Goal: Task Accomplishment & Management: Manage account settings

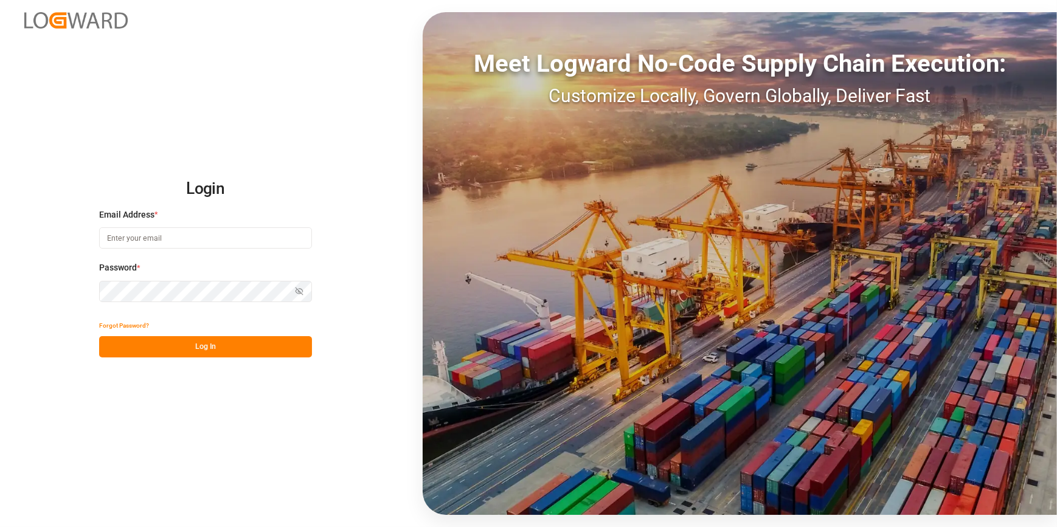
type input "[EMAIL_ADDRESS][DOMAIN_NAME]"
click at [167, 348] on button "Log In" at bounding box center [205, 346] width 213 height 21
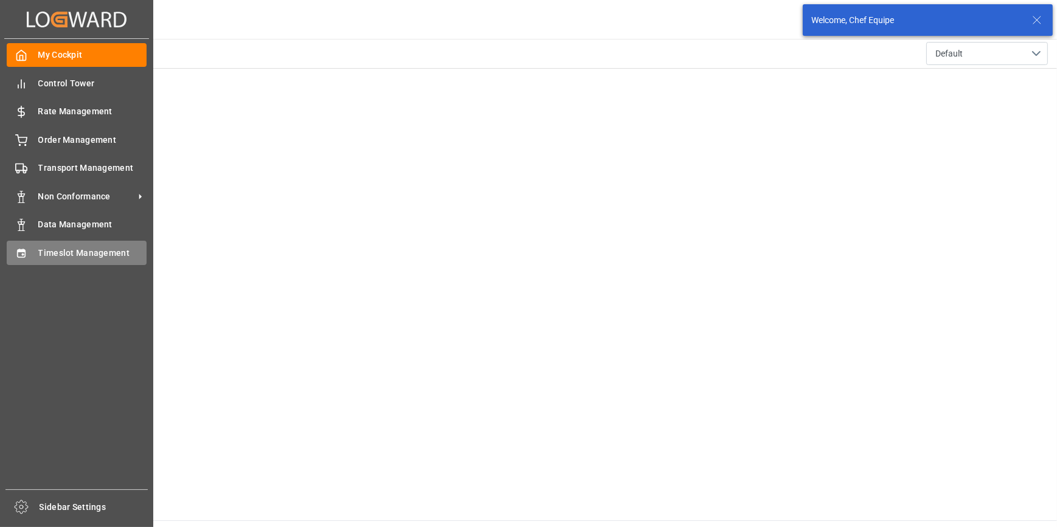
click at [18, 256] on icon at bounding box center [21, 253] width 12 height 12
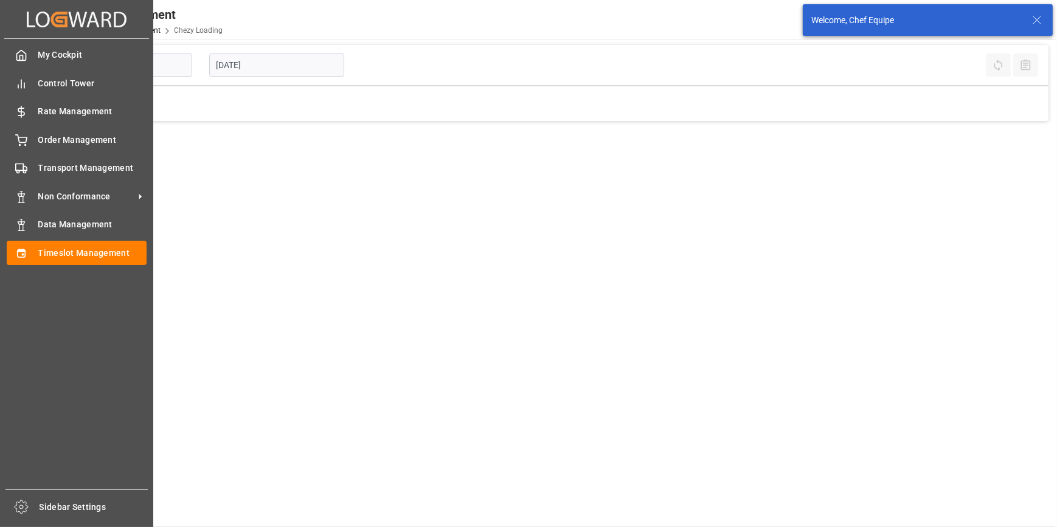
type input "Chezy Loading"
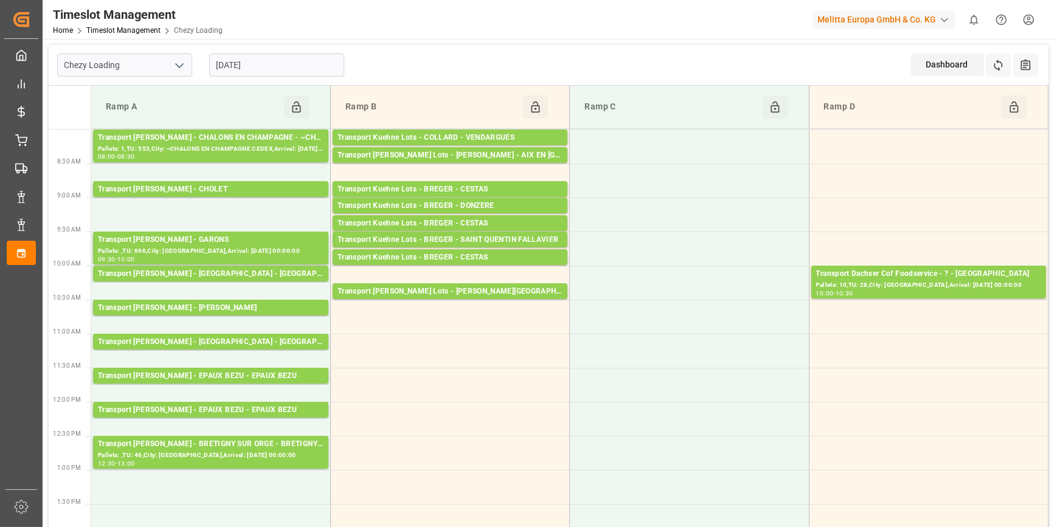
click at [272, 57] on input "[DATE]" at bounding box center [276, 65] width 135 height 23
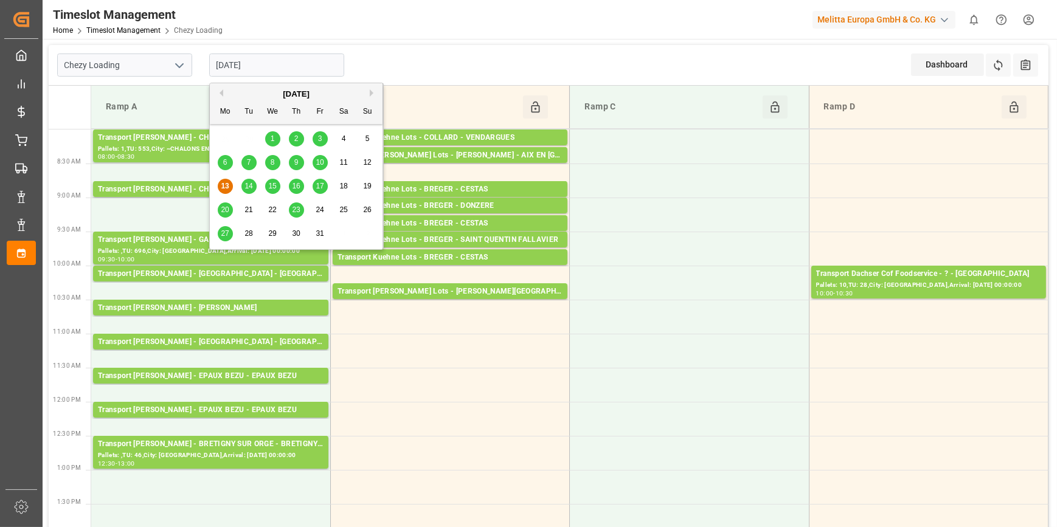
click at [251, 185] on span "14" at bounding box center [248, 186] width 8 height 9
type input "[DATE]"
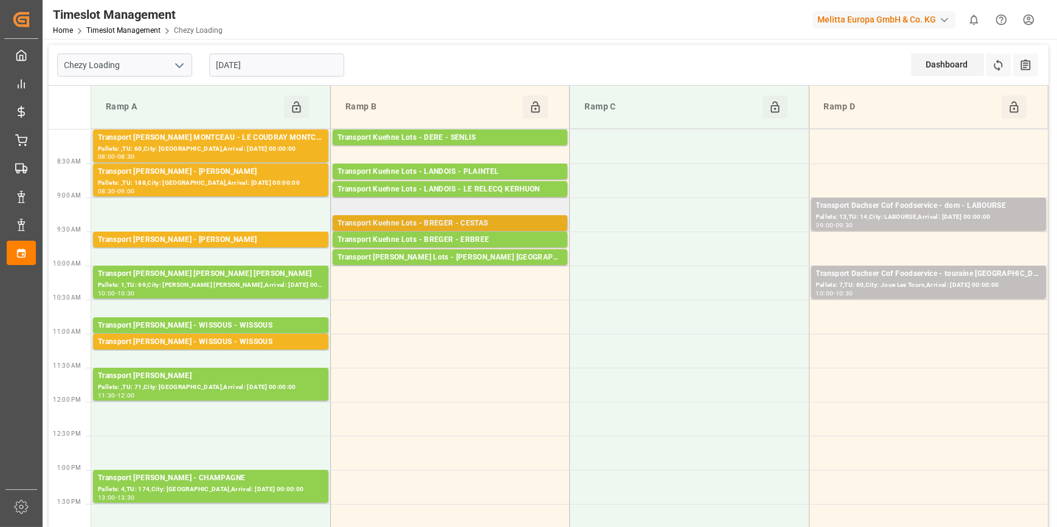
click at [467, 219] on div "Transport Kuehne Lots - BREGER - CESTAS" at bounding box center [449, 224] width 225 height 12
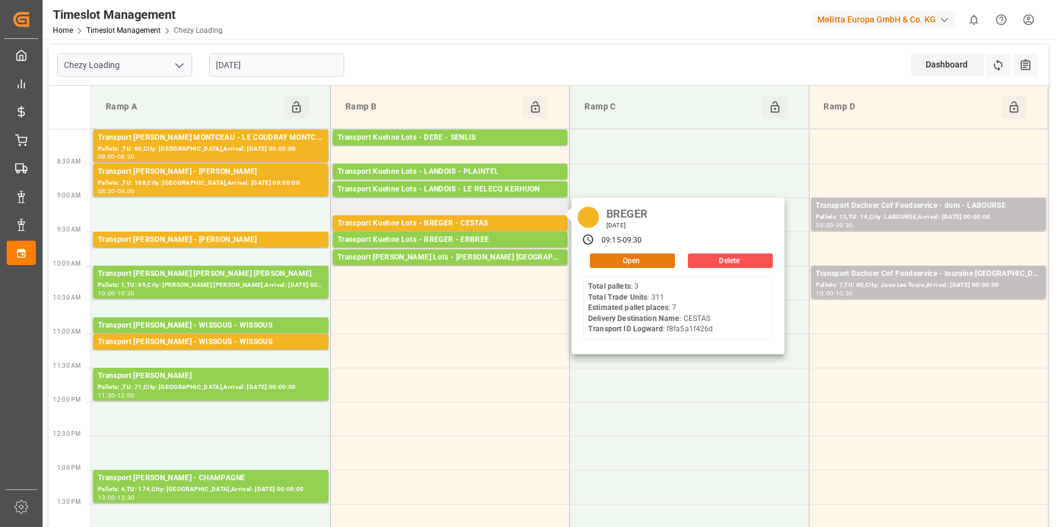
click at [615, 259] on button "Open" at bounding box center [632, 261] width 85 height 15
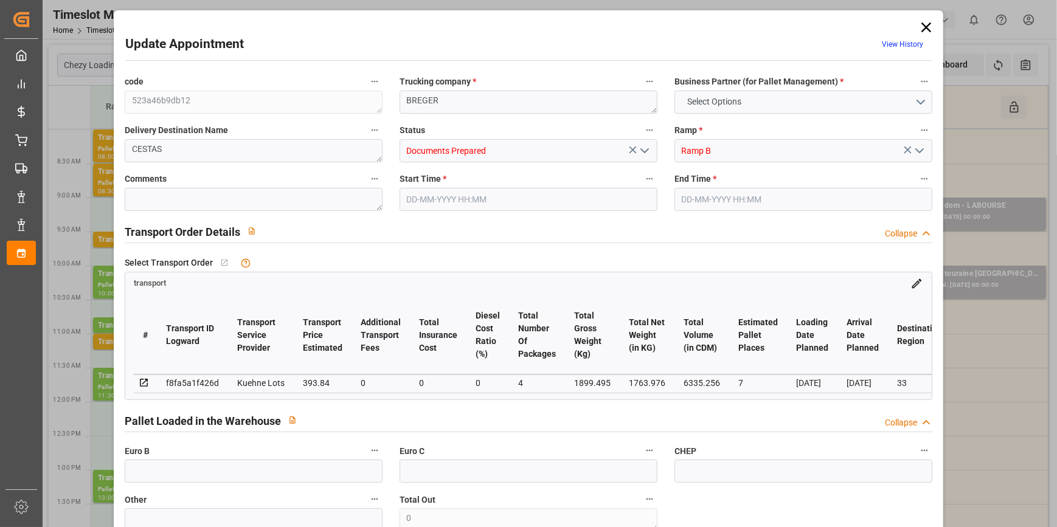
type input "7"
type input "393.84"
type input "0"
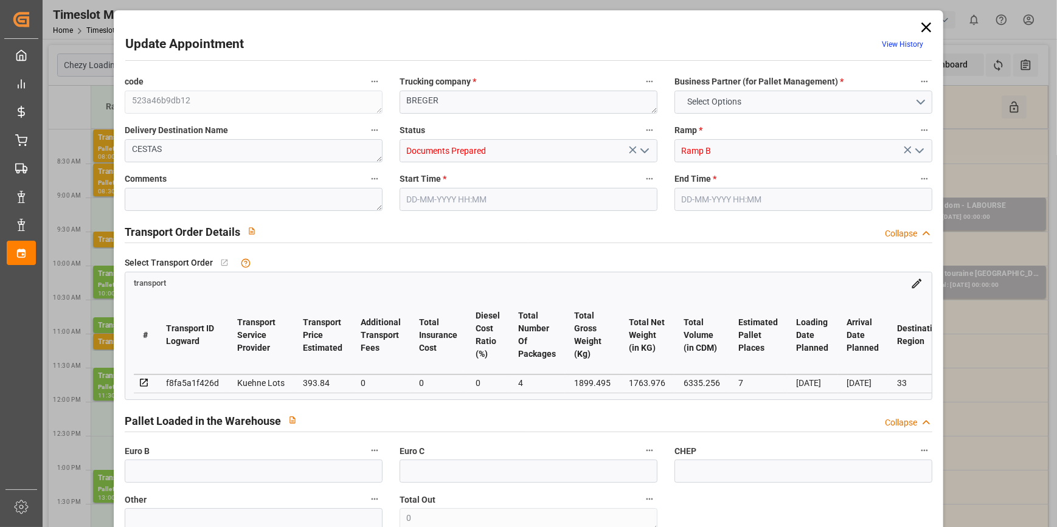
type input "393.84"
type input "0"
type input "4"
type input "1763.976"
type input "2266.748"
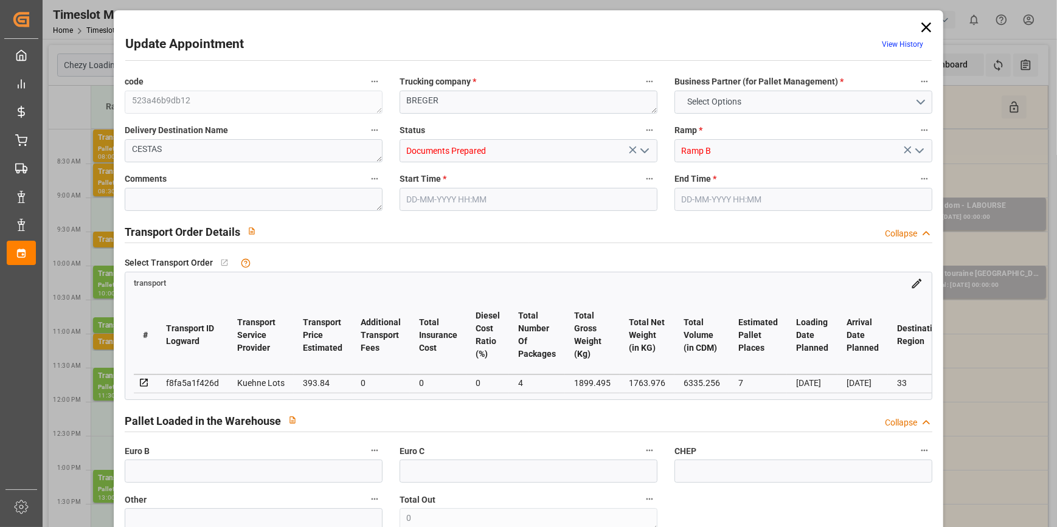
type input "6335.256"
type input "33"
type input "3"
type input "311"
type input "13"
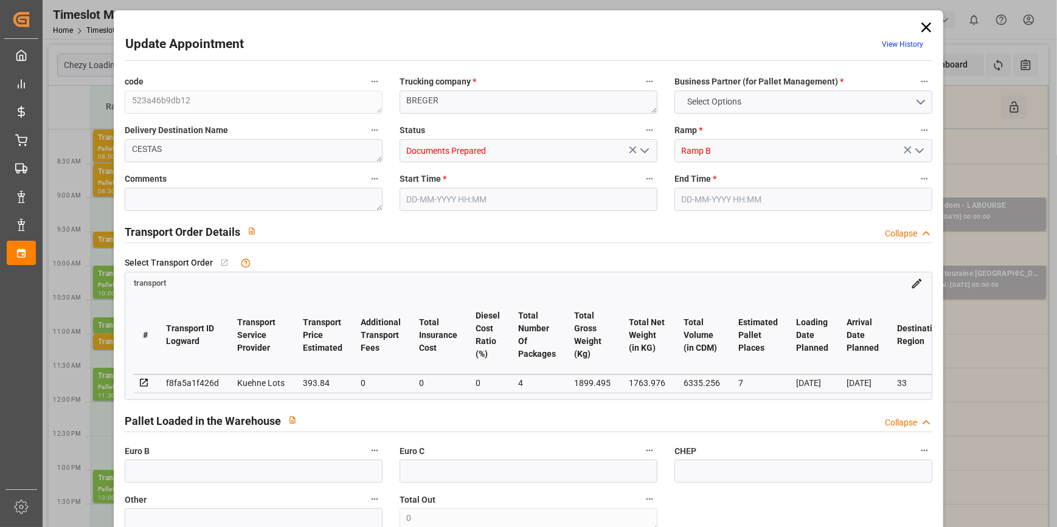
type input "101"
type input "1899.495"
type input "0"
type input "4710.8598"
type input "0"
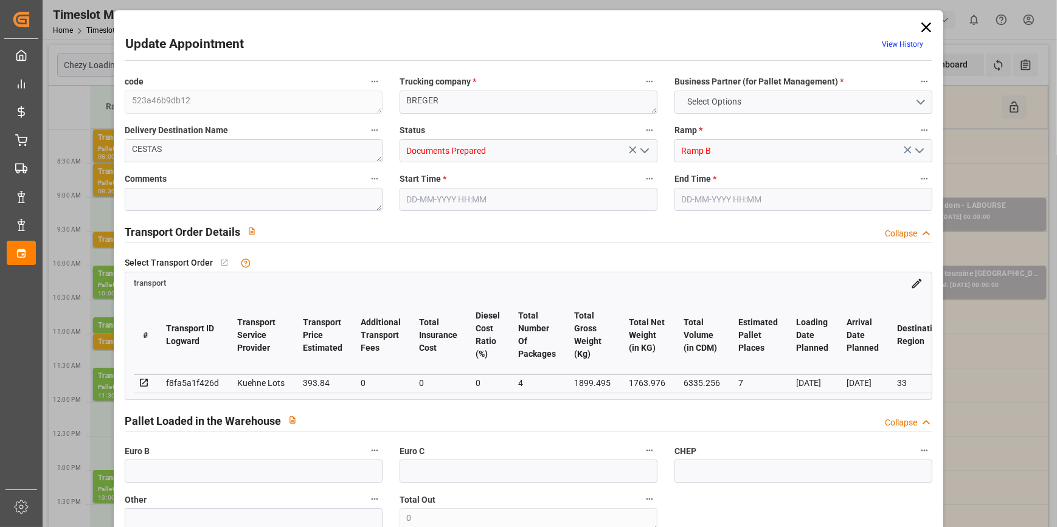
type input "0"
type input "21"
type input "35"
type input "14-10-2025 09:15"
type input "14-10-2025 09:30"
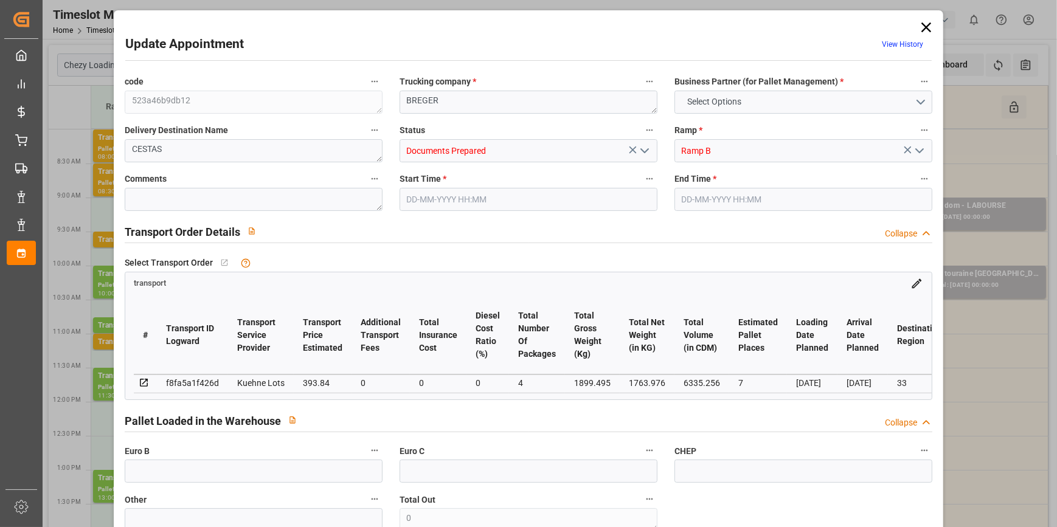
type input "10-10-2025 13:02"
type input "10-10-2025 11:29"
type input "[DATE]"
click at [640, 151] on icon "open menu" at bounding box center [644, 150] width 15 height 15
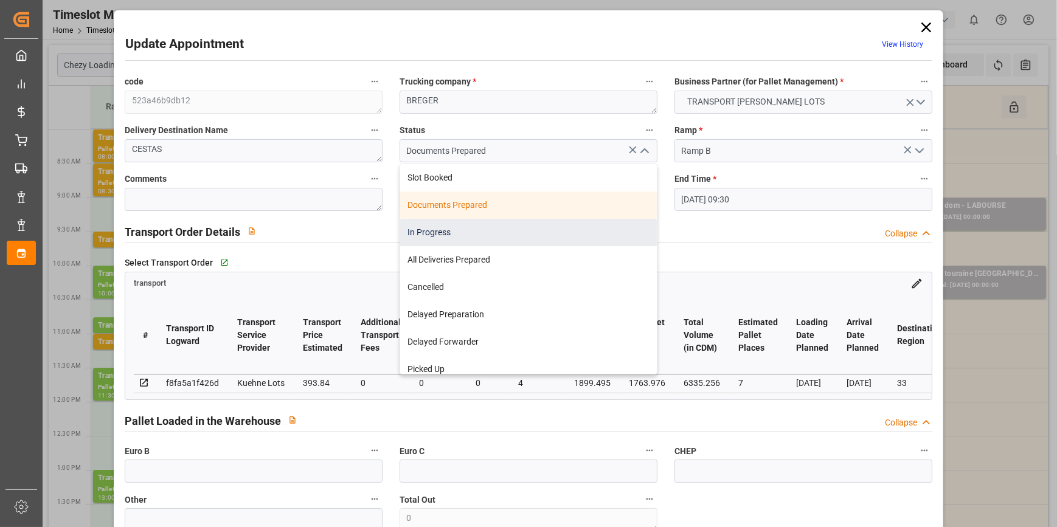
click at [486, 227] on div "In Progress" at bounding box center [528, 232] width 257 height 27
type input "In Progress"
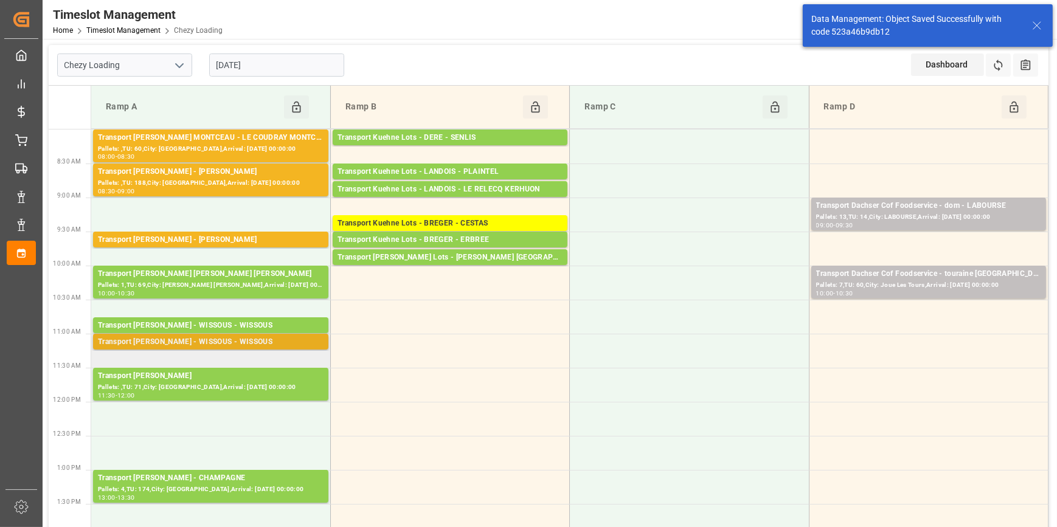
click at [228, 341] on div "Transport Delisle - WISSOUS - WISSOUS" at bounding box center [211, 342] width 226 height 12
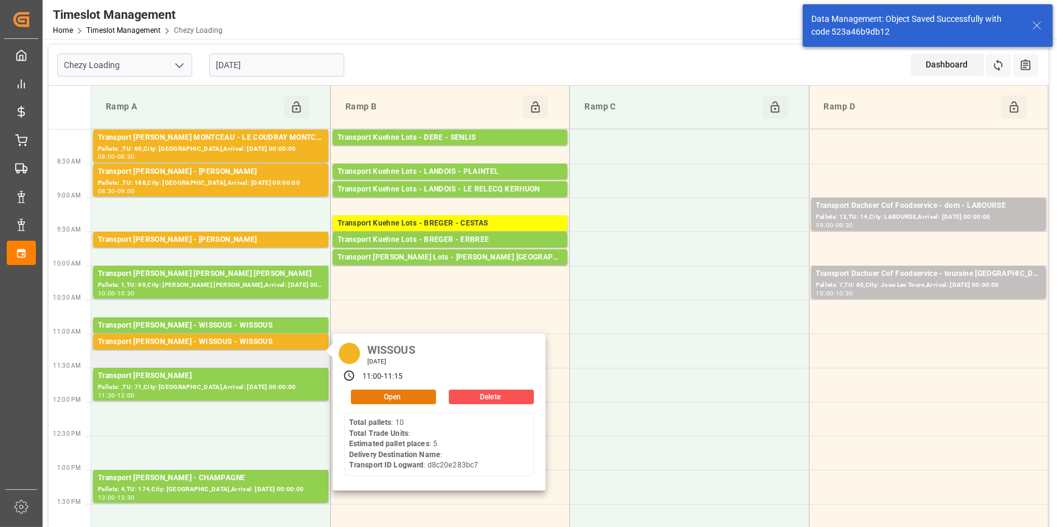
click at [370, 390] on button "Open" at bounding box center [393, 397] width 85 height 15
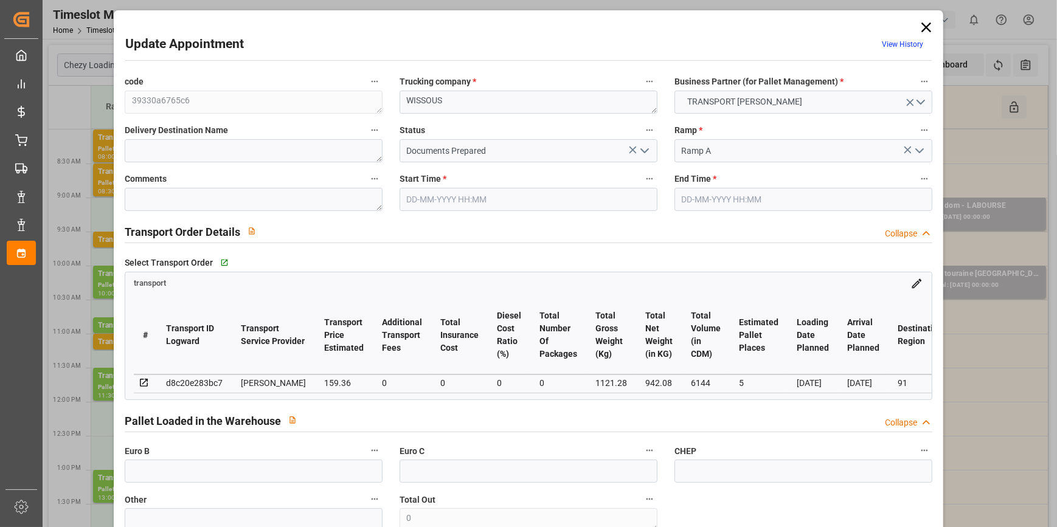
type input "5"
type input "159.36"
type input "0"
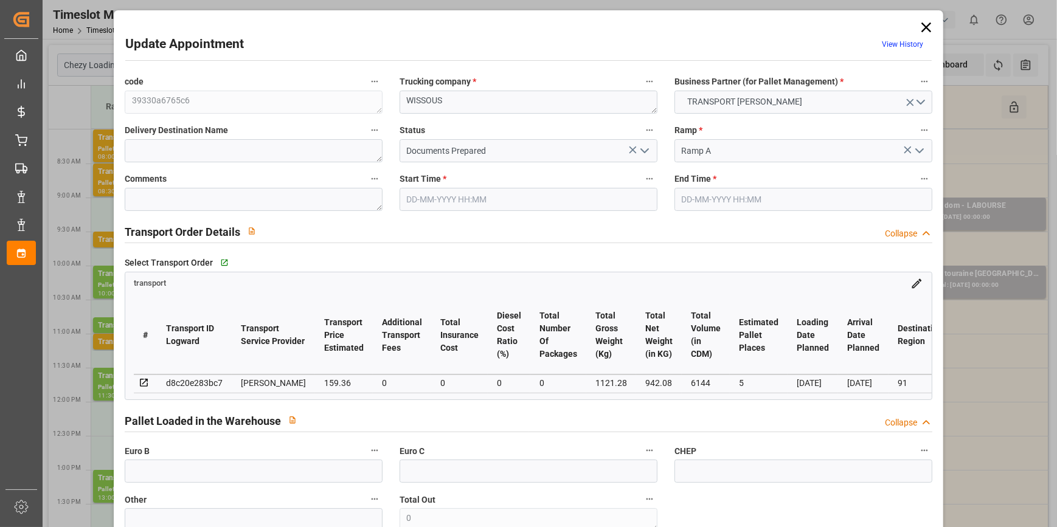
type input "153.9736"
type input "-5.3864"
type input "0"
type input "942.08"
type input "1400"
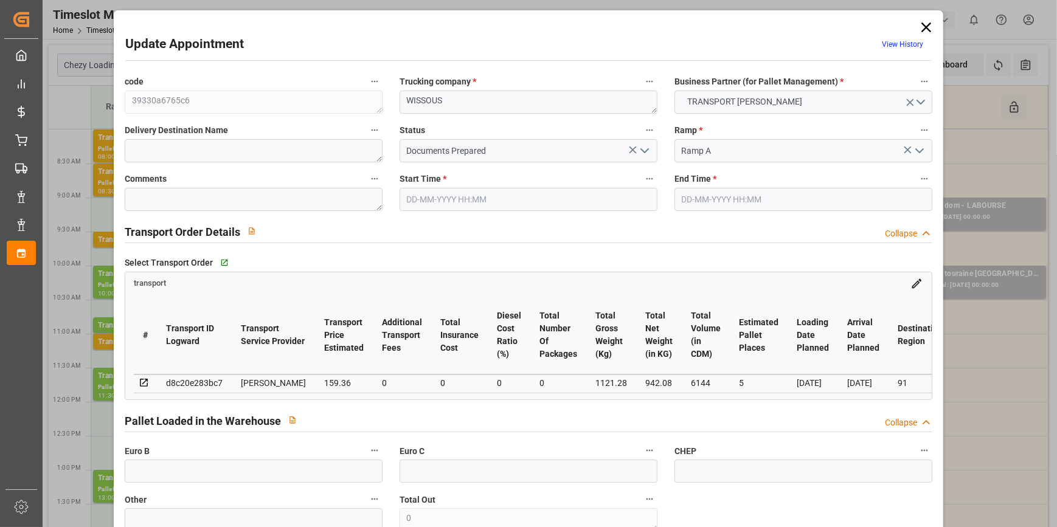
type input "6144"
type input "91"
type input "10"
type input "0"
type input "10"
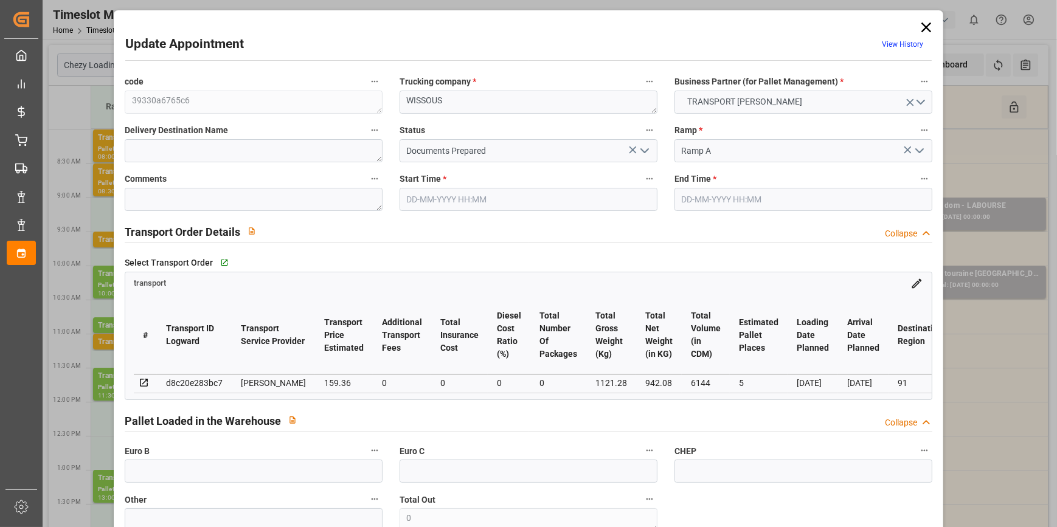
type input "101"
type input "1121.28"
type input "0"
type input "4710.8598"
type input "0"
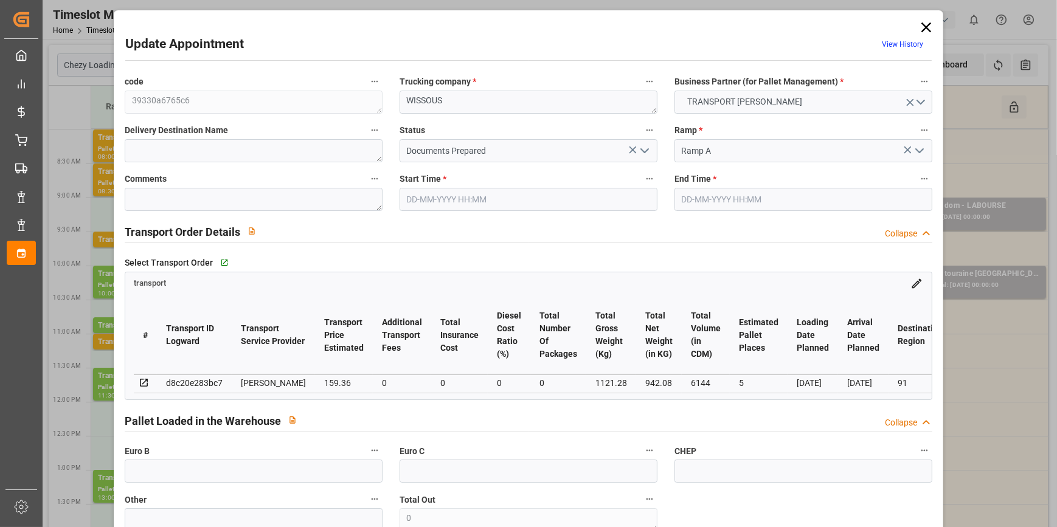
type input "0"
type input "21"
type input "35"
type input "14-10-2025 11:00"
type input "14-10-2025 11:15"
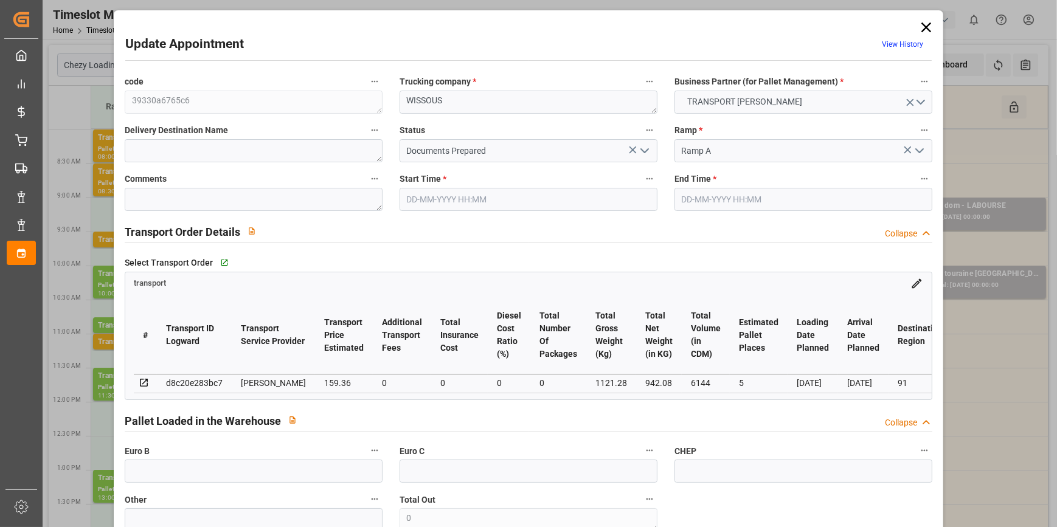
type input "08-10-2025 12:47"
type input "08-10-2025 11:18"
type input "[DATE]"
type input "14-10-2025"
click at [640, 147] on icon "open menu" at bounding box center [644, 150] width 15 height 15
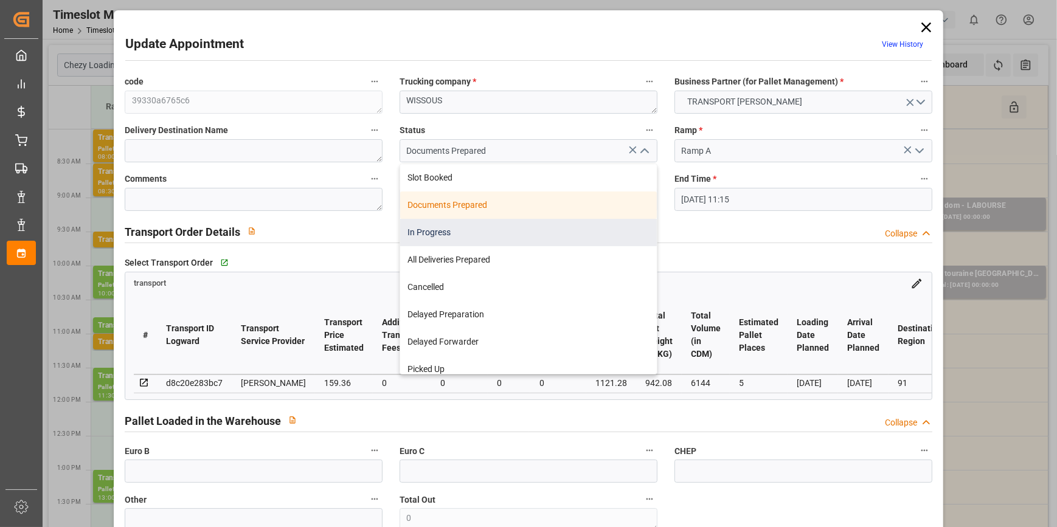
click at [474, 225] on div "In Progress" at bounding box center [528, 232] width 257 height 27
type input "In Progress"
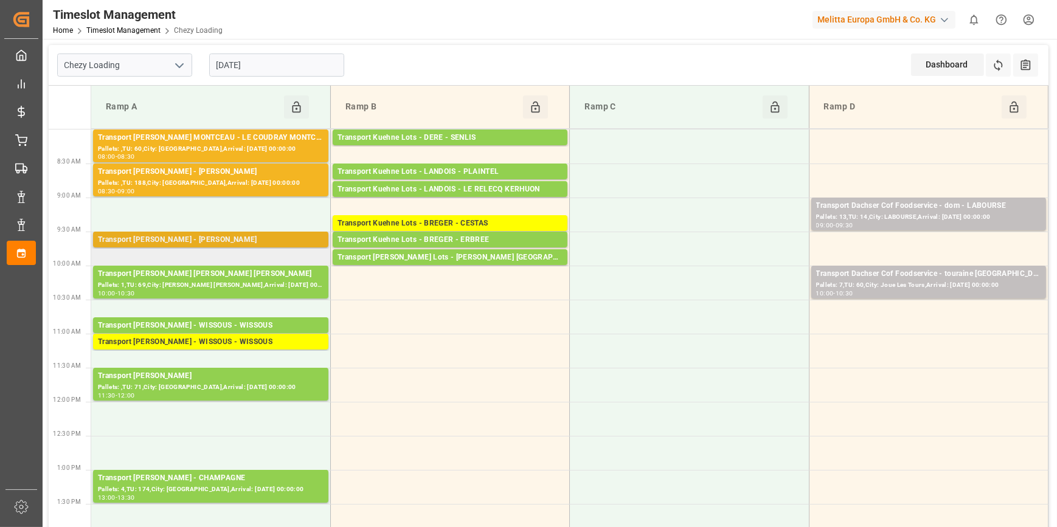
click at [216, 239] on div "Transport [PERSON_NAME] - [PERSON_NAME]" at bounding box center [211, 240] width 226 height 12
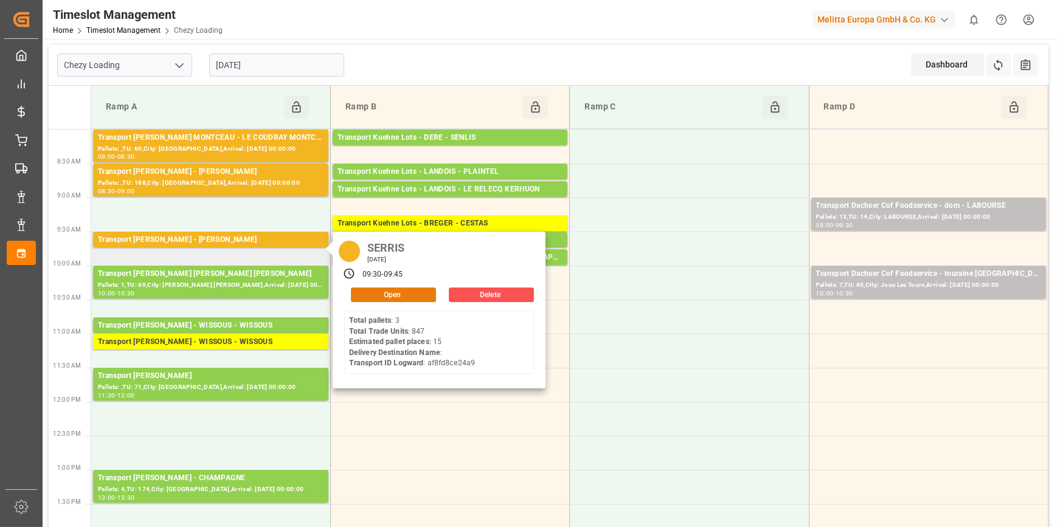
click at [373, 292] on button "Open" at bounding box center [393, 295] width 85 height 15
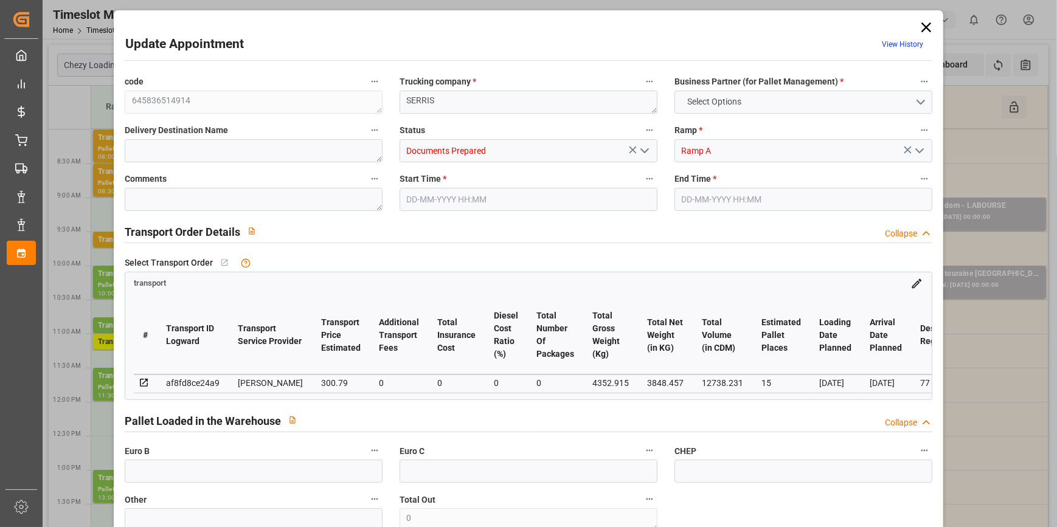
type input "15"
type input "300.79"
type input "0"
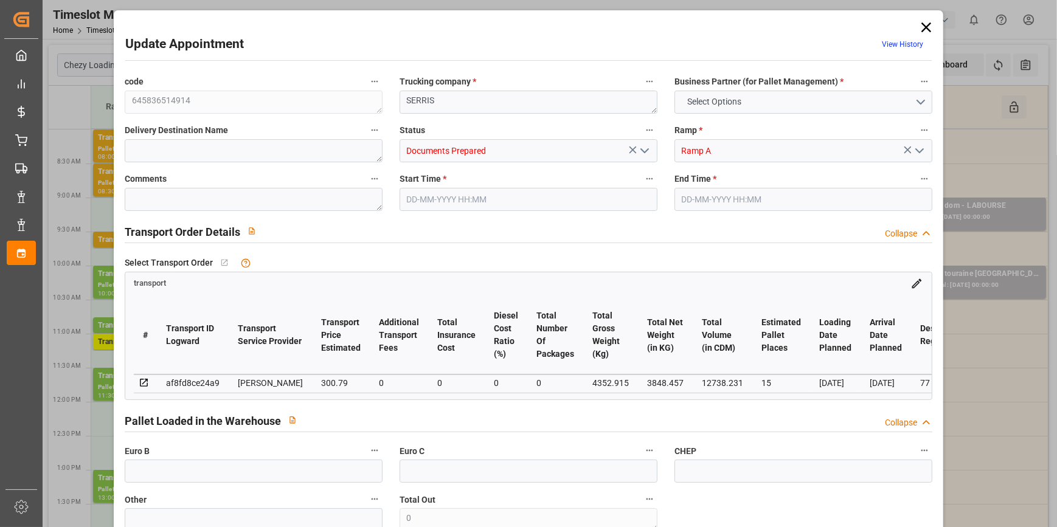
type input "290.6233"
type input "-10.1667"
type input "0"
type input "3848.457"
type input "5166.715"
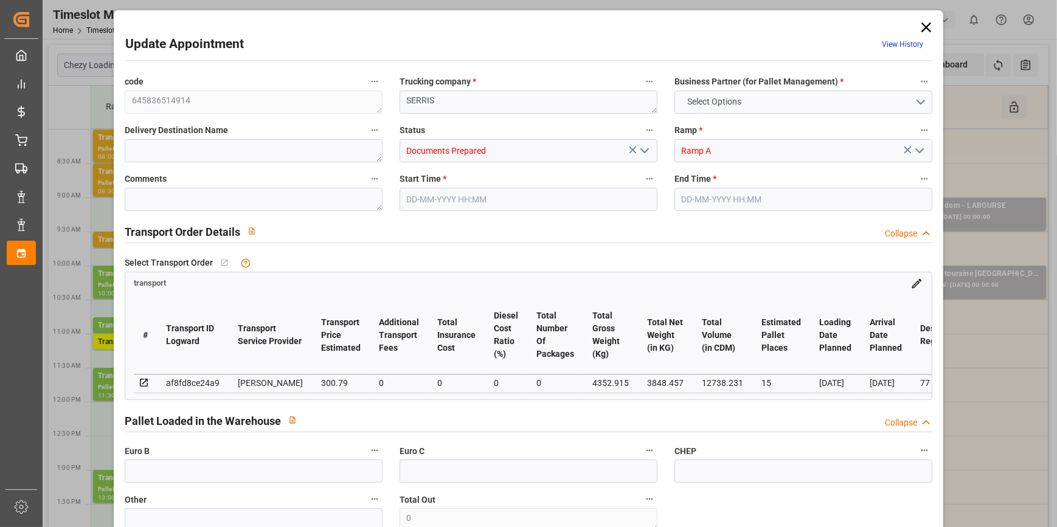
type input "12738.231"
type input "77"
type input "3"
type input "847"
type input "32"
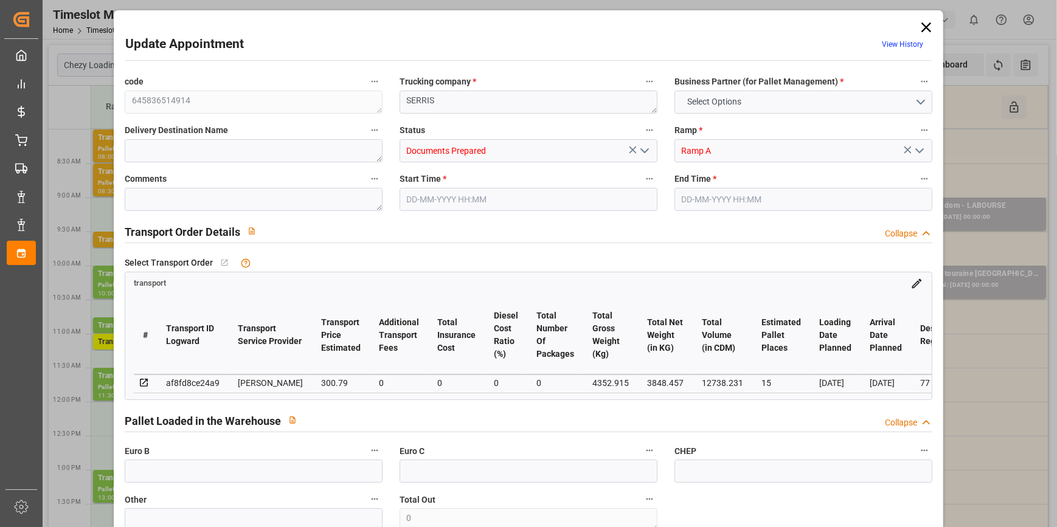
type input "101"
type input "4352.915"
type input "0"
type input "4710.8598"
type input "0"
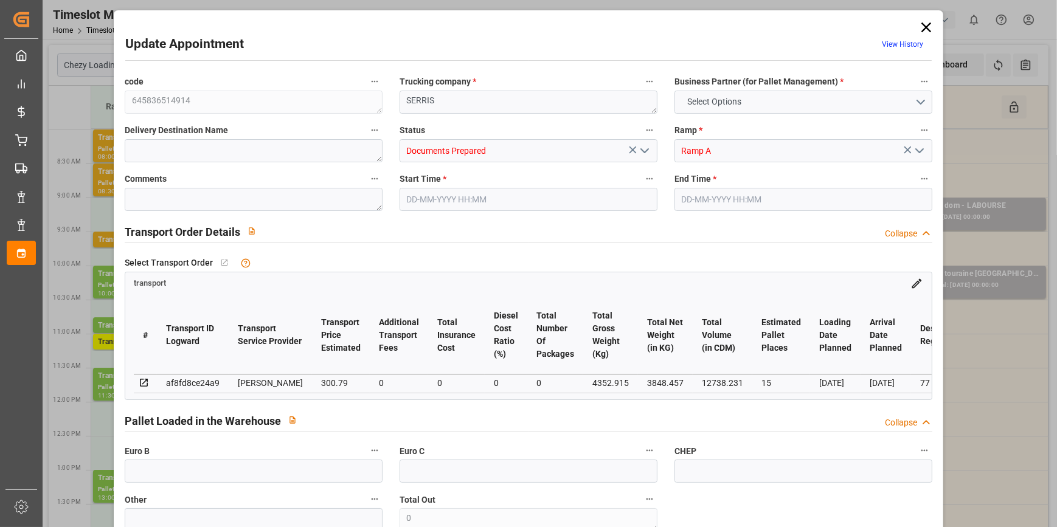
type input "0"
type input "21"
type input "35"
type input "14-10-2025 09:30"
type input "14-10-2025 09:45"
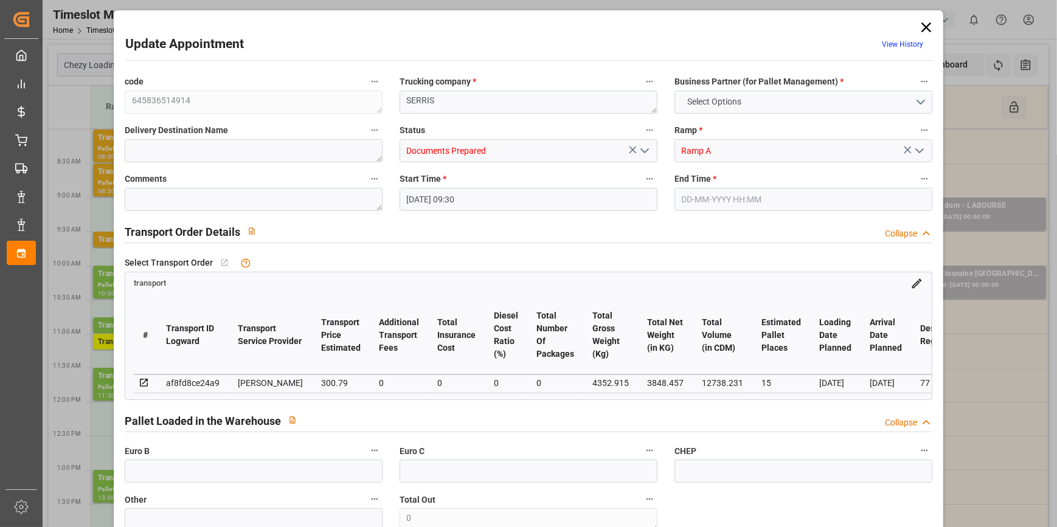
type input "10-10-2025 12:36"
type input "10-10-2025 11:24"
type input "15-10-2025"
type input "[DATE]"
click at [644, 148] on icon "open menu" at bounding box center [644, 150] width 15 height 15
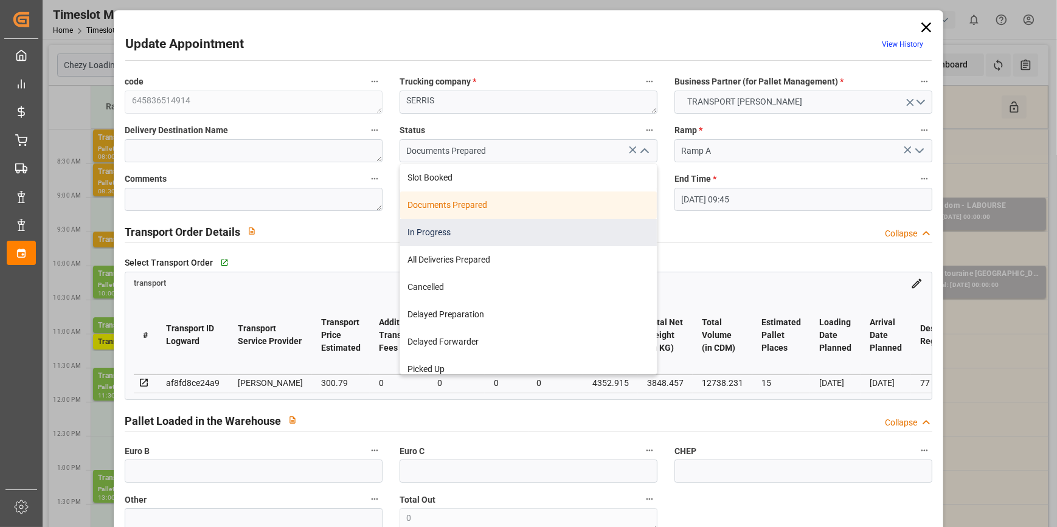
click at [490, 228] on div "In Progress" at bounding box center [528, 232] width 257 height 27
type input "In Progress"
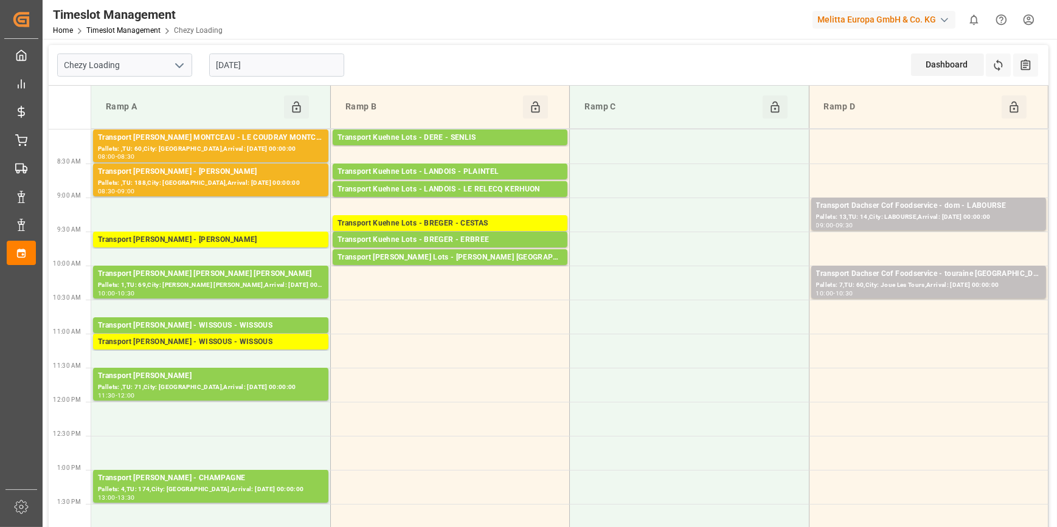
click at [292, 66] on input "[DATE]" at bounding box center [276, 65] width 135 height 23
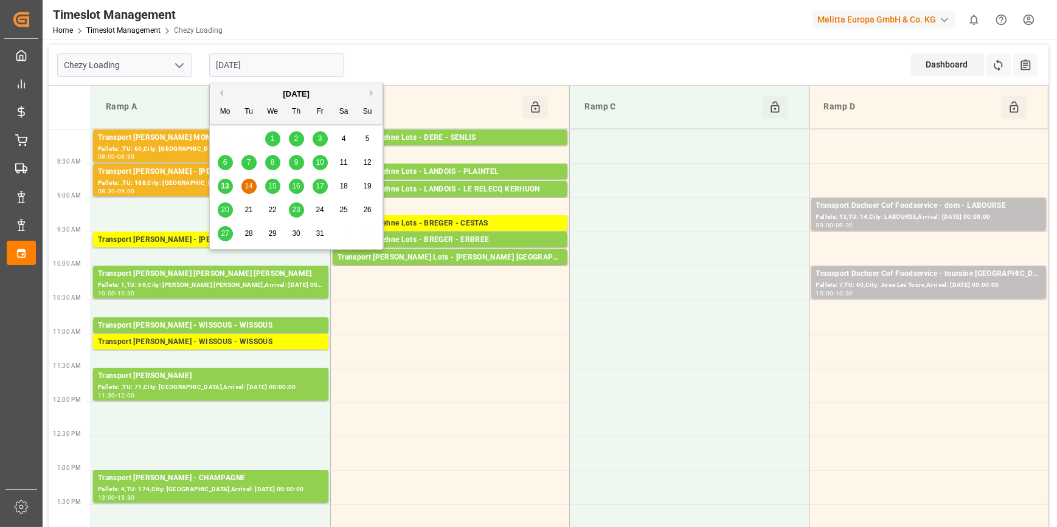
click at [269, 189] on span "15" at bounding box center [272, 186] width 8 height 9
type input "15-10-2025"
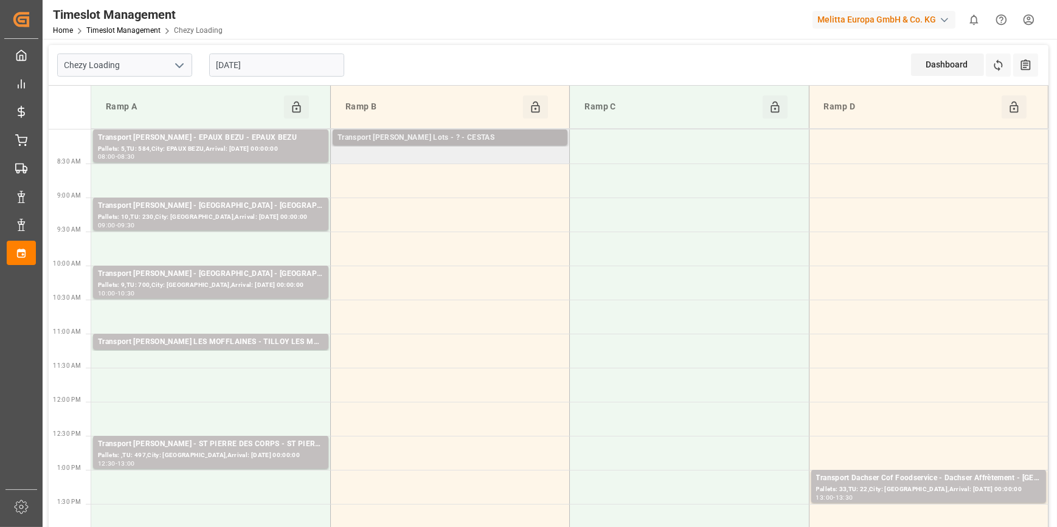
click at [375, 139] on div "Transport Kuehne Lots - ? - CESTAS" at bounding box center [449, 138] width 225 height 12
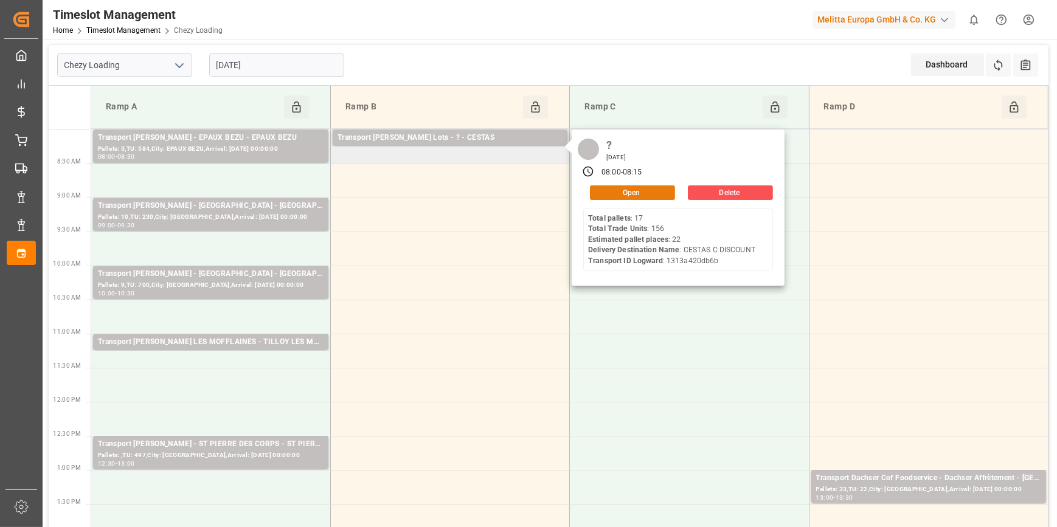
click at [644, 197] on button "Open" at bounding box center [632, 192] width 85 height 15
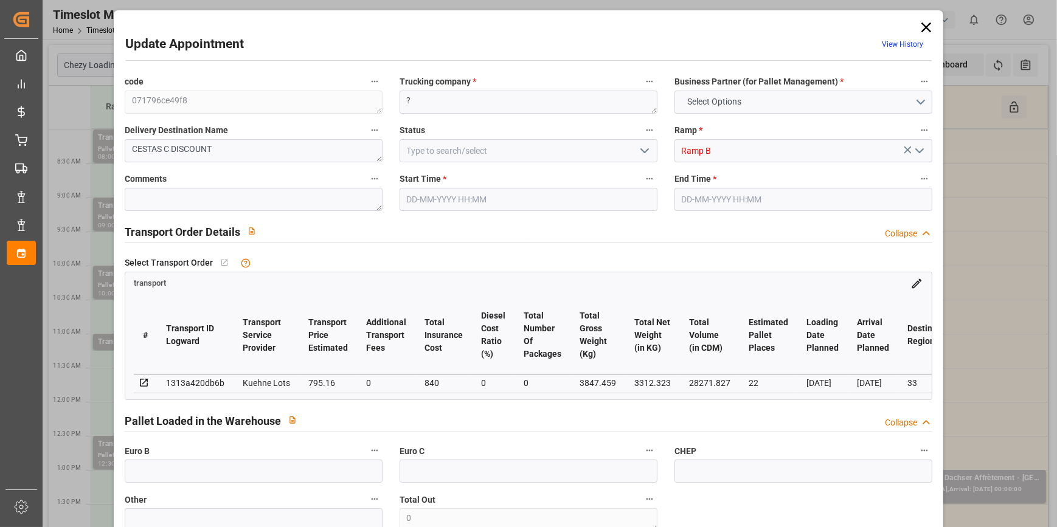
type input "22"
type input "795.16"
type input "0"
type input "840"
type input "0"
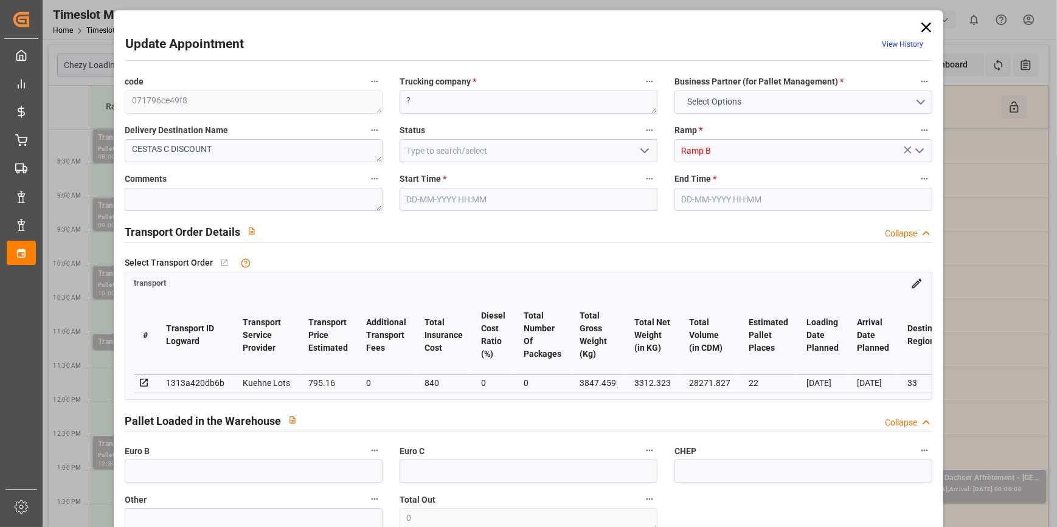
type input "1635.16"
type input "0"
type input "3312.323"
type input "4470.819"
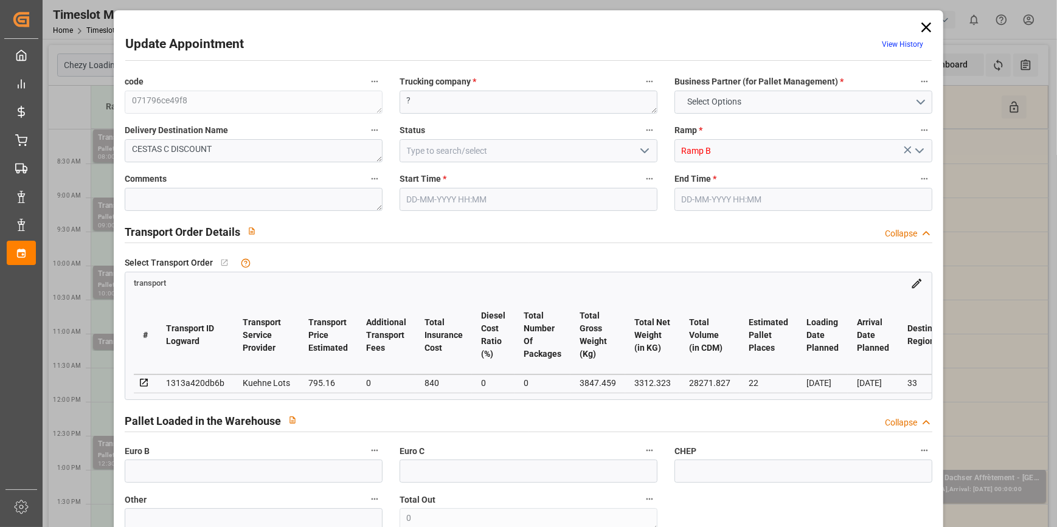
type input "28271.827"
type input "33"
type input "17"
type input "156"
type input "26"
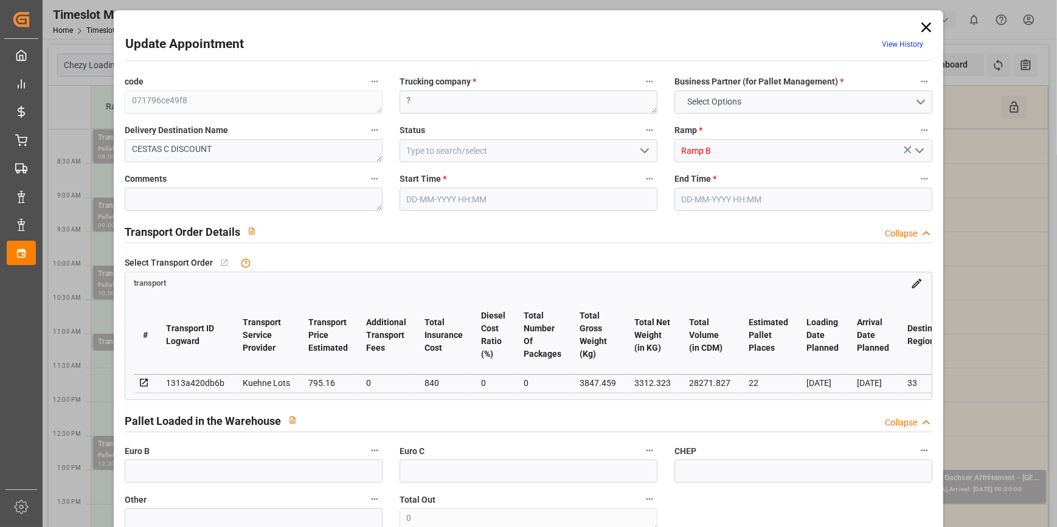
type input "101"
type input "3847.459"
type input "0"
type input "4710.8598"
type input "0"
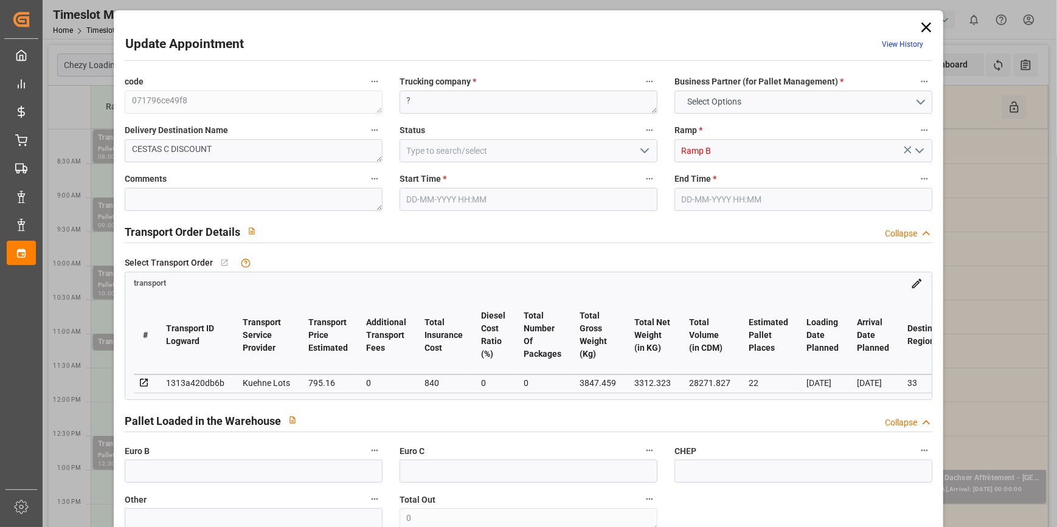
type input "0"
type input "21"
type input "35"
type input "15-10-2025 08:00"
type input "15-10-2025 08:15"
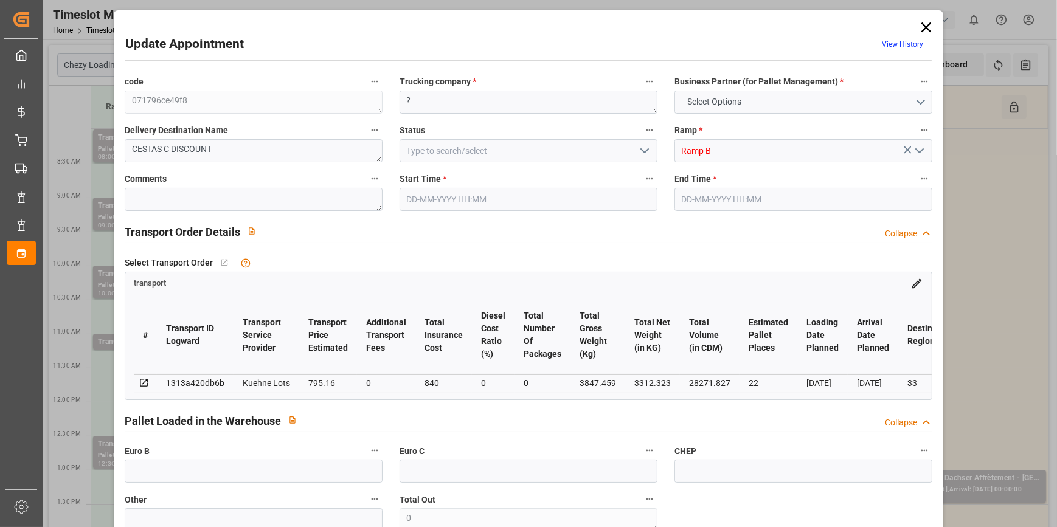
type input "10-10-2025 13:26"
type input "10-10-2025 11:30"
type input "20-10-2025"
type input "16-10-2025"
click at [644, 152] on icon "open menu" at bounding box center [644, 150] width 15 height 15
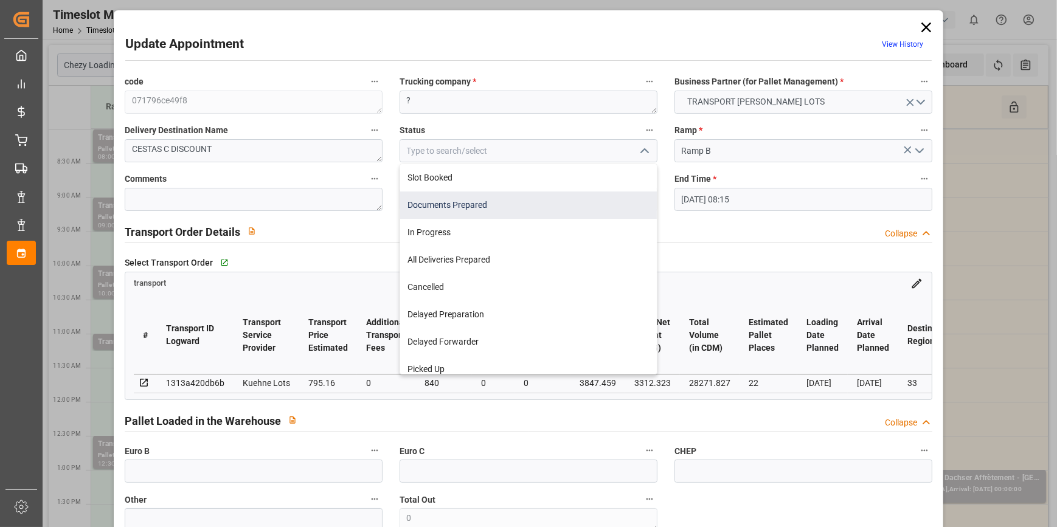
click at [502, 205] on div "Documents Prepared" at bounding box center [528, 205] width 257 height 27
type input "Documents Prepared"
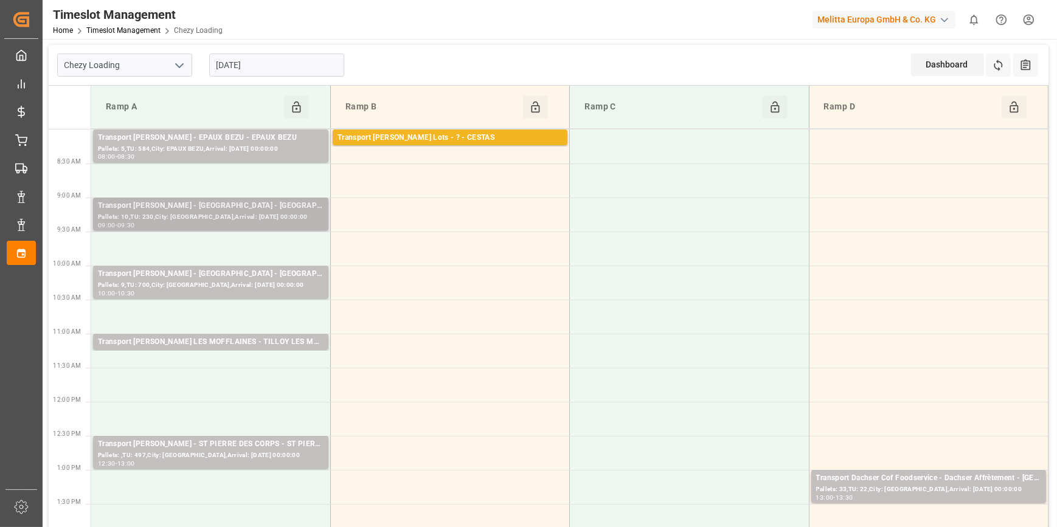
click at [247, 201] on div "Transport [PERSON_NAME] - [GEOGRAPHIC_DATA] - [GEOGRAPHIC_DATA]" at bounding box center [211, 206] width 226 height 12
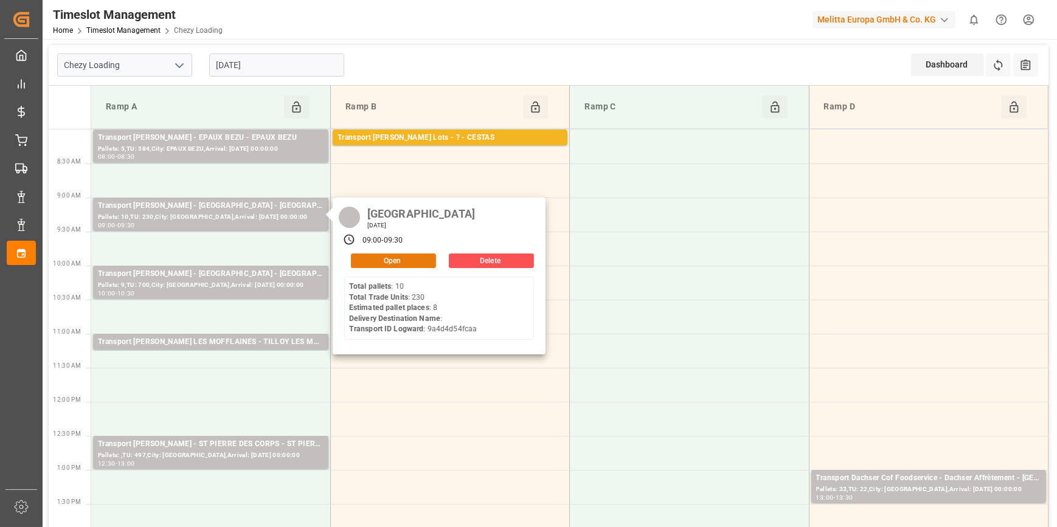
click at [416, 264] on button "Open" at bounding box center [393, 261] width 85 height 15
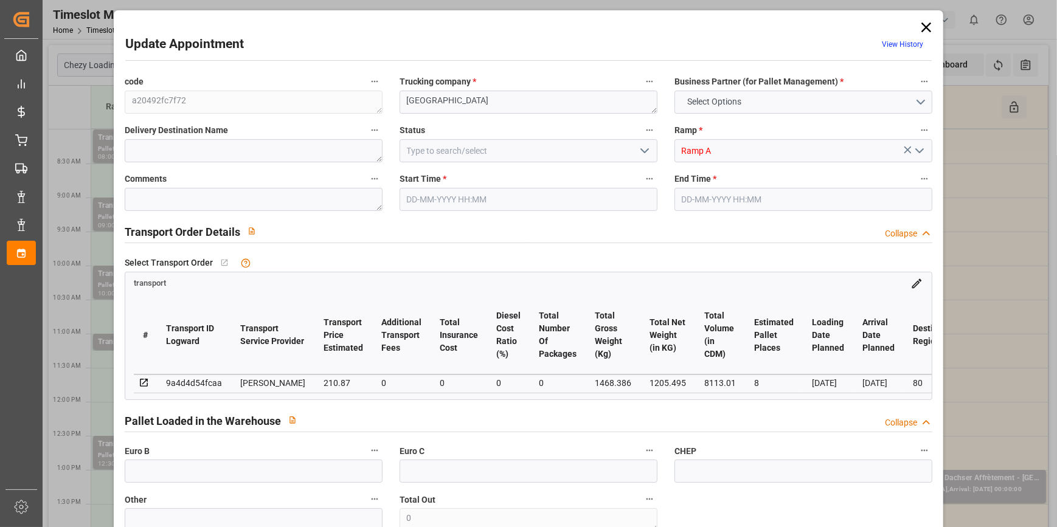
type input "8"
type input "210.87"
type input "0"
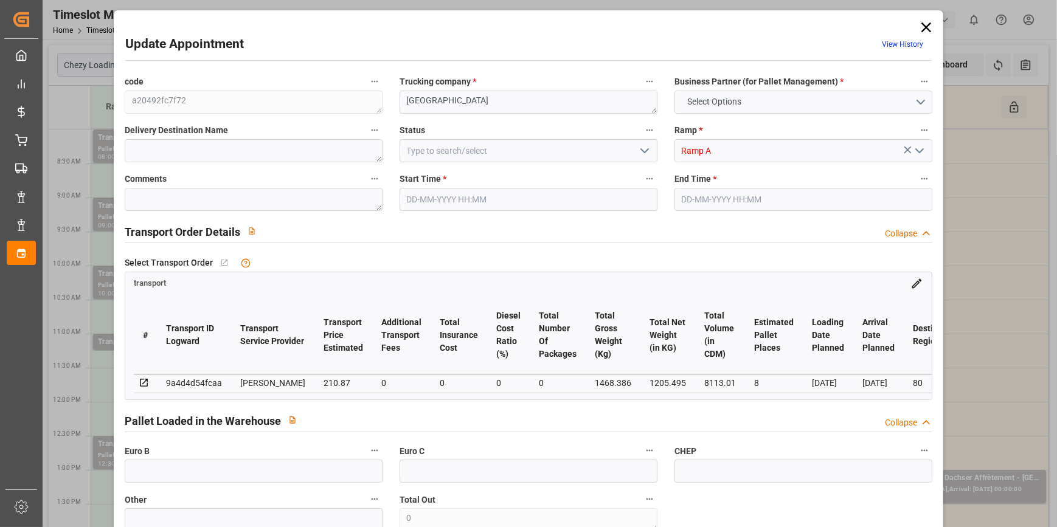
type input "203.7426"
type input "-7.1274"
type input "0"
type input "1205.495"
type input "1997.61"
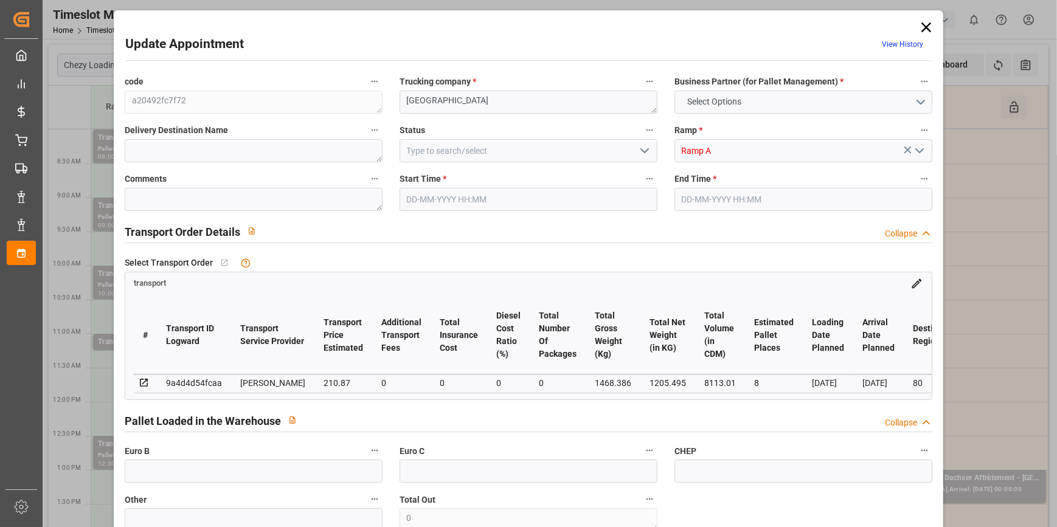
type input "8113.01"
type input "80"
type input "10"
type input "230"
type input "21"
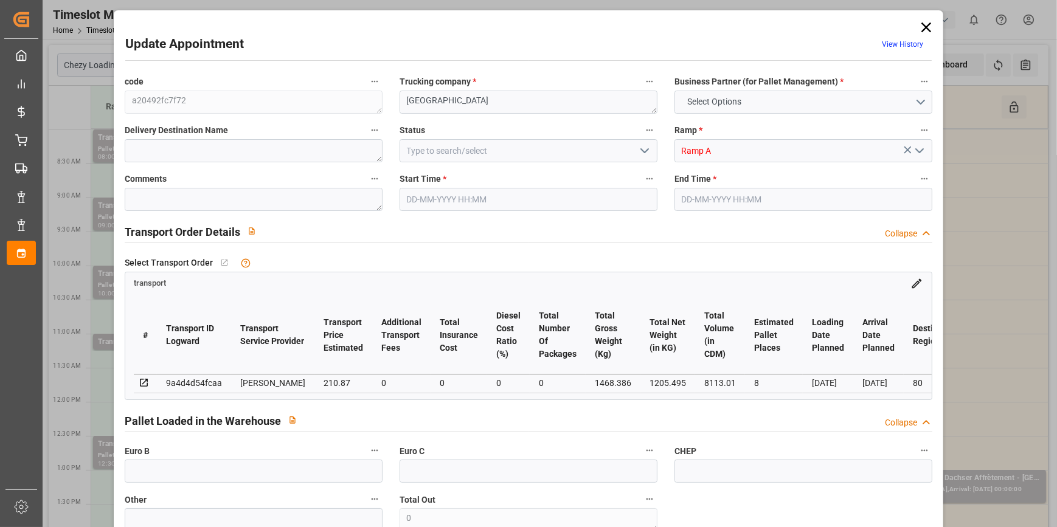
type input "101"
type input "1468.386"
type input "0"
type input "4710.8598"
type input "0"
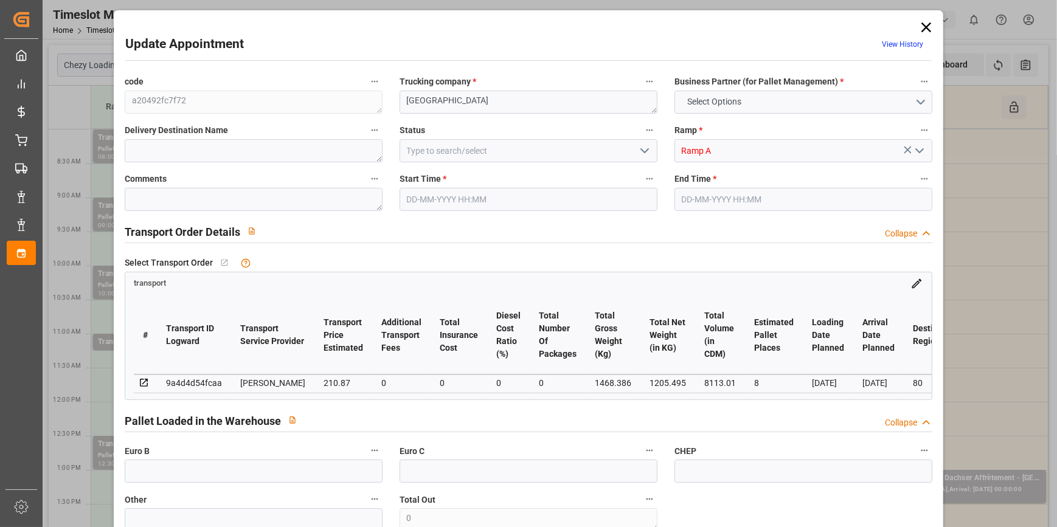
type input "0"
type input "21"
type input "35"
type input "15-10-2025 09:00"
type input "15-10-2025 09:30"
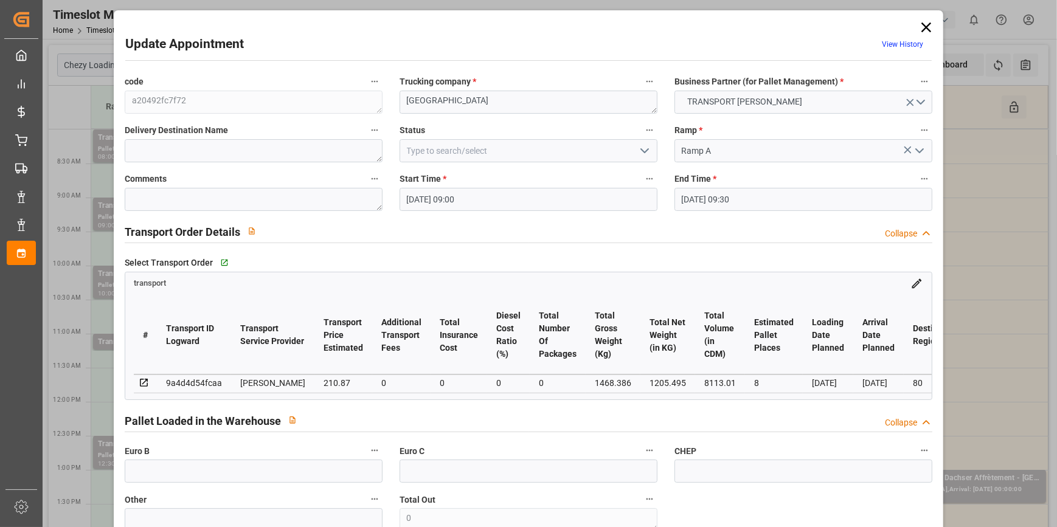
type input "10-10-2025 12:34"
type input "10-10-2025 11:25"
type input "16-10-2025"
type input "15-10-2025"
click at [641, 150] on polyline "open menu" at bounding box center [644, 151] width 7 height 4
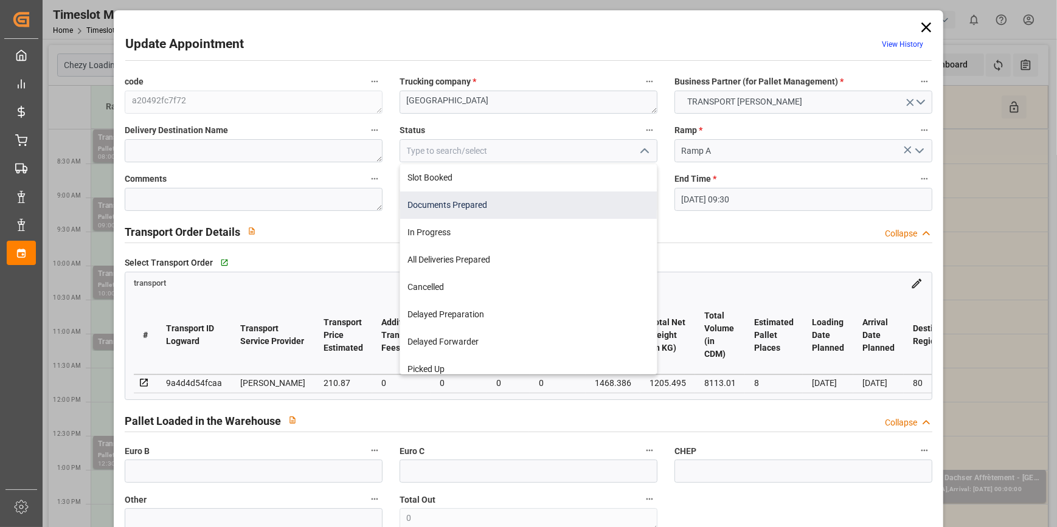
click at [489, 199] on div "Documents Prepared" at bounding box center [528, 205] width 257 height 27
type input "Documents Prepared"
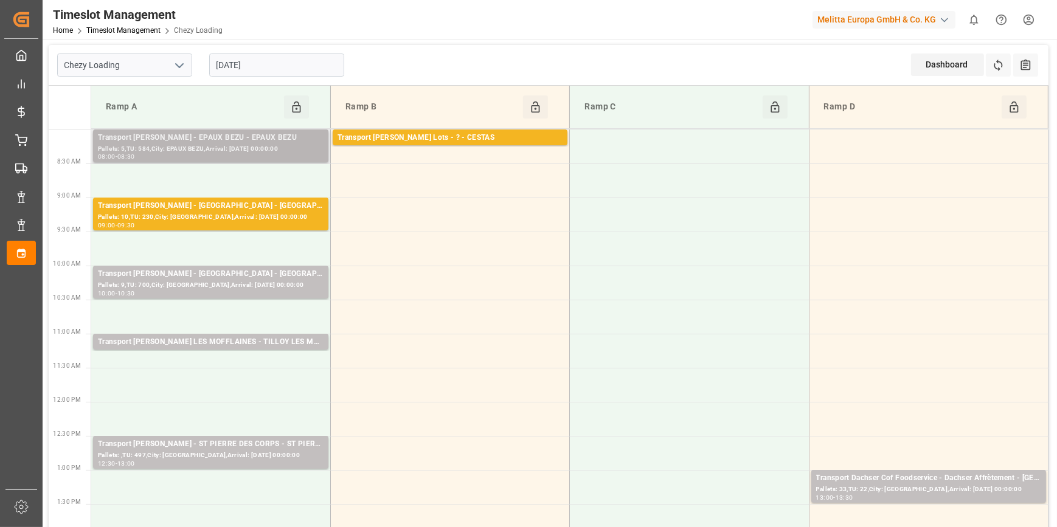
click at [226, 142] on div "Transport [PERSON_NAME] - EPAUX BEZU - EPAUX BEZU" at bounding box center [211, 138] width 226 height 12
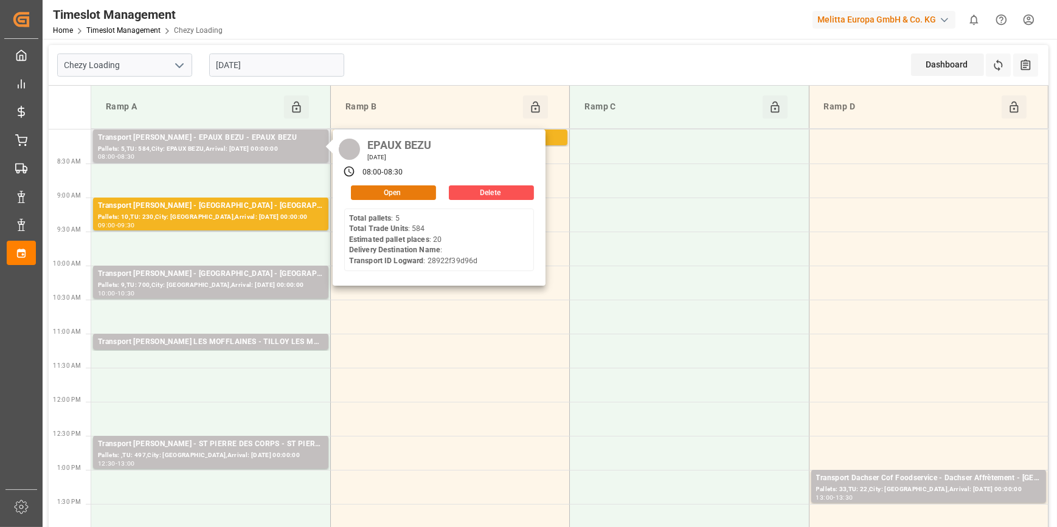
click at [373, 190] on button "Open" at bounding box center [393, 192] width 85 height 15
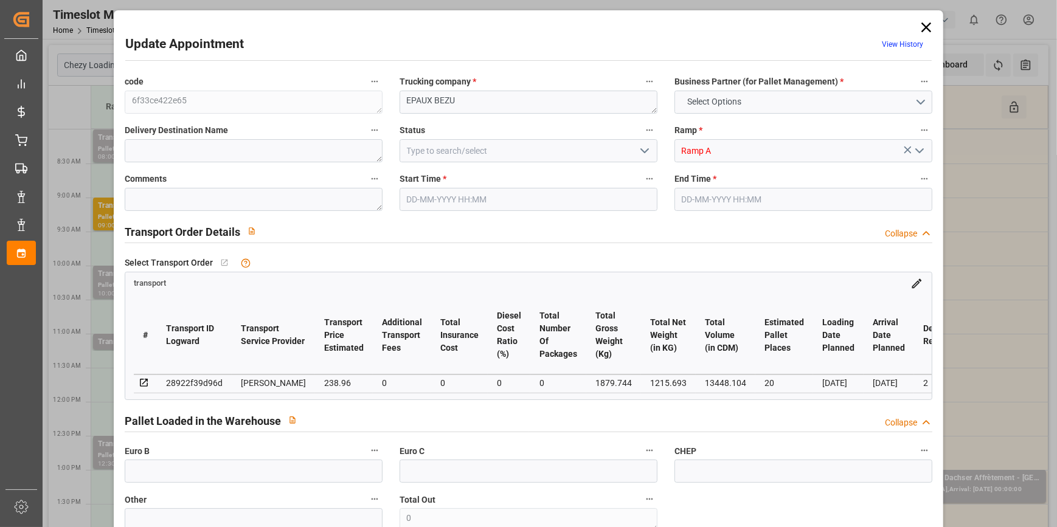
type input "20"
type input "238.96"
type input "0"
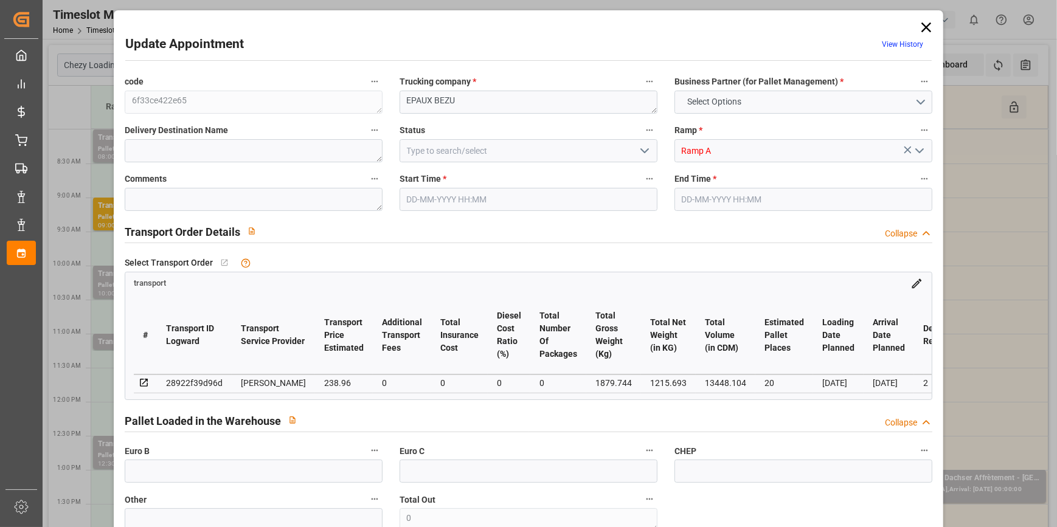
type input "230.8832"
type input "-8.0768"
type input "0"
type input "1215.693"
type input "2448.844"
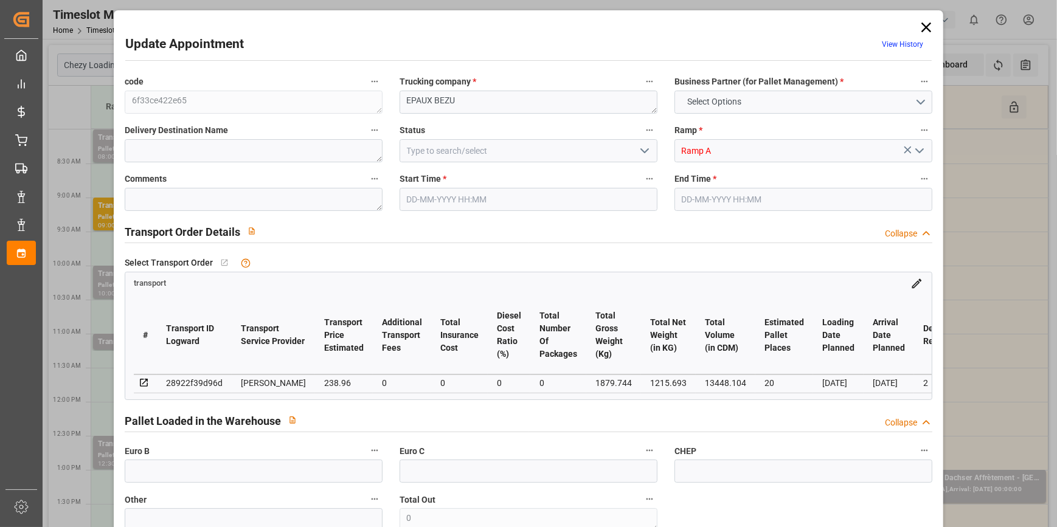
type input "13448.104"
type input "2"
type input "5"
type input "584"
type input "24"
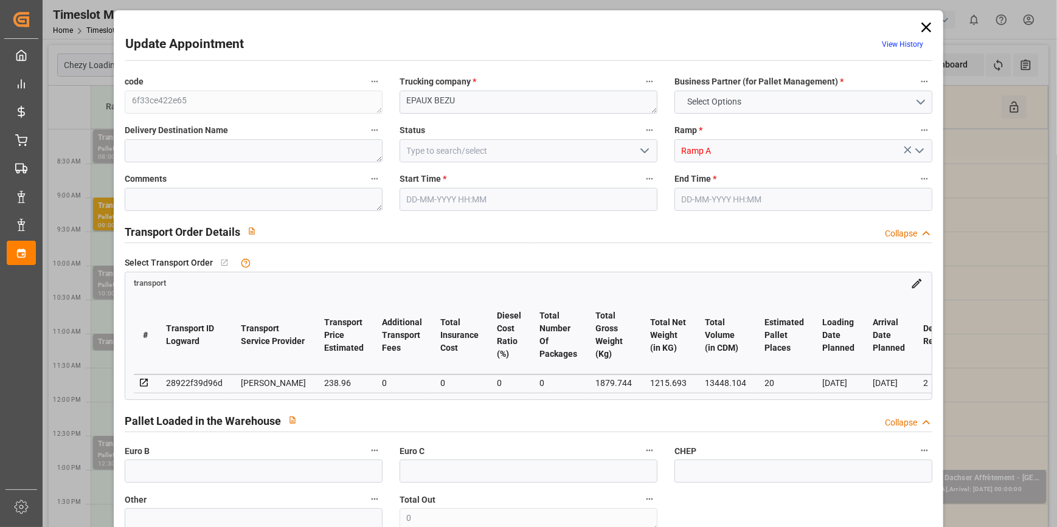
type input "101"
type input "1879.744"
type input "0"
type input "4710.8598"
type input "0"
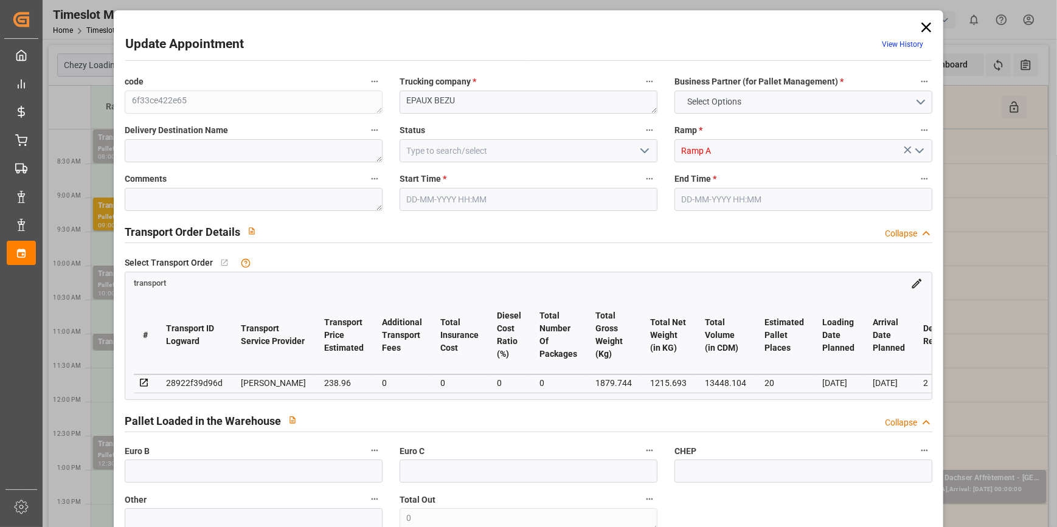
type input "0"
type input "21"
type input "35"
type input "15-10-2025 08:00"
type input "15-10-2025 08:30"
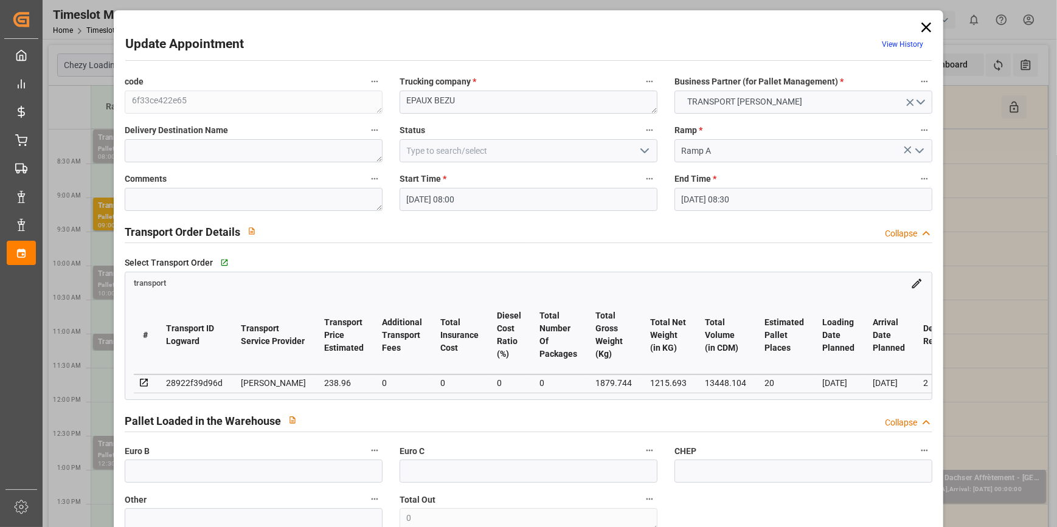
type input "09-10-2025 13:46"
type input "09-10-2025 12:15"
type input "16-10-2025"
type input "15-10-2025"
click at [644, 150] on polyline "open menu" at bounding box center [644, 151] width 7 height 4
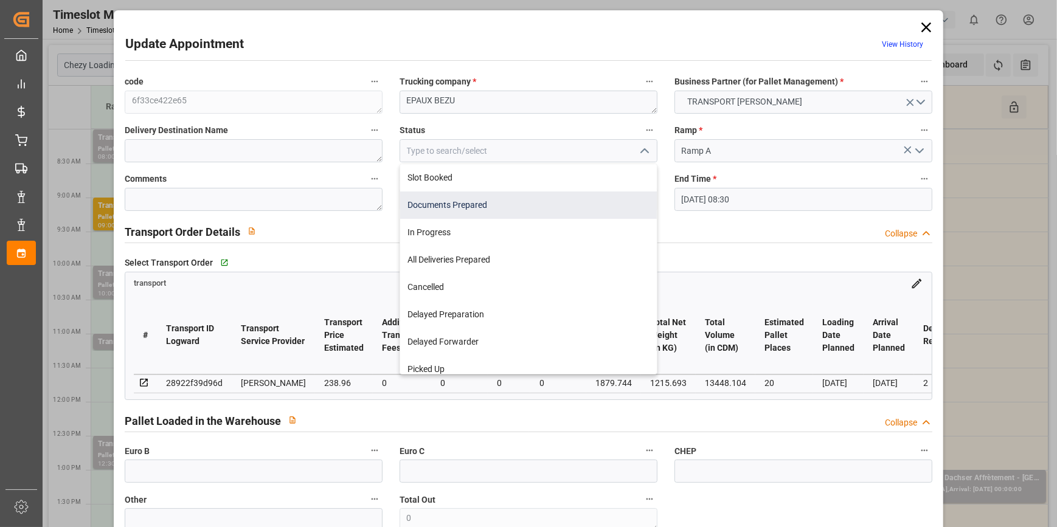
click at [437, 207] on div "Documents Prepared" at bounding box center [528, 205] width 257 height 27
type input "Documents Prepared"
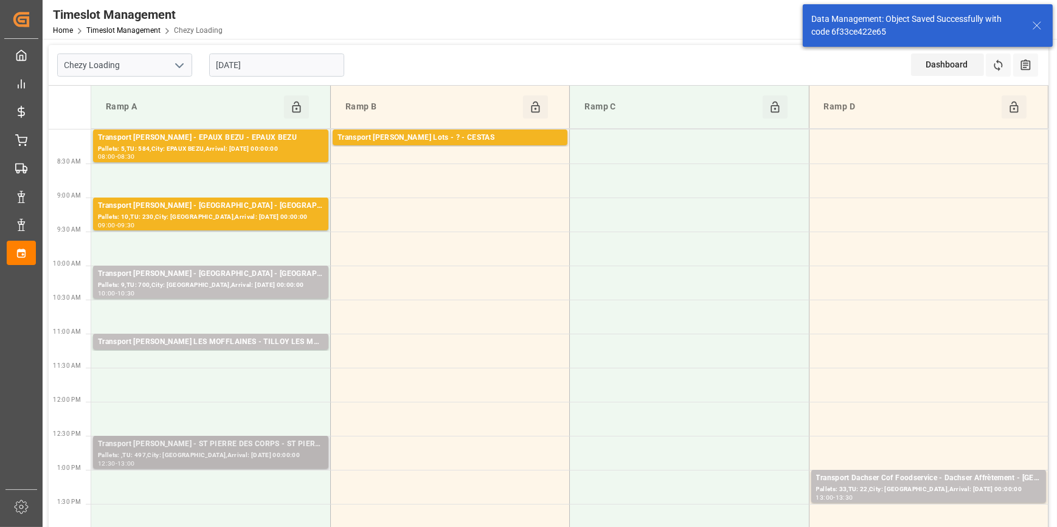
click at [209, 456] on div "Pallets: ,TU: 497,City: ST PIERRE DES CORPS,Arrival: 2025-10-16 00:00:00" at bounding box center [211, 456] width 226 height 10
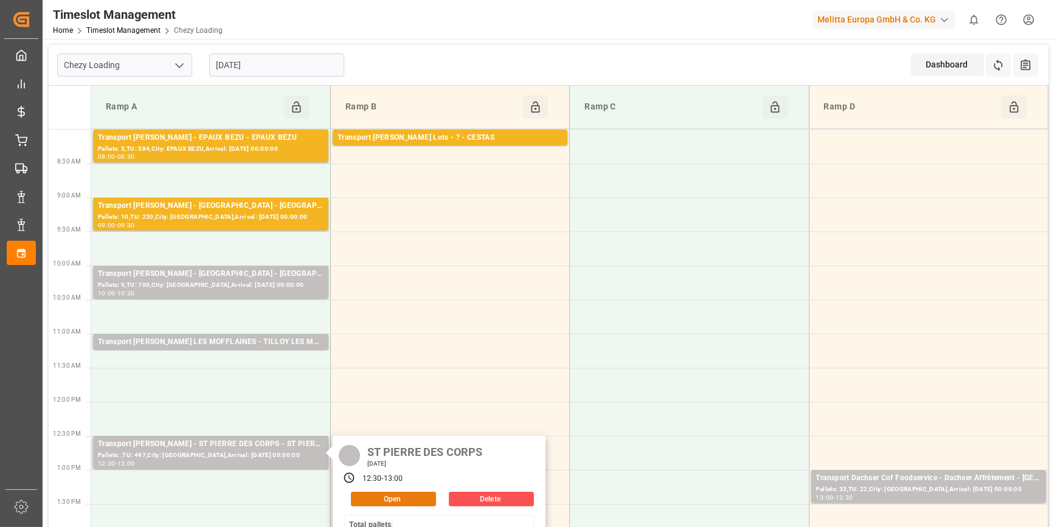
click at [415, 499] on button "Open" at bounding box center [393, 499] width 85 height 15
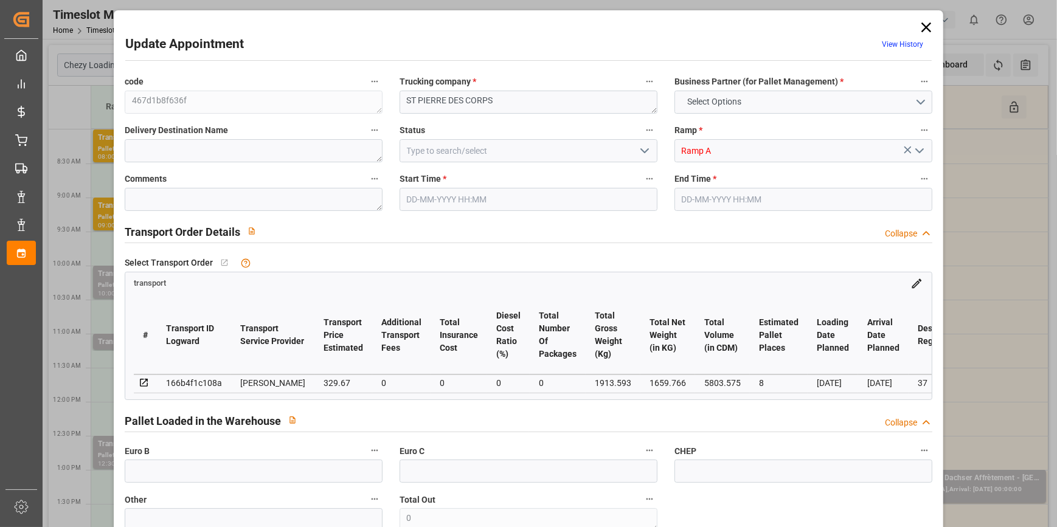
type input "8"
type input "329.67"
type input "0"
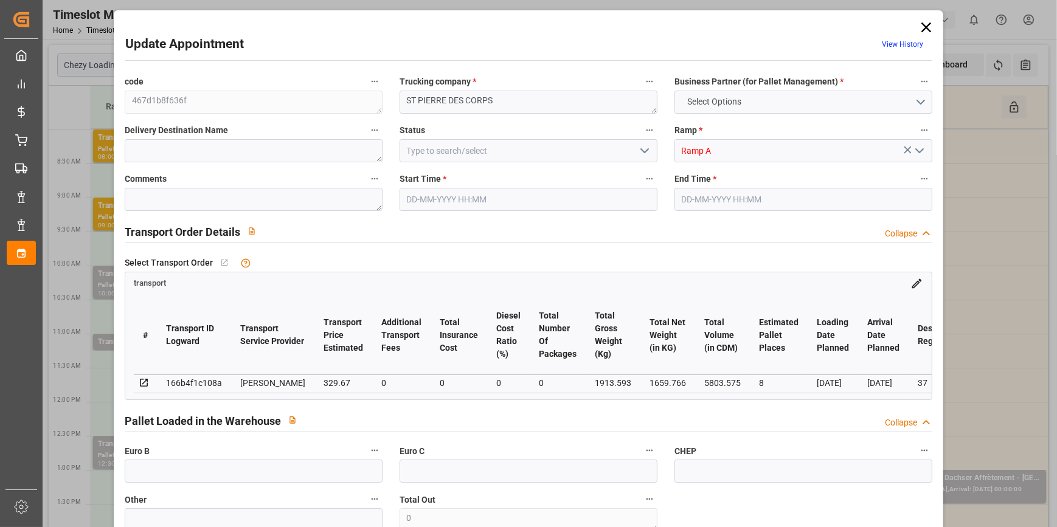
type input "318.5272"
type input "-11.1428"
type input "0"
type input "1659.766"
type input "2557.593"
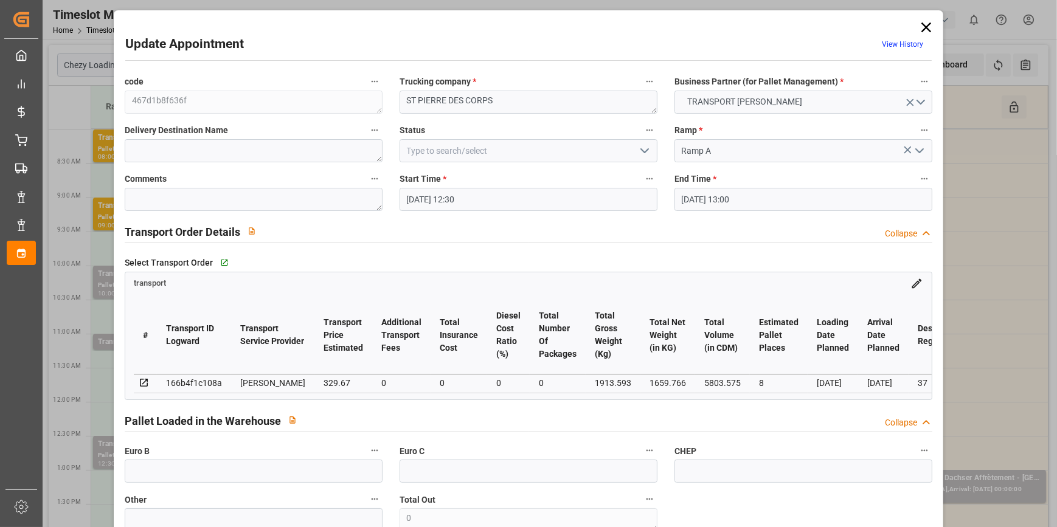
click at [641, 150] on polyline "open menu" at bounding box center [644, 151] width 7 height 4
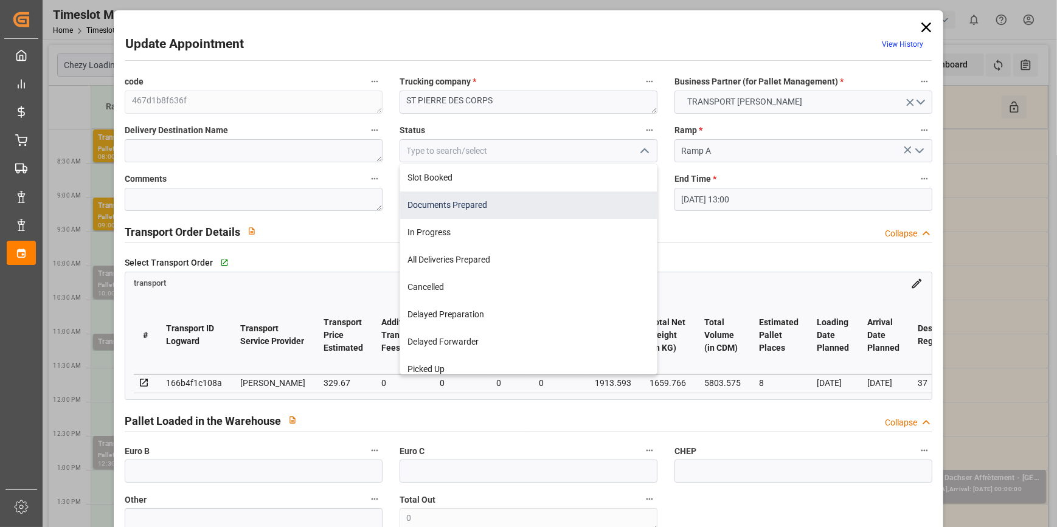
click at [524, 198] on div "Documents Prepared" at bounding box center [528, 205] width 257 height 27
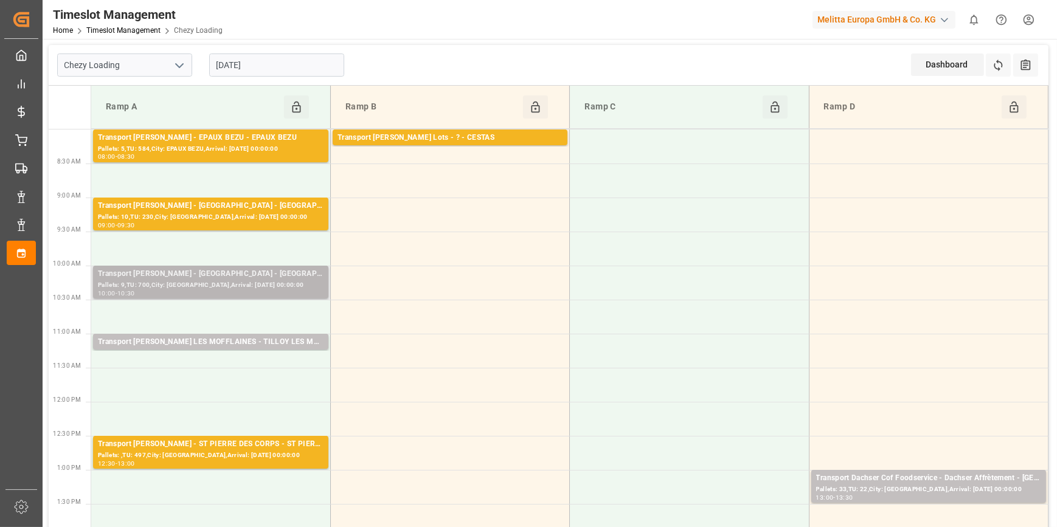
click at [210, 281] on div "Pallets: 9,TU: 700,City: MONDEVILLE,Arrival: 2025-10-16 00:00:00" at bounding box center [211, 285] width 226 height 10
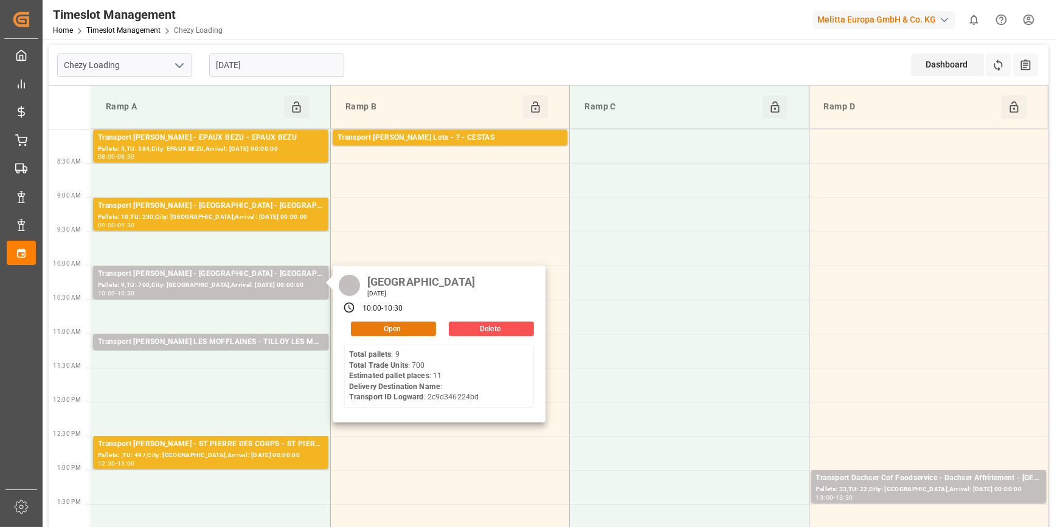
click at [407, 328] on button "Open" at bounding box center [393, 329] width 85 height 15
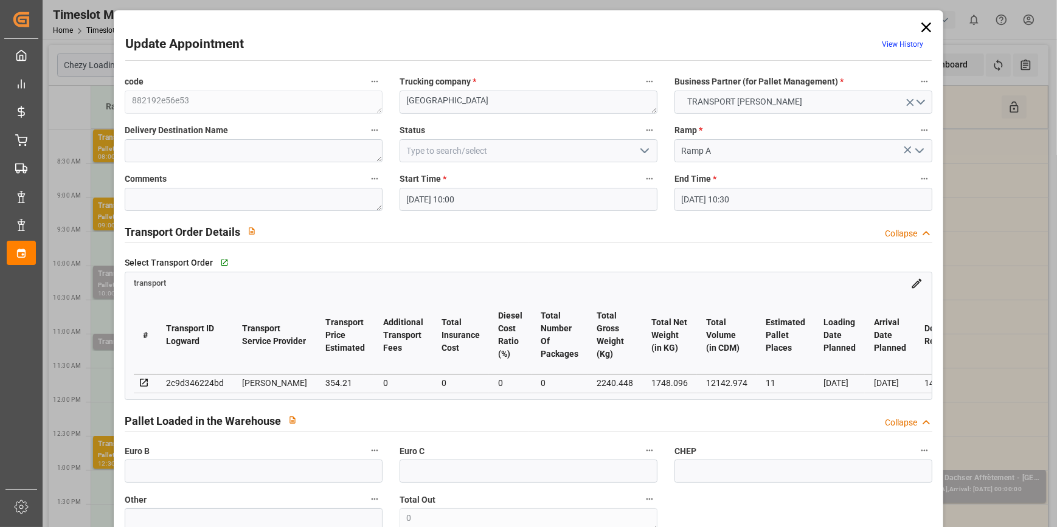
click at [641, 150] on polyline "open menu" at bounding box center [644, 151] width 7 height 4
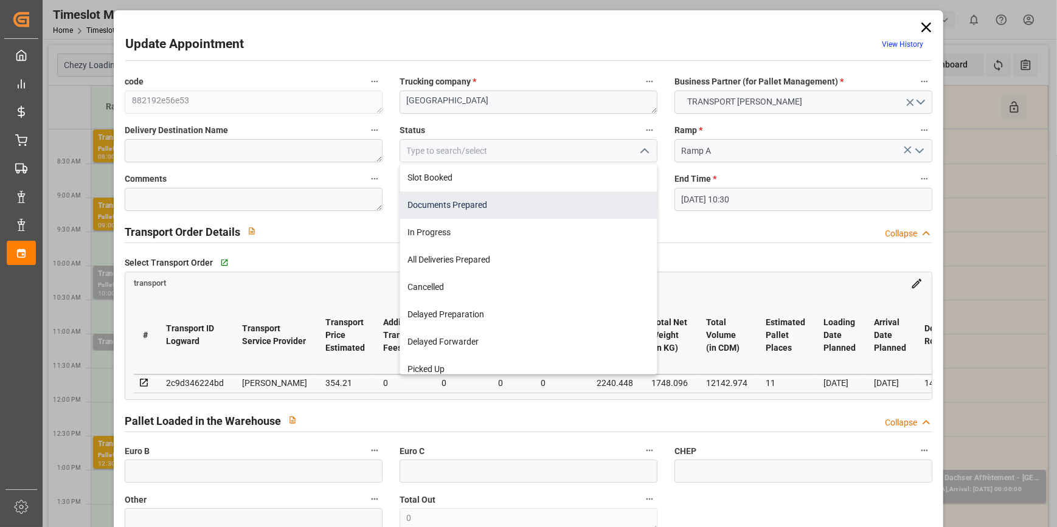
drag, startPoint x: 463, startPoint y: 205, endPoint x: 457, endPoint y: 208, distance: 7.3
click at [463, 205] on div "Documents Prepared" at bounding box center [528, 205] width 257 height 27
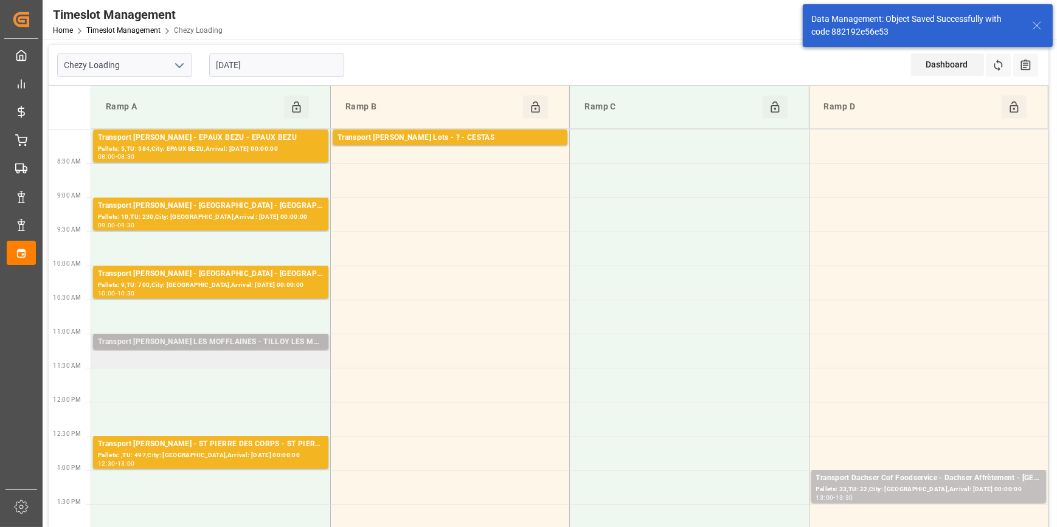
click at [140, 340] on div "Transport Delisle - TILLOY LES MOFFLAINES - TILLOY LES MOFFLAINES" at bounding box center [211, 342] width 226 height 12
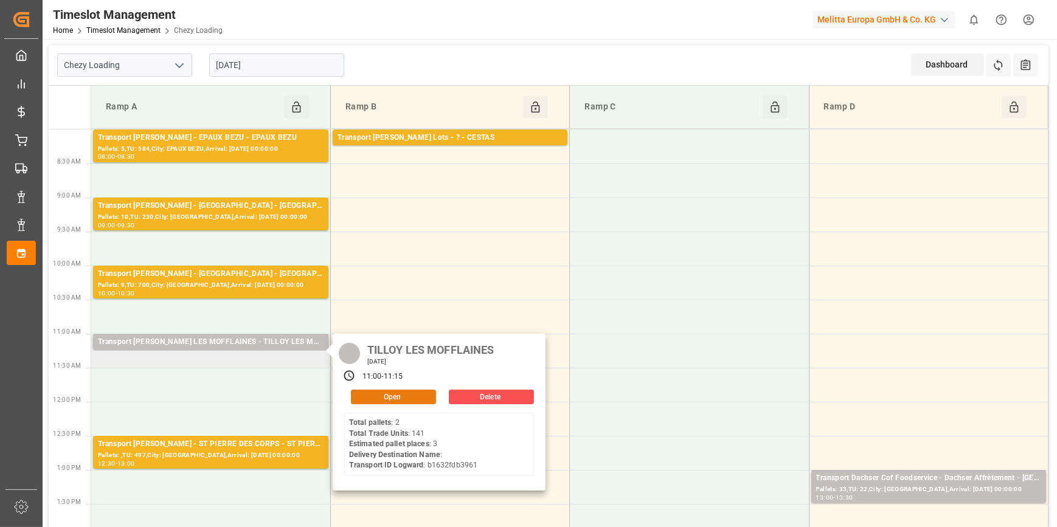
click at [401, 393] on button "Open" at bounding box center [393, 397] width 85 height 15
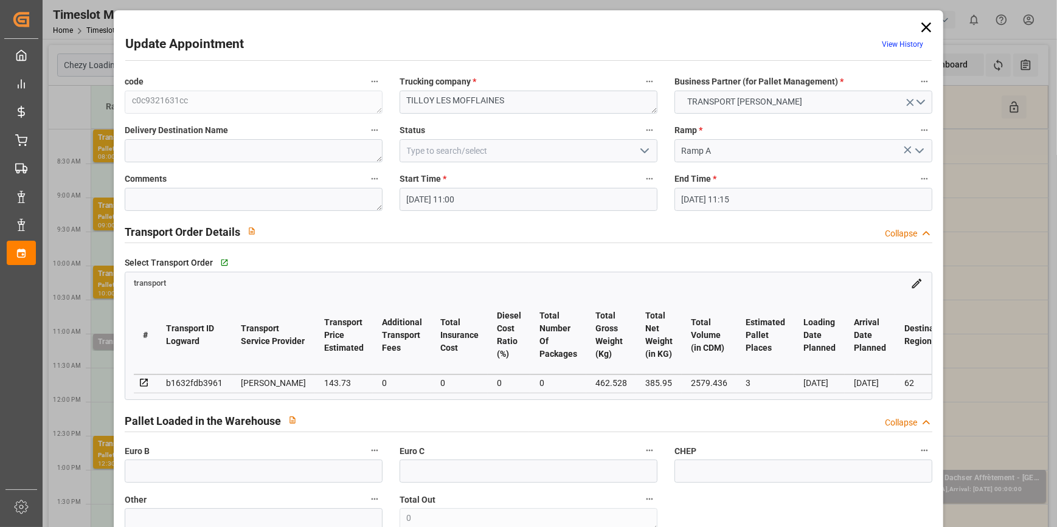
click at [644, 147] on icon "open menu" at bounding box center [644, 150] width 15 height 15
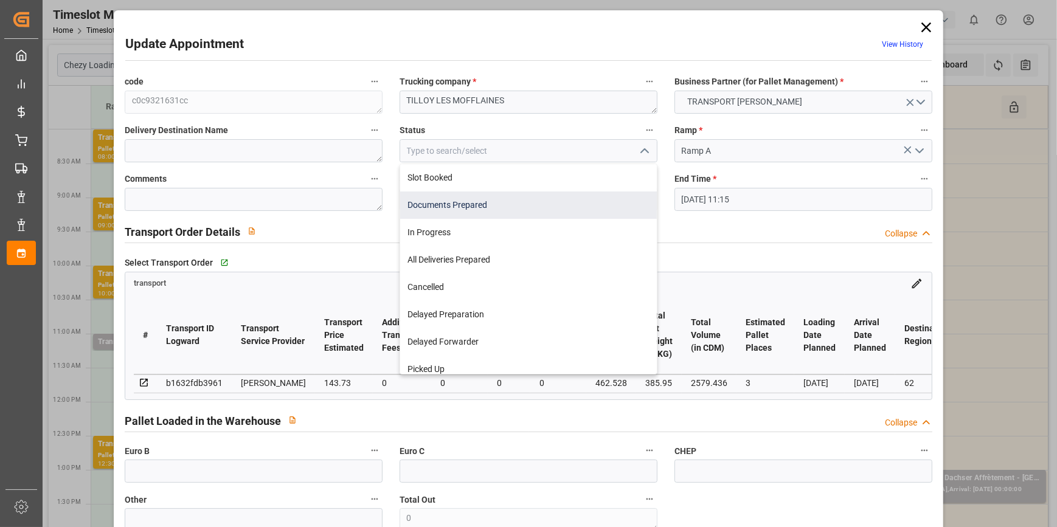
click at [499, 206] on div "Documents Prepared" at bounding box center [528, 205] width 257 height 27
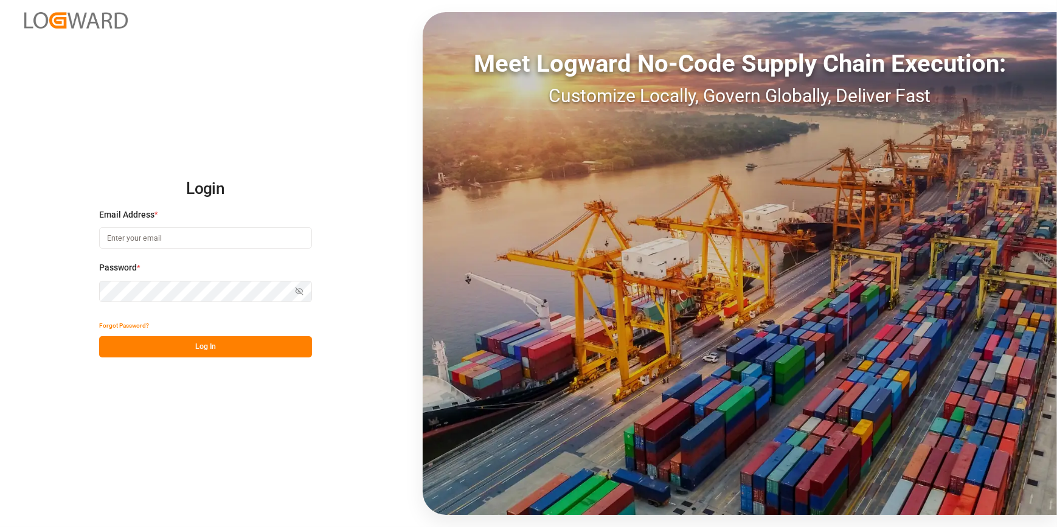
type input "chefequipe.fr.mse@melitta.fr"
click at [184, 339] on button "Log In" at bounding box center [205, 346] width 213 height 21
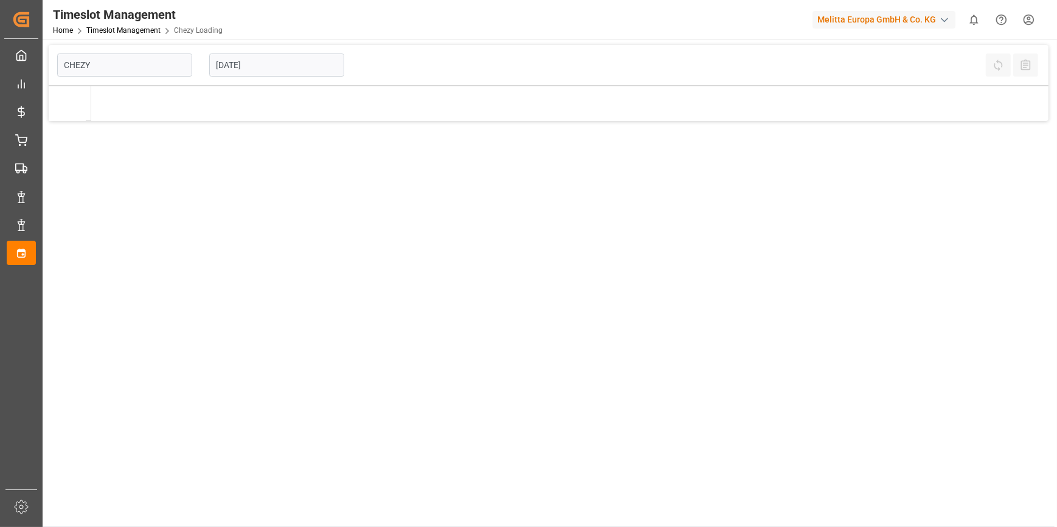
type input "Chezy Loading"
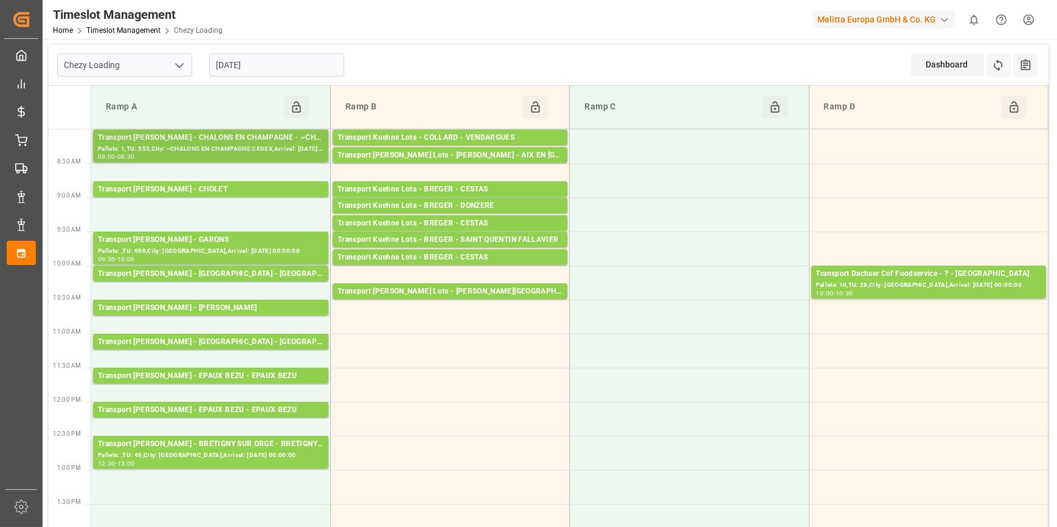
click at [254, 139] on div "Transport [PERSON_NAME] - CHALONS EN CHAMPAGNE - ~CHALONS EN CHAMPAGNE CEDEX" at bounding box center [211, 138] width 226 height 12
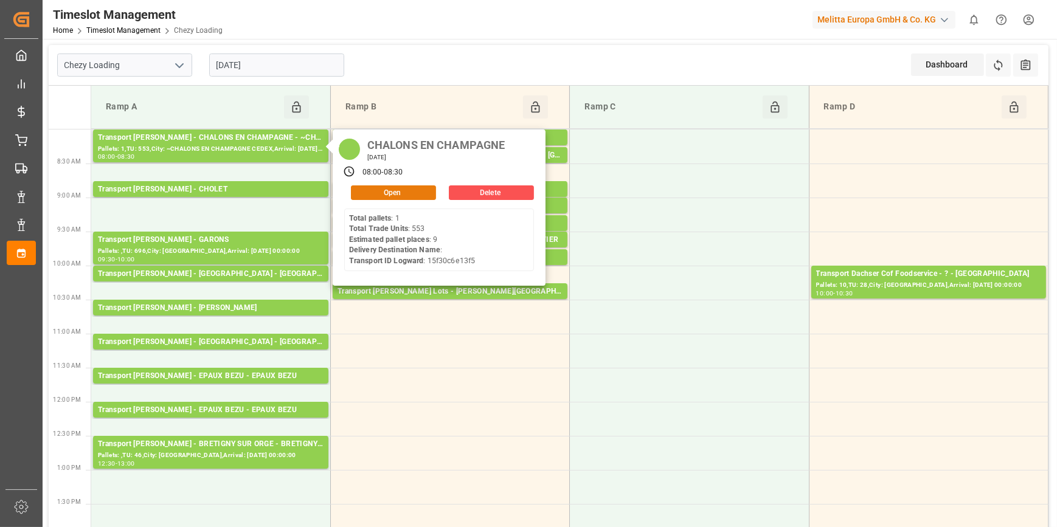
click at [406, 188] on button "Open" at bounding box center [393, 192] width 85 height 15
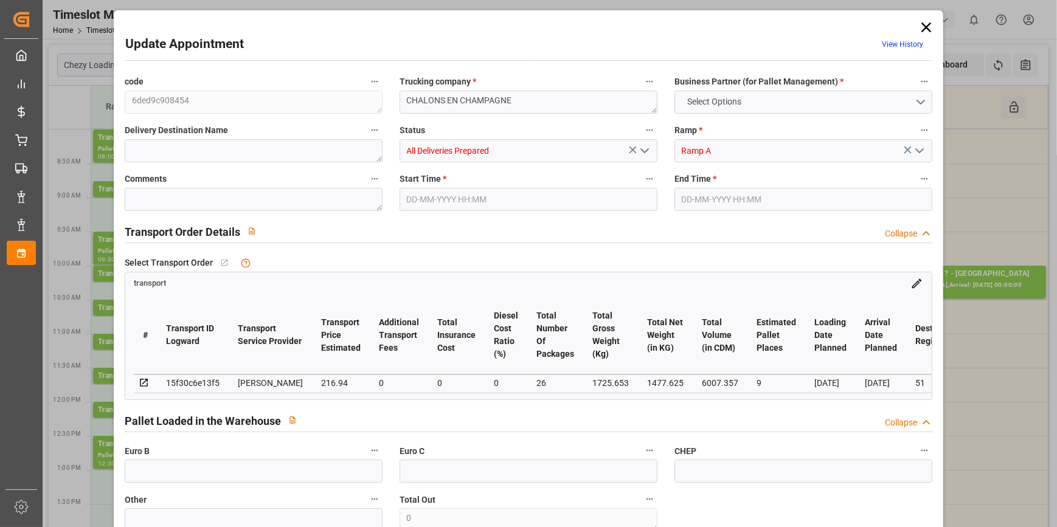
type input "9"
type input "216.94"
type input "0"
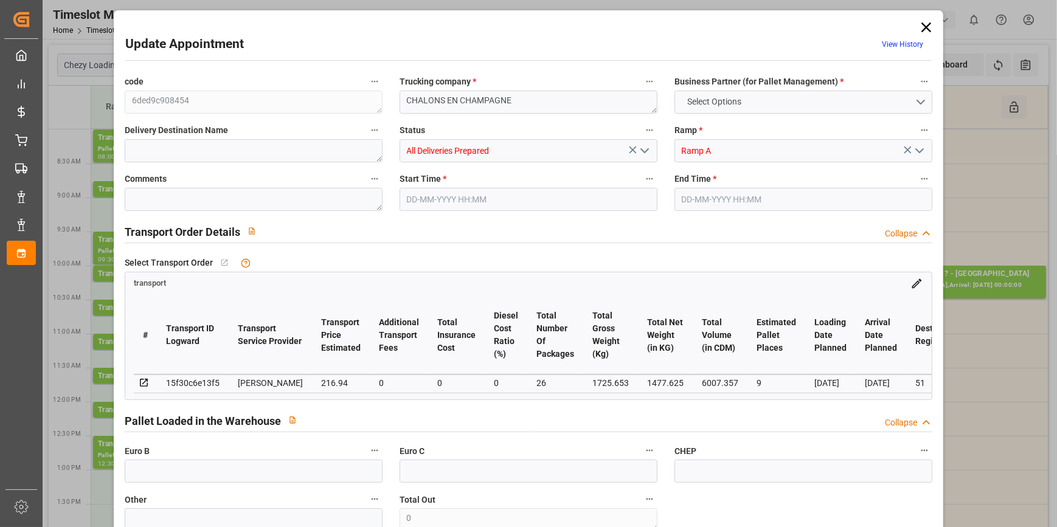
type input "209.6074"
type input "-7.3326"
type input "26"
type input "1477.625"
type input "2651.541"
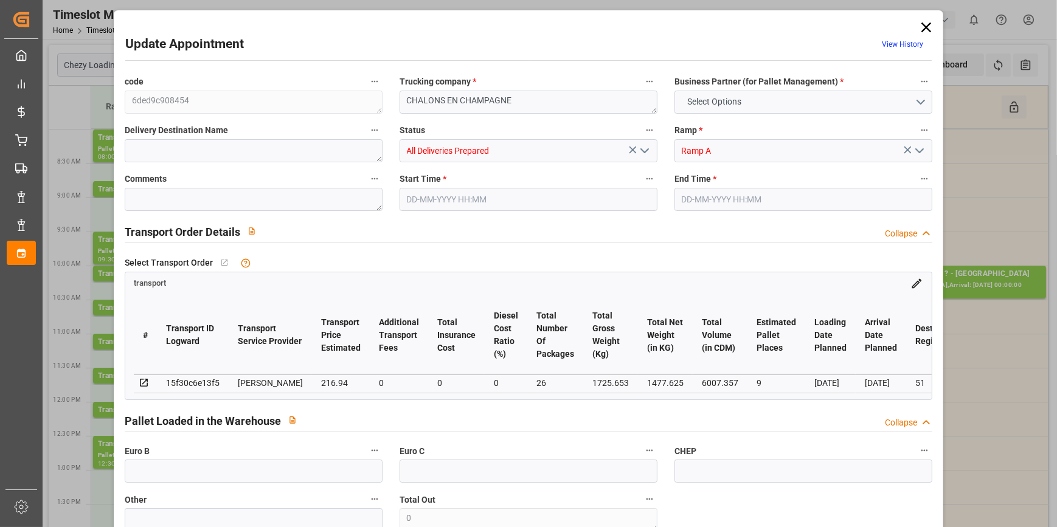
type input "6007.357"
type input "51"
type input "1"
type input "553"
type input "40"
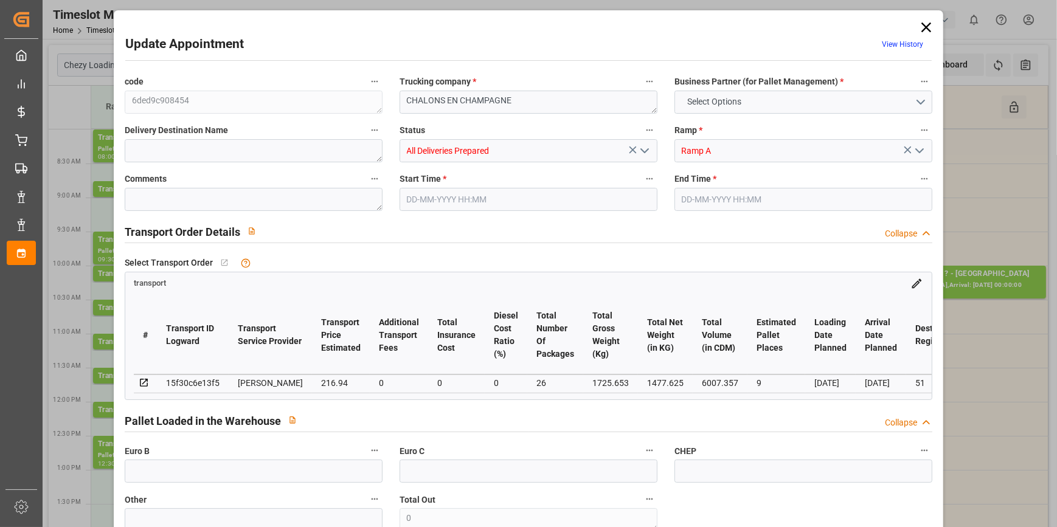
type input "101"
type input "1725.653"
type input "0"
type input "4710.8598"
type input "0"
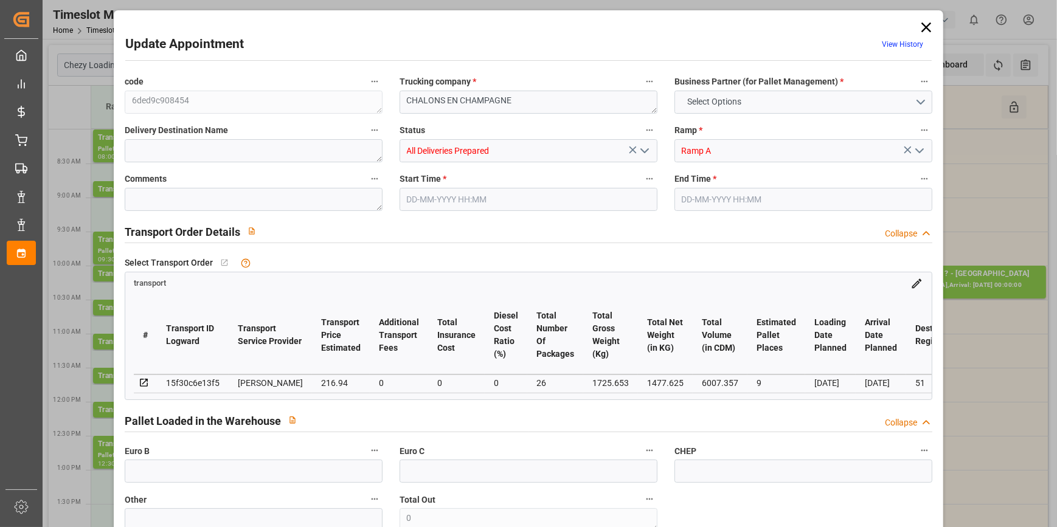
type input "0"
type input "21"
type input "35"
type input "13-10-2025 08:00"
type input "13-10-2025 08:30"
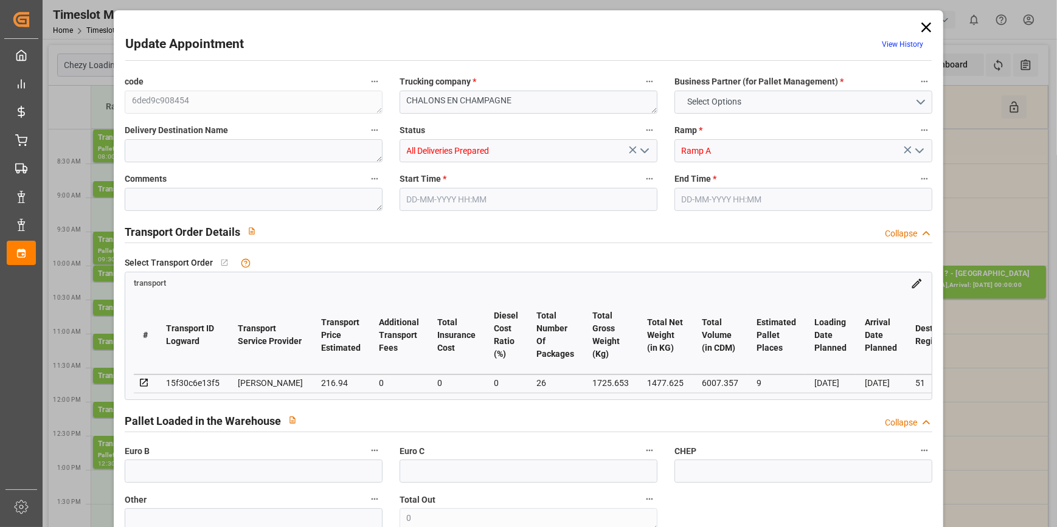
type input "07-10-2025 12:33"
type input "07-10-2025 11:26"
type input "[DATE]"
click at [921, 26] on icon at bounding box center [926, 27] width 10 height 10
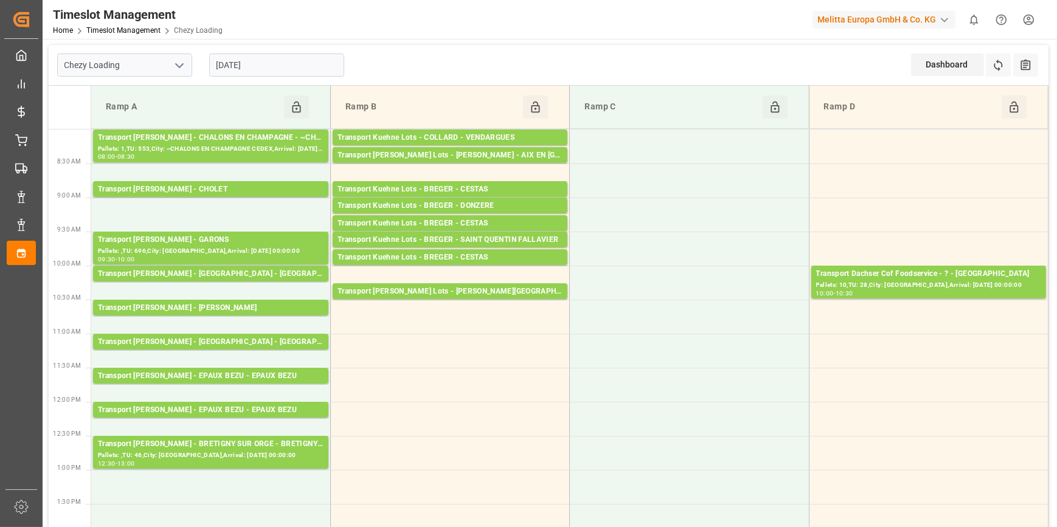
click at [267, 69] on input "[DATE]" at bounding box center [276, 65] width 135 height 23
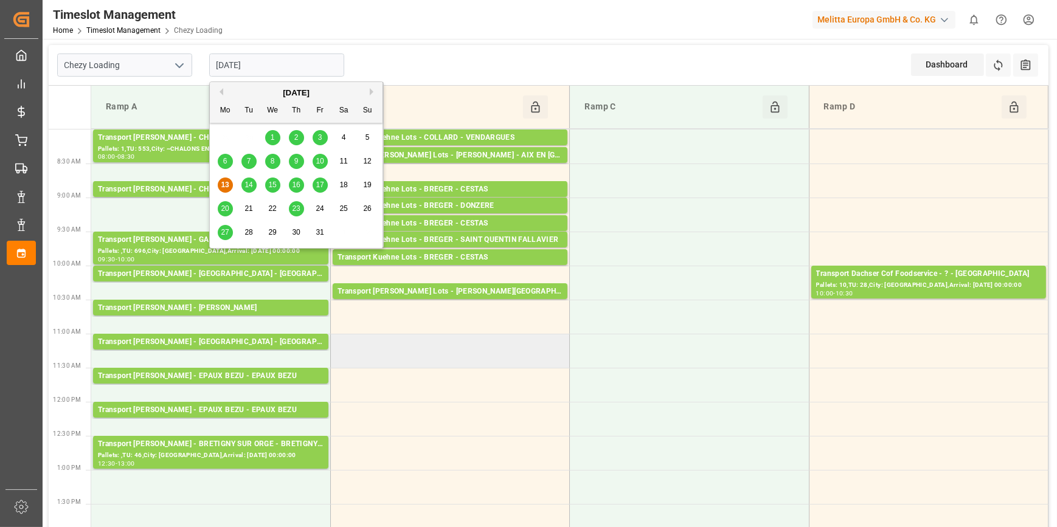
scroll to position [55, 0]
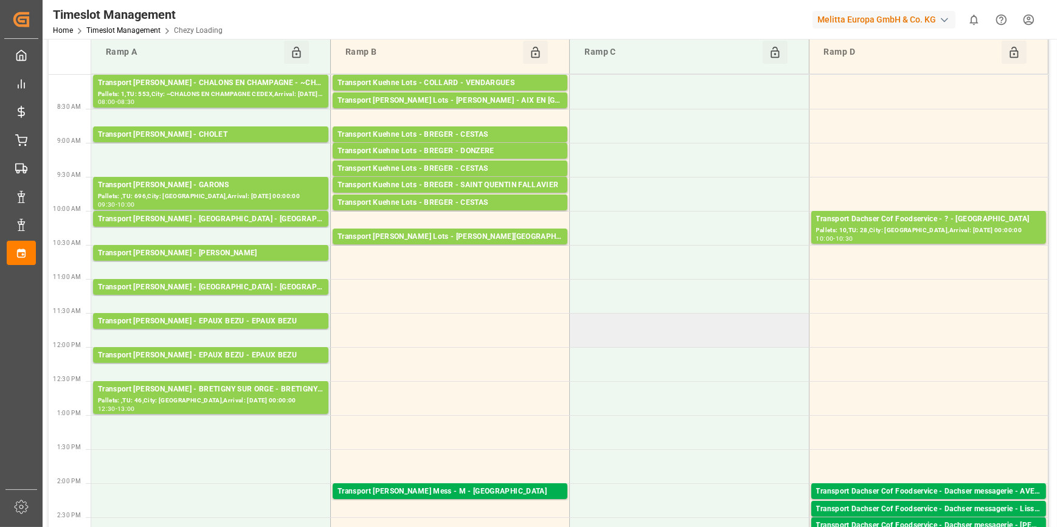
click at [710, 334] on td at bounding box center [689, 330] width 239 height 34
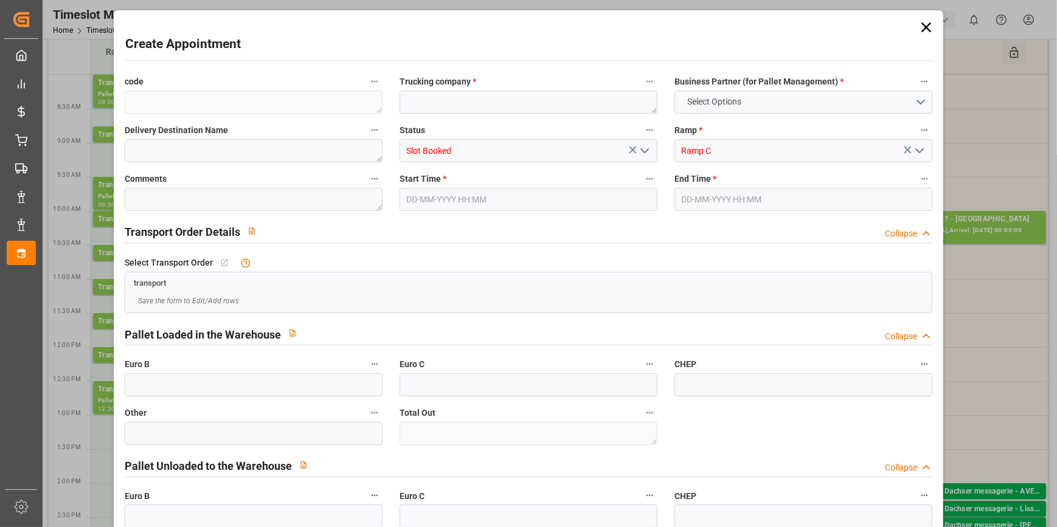
type input "0"
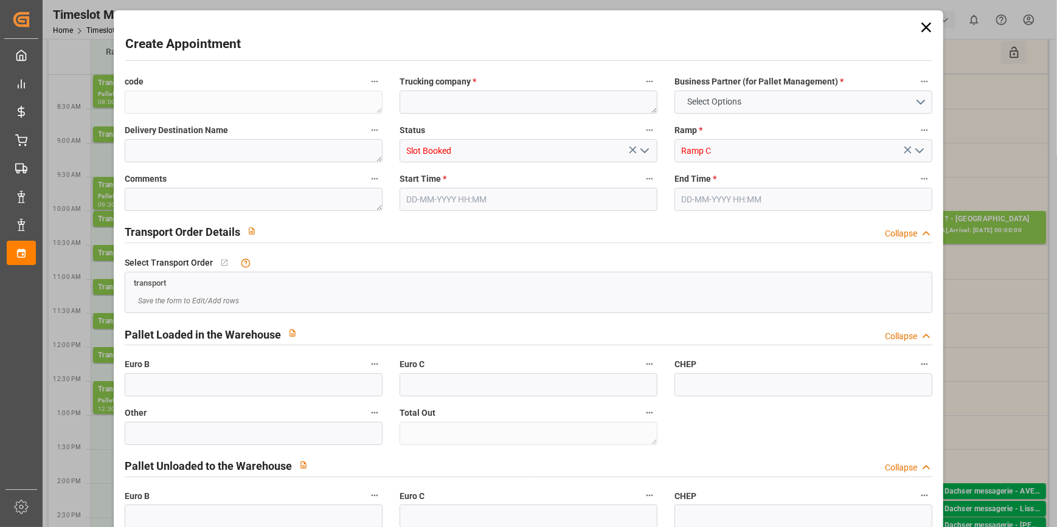
type input "0"
type input "13-10-2025 11:30"
type input "13-10-2025 12:00"
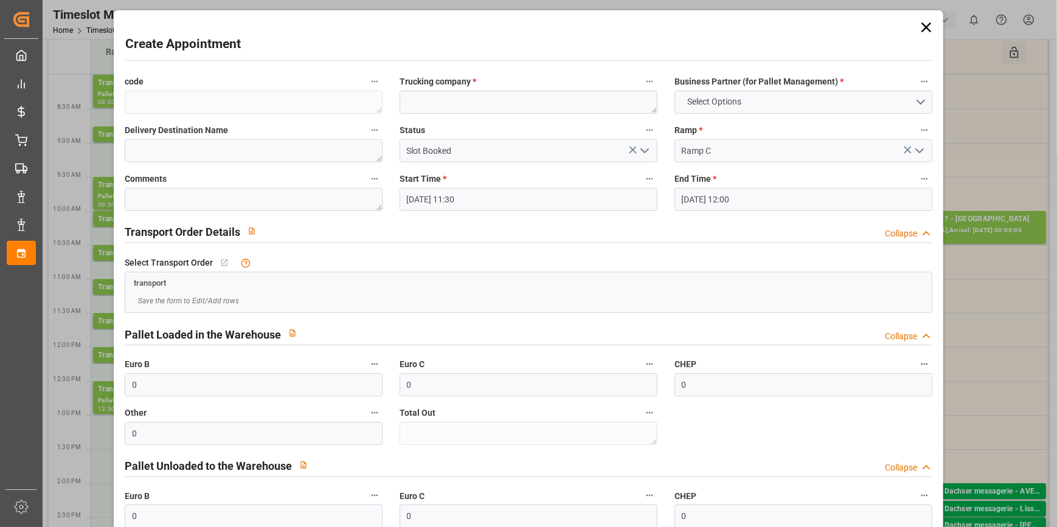
click at [924, 27] on icon at bounding box center [925, 27] width 17 height 17
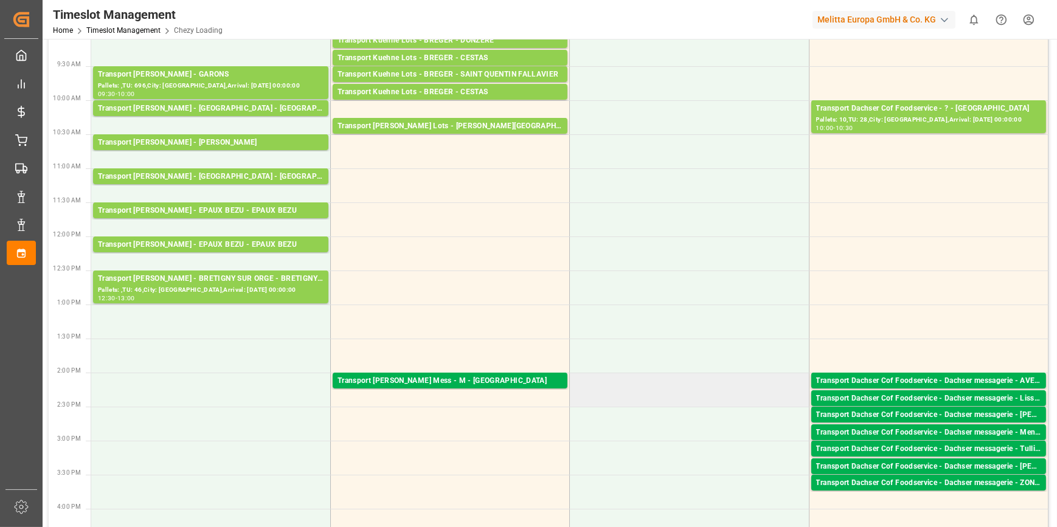
scroll to position [0, 0]
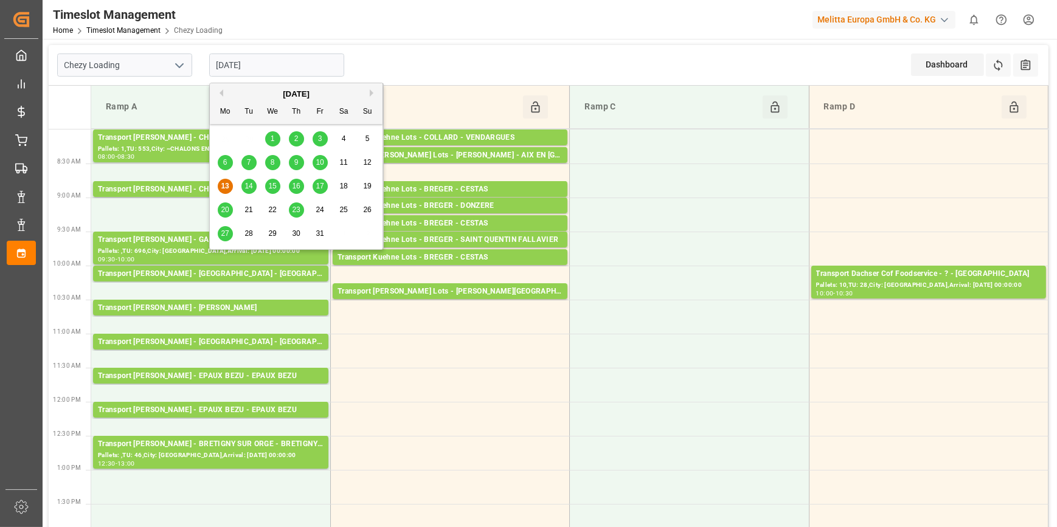
click at [269, 63] on input "[DATE]" at bounding box center [276, 65] width 135 height 23
click at [248, 186] on span "14" at bounding box center [248, 186] width 8 height 9
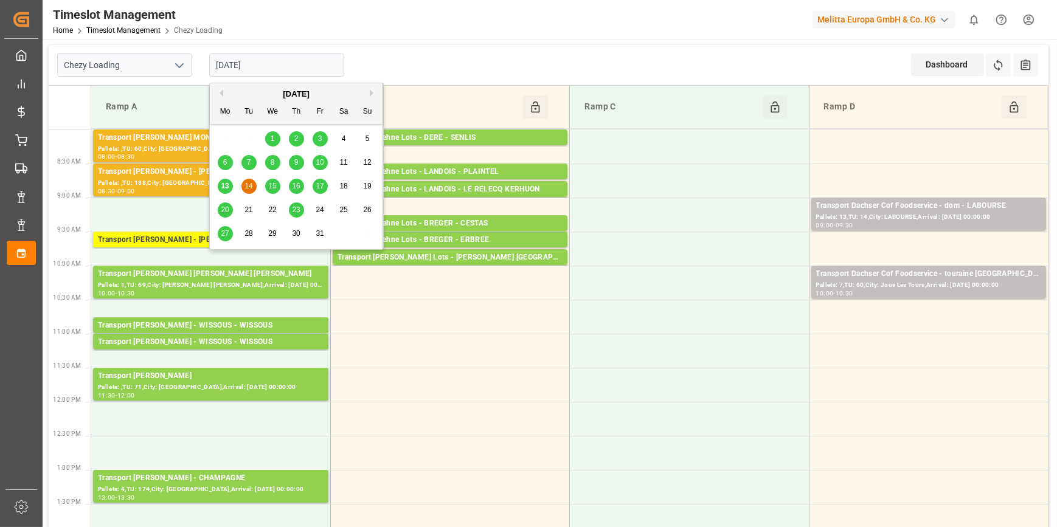
click at [292, 69] on input "[DATE]" at bounding box center [276, 65] width 135 height 23
click at [271, 184] on span "15" at bounding box center [272, 186] width 8 height 9
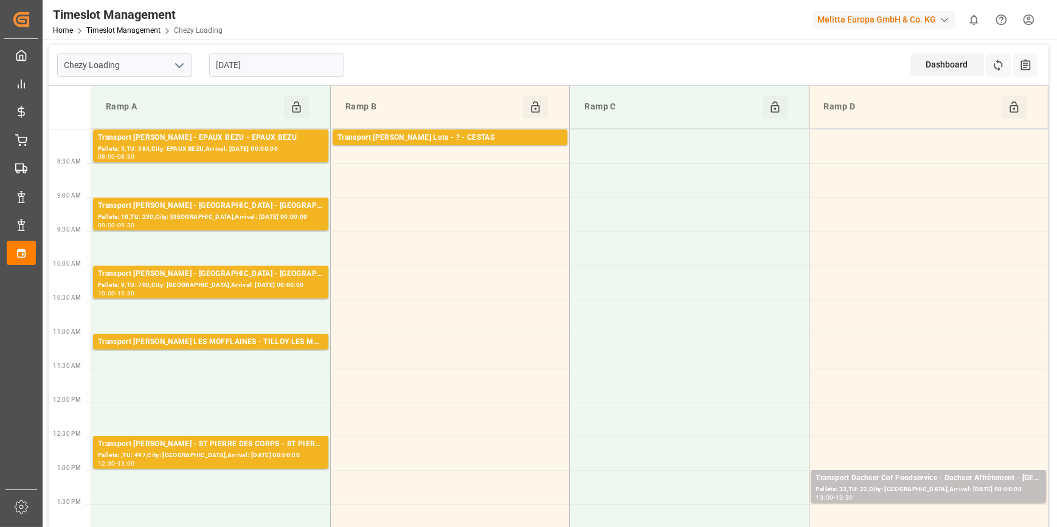
click at [275, 61] on input "15-10-2025" at bounding box center [276, 65] width 135 height 23
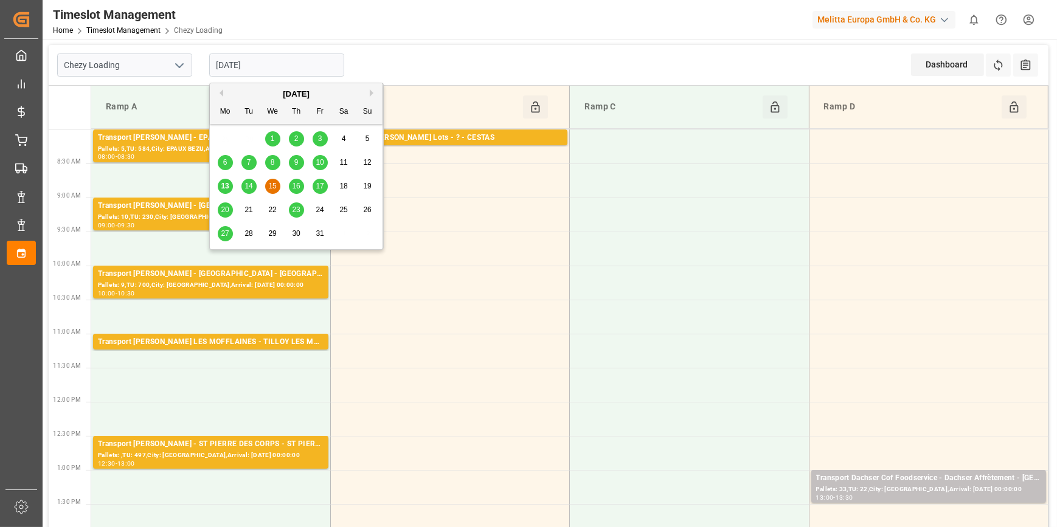
click at [297, 188] on span "16" at bounding box center [296, 186] width 8 height 9
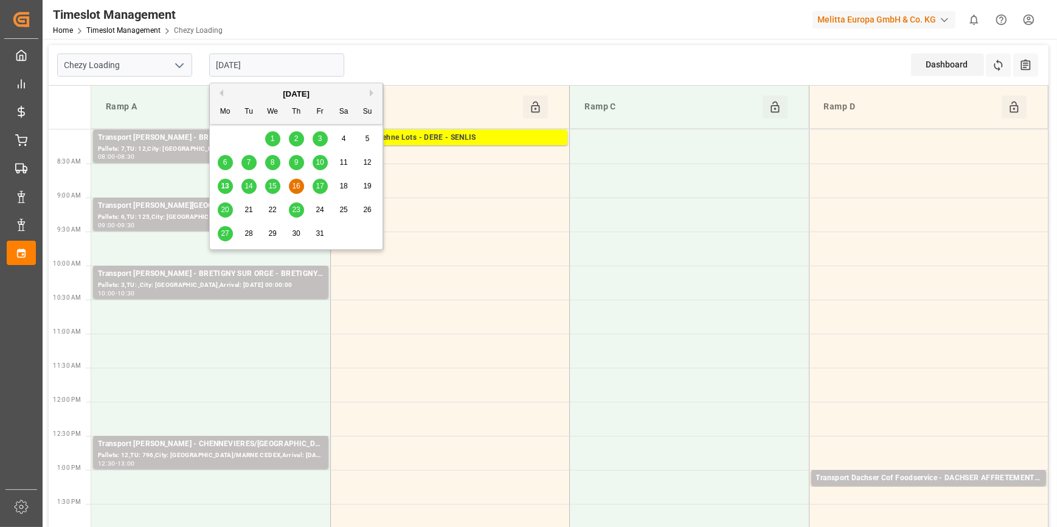
click at [254, 64] on input "16-10-2025" at bounding box center [276, 65] width 135 height 23
click at [249, 185] on span "14" at bounding box center [248, 186] width 8 height 9
type input "[DATE]"
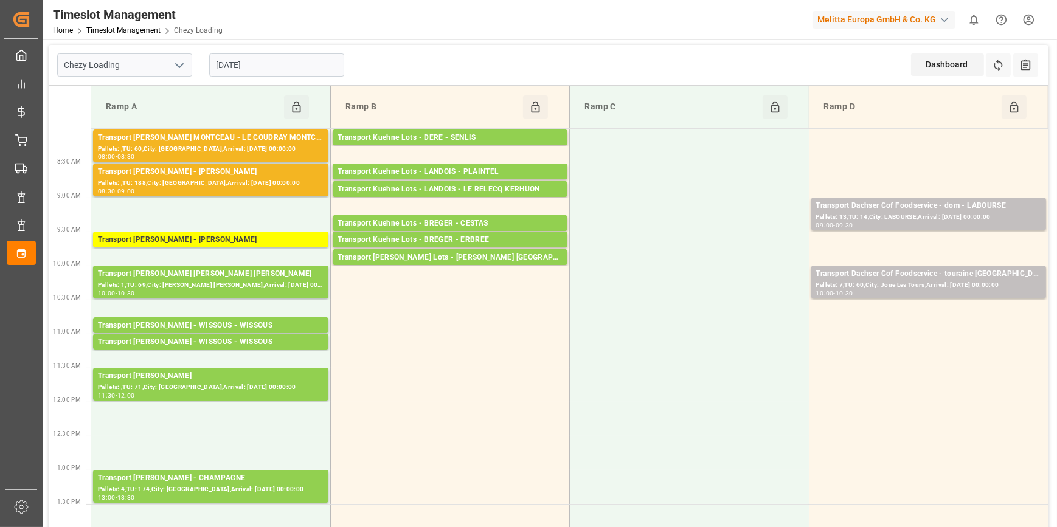
click at [178, 62] on icon "open menu" at bounding box center [179, 65] width 15 height 15
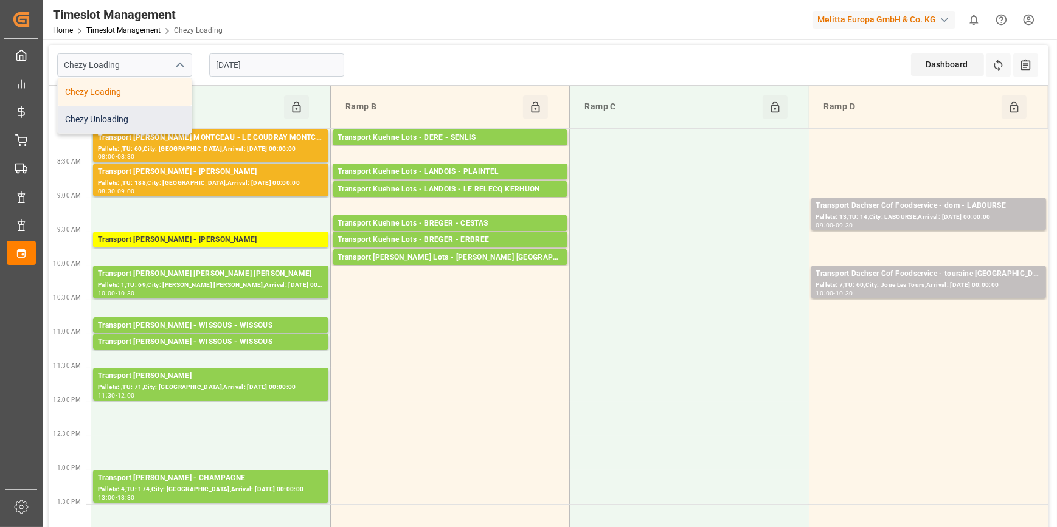
click at [136, 117] on div "Chezy Unloading" at bounding box center [125, 119] width 134 height 27
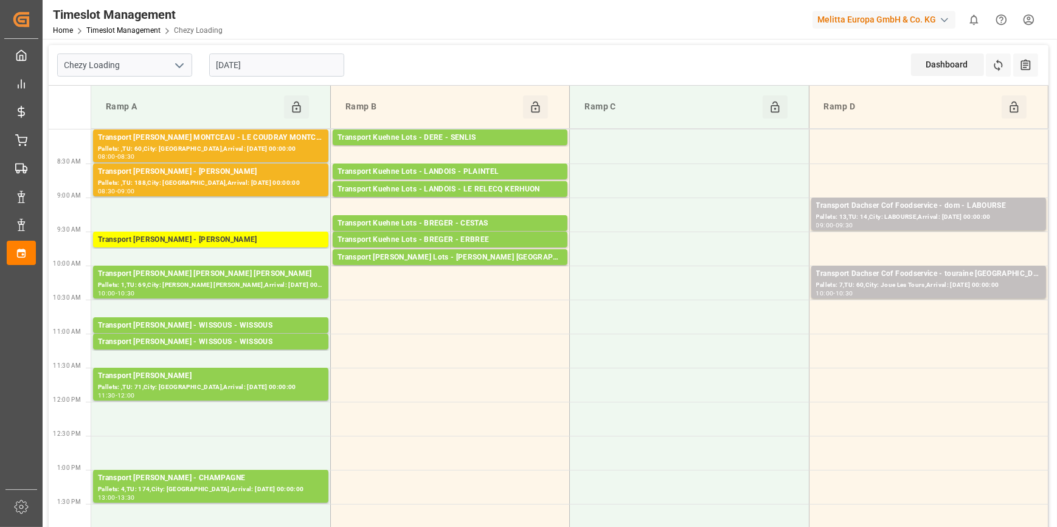
type input "Chezy Unloading"
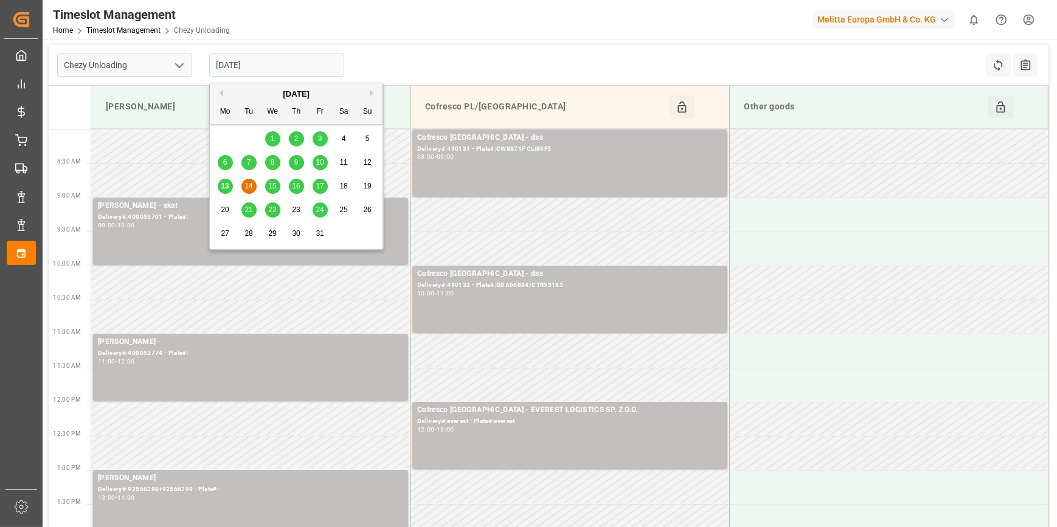
click at [280, 76] on input "[DATE]" at bounding box center [276, 65] width 135 height 23
click at [321, 161] on span "10" at bounding box center [320, 162] width 8 height 9
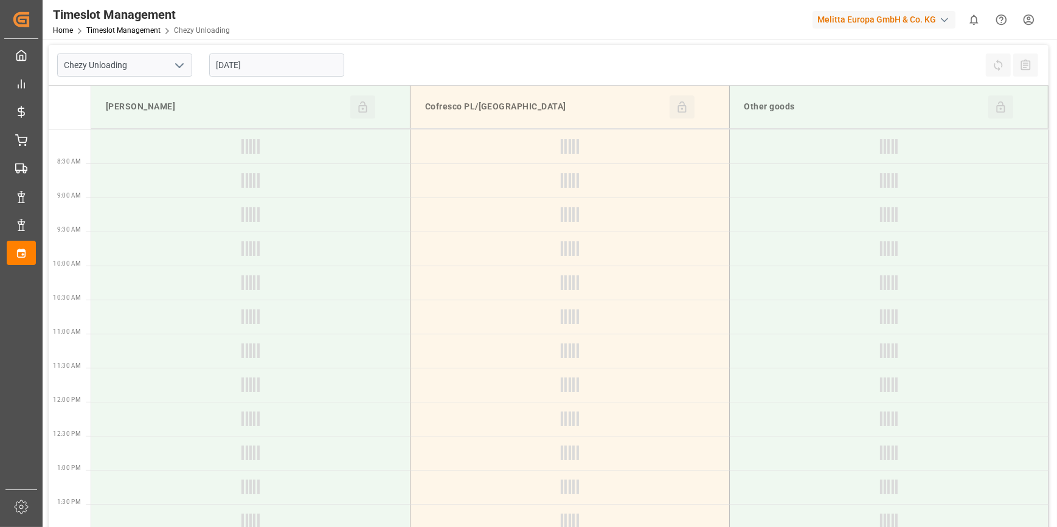
type input "10-10-2025"
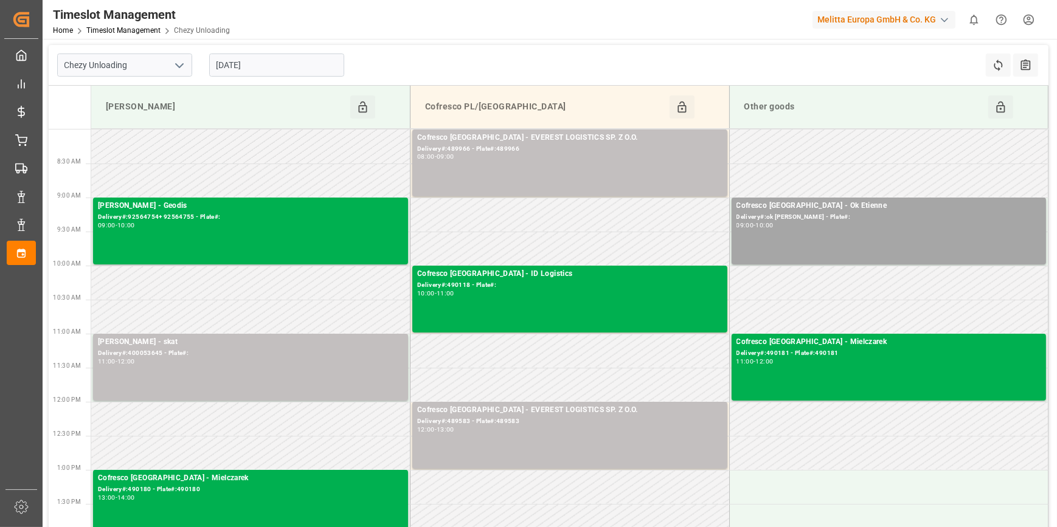
click at [295, 66] on input "10-10-2025" at bounding box center [276, 65] width 135 height 23
click at [184, 60] on icon "open menu" at bounding box center [179, 65] width 15 height 15
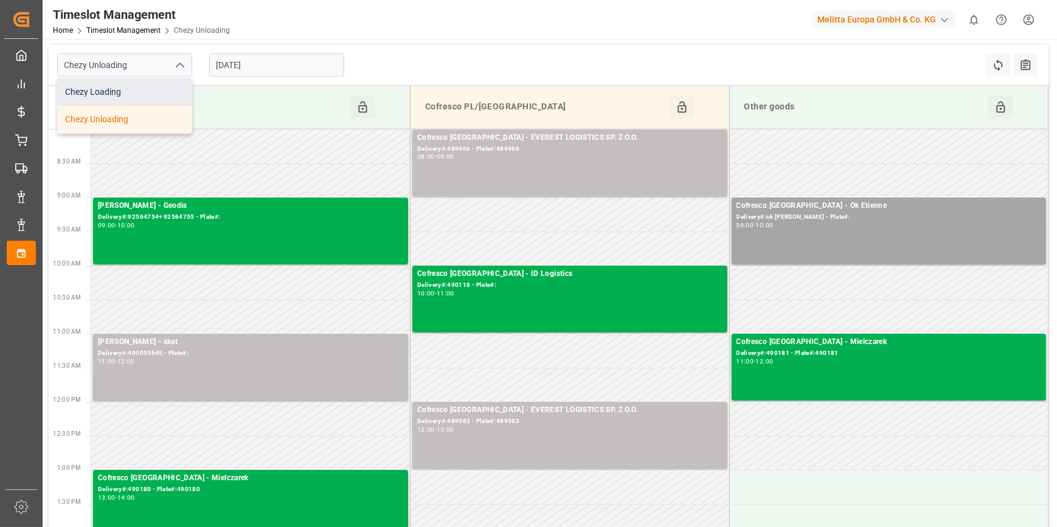
click at [111, 94] on div "Chezy Loading" at bounding box center [125, 91] width 134 height 27
type input "Chezy Loading"
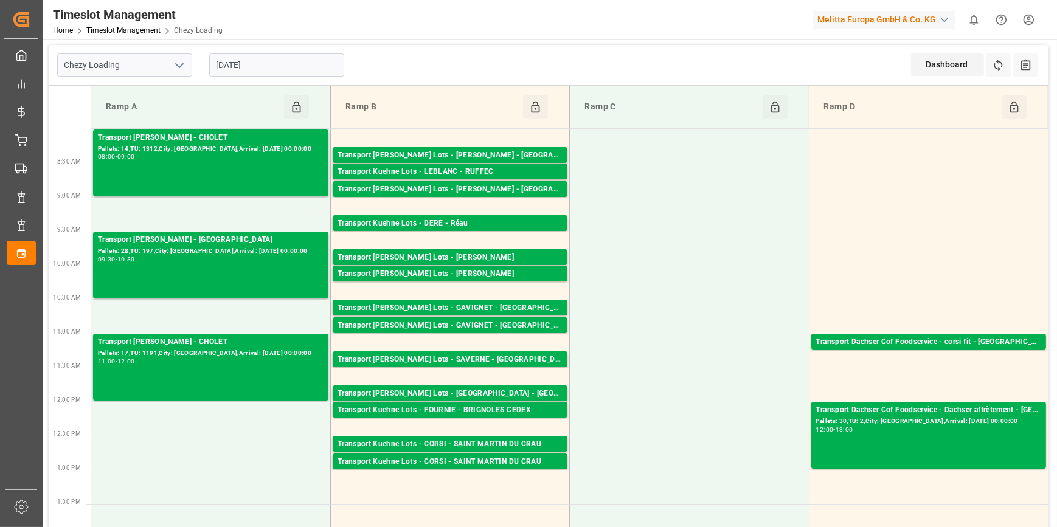
click at [272, 66] on input "10-10-2025" at bounding box center [276, 65] width 135 height 23
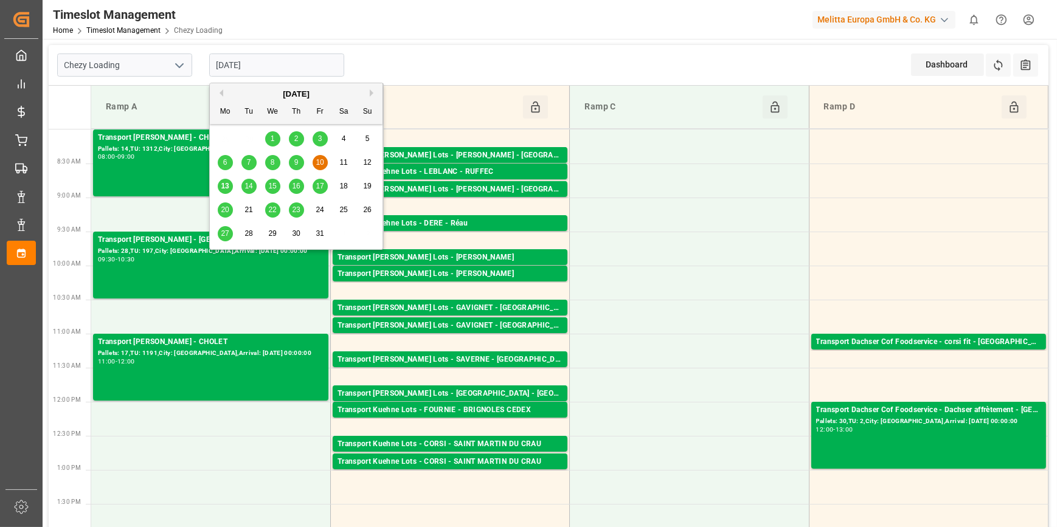
click at [219, 184] on div "13" at bounding box center [225, 186] width 15 height 15
type input "[DATE]"
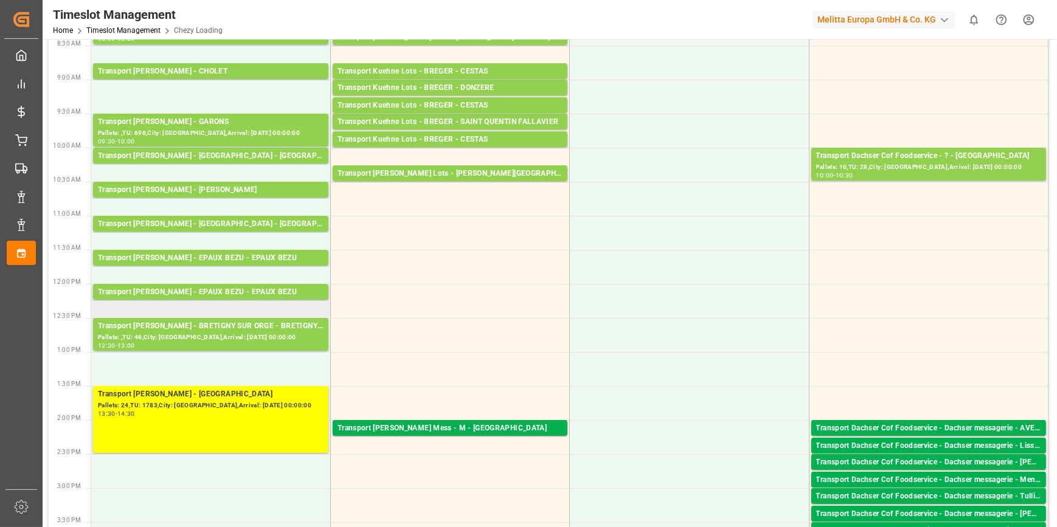
scroll to position [110, 0]
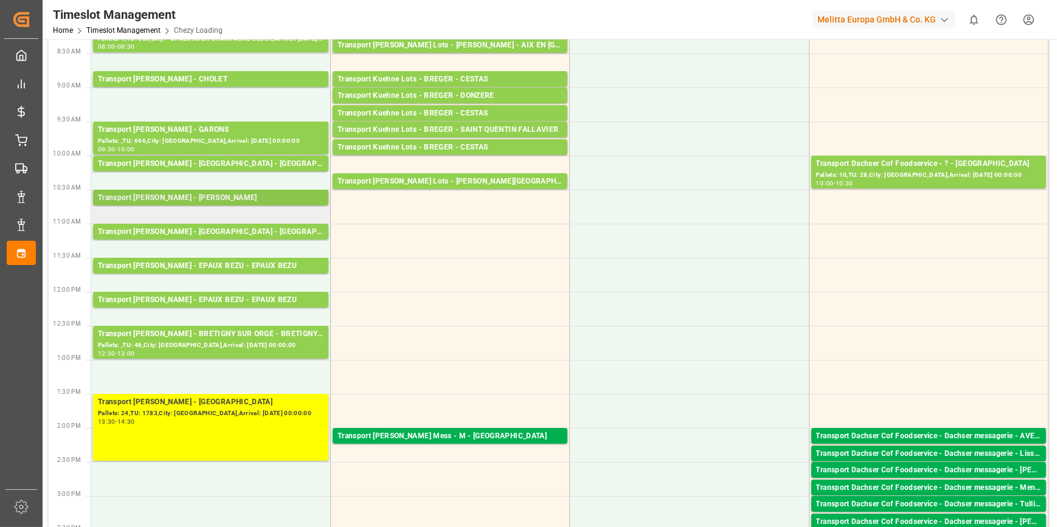
click at [208, 199] on div "Transport [PERSON_NAME] - [PERSON_NAME]" at bounding box center [211, 198] width 226 height 12
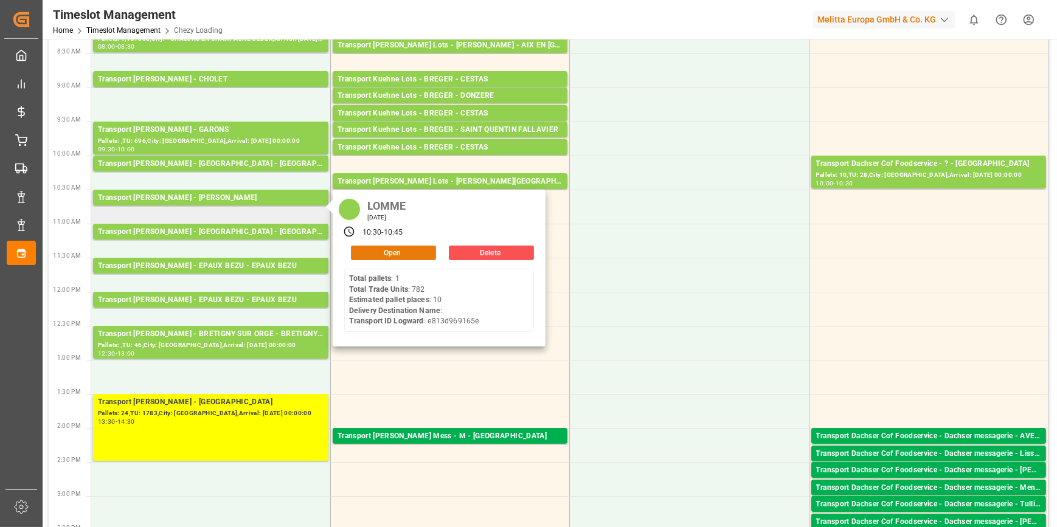
click at [372, 254] on button "Open" at bounding box center [393, 253] width 85 height 15
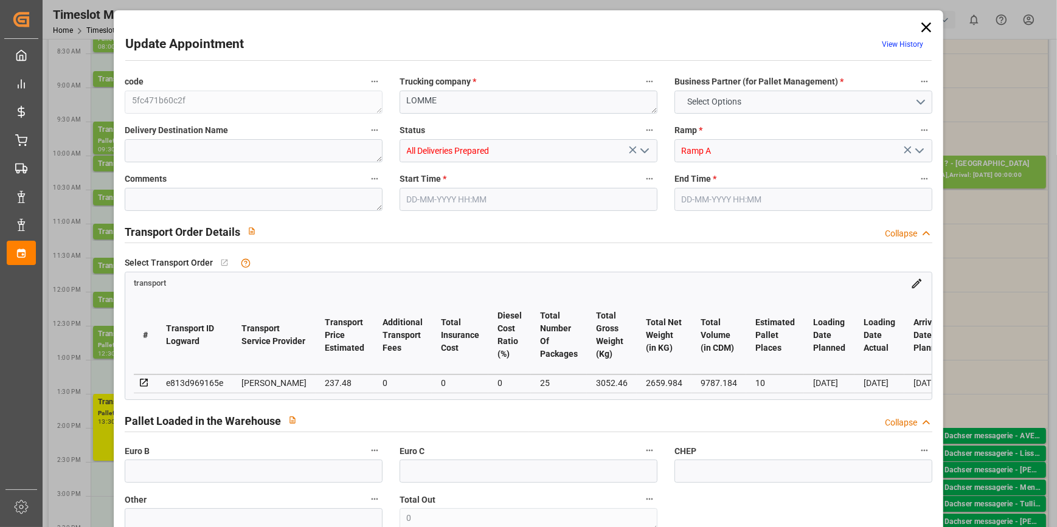
type input "10"
type input "237.48"
type input "0"
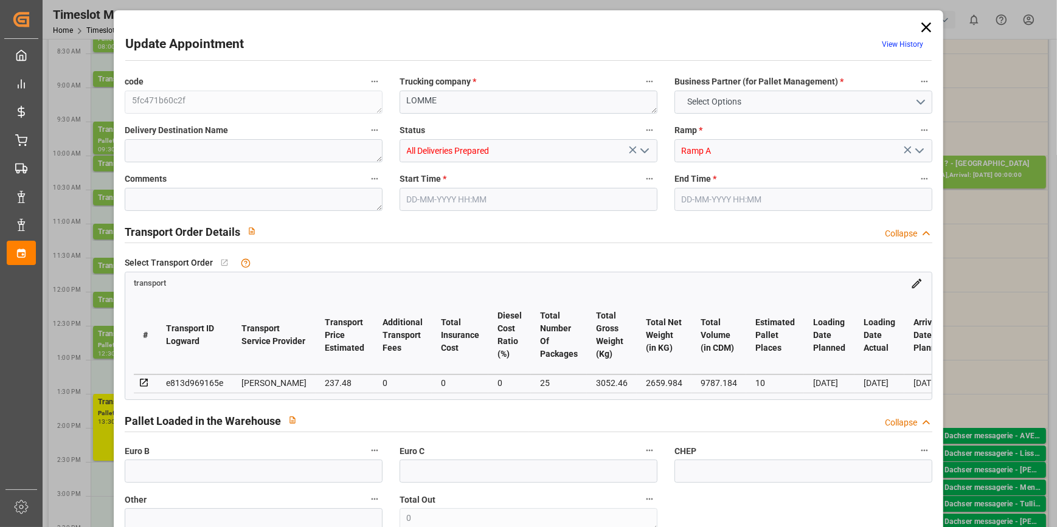
type input "229.4532"
type input "-8.0268"
type input "25"
type input "2659.984"
type input "3671.932"
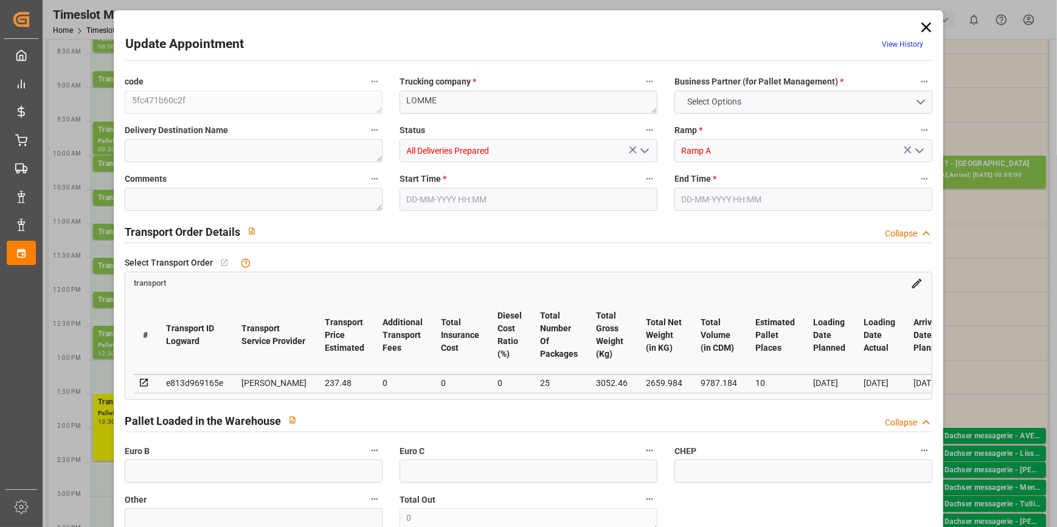
type input "9787.184"
type input "59"
type input "1"
type input "782"
type input "25"
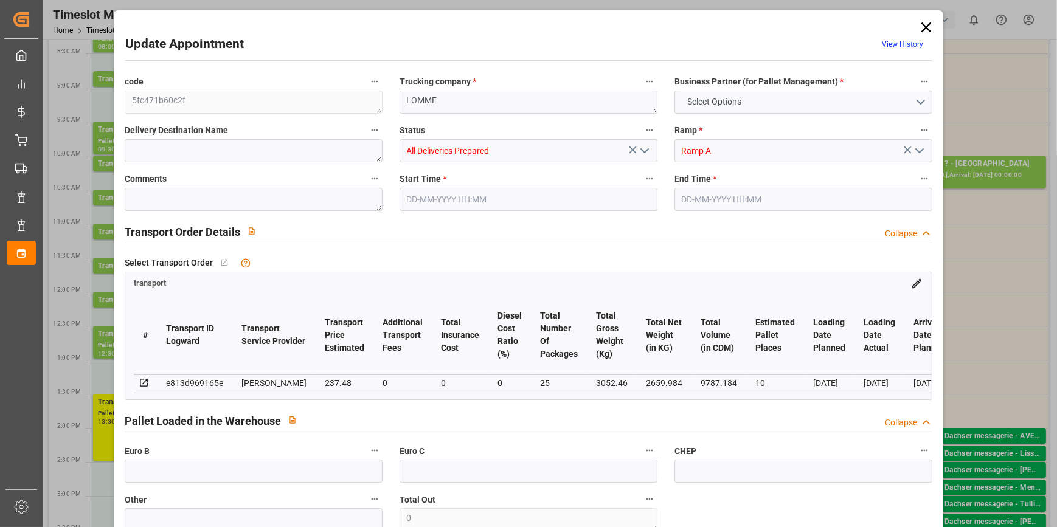
type input "101"
type input "3052.46"
type input "0"
type input "4710.8598"
type input "0"
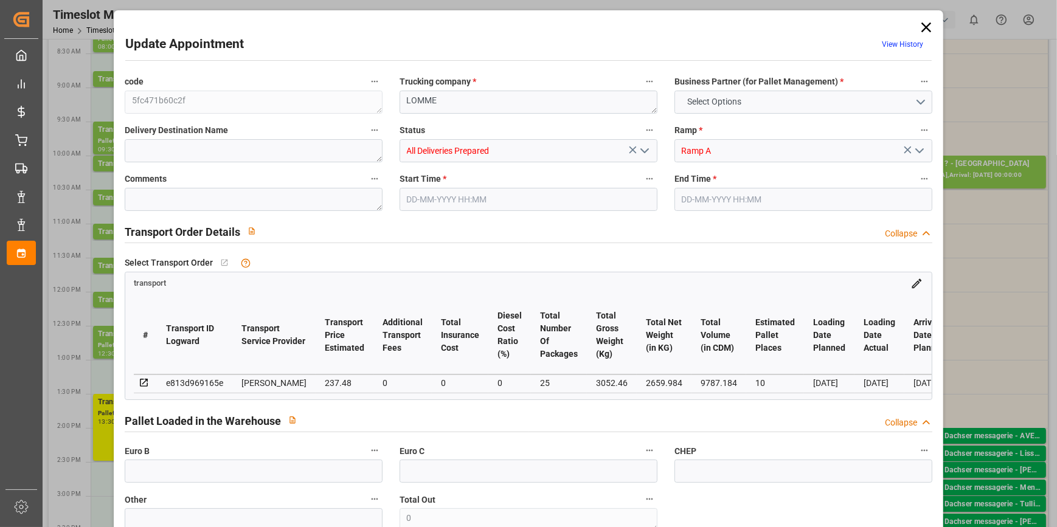
type input "0"
type input "21"
type input "35"
type input "13-10-2025 10:30"
type input "13-10-2025 10:45"
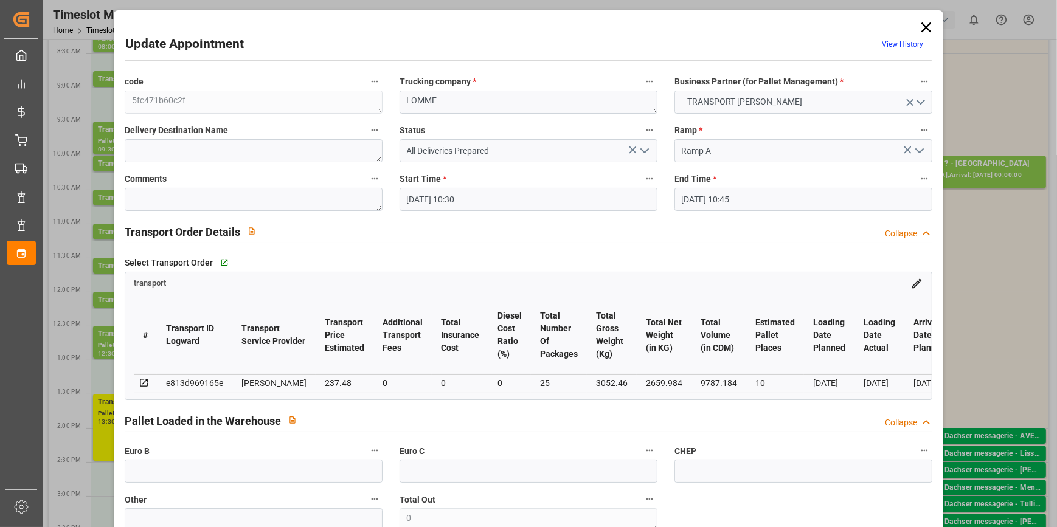
type input "09-10-2025 13:52"
type input "09-10-2025 11:25"
type input "[DATE]"
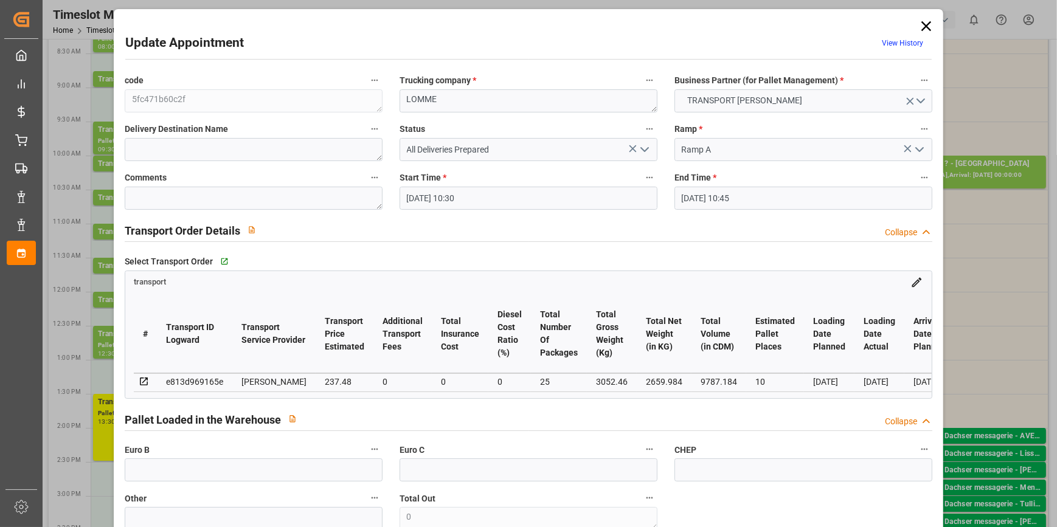
scroll to position [0, 0]
click at [153, 193] on textarea at bounding box center [254, 199] width 258 height 23
type textarea "ap 10"
click at [642, 150] on icon "open menu" at bounding box center [644, 150] width 15 height 15
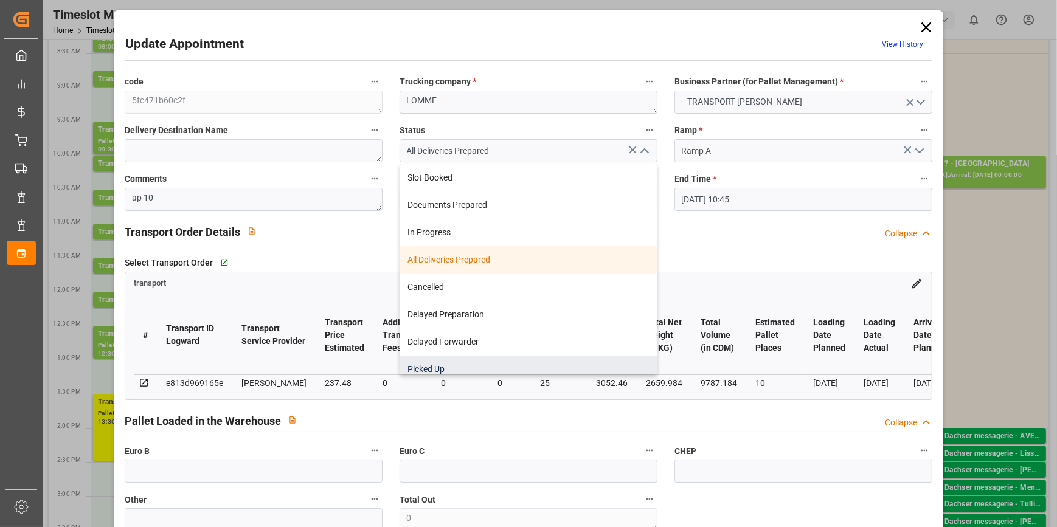
click at [432, 367] on div "Picked Up" at bounding box center [528, 369] width 257 height 27
type input "Picked Up"
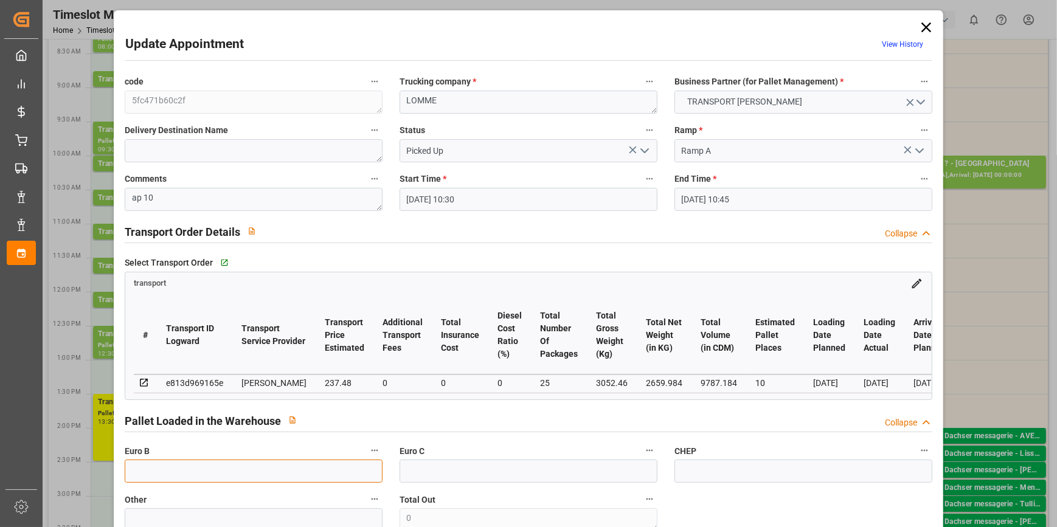
click at [152, 474] on input "text" at bounding box center [254, 471] width 258 height 23
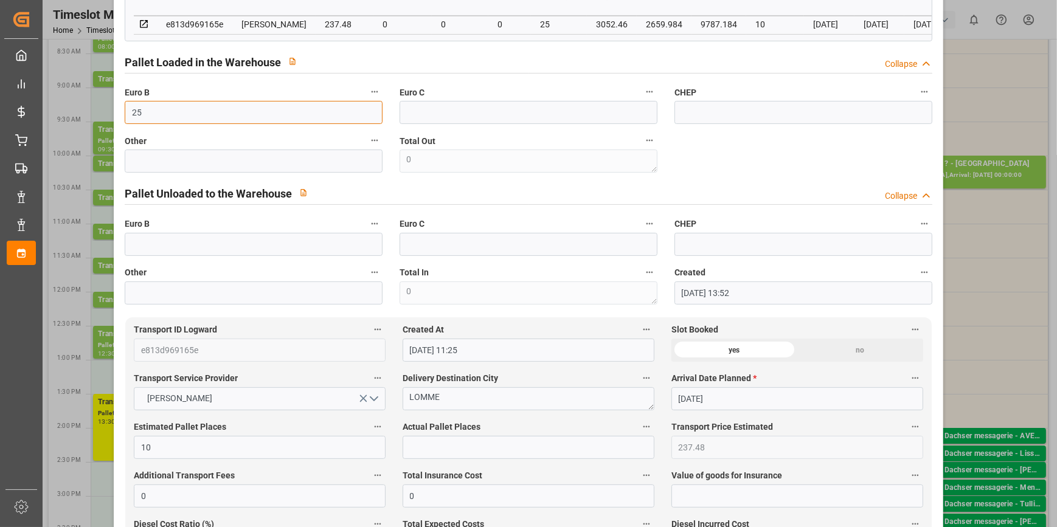
scroll to position [497, 0]
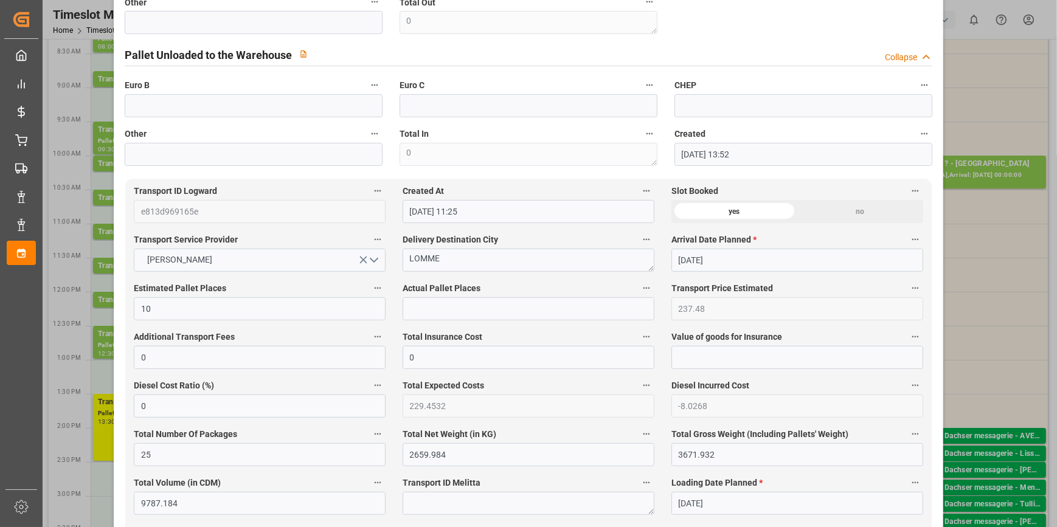
type input "25"
click at [415, 303] on input "text" at bounding box center [529, 308] width 252 height 23
type input "10"
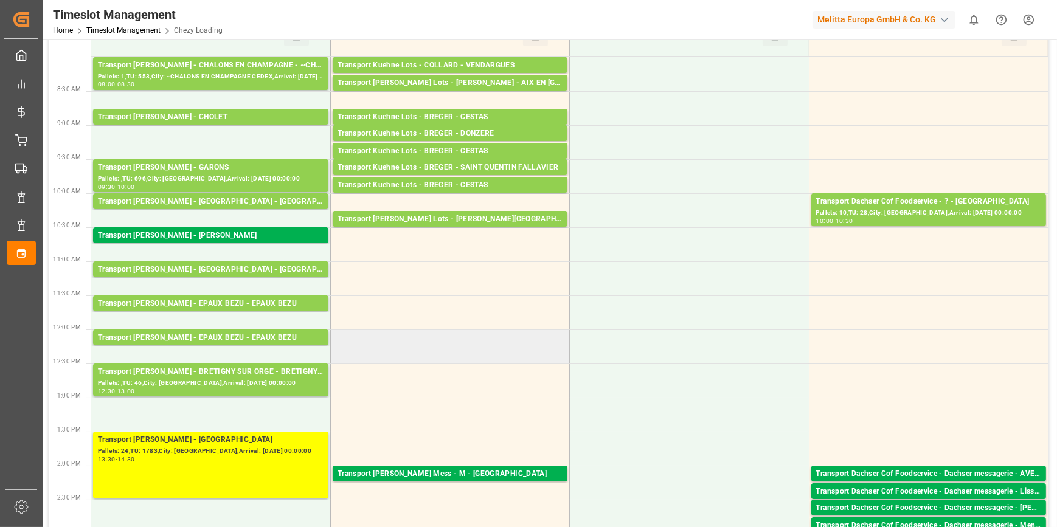
scroll to position [55, 0]
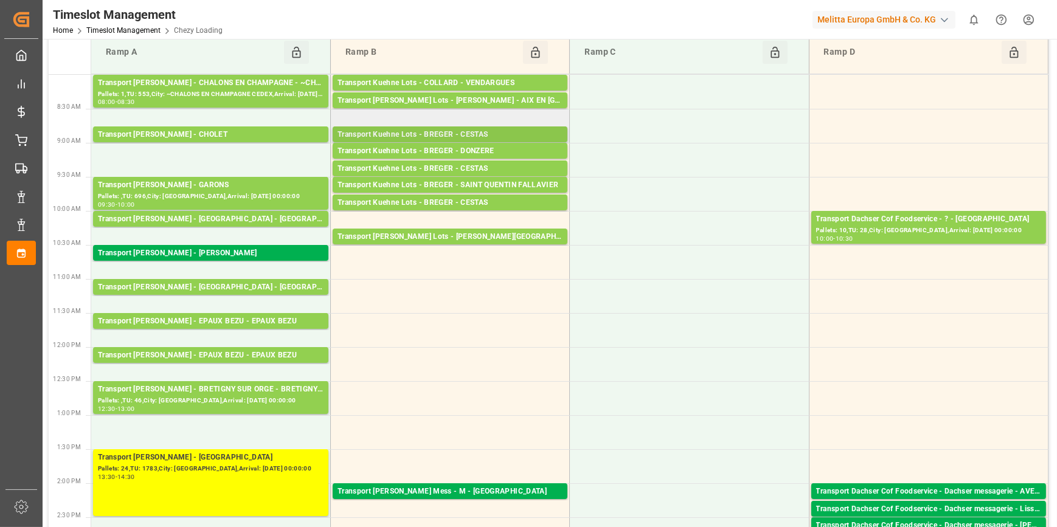
click at [409, 135] on div "Transport Kuehne Lots - BREGER - CESTAS" at bounding box center [449, 135] width 225 height 12
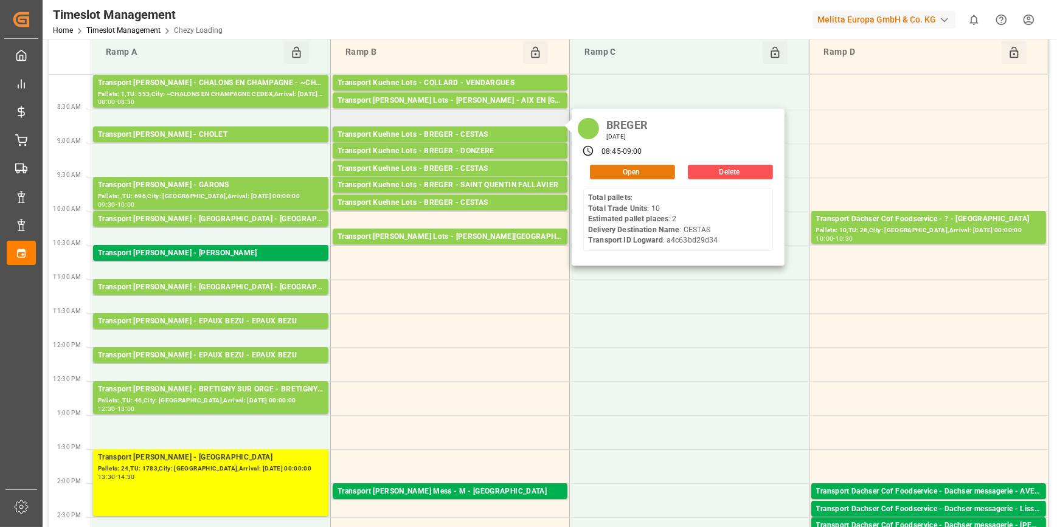
click at [623, 171] on button "Open" at bounding box center [632, 172] width 85 height 15
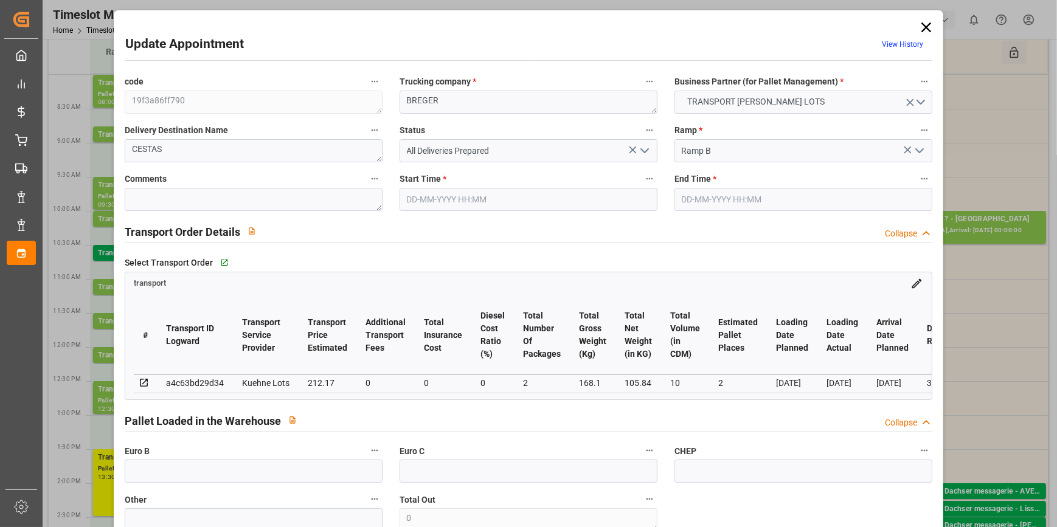
type input "2"
type input "212.17"
type input "0"
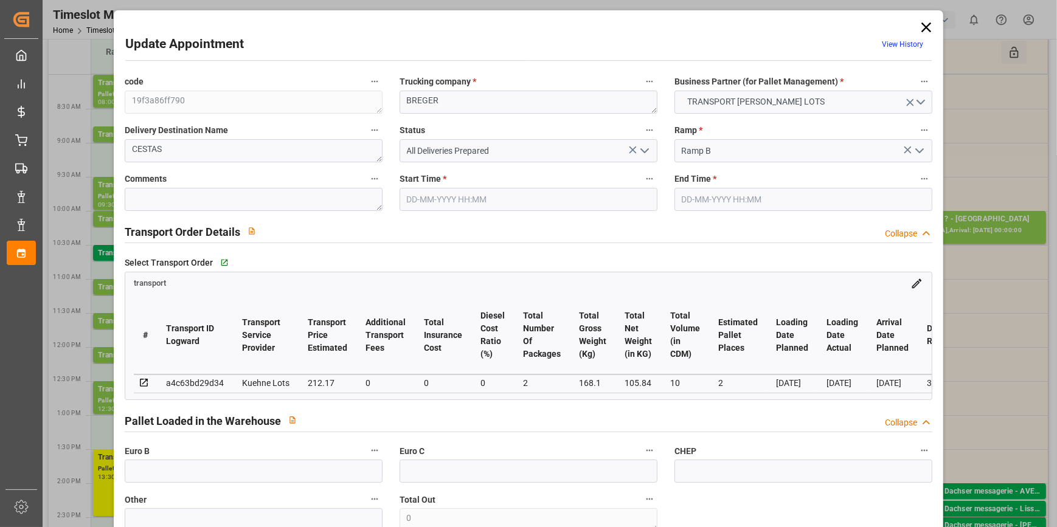
type input "212.17"
type input "0"
type input "2"
type input "105.84"
type input "215.24"
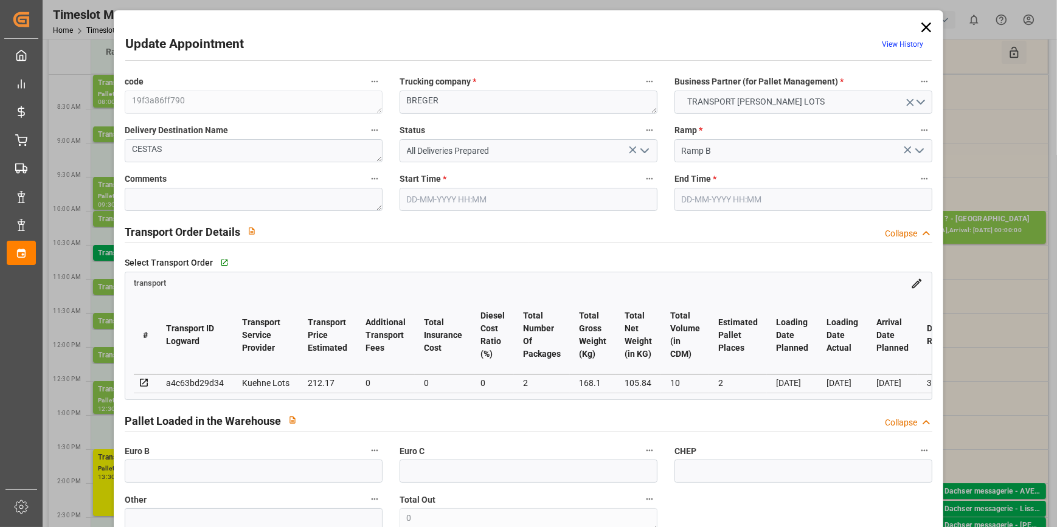
type input "10"
type input "33"
type input "0"
type input "10"
type input "2"
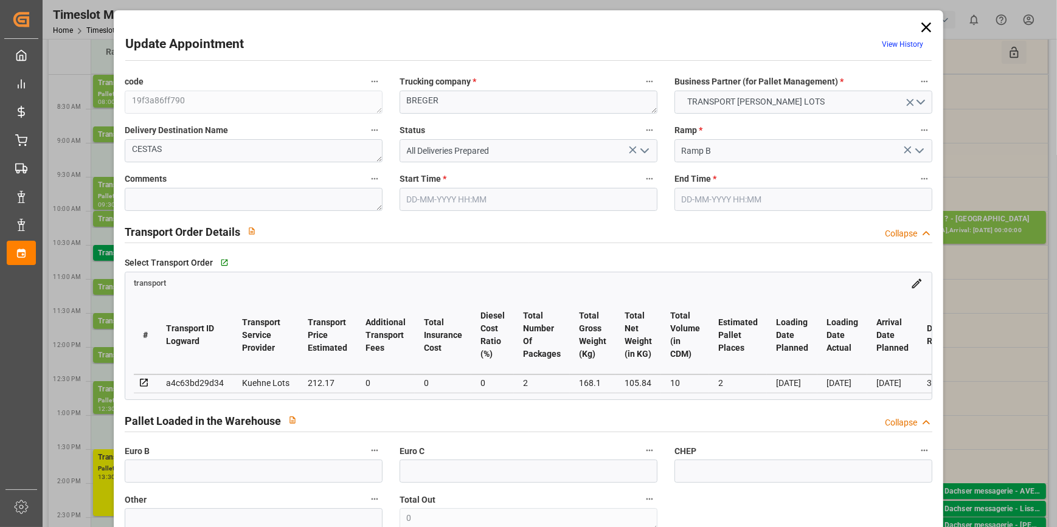
type input "101"
type input "168.1"
type input "0"
type input "4710.8598"
type input "0"
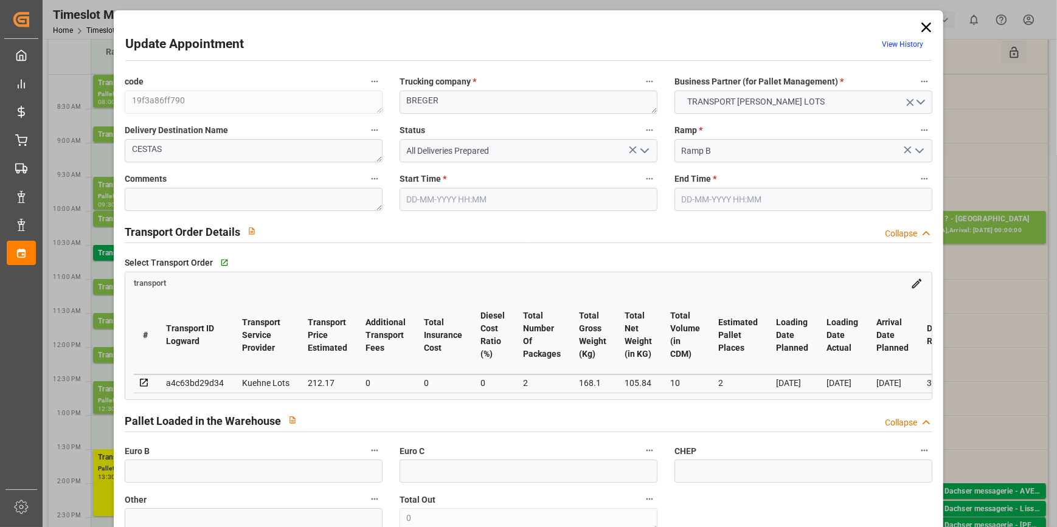
type input "0"
type input "21"
type input "35"
type input "13-10-2025 08:45"
type input "13-10-2025 09:00"
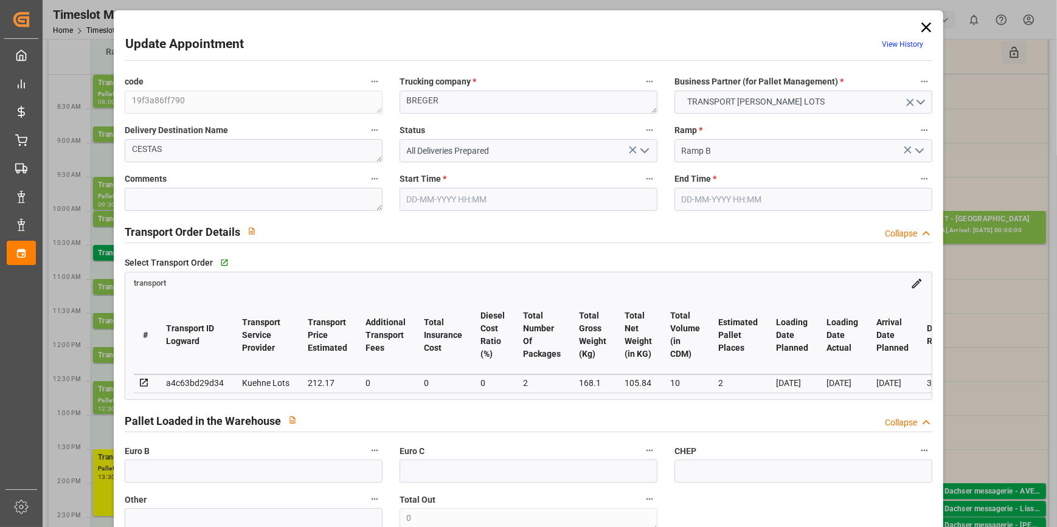
type input "08-10-2025 13:50"
type input "08-10-2025 11:23"
type input "15-10-2025"
type input "[DATE]"
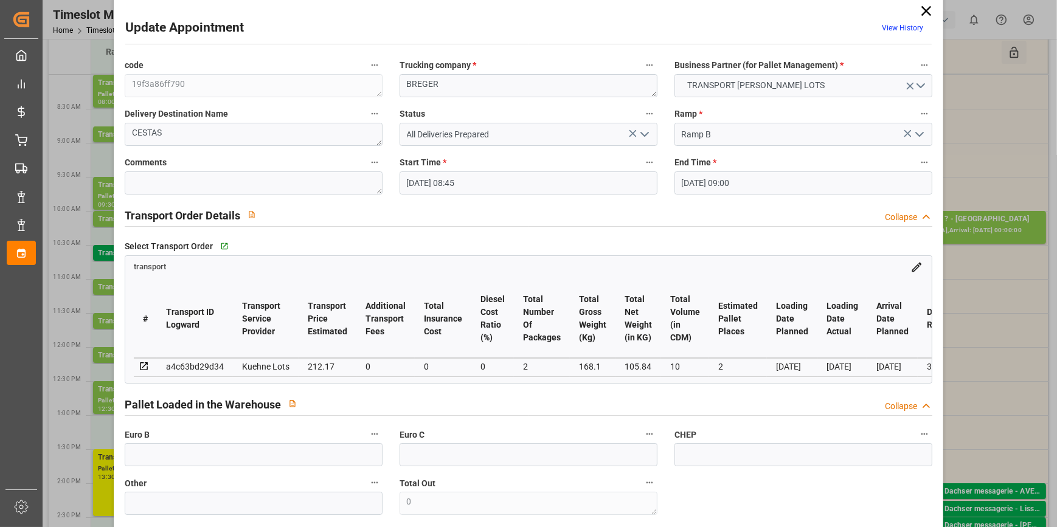
scroll to position [0, 0]
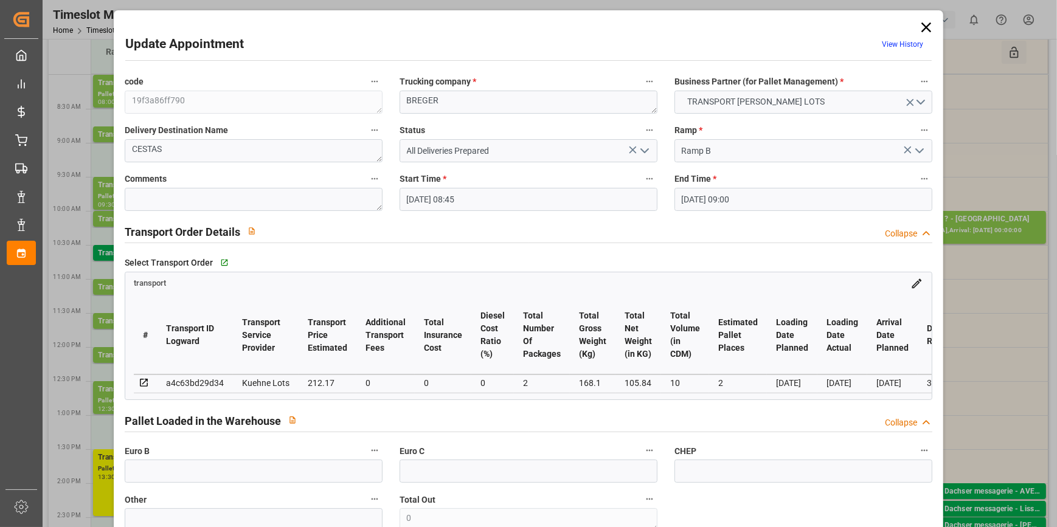
click at [919, 28] on icon at bounding box center [925, 27] width 17 height 17
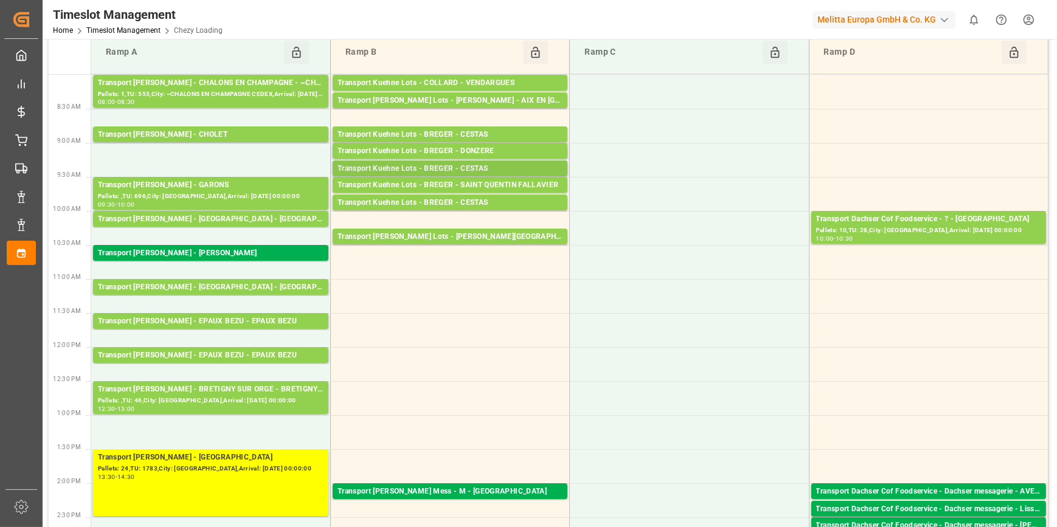
click at [442, 168] on div "Transport Kuehne Lots - BREGER - CESTAS" at bounding box center [449, 169] width 225 height 12
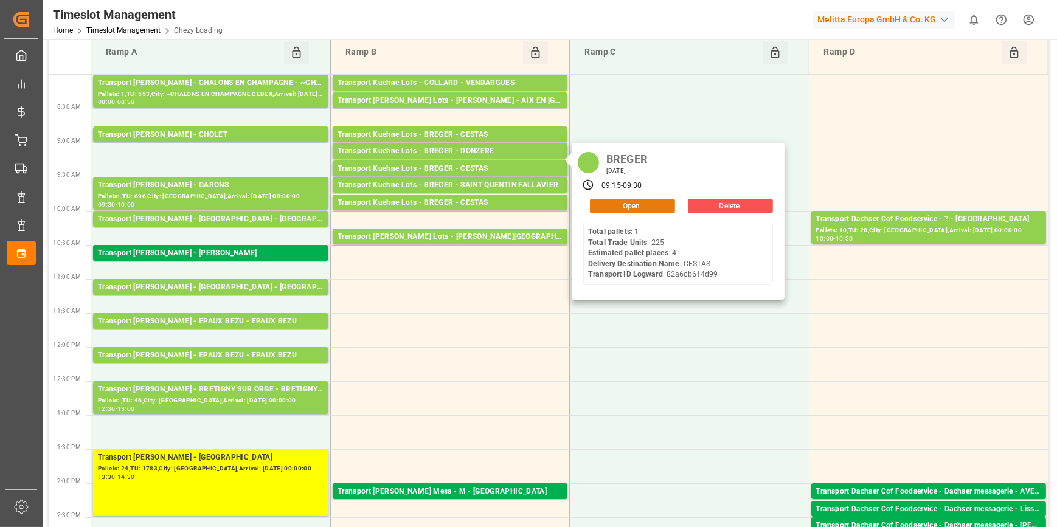
click at [627, 199] on button "Open" at bounding box center [632, 206] width 85 height 15
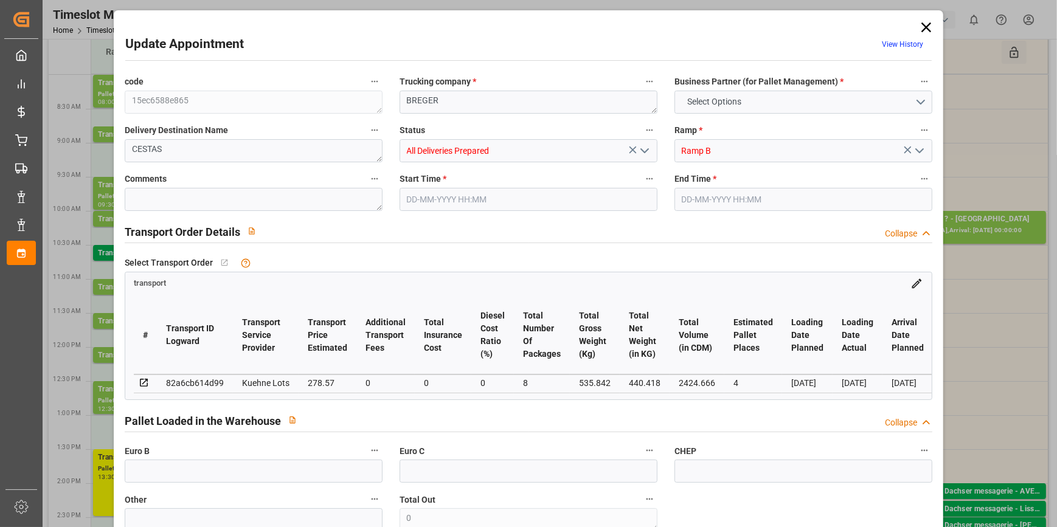
type input "4"
type input "278.57"
type input "0"
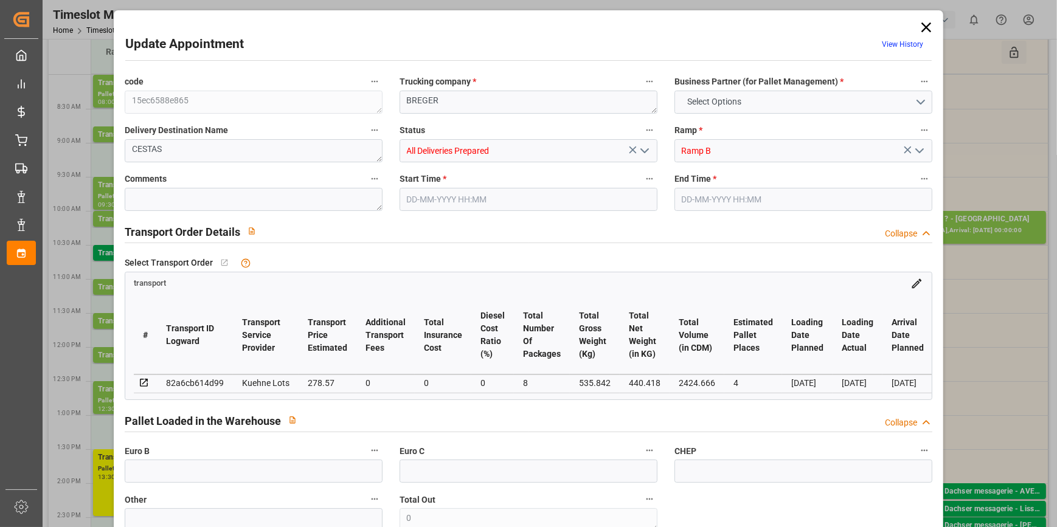
type input "278.57"
type input "0"
type input "8"
type input "440.418"
type input "816.314"
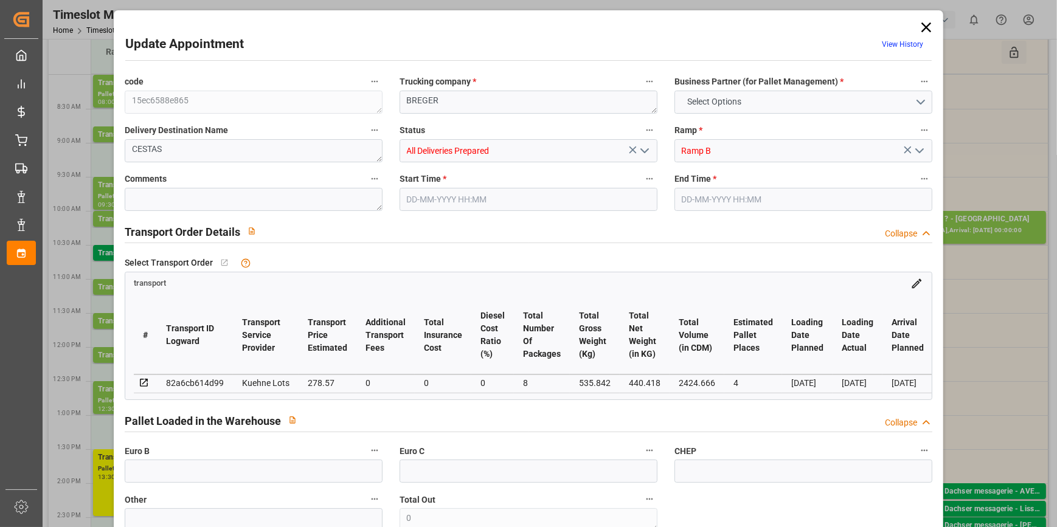
type input "2424.666"
type input "33"
type input "1"
type input "225"
type input "12"
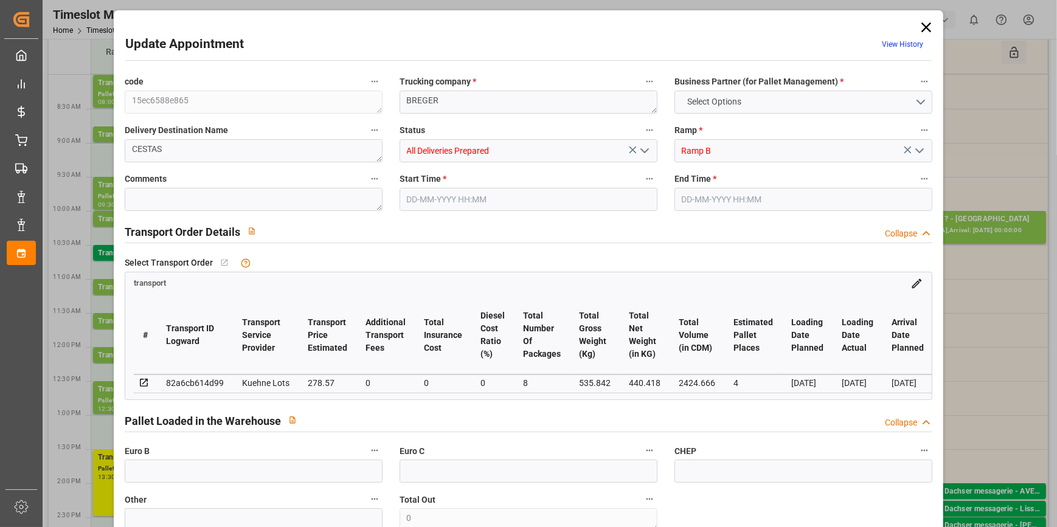
type input "101"
type input "535.842"
type input "0"
type input "4710.8598"
type input "0"
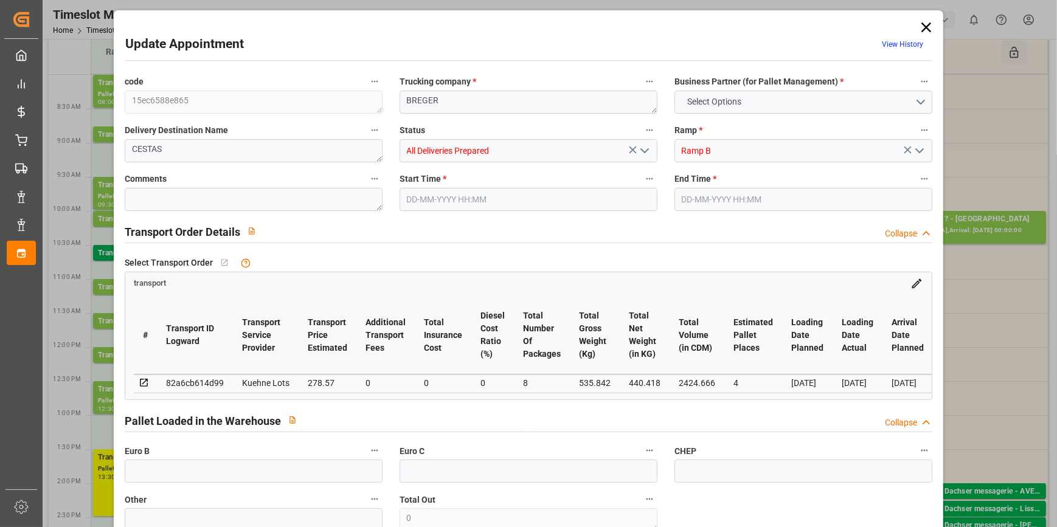
type input "0"
type input "21"
type input "35"
type input "13-10-2025 09:15"
type input "13-10-2025 09:30"
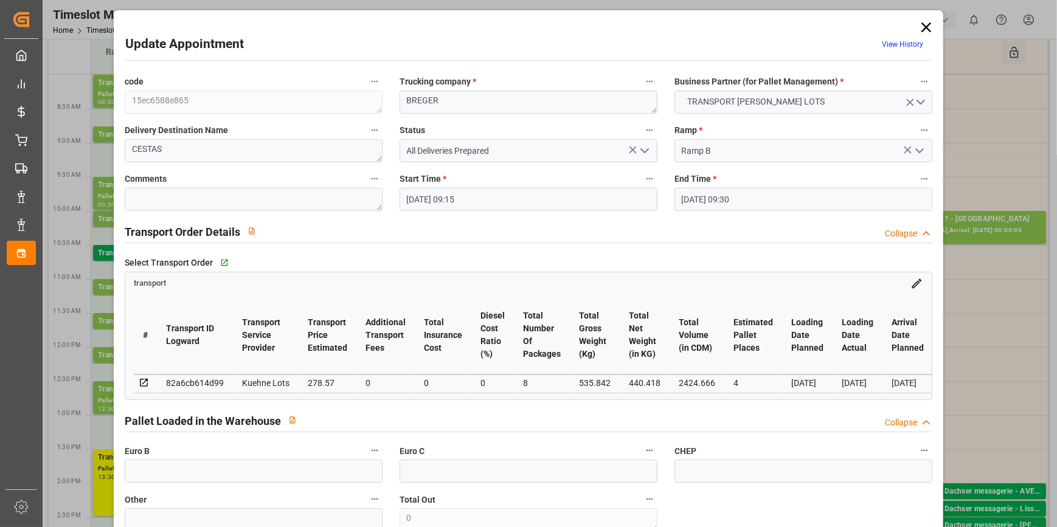
type input "09-10-2025 13:22"
type input "09-10-2025 11:21"
type input "15-10-2025"
type input "[DATE]"
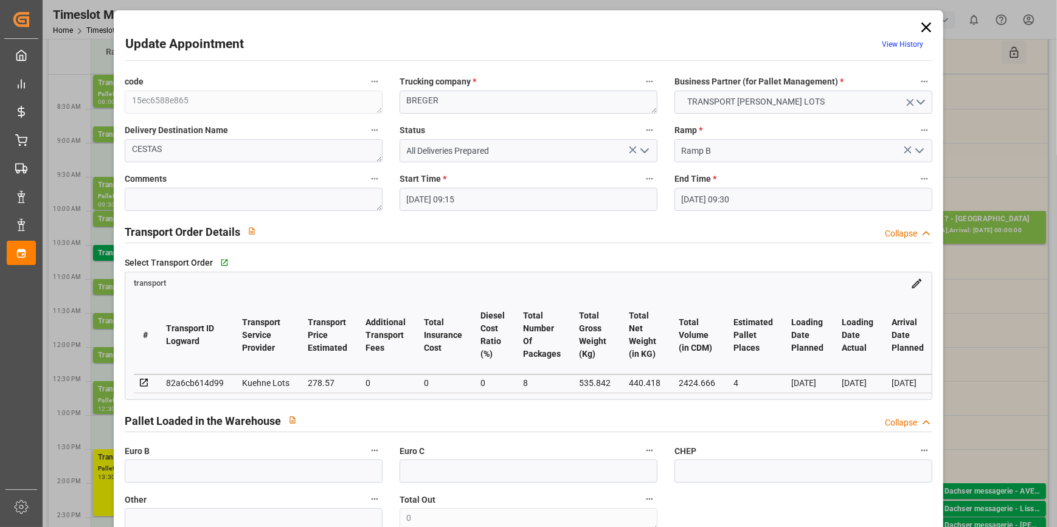
click at [921, 21] on icon at bounding box center [925, 27] width 17 height 17
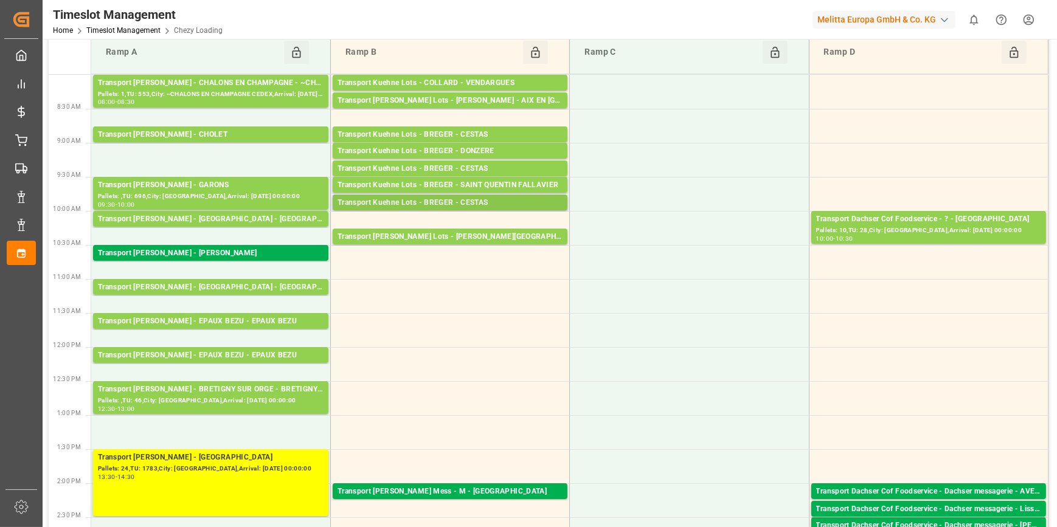
click at [468, 202] on div "Transport Kuehne Lots - BREGER - CESTAS" at bounding box center [449, 203] width 225 height 12
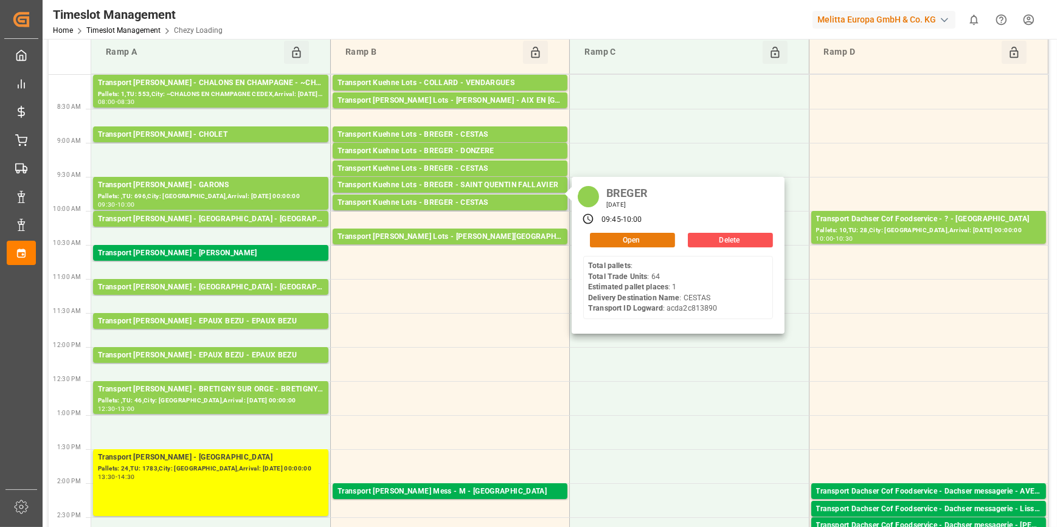
click at [604, 241] on button "Open" at bounding box center [632, 240] width 85 height 15
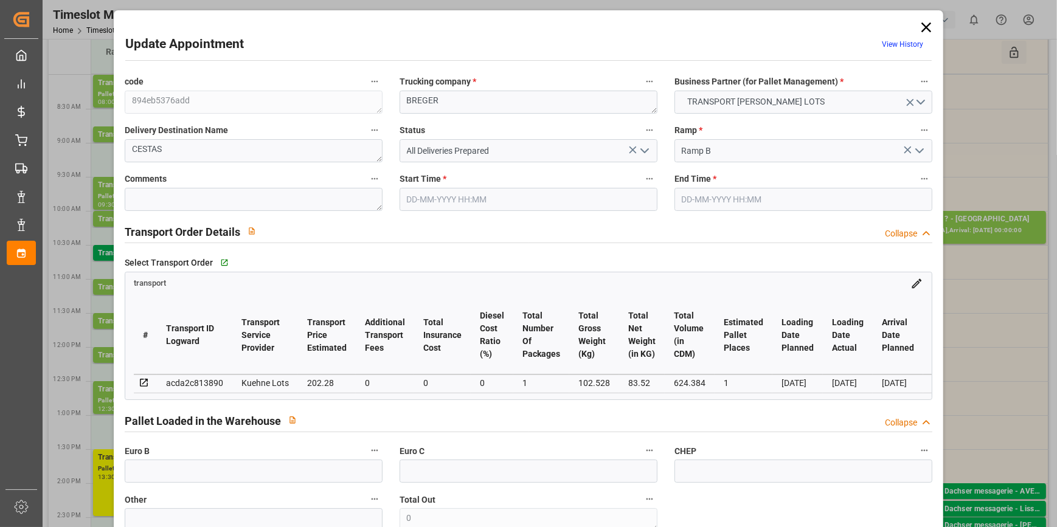
type input "13-10-2025 09:45"
type input "13-10-2025 10:00"
type input "09-10-2025 13:23"
type input "09-10-2025 12:13"
type input "15-10-2025"
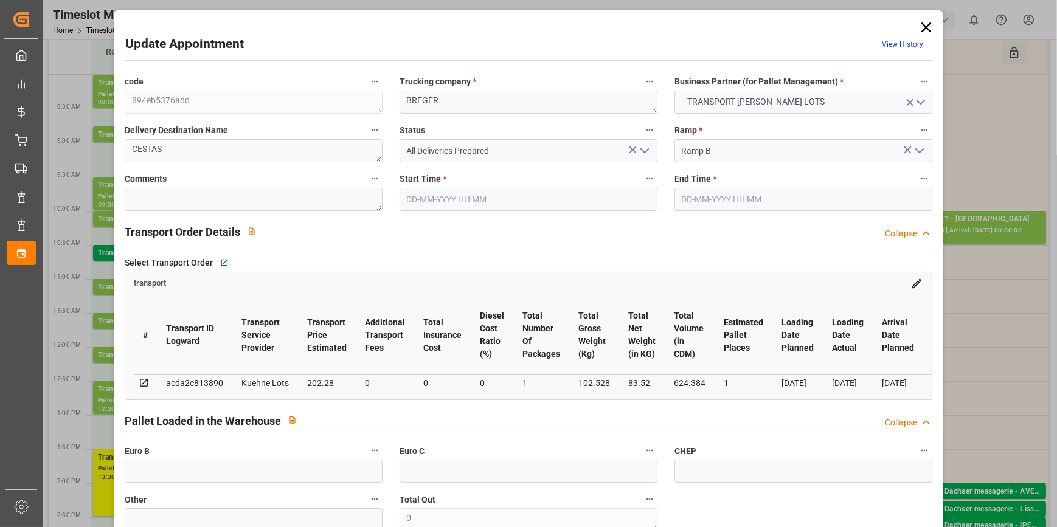
type input "[DATE]"
click at [925, 29] on icon at bounding box center [925, 27] width 17 height 17
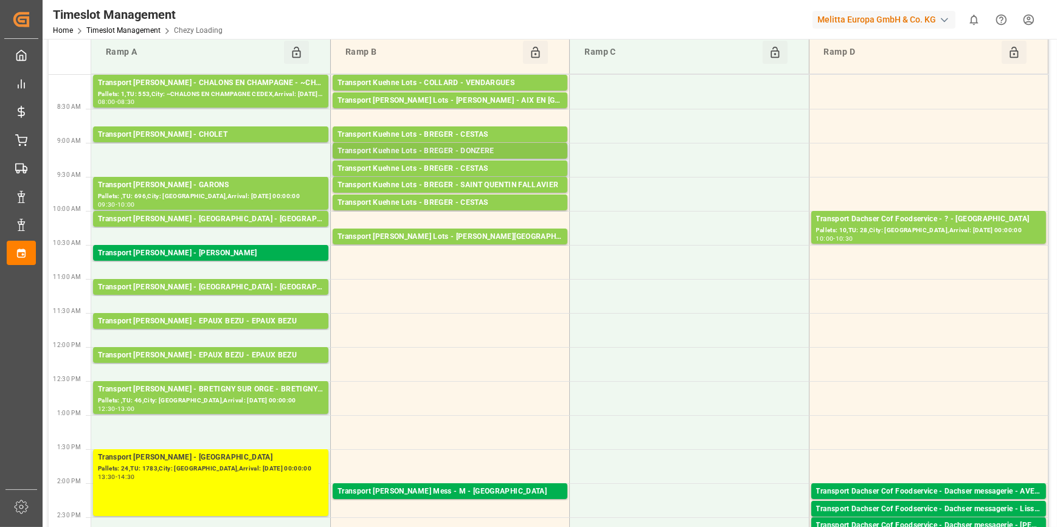
click at [468, 154] on div "Transport Kuehne Lots - BREGER - DONZERE" at bounding box center [449, 151] width 225 height 12
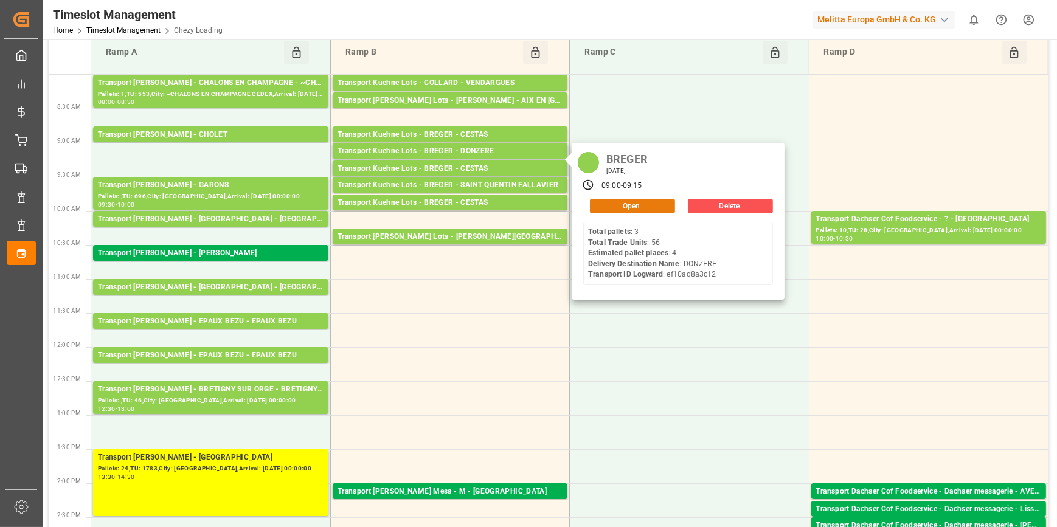
click at [618, 199] on div "Open" at bounding box center [629, 206] width 92 height 15
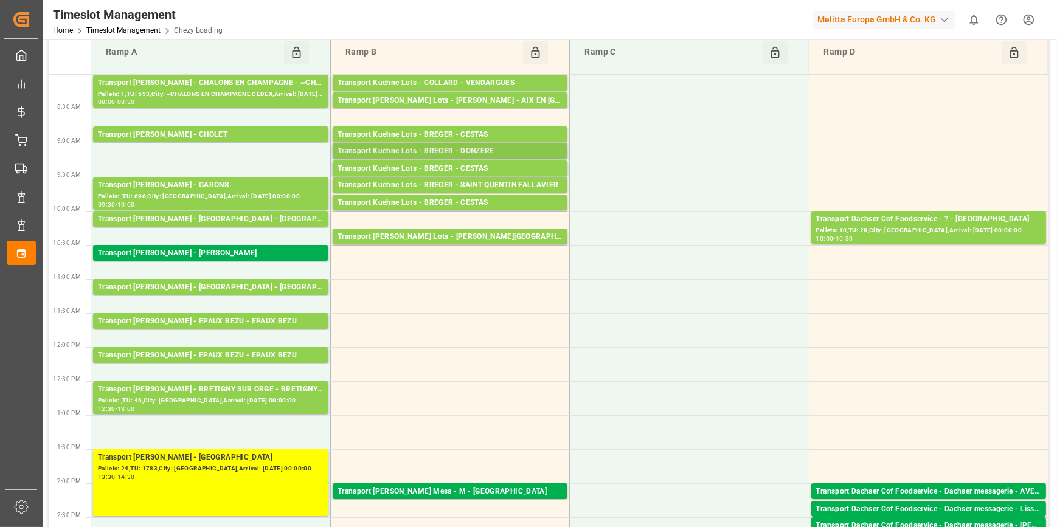
click at [474, 151] on div "Transport Kuehne Lots - BREGER - DONZERE" at bounding box center [449, 151] width 225 height 12
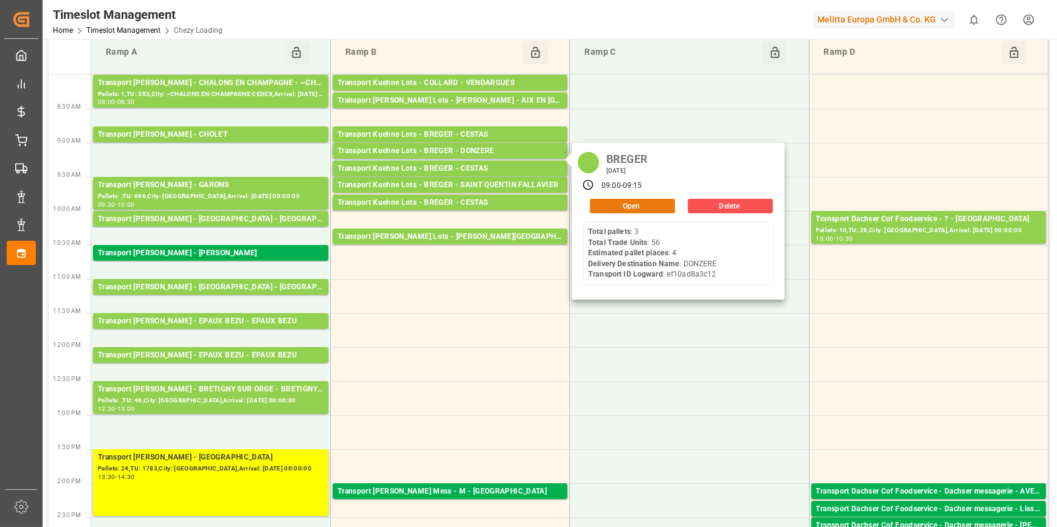
click at [616, 207] on button "Open" at bounding box center [632, 206] width 85 height 15
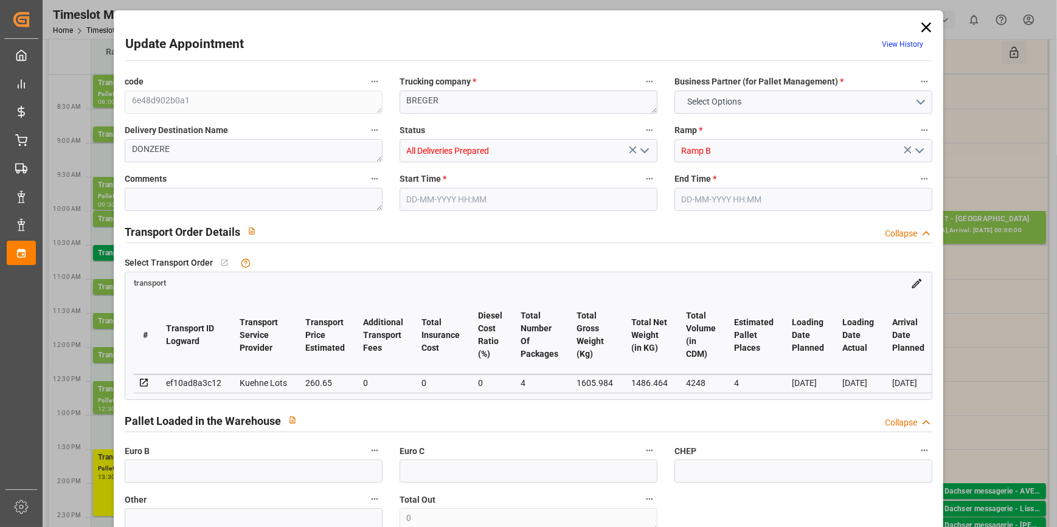
type input "4"
type input "260.65"
type input "0"
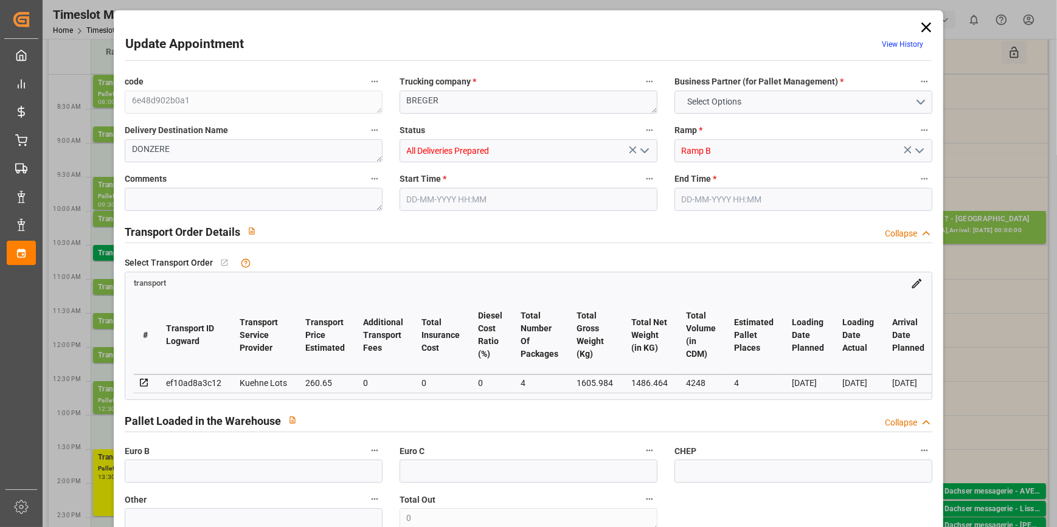
type input "260.65"
type input "0"
type input "4"
type input "1486.464"
type input "1791"
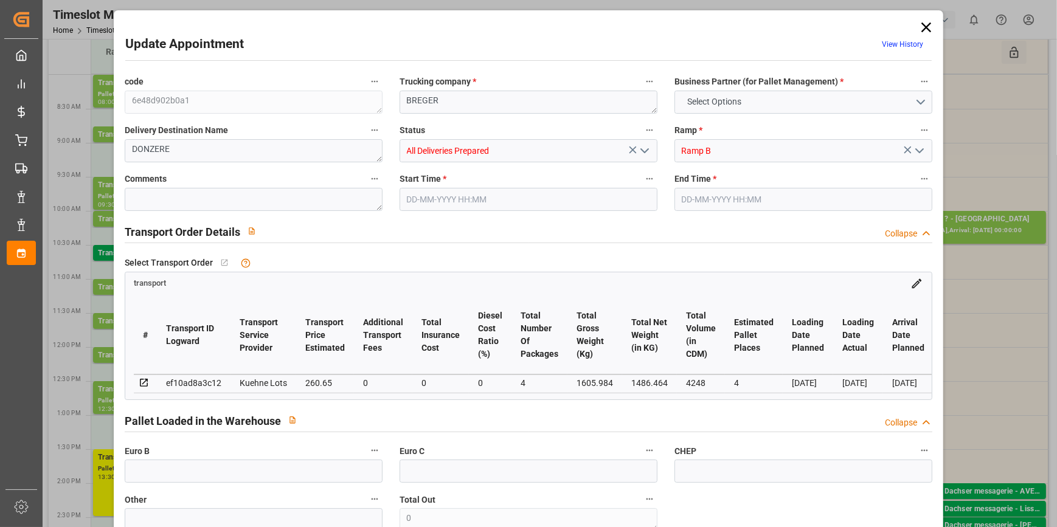
type input "4248"
type input "26"
type input "3"
type input "56"
type input "4"
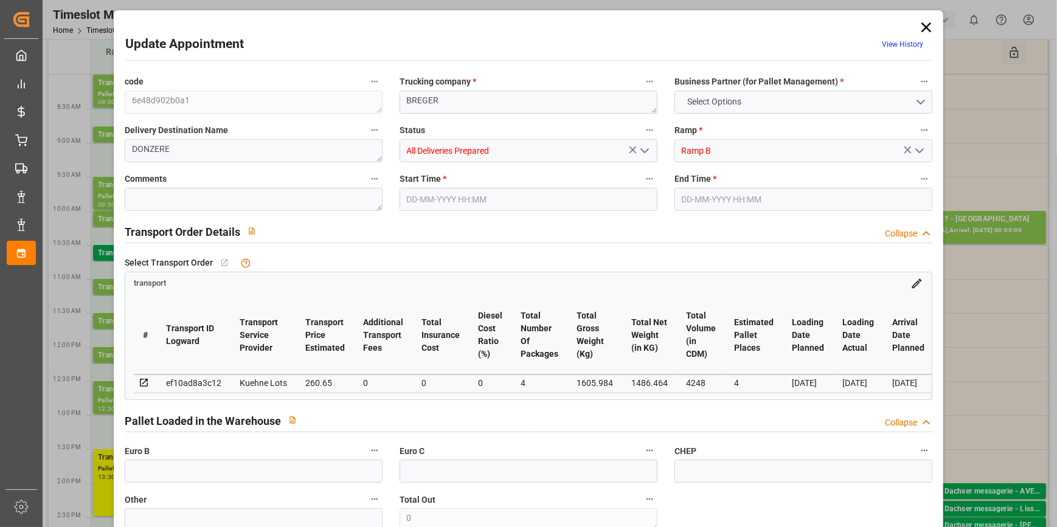
type input "101"
type input "1605.984"
type input "0"
type input "4710.8598"
type input "0"
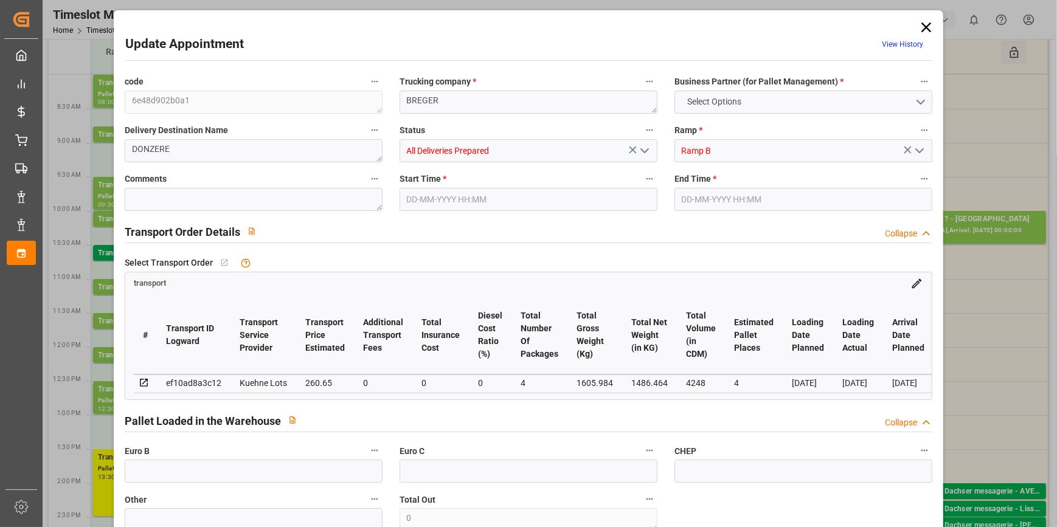
type input "0"
type input "21"
type input "35"
type input "13-10-2025 09:00"
type input "13-10-2025 09:15"
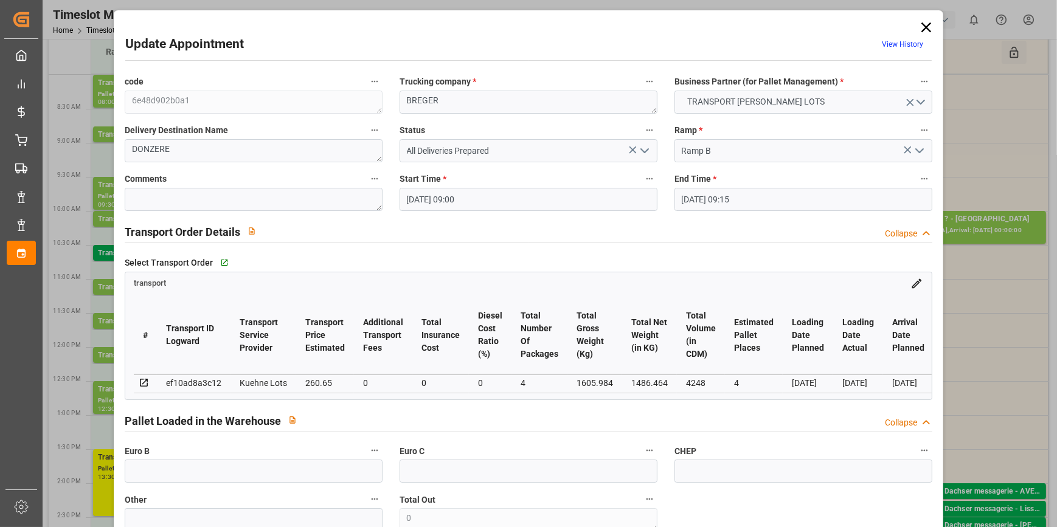
type input "09-10-2025 13:21"
type input "09-10-2025 11:21"
type input "15-10-2025"
type input "[DATE]"
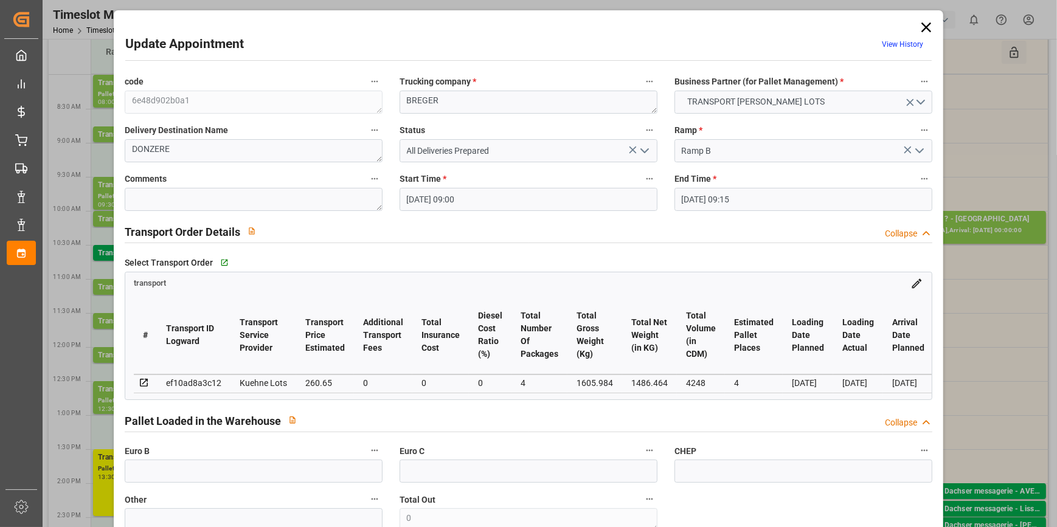
click at [925, 26] on icon at bounding box center [925, 27] width 17 height 17
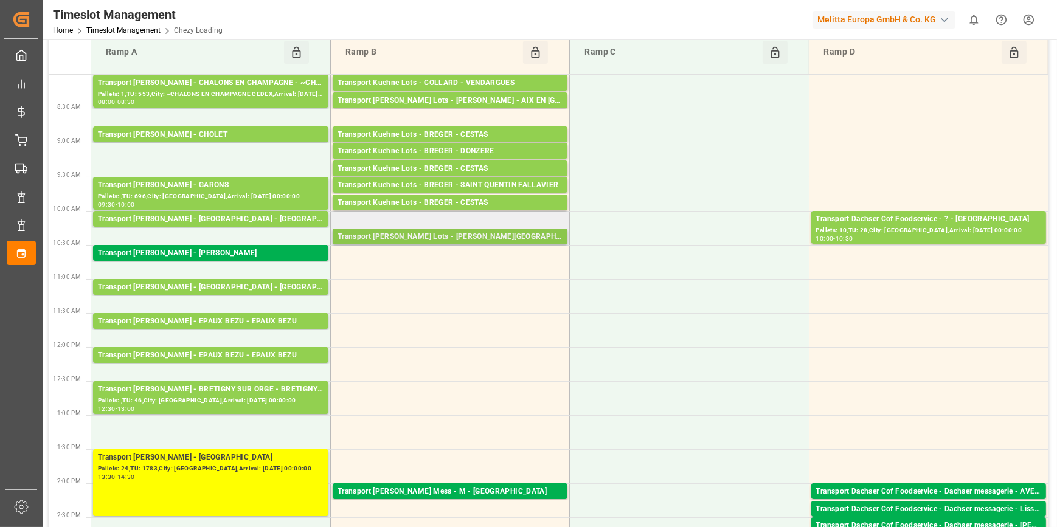
click at [489, 235] on div "Transport [PERSON_NAME] Lots - [PERSON_NAME][GEOGRAPHIC_DATA]" at bounding box center [449, 237] width 225 height 12
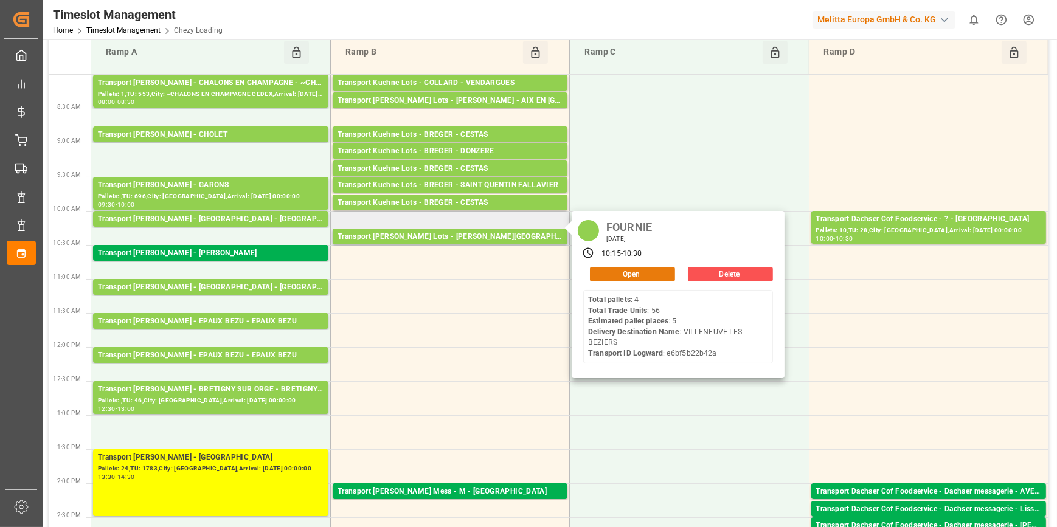
click at [629, 274] on button "Open" at bounding box center [632, 274] width 85 height 15
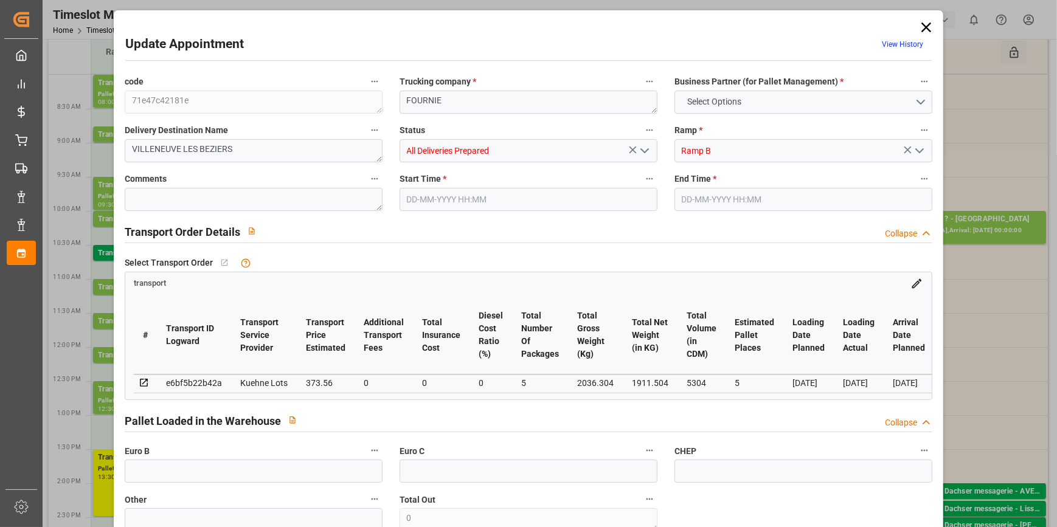
type input "5"
type input "373.56"
type input "0"
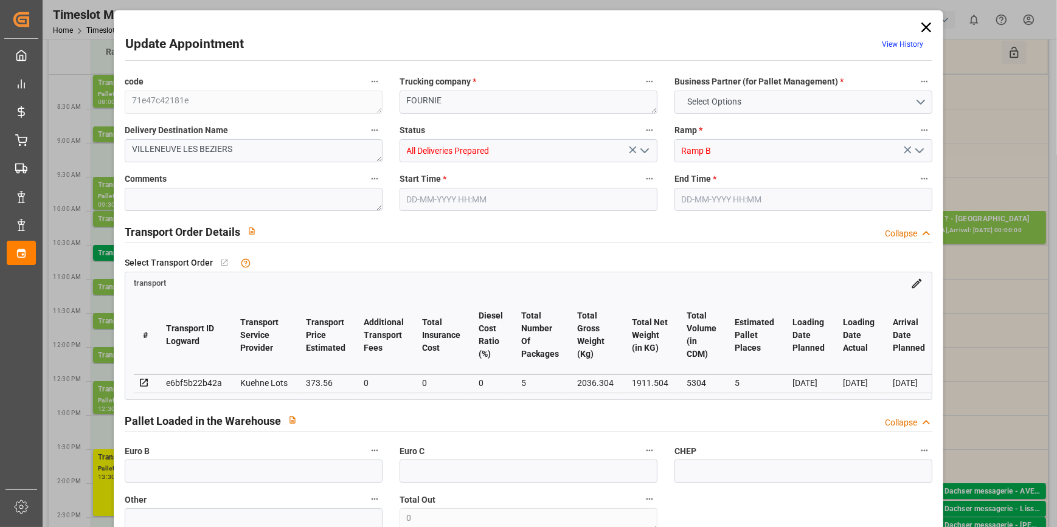
type input "373.56"
type input "0"
type input "5"
type input "1911.504"
type input "2272"
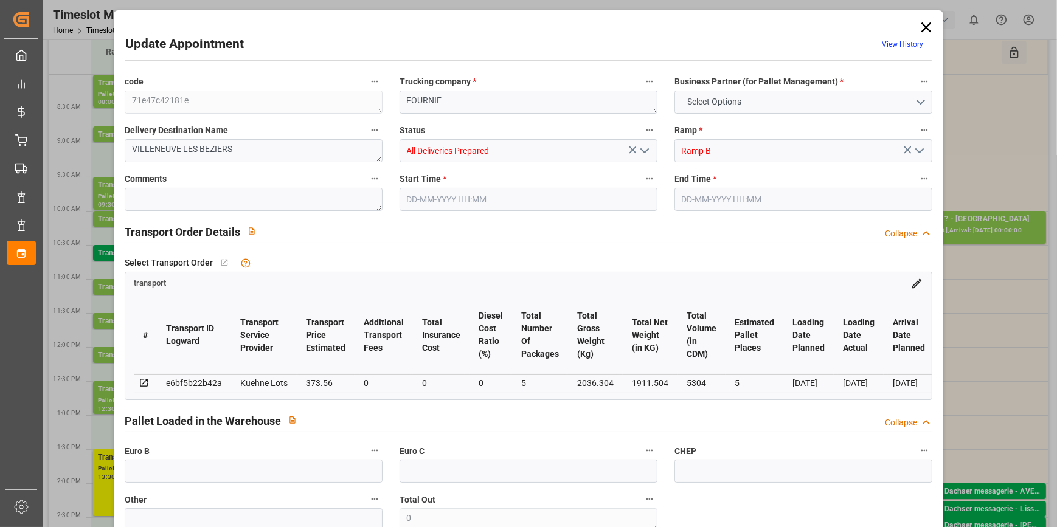
type input "5304"
type input "34"
type input "4"
type input "56"
type input "5"
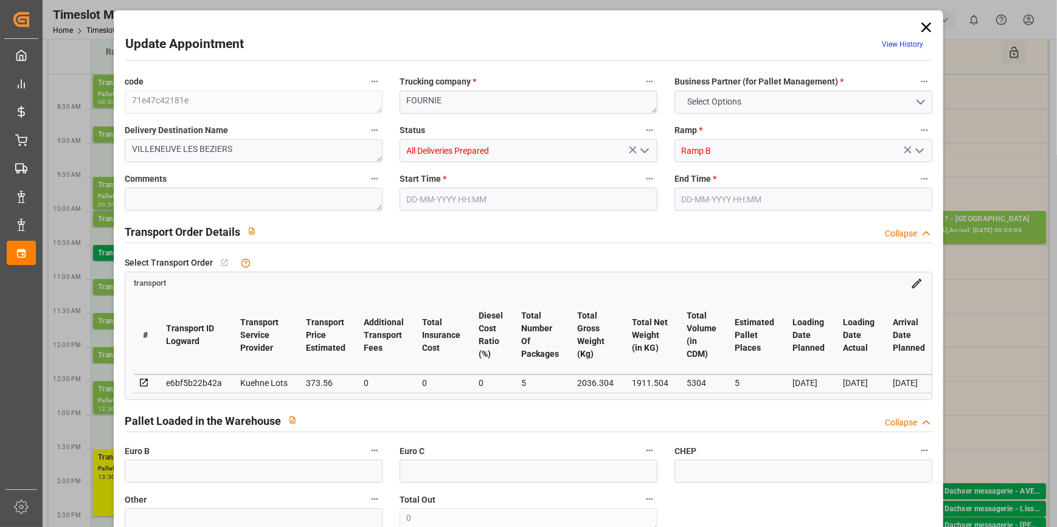
type input "101"
type input "2036.304"
type input "0"
type input "4710.8598"
type input "0"
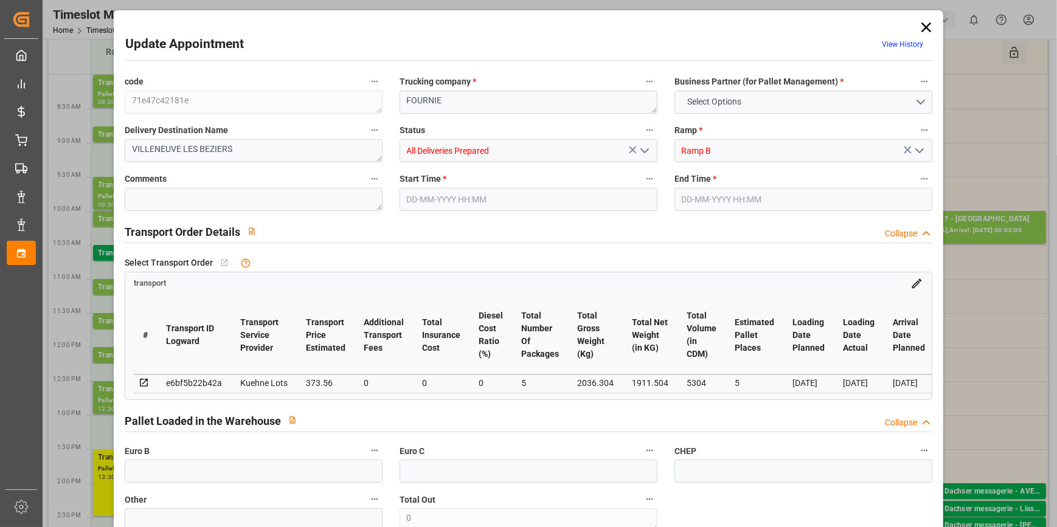
type input "0"
type input "21"
type input "35"
type input "13-10-2025 10:15"
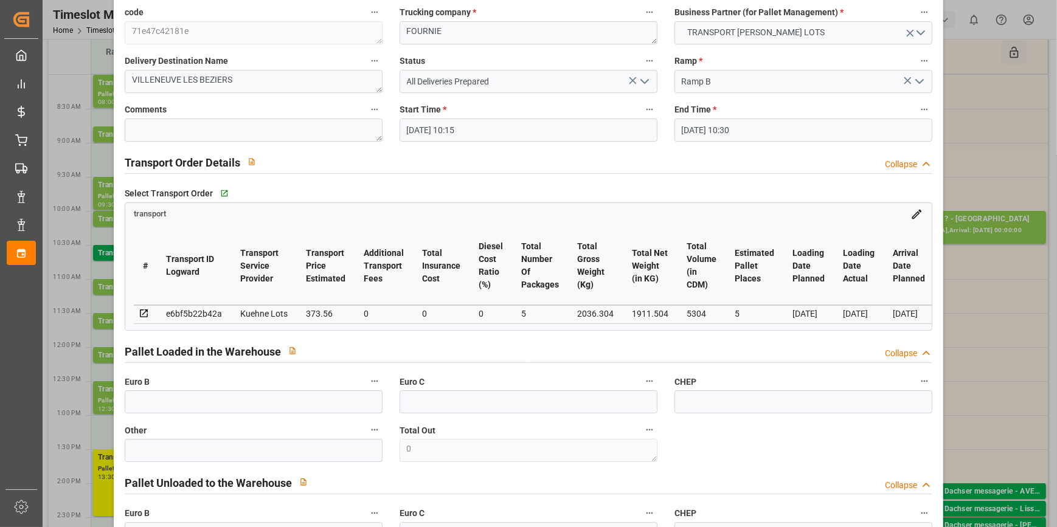
scroll to position [221, 0]
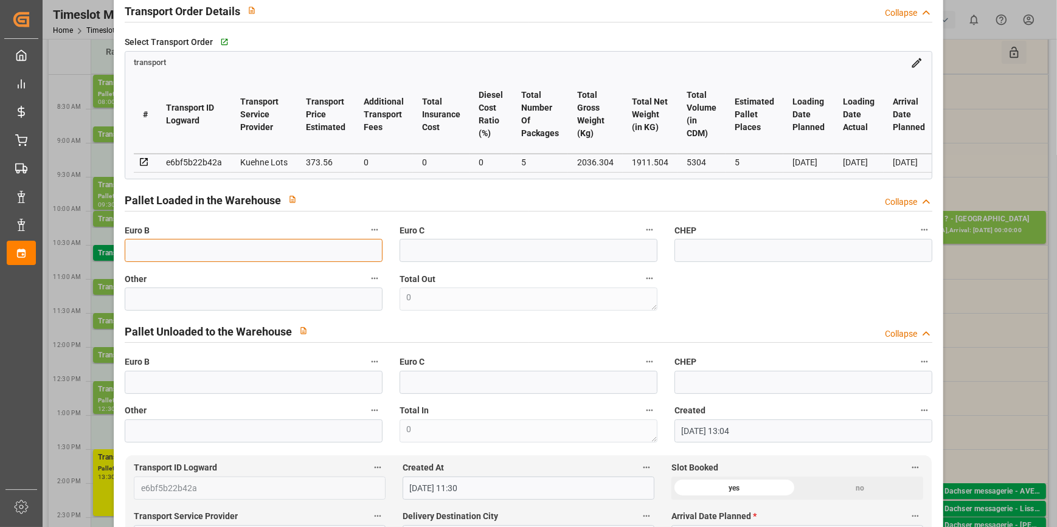
click at [178, 255] on input "text" at bounding box center [254, 250] width 258 height 23
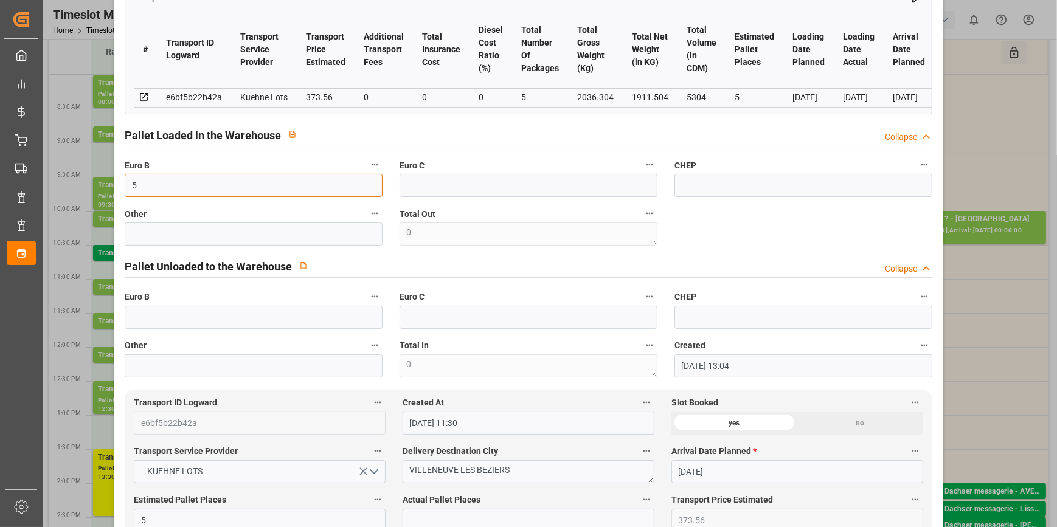
scroll to position [387, 0]
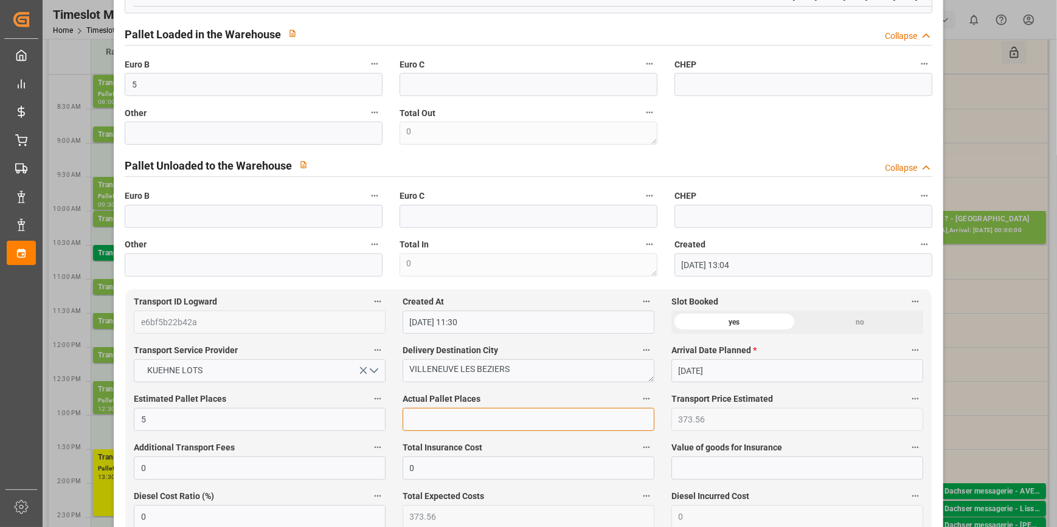
click at [420, 423] on input "text" at bounding box center [529, 419] width 252 height 23
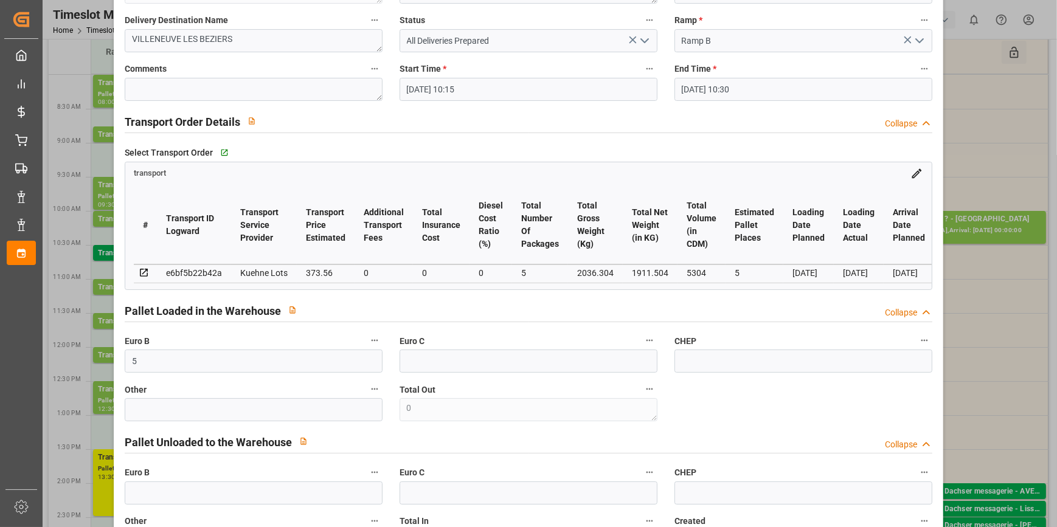
scroll to position [0, 0]
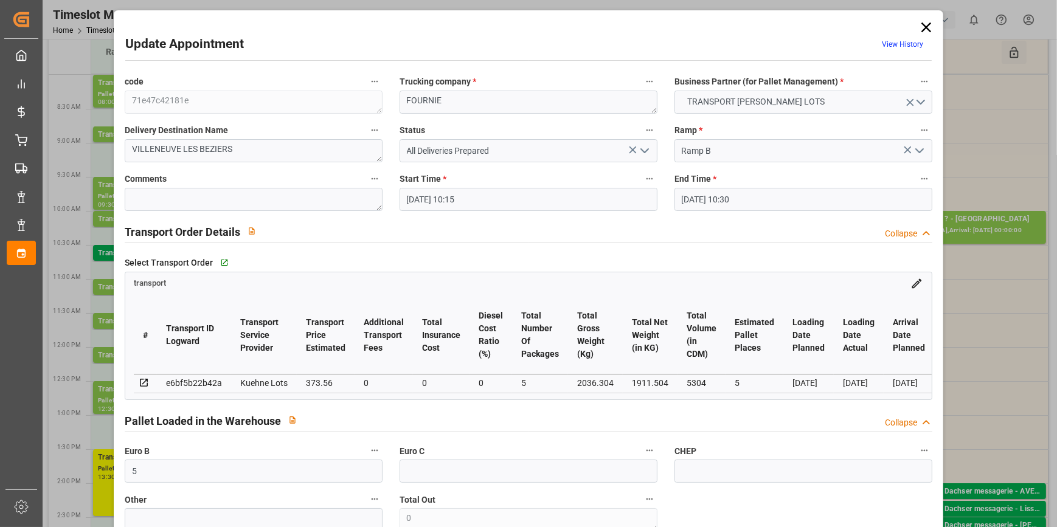
click at [643, 150] on icon "open menu" at bounding box center [644, 150] width 15 height 15
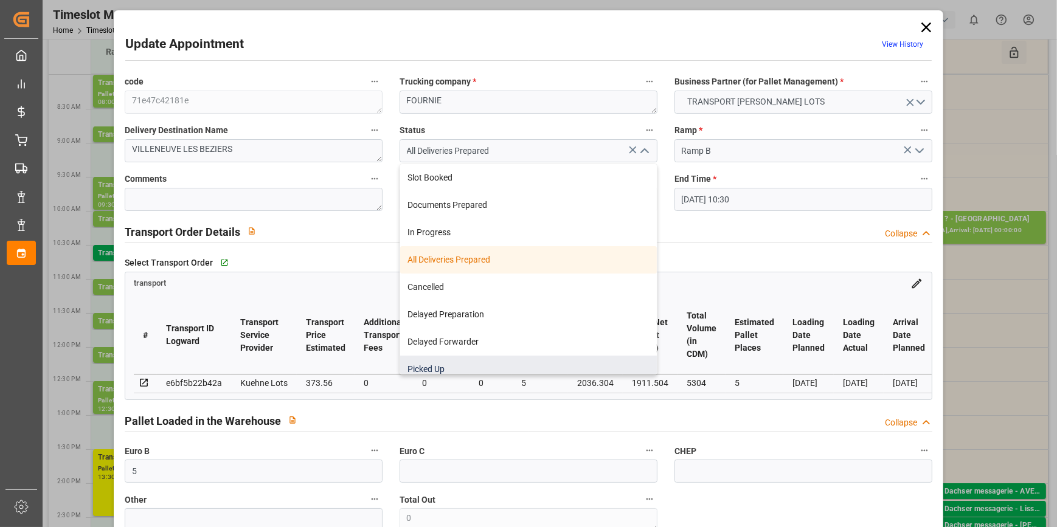
click at [407, 365] on div "Picked Up" at bounding box center [528, 369] width 257 height 27
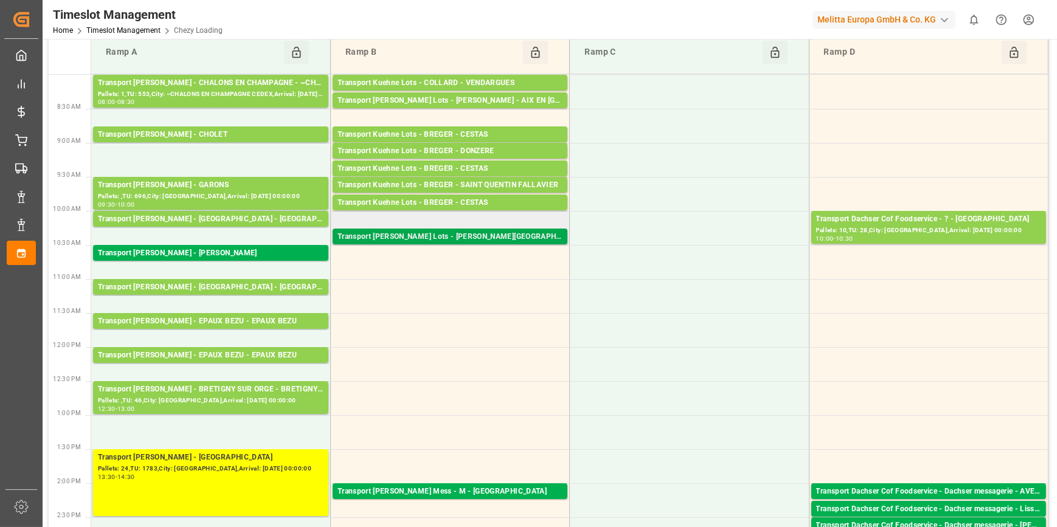
click at [452, 237] on div "Transport [PERSON_NAME] Lots - [PERSON_NAME][GEOGRAPHIC_DATA]" at bounding box center [449, 237] width 225 height 12
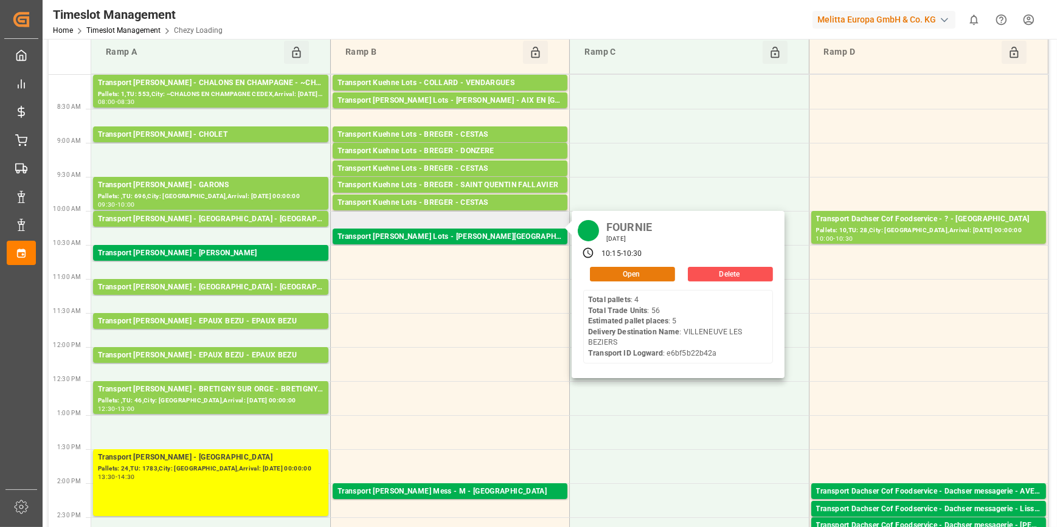
click at [637, 276] on button "Open" at bounding box center [632, 274] width 85 height 15
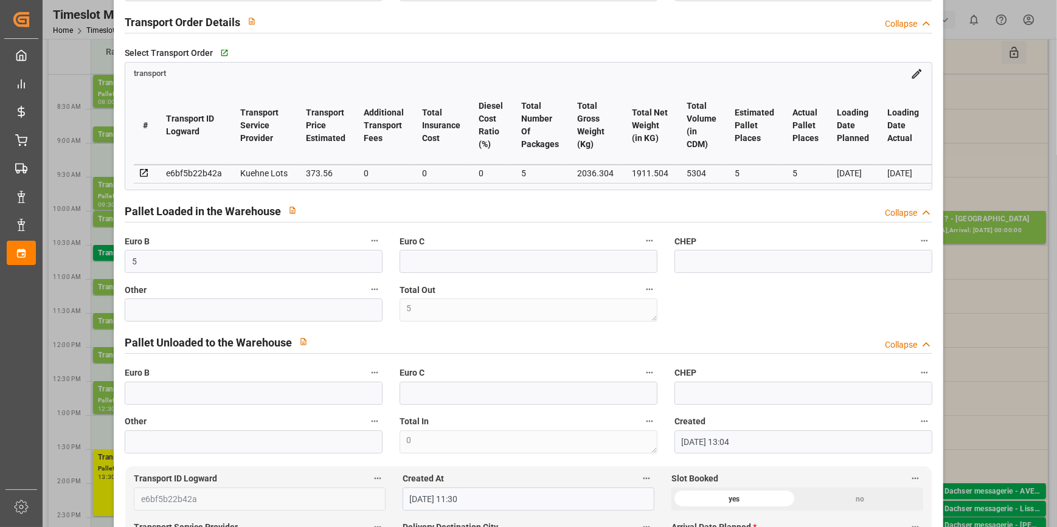
scroll to position [221, 0]
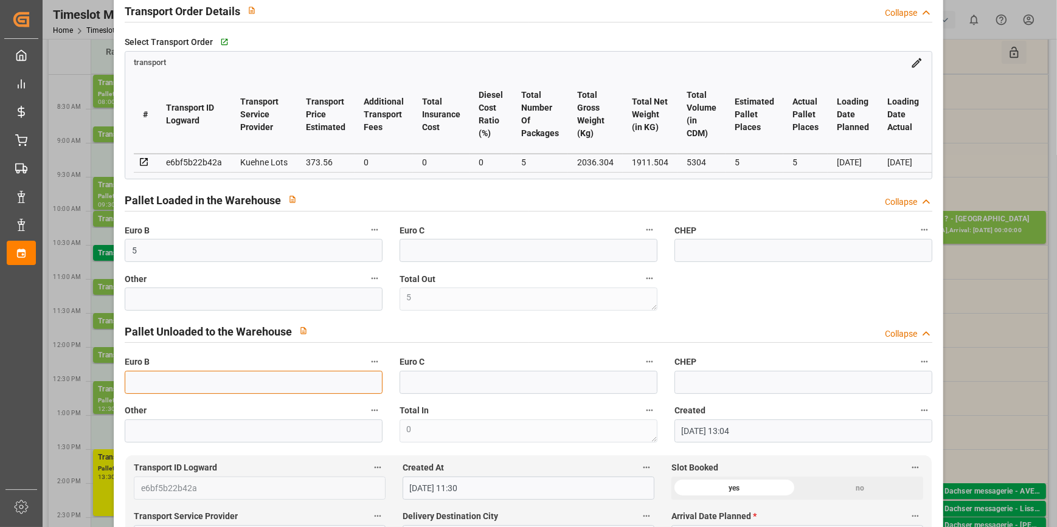
click at [165, 385] on input "text" at bounding box center [254, 382] width 258 height 23
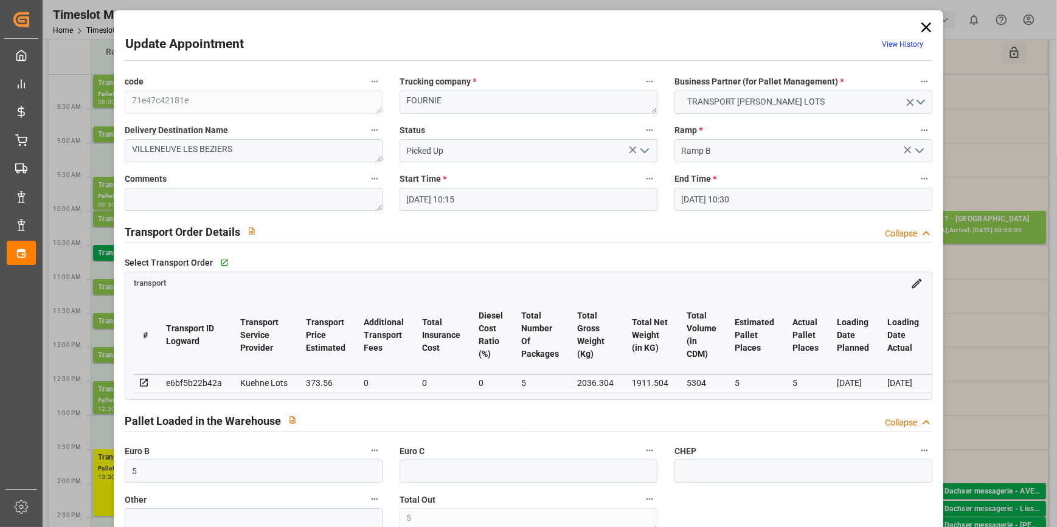
click at [645, 148] on icon "open menu" at bounding box center [644, 150] width 15 height 15
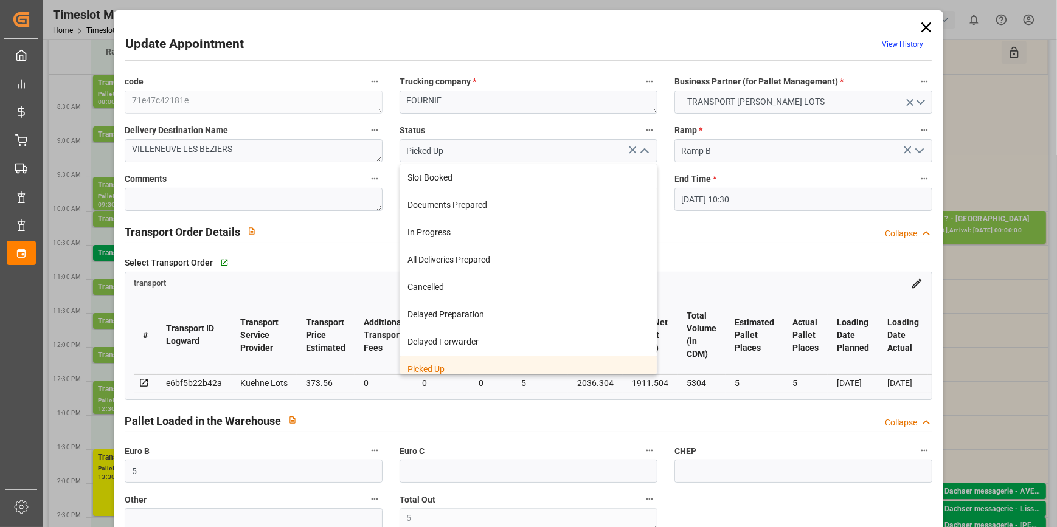
click at [437, 362] on div "Picked Up" at bounding box center [528, 369] width 257 height 27
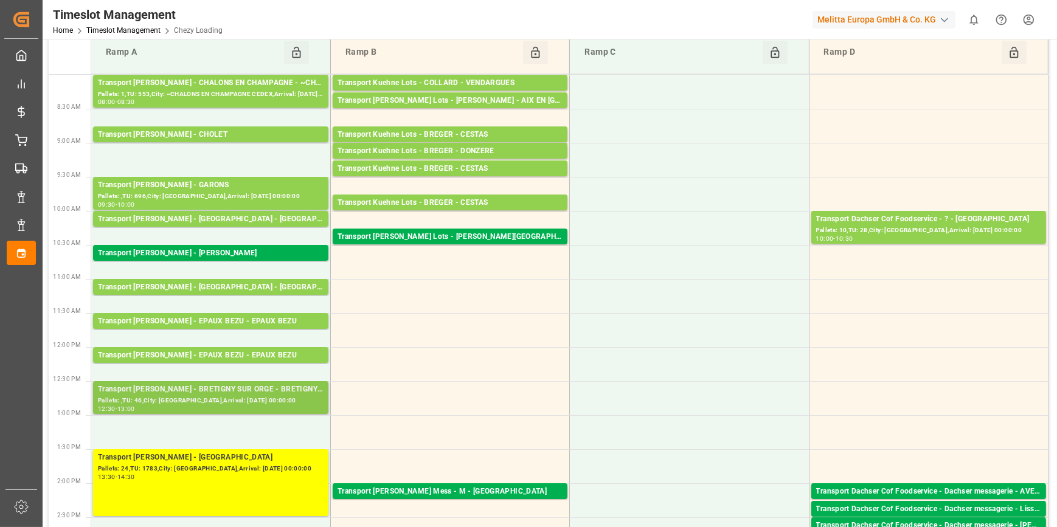
click at [236, 396] on div "Pallets: ,TU: 46,City: [GEOGRAPHIC_DATA],Arrival: [DATE] 00:00:00" at bounding box center [211, 401] width 226 height 10
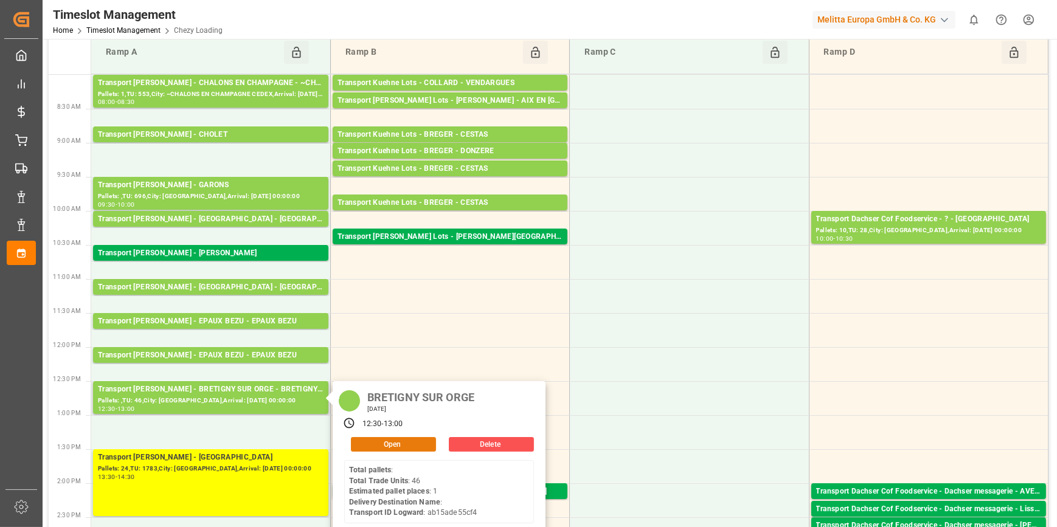
click at [381, 440] on button "Open" at bounding box center [393, 444] width 85 height 15
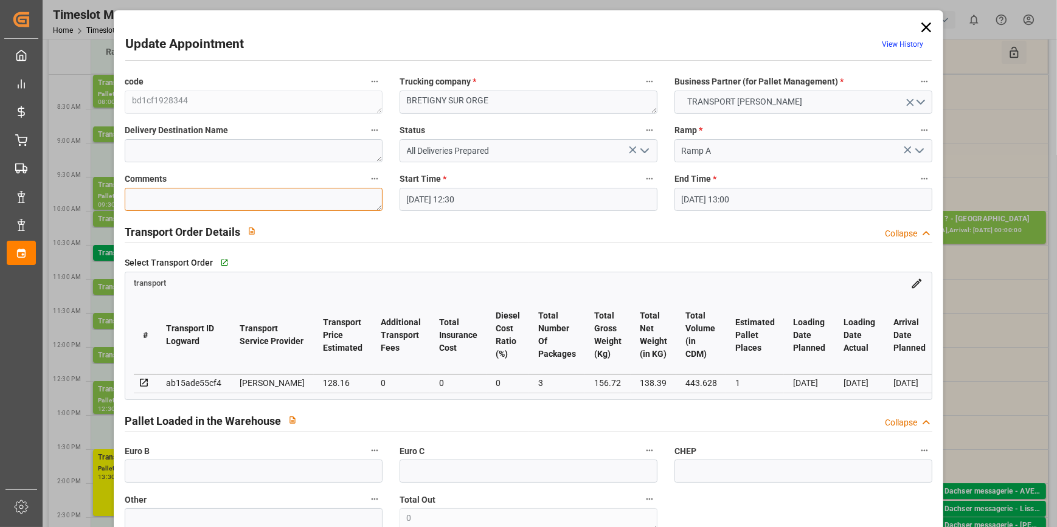
click at [175, 193] on textarea at bounding box center [254, 199] width 258 height 23
click at [641, 150] on icon "open menu" at bounding box center [644, 150] width 15 height 15
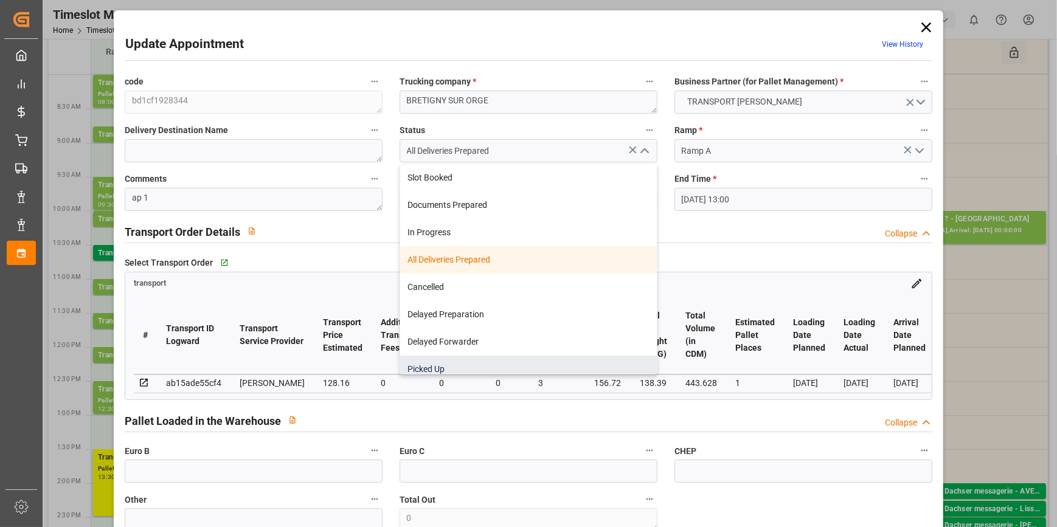
click at [472, 359] on div "Picked Up" at bounding box center [528, 369] width 257 height 27
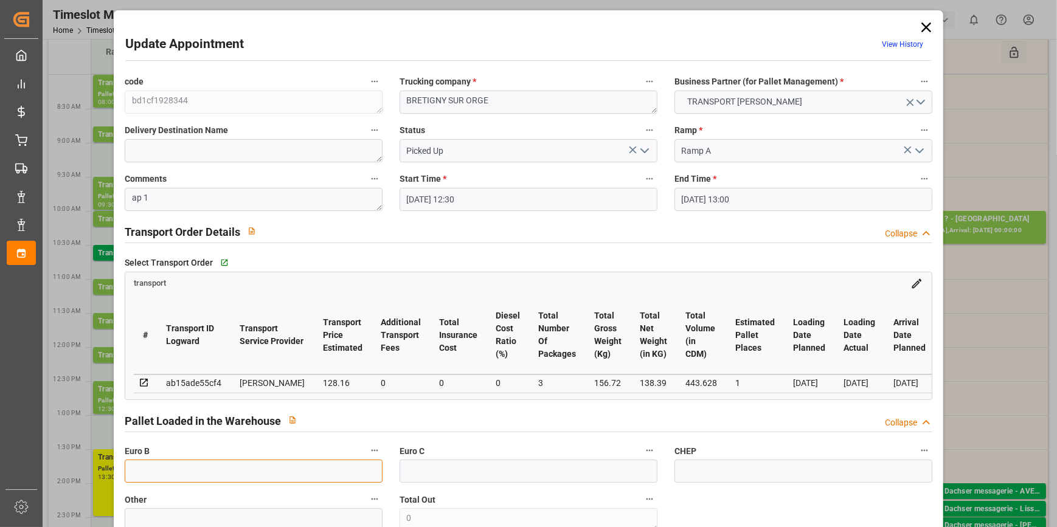
click at [199, 472] on input "text" at bounding box center [254, 471] width 258 height 23
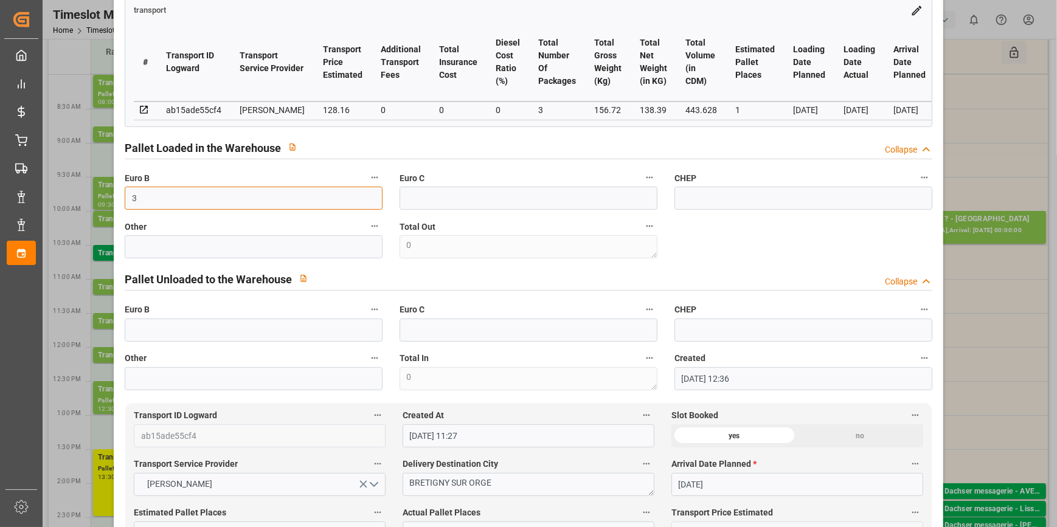
scroll to position [276, 0]
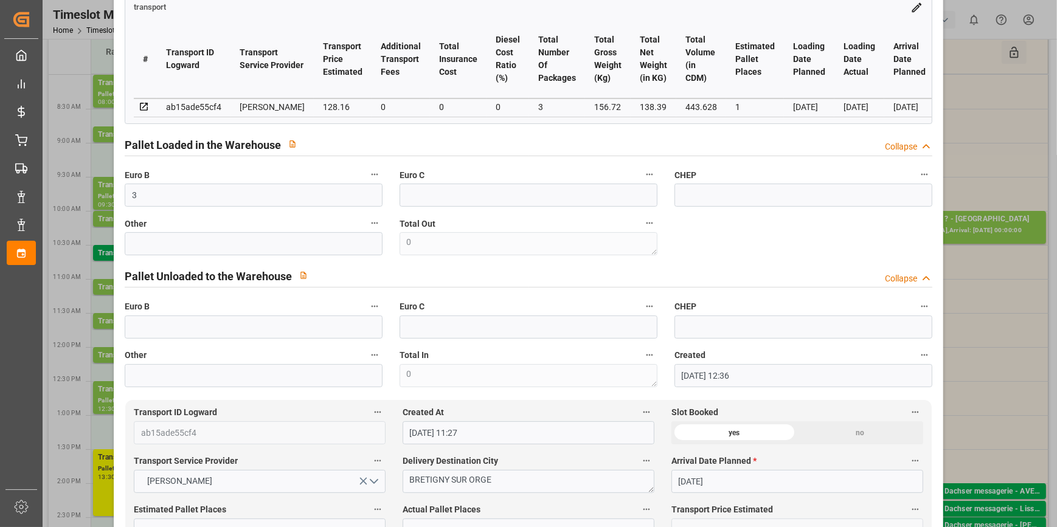
click at [784, 247] on div "code bd1cf1928344 Trucking company * BRETIGNY SUR ORGE Business Partner (for Pa…" at bounding box center [528, 92] width 824 height 598
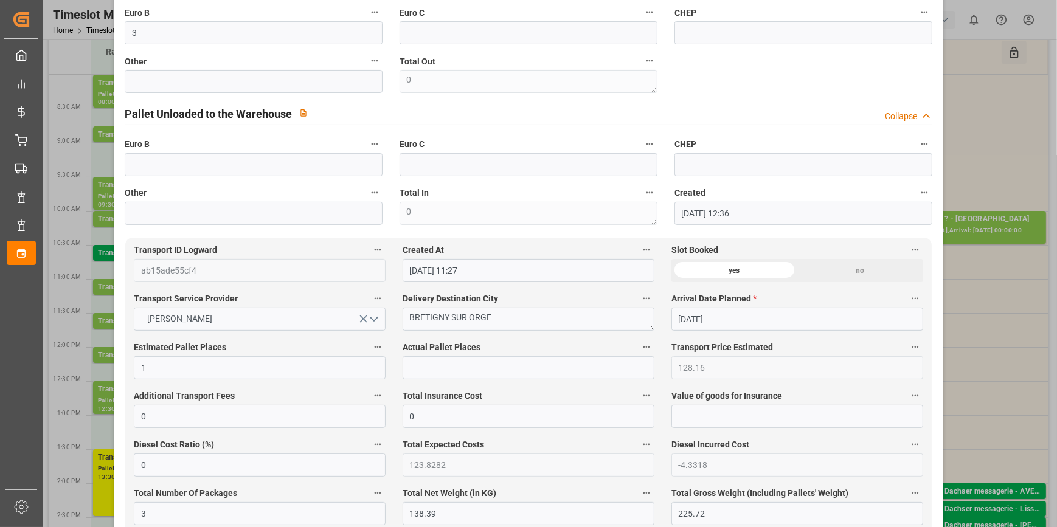
scroll to position [442, 0]
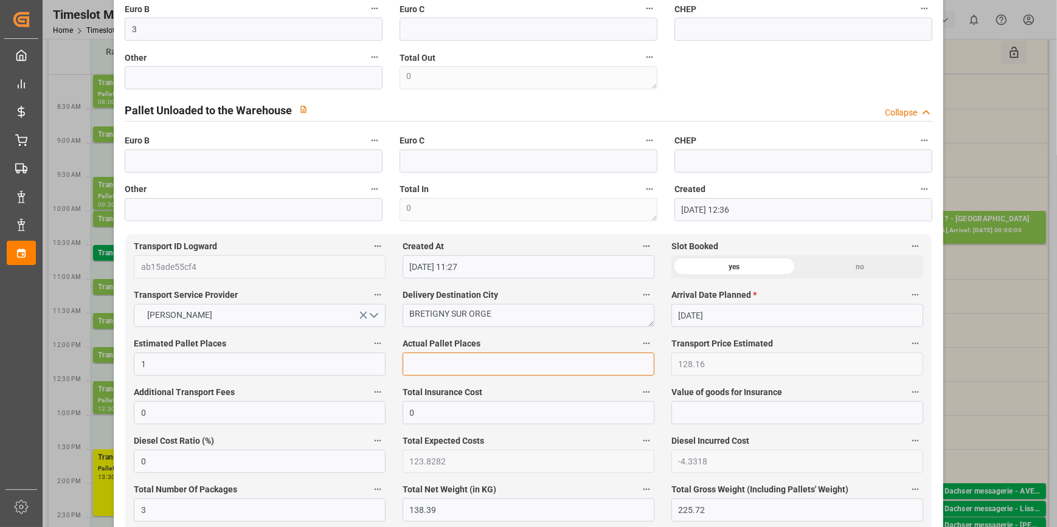
click at [446, 364] on input "text" at bounding box center [529, 364] width 252 height 23
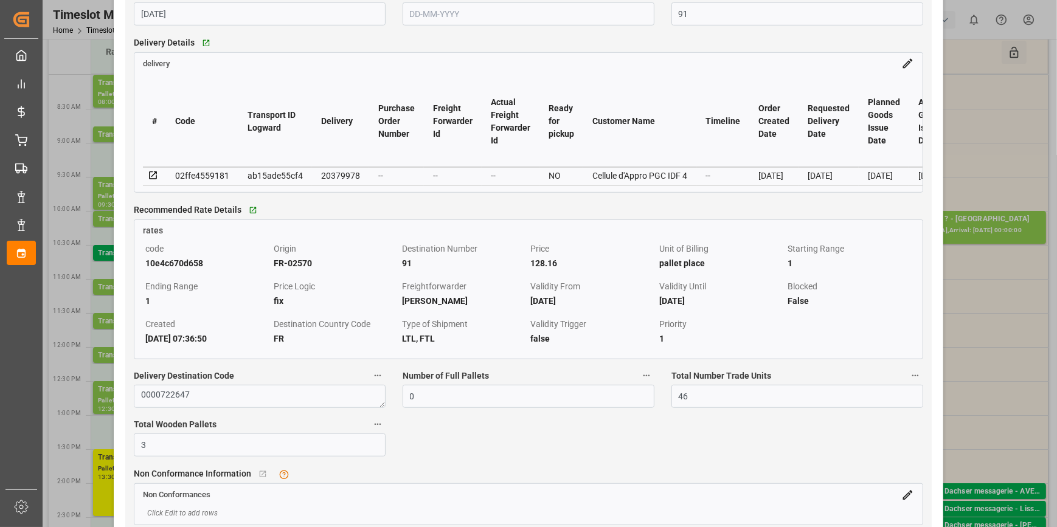
scroll to position [1216, 0]
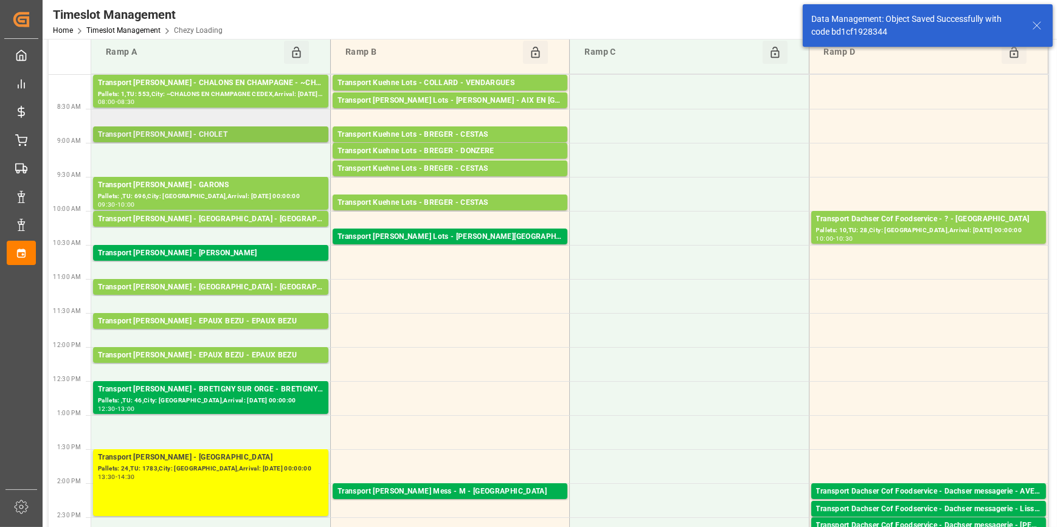
click at [178, 134] on div "Transport [PERSON_NAME] - CHOLET" at bounding box center [211, 135] width 226 height 12
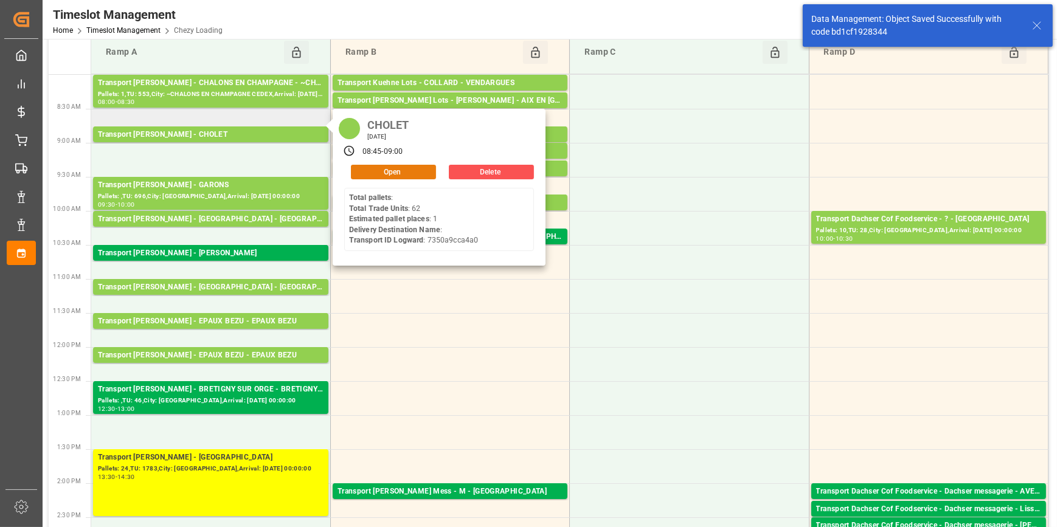
click at [376, 165] on button "Open" at bounding box center [393, 172] width 85 height 15
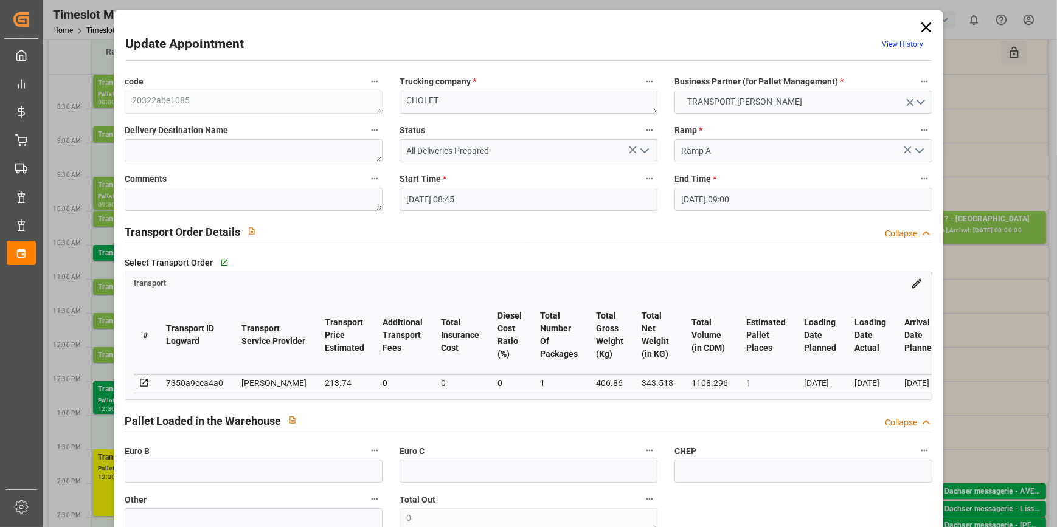
click at [646, 150] on icon "open menu" at bounding box center [644, 150] width 15 height 15
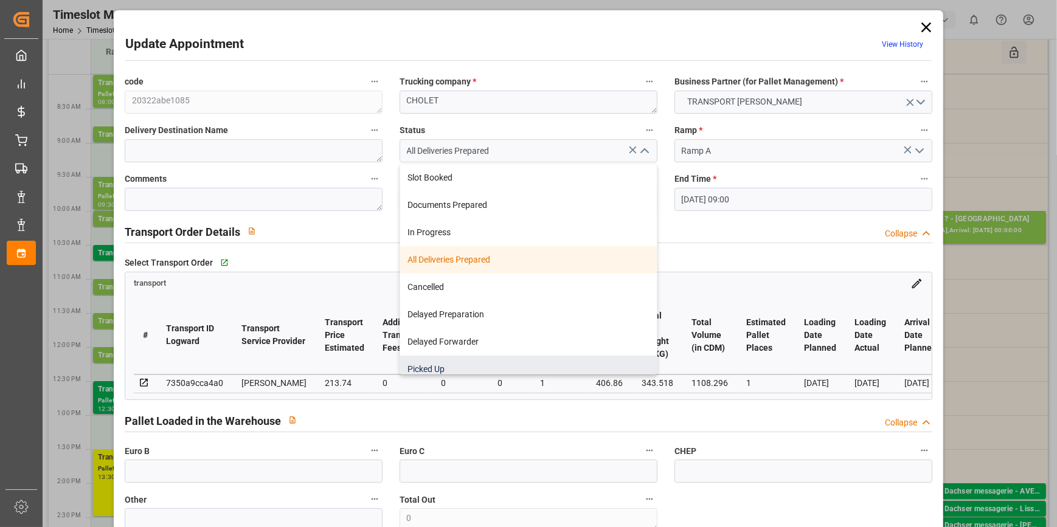
click at [436, 366] on div "Picked Up" at bounding box center [528, 369] width 257 height 27
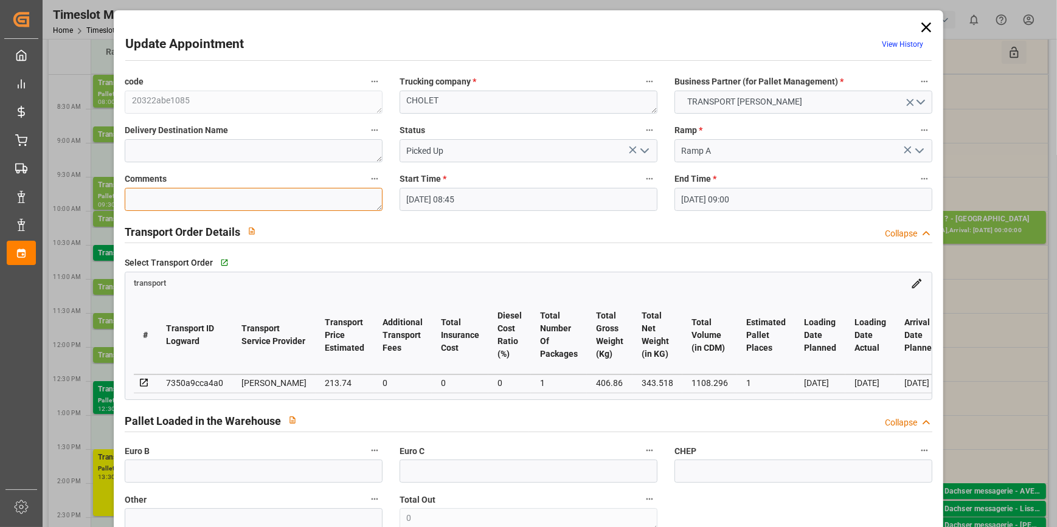
click at [139, 195] on textarea at bounding box center [254, 199] width 258 height 23
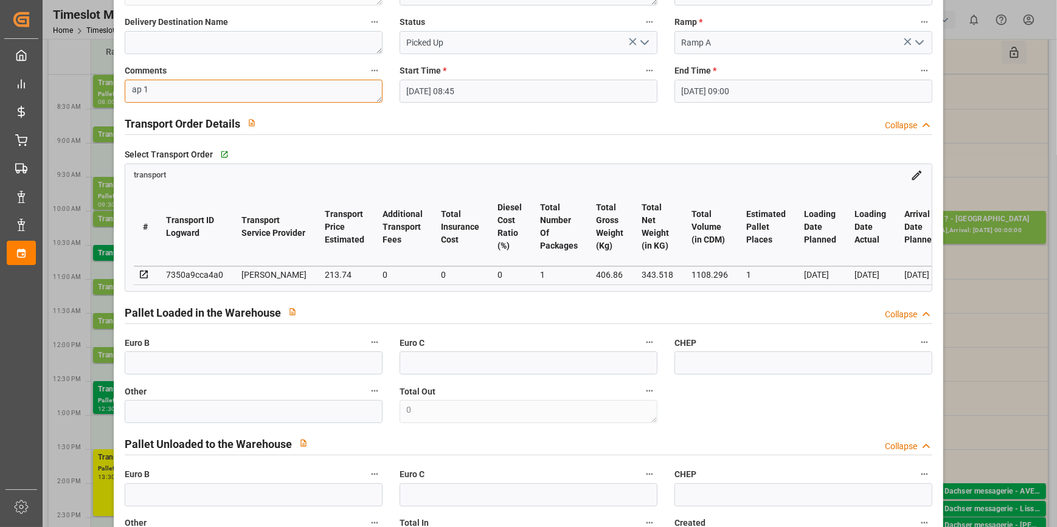
scroll to position [221, 0]
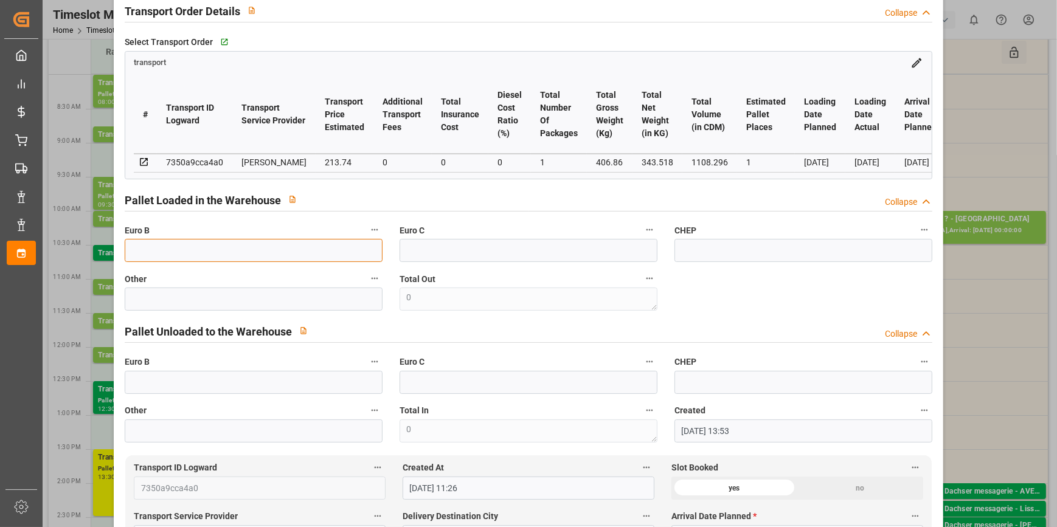
click at [167, 254] on input "text" at bounding box center [254, 250] width 258 height 23
click at [645, 35] on div "Select Transport Order   Go to transport Grid" at bounding box center [528, 42] width 807 height 18
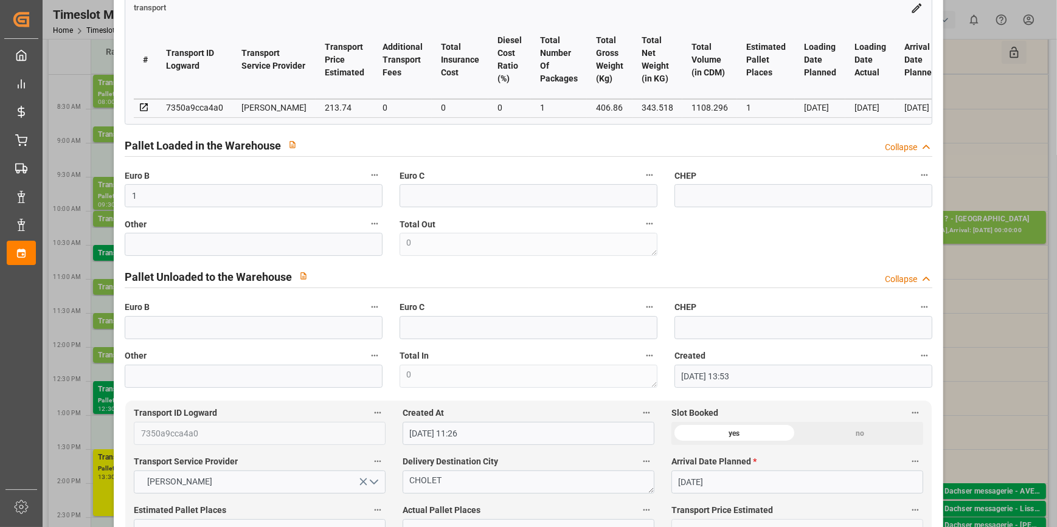
scroll to position [387, 0]
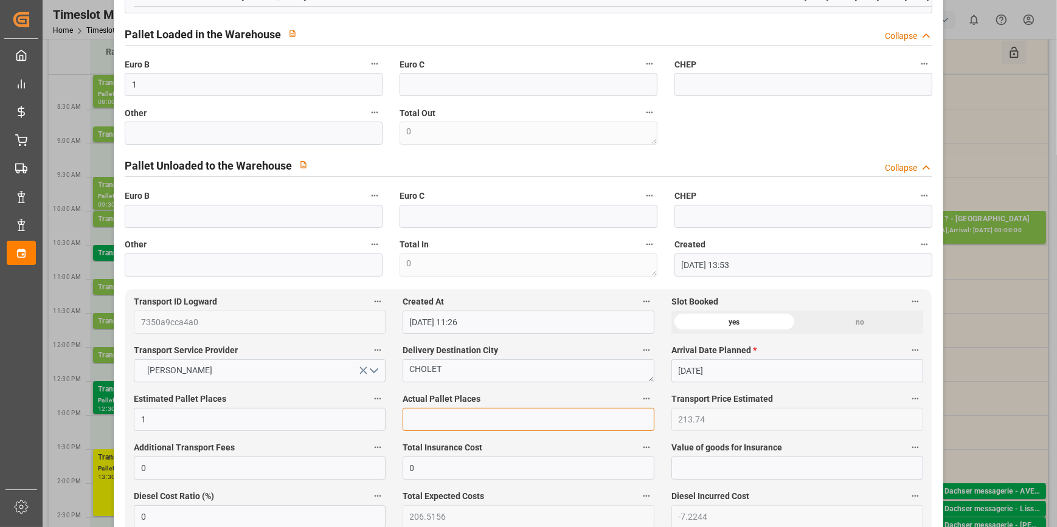
click at [426, 424] on input "text" at bounding box center [529, 419] width 252 height 23
click at [740, 154] on div "Pallet Unloaded to the Warehouse Collapse" at bounding box center [528, 166] width 824 height 35
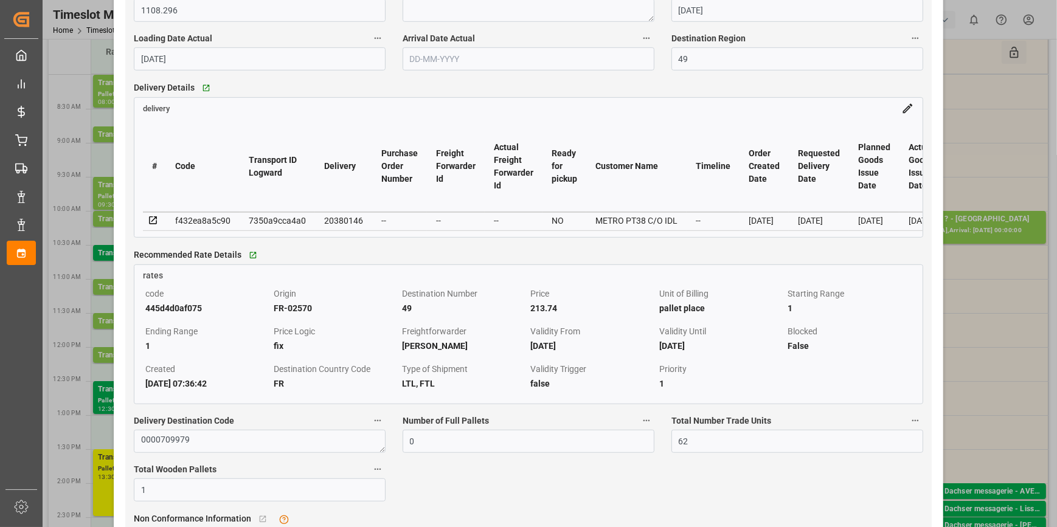
scroll to position [995, 0]
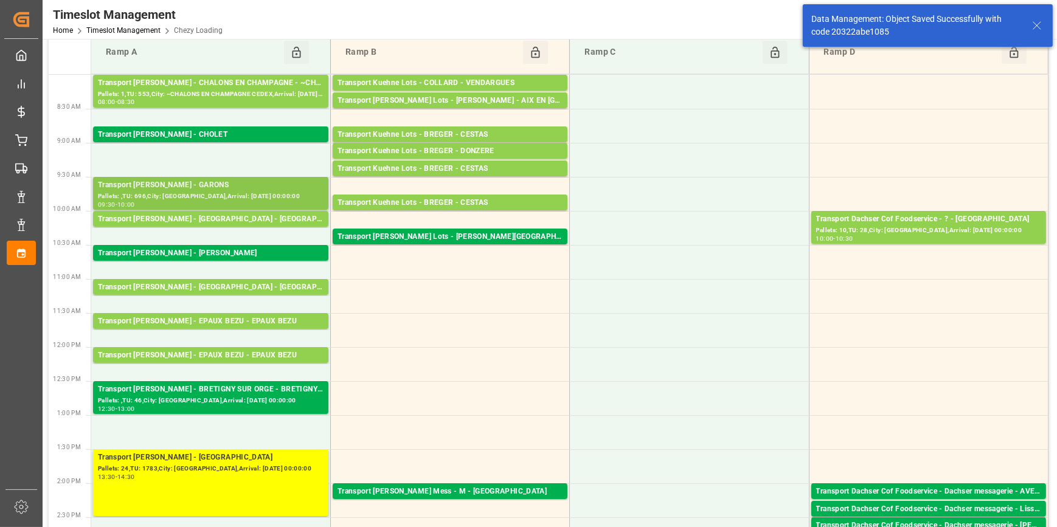
click at [195, 184] on div "Transport [PERSON_NAME] - GARONS" at bounding box center [211, 185] width 226 height 12
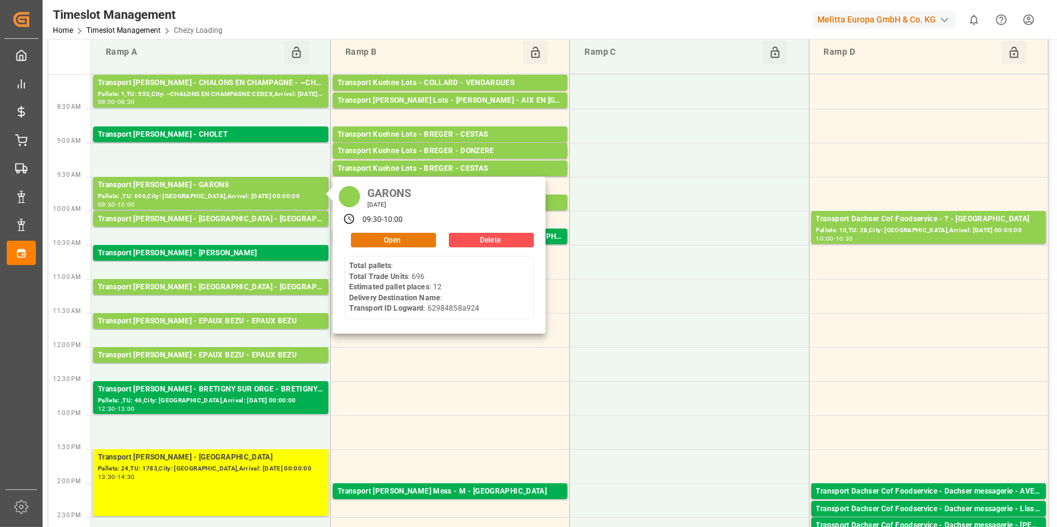
click at [395, 236] on button "Open" at bounding box center [393, 240] width 85 height 15
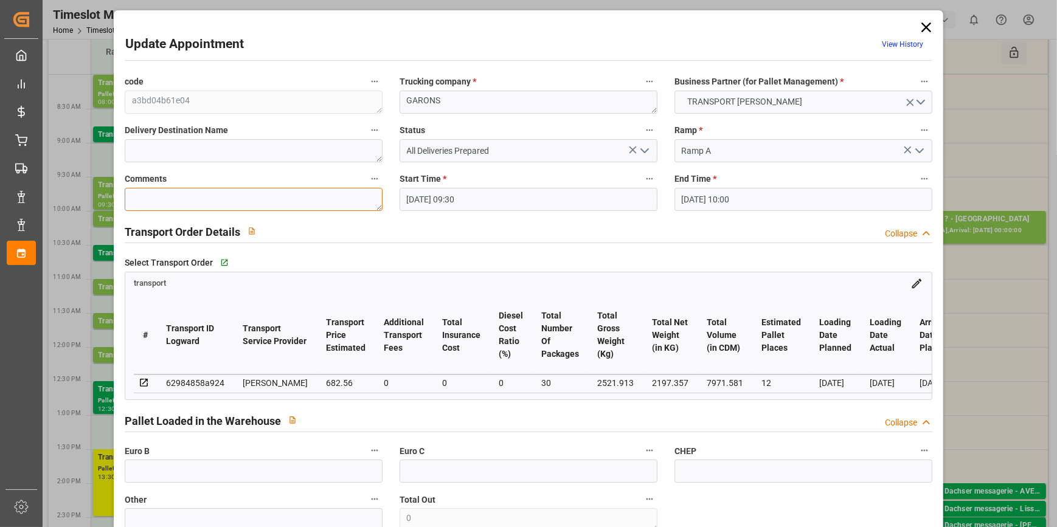
click at [174, 201] on textarea at bounding box center [254, 199] width 258 height 23
click at [642, 153] on polyline "open menu" at bounding box center [644, 151] width 7 height 4
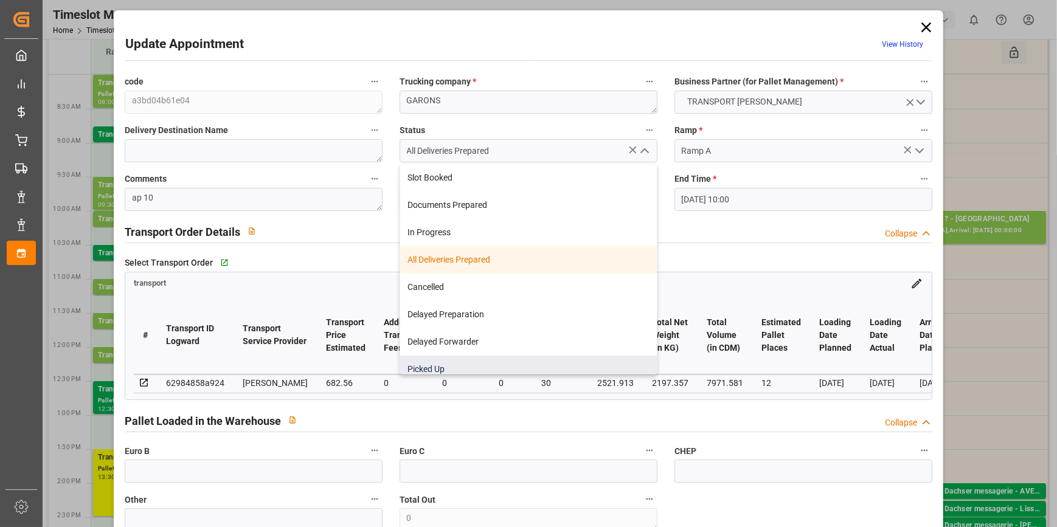
click at [434, 365] on div "Picked Up" at bounding box center [528, 369] width 257 height 27
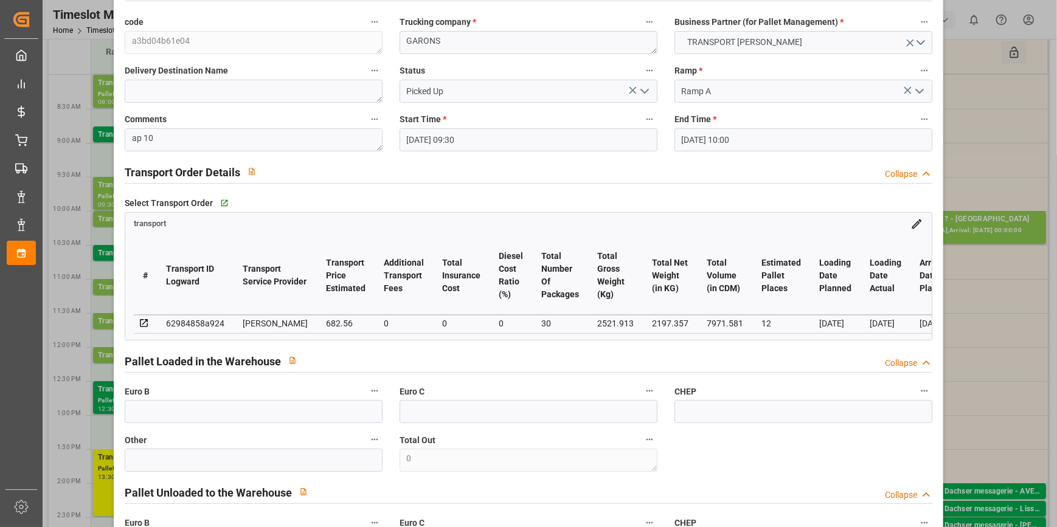
scroll to position [165, 0]
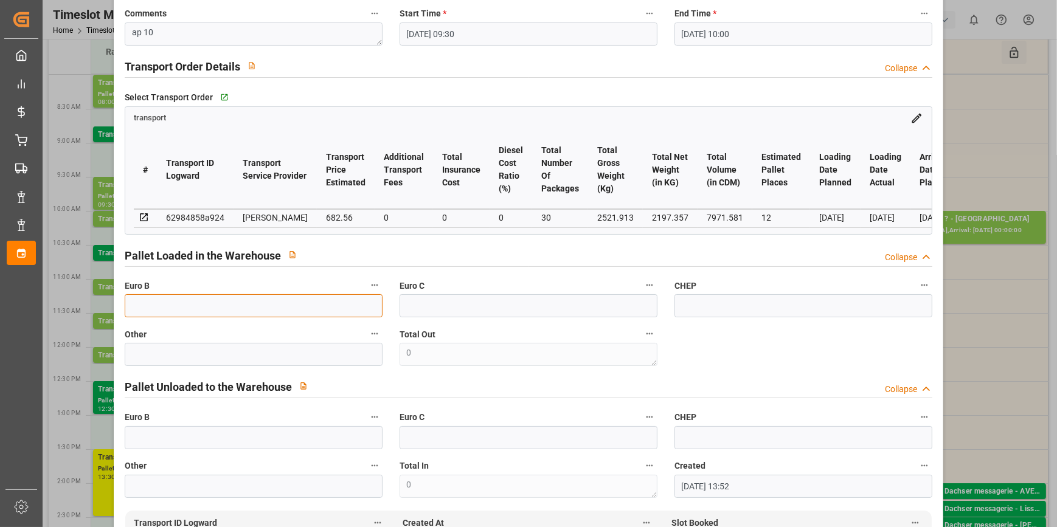
click at [137, 316] on input "text" at bounding box center [254, 305] width 258 height 23
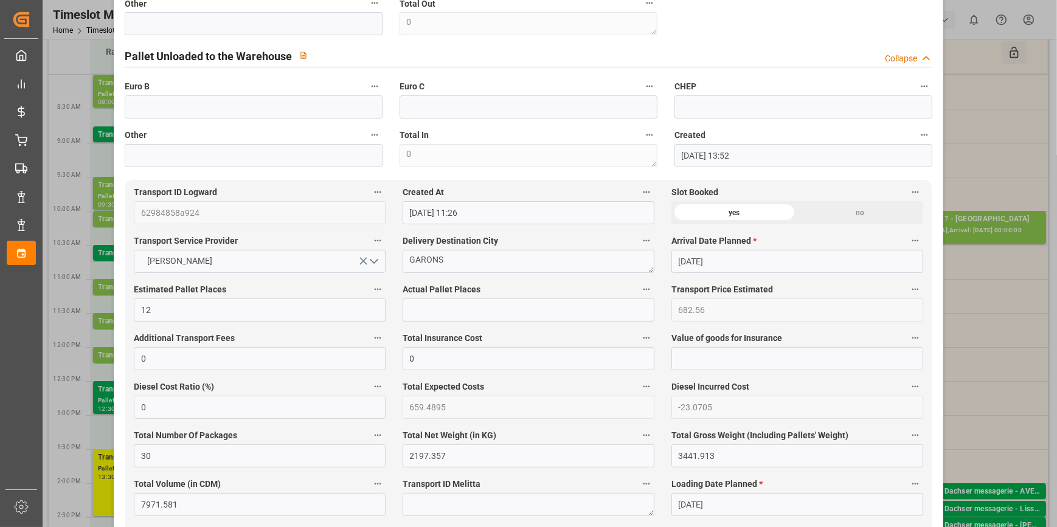
scroll to position [497, 0]
click at [422, 307] on input "text" at bounding box center [529, 308] width 252 height 23
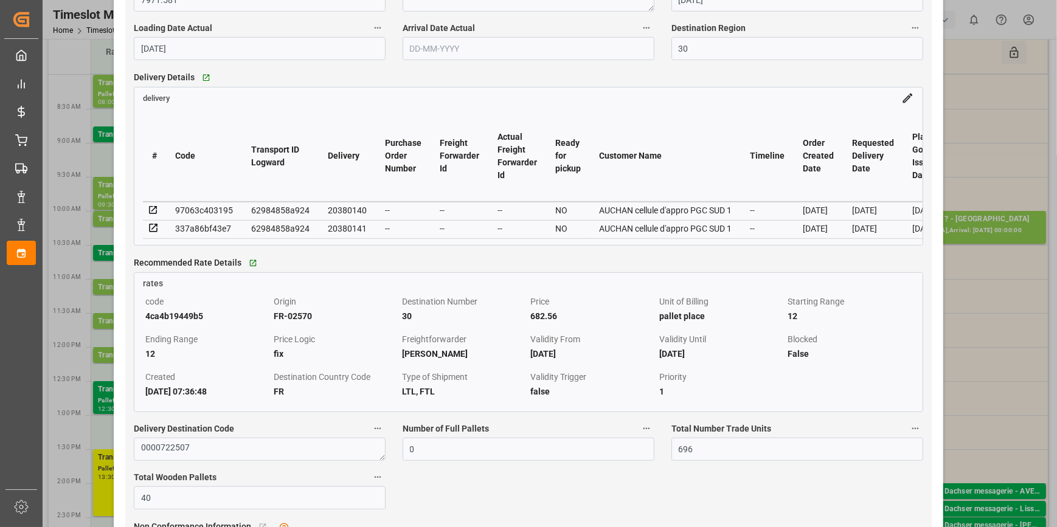
scroll to position [995, 0]
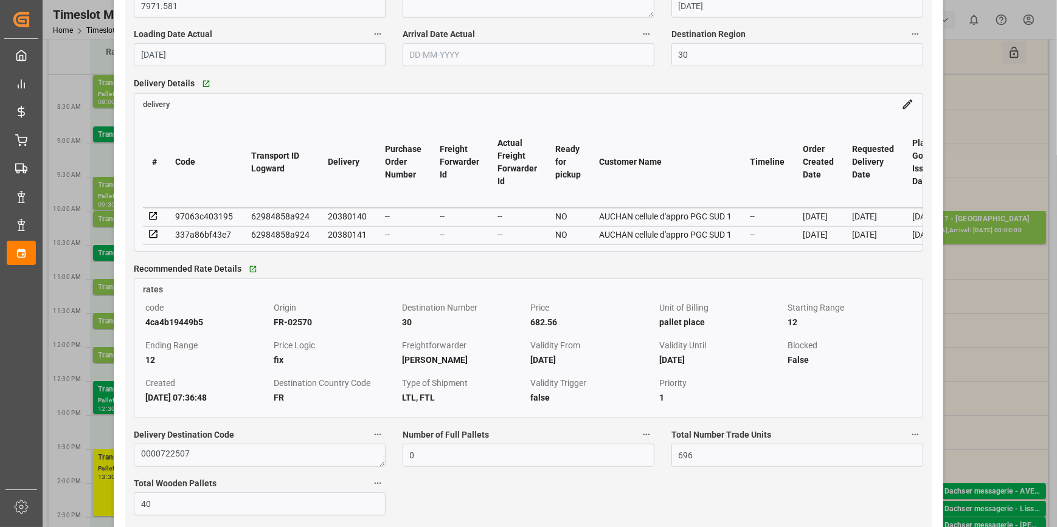
click at [154, 218] on icon at bounding box center [153, 216] width 8 height 8
click at [152, 240] on icon at bounding box center [153, 234] width 11 height 11
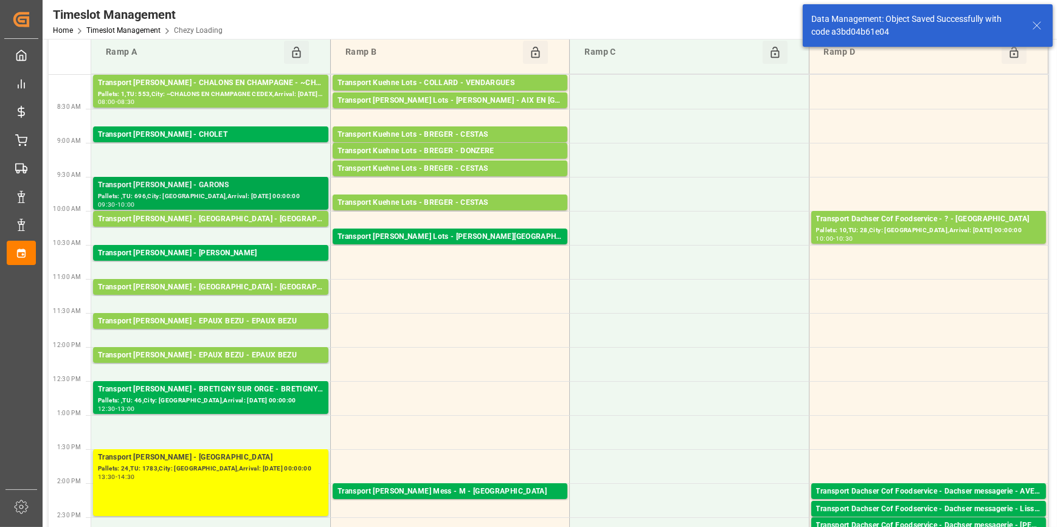
click at [204, 179] on div "Transport [PERSON_NAME] - GARONS" at bounding box center [211, 185] width 226 height 12
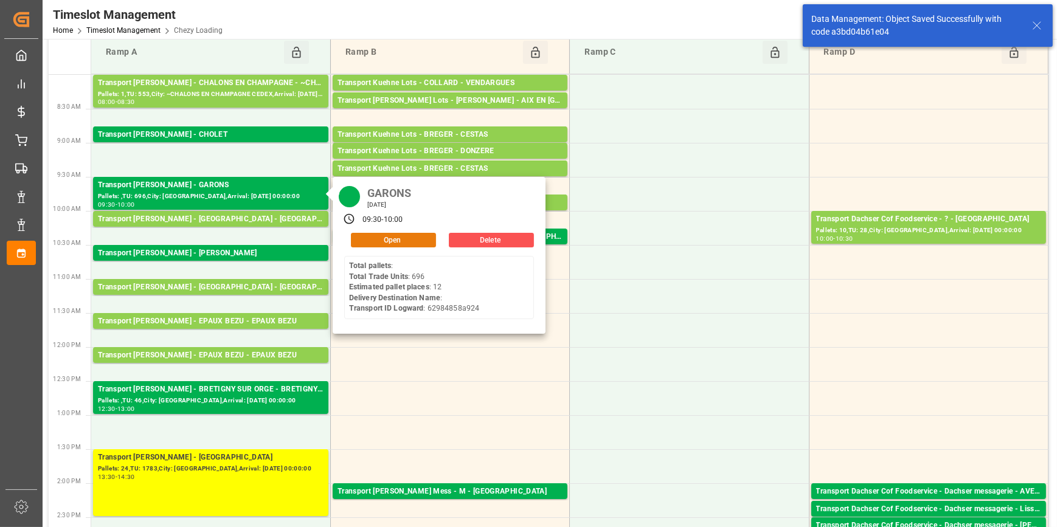
click at [383, 241] on button "Open" at bounding box center [393, 240] width 85 height 15
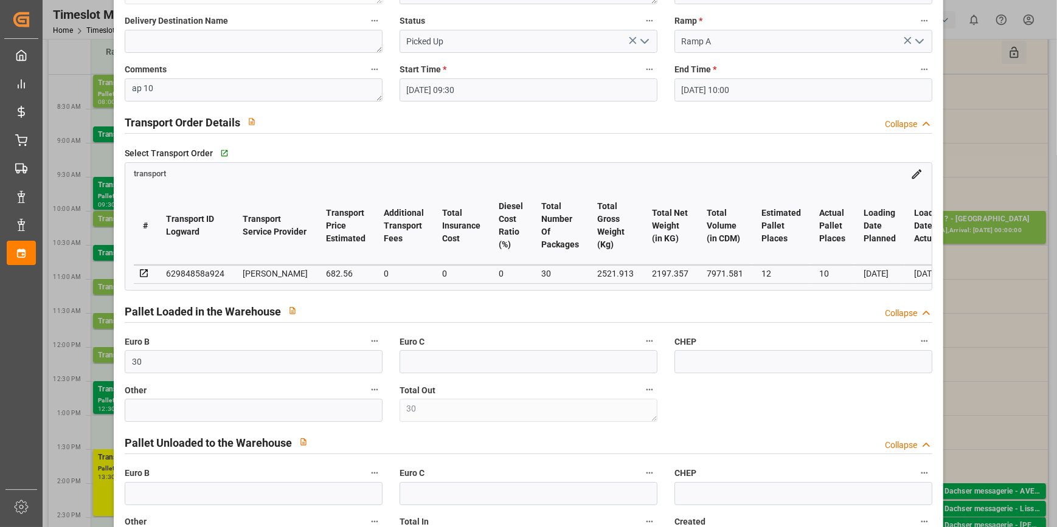
scroll to position [0, 0]
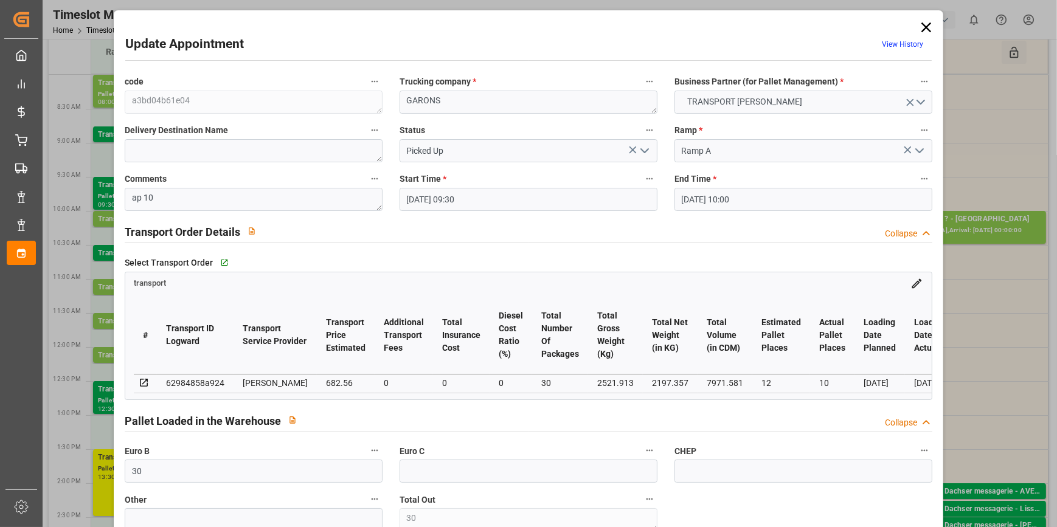
click at [921, 27] on icon at bounding box center [926, 27] width 10 height 10
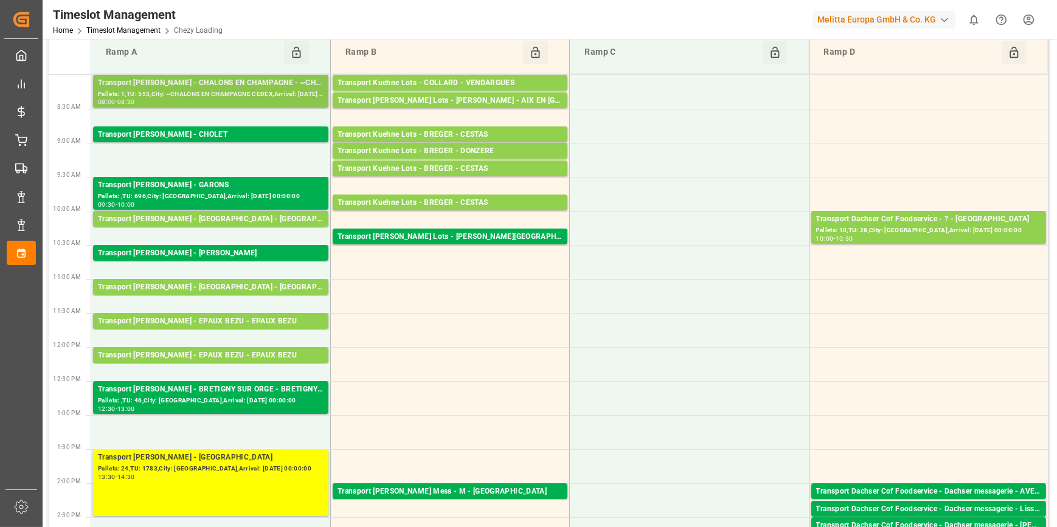
click at [213, 94] on div "Pallets: 1,TU: 553,City: ~CHALONS EN CHAMPAGNE CEDEX,Arrival: [DATE] 00:00:00" at bounding box center [211, 94] width 226 height 10
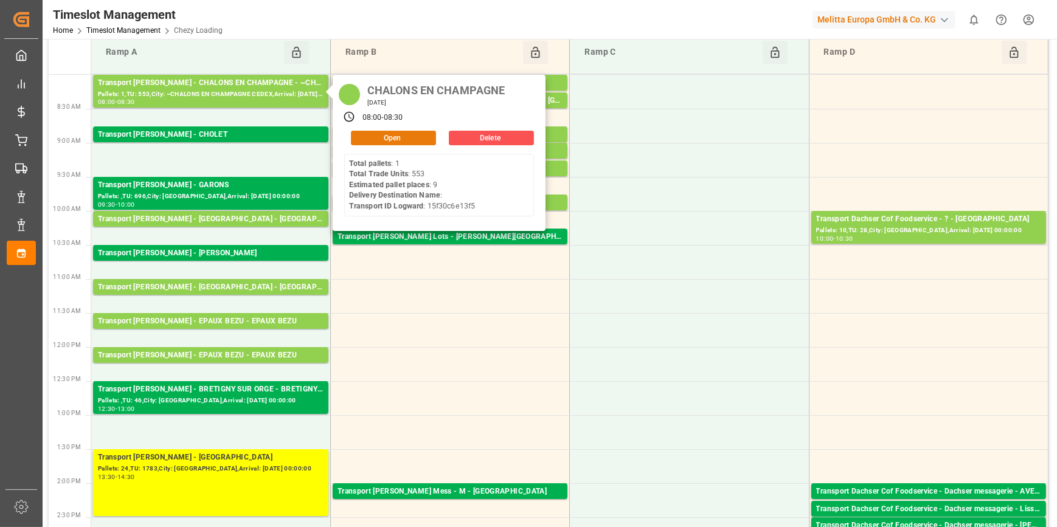
click at [367, 135] on button "Open" at bounding box center [393, 138] width 85 height 15
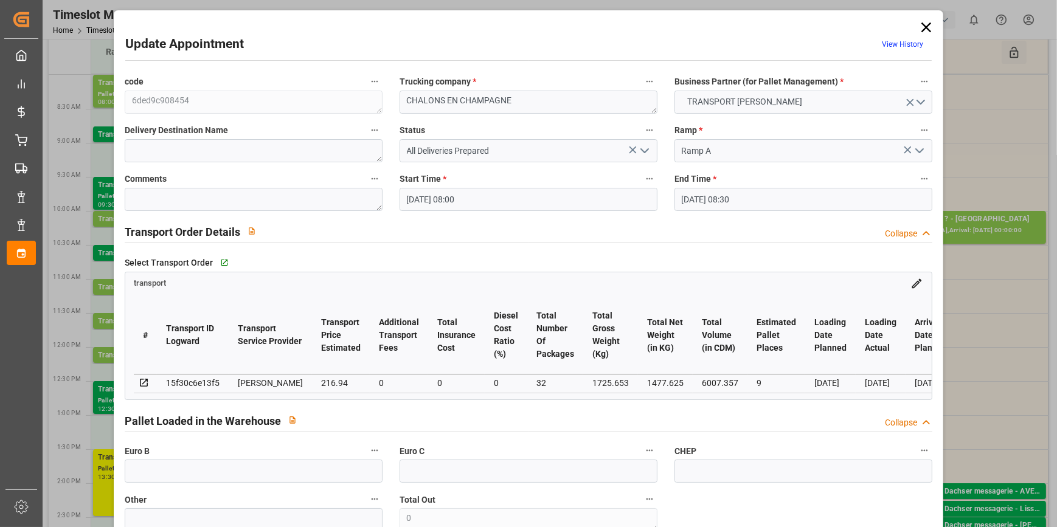
click at [641, 149] on icon "open menu" at bounding box center [644, 150] width 15 height 15
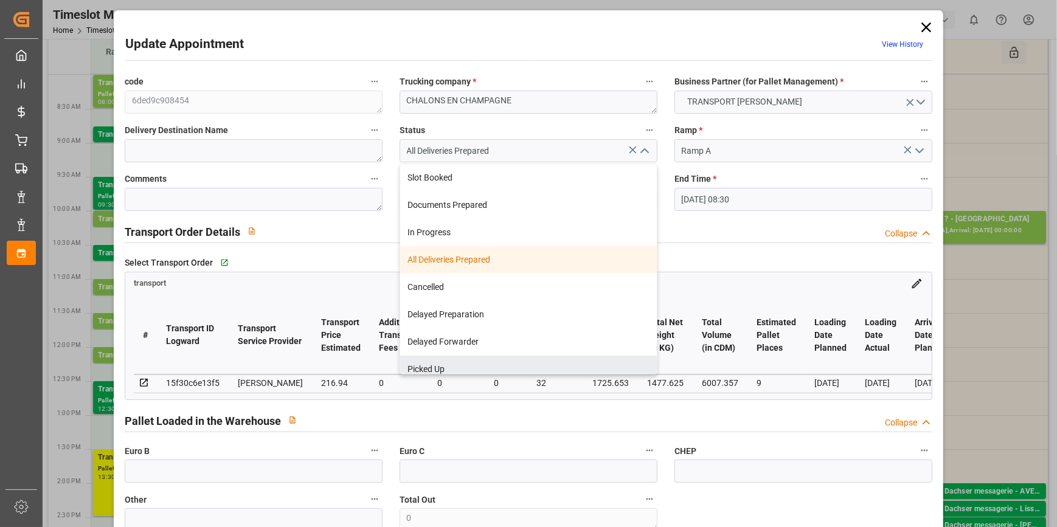
drag, startPoint x: 427, startPoint y: 365, endPoint x: 109, endPoint y: 255, distance: 336.5
click at [425, 367] on div "Picked Up" at bounding box center [528, 369] width 257 height 27
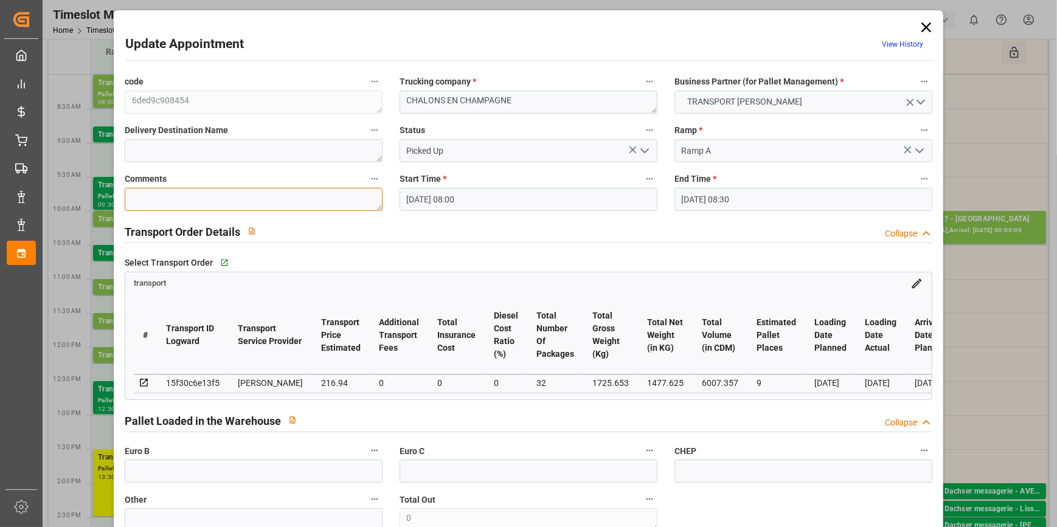
click at [151, 201] on textarea at bounding box center [254, 199] width 258 height 23
click at [150, 466] on input "text" at bounding box center [254, 471] width 258 height 23
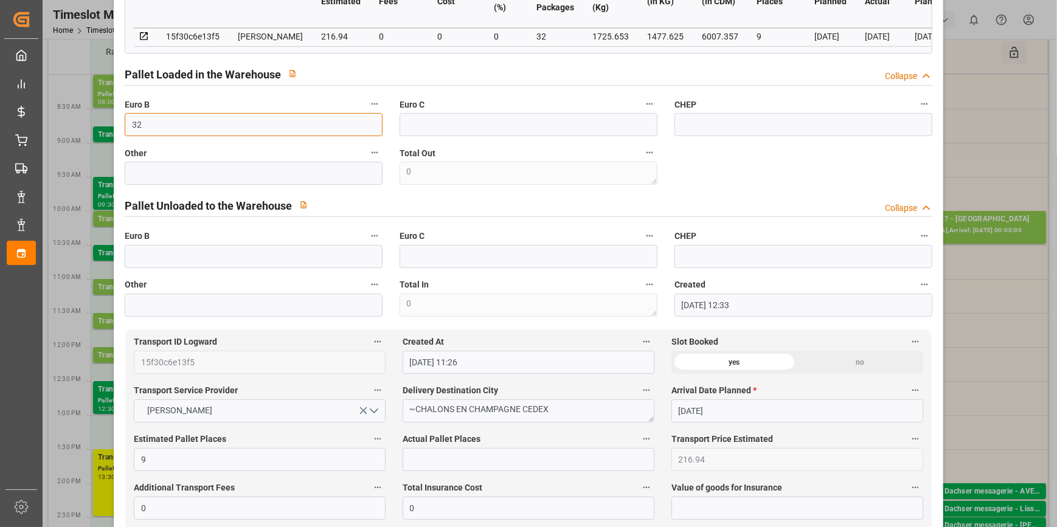
scroll to position [387, 0]
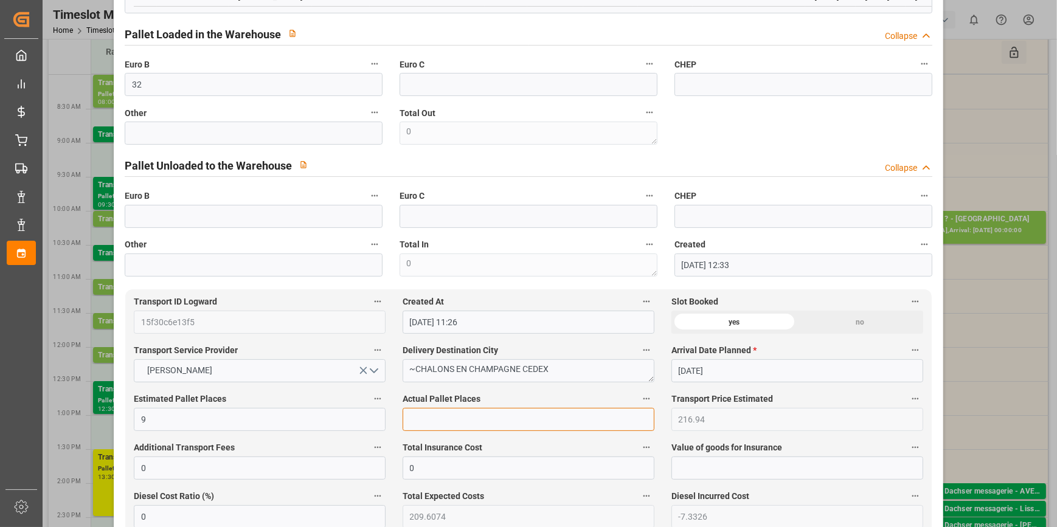
click at [428, 421] on input "text" at bounding box center [529, 419] width 252 height 23
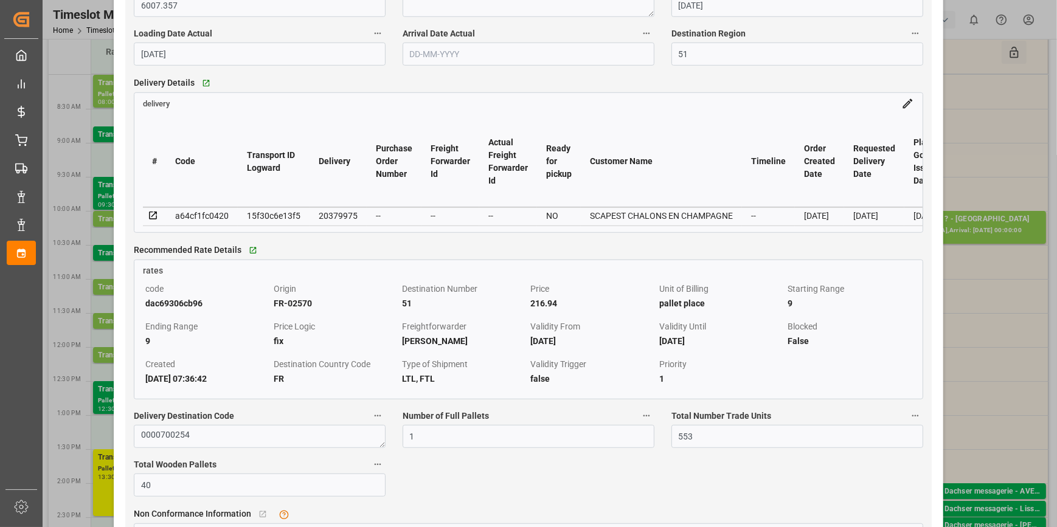
scroll to position [1105, 0]
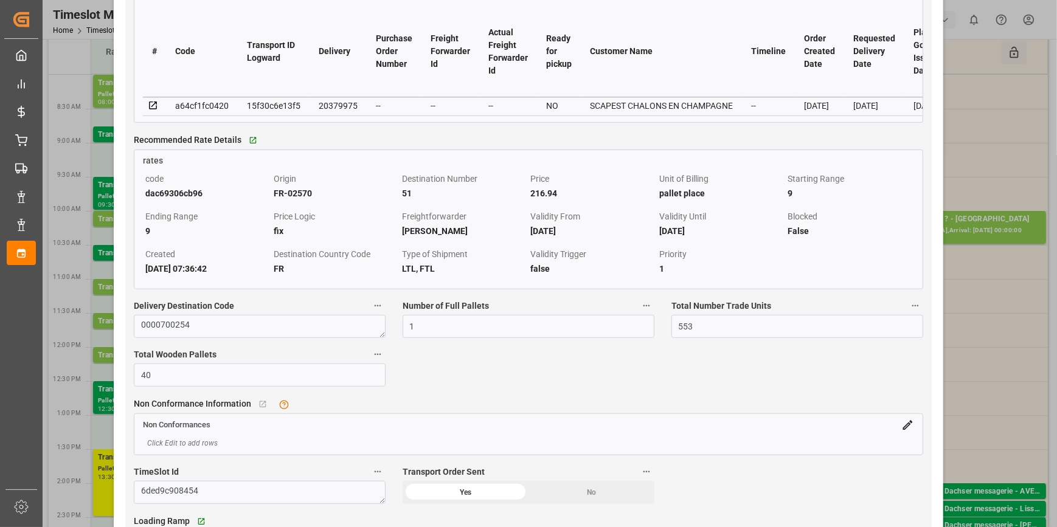
click at [153, 111] on icon at bounding box center [153, 105] width 11 height 11
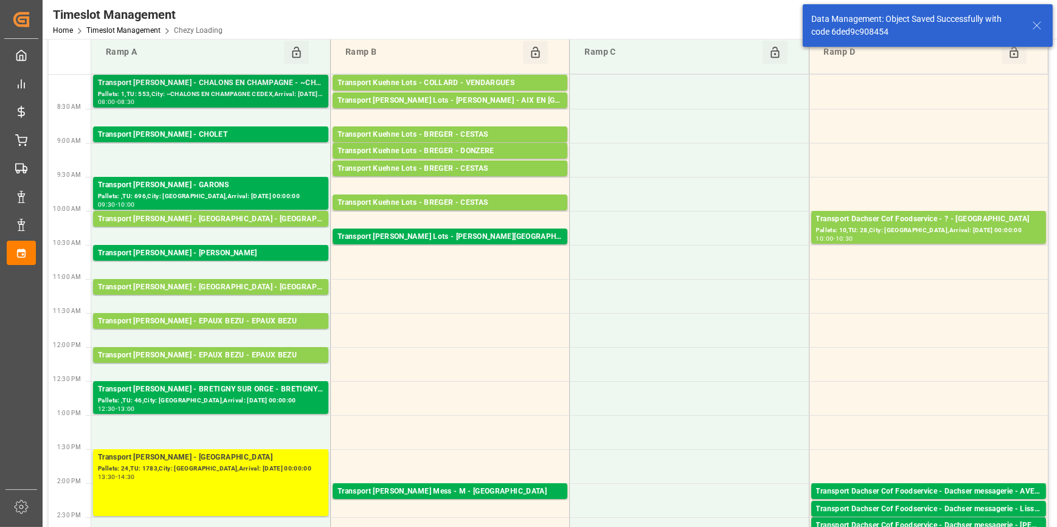
click at [216, 89] on div "Pallets: 1,TU: 553,City: ~CHALONS EN CHAMPAGNE CEDEX,Arrival: [DATE] 00:00:00" at bounding box center [211, 94] width 226 height 10
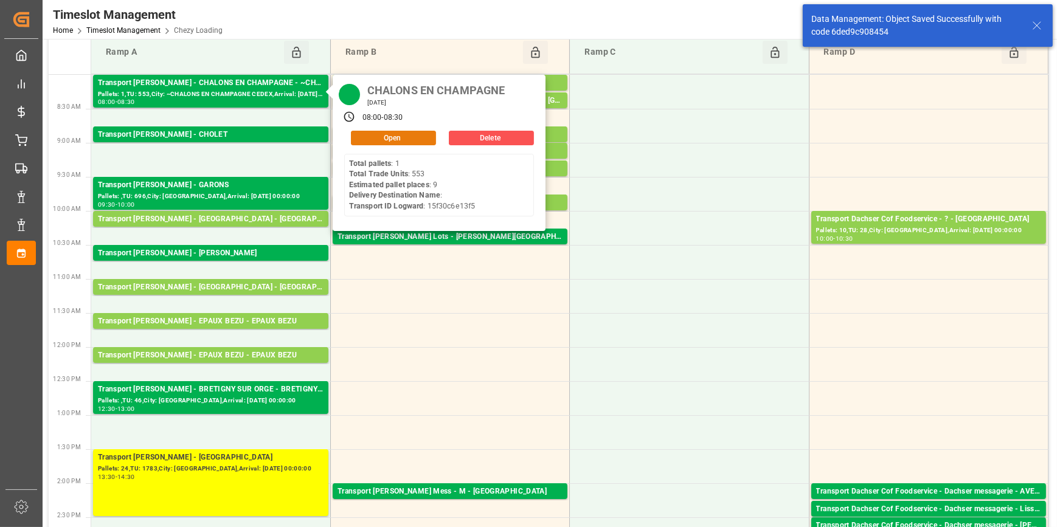
click at [384, 134] on button "Open" at bounding box center [393, 138] width 85 height 15
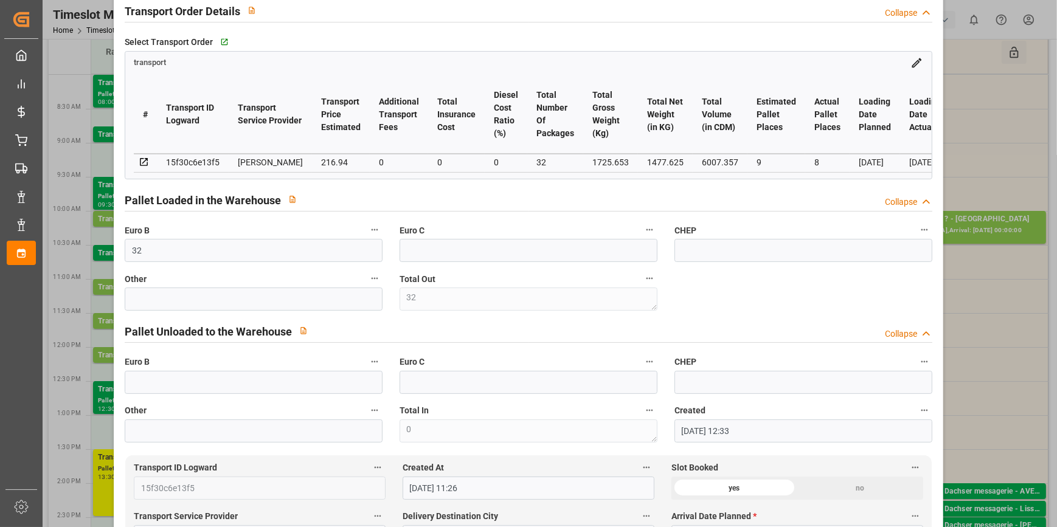
scroll to position [0, 0]
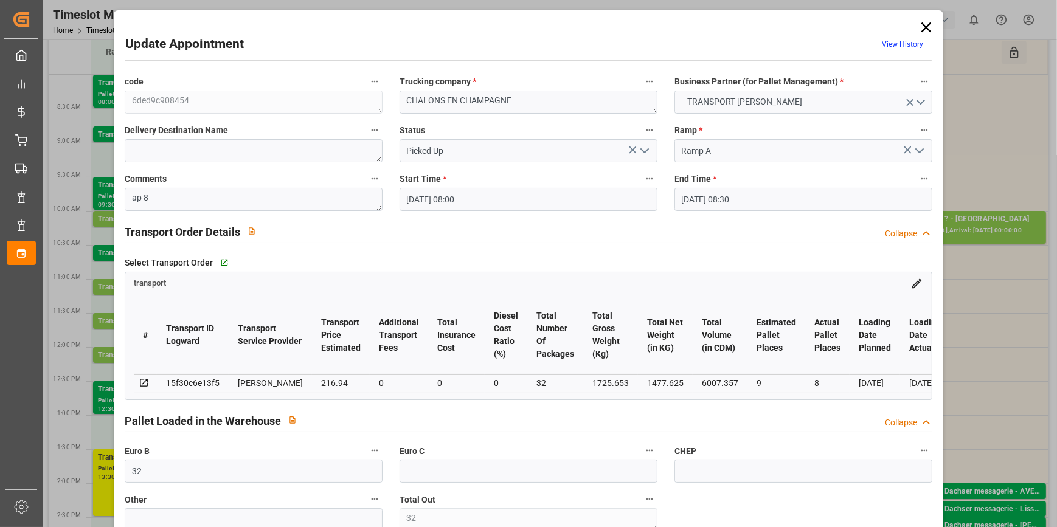
click at [924, 27] on icon at bounding box center [926, 27] width 10 height 10
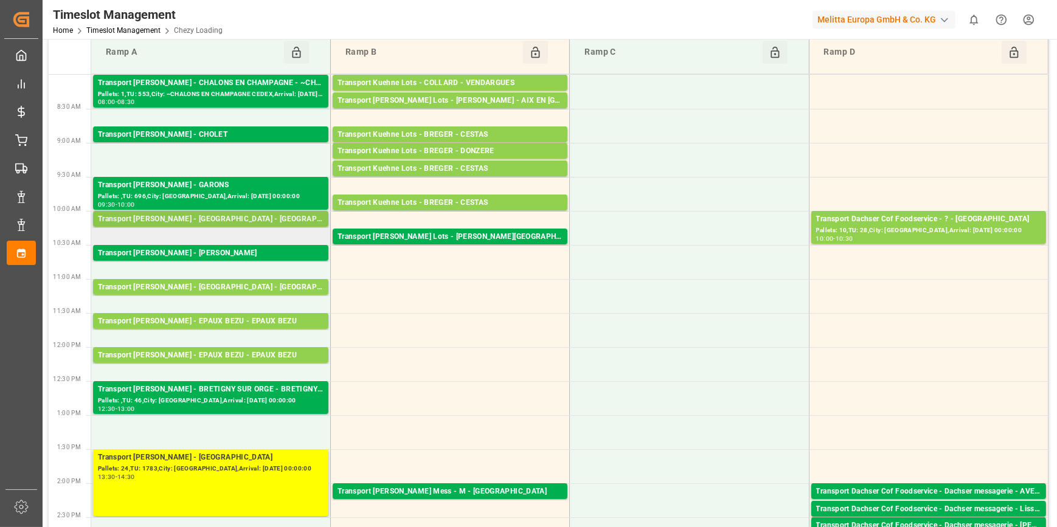
click at [218, 219] on div "Transport [PERSON_NAME] - [GEOGRAPHIC_DATA] - [GEOGRAPHIC_DATA]" at bounding box center [211, 219] width 226 height 12
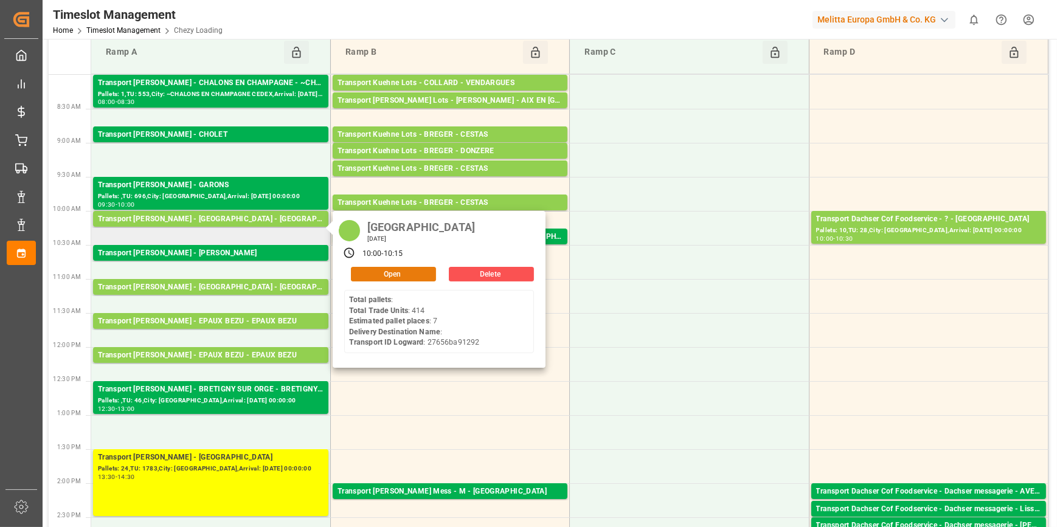
click at [387, 273] on button "Open" at bounding box center [393, 274] width 85 height 15
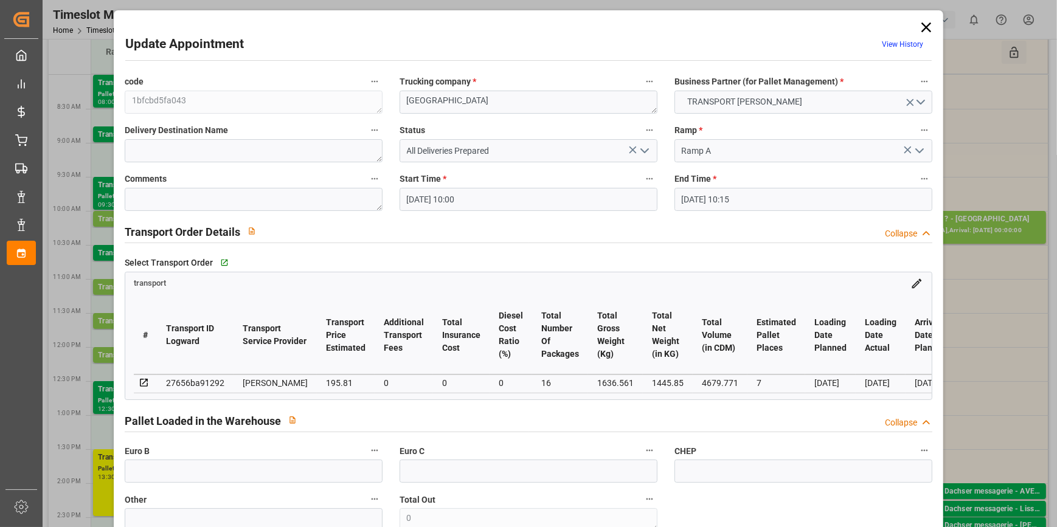
click at [649, 148] on button "open menu" at bounding box center [643, 151] width 18 height 19
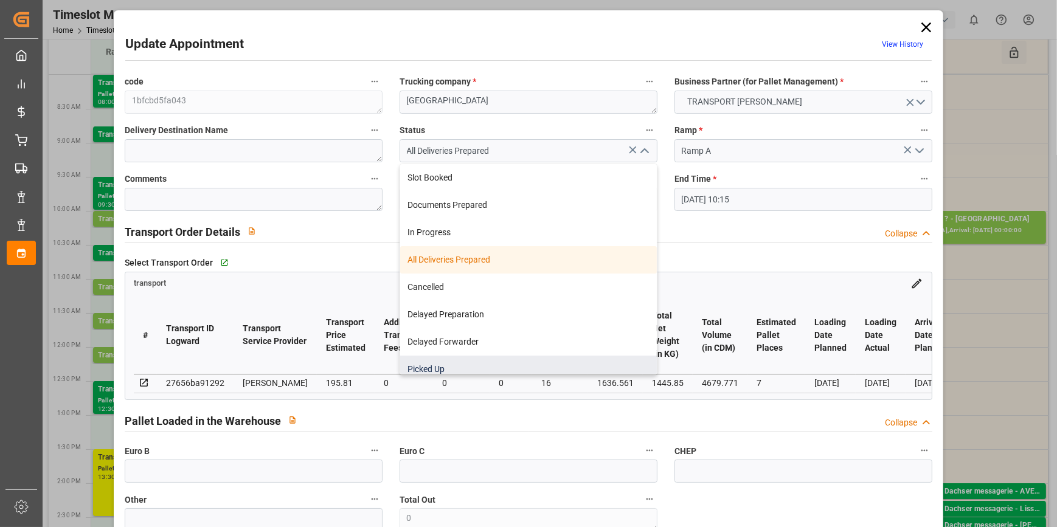
click at [439, 368] on div "Picked Up" at bounding box center [528, 369] width 257 height 27
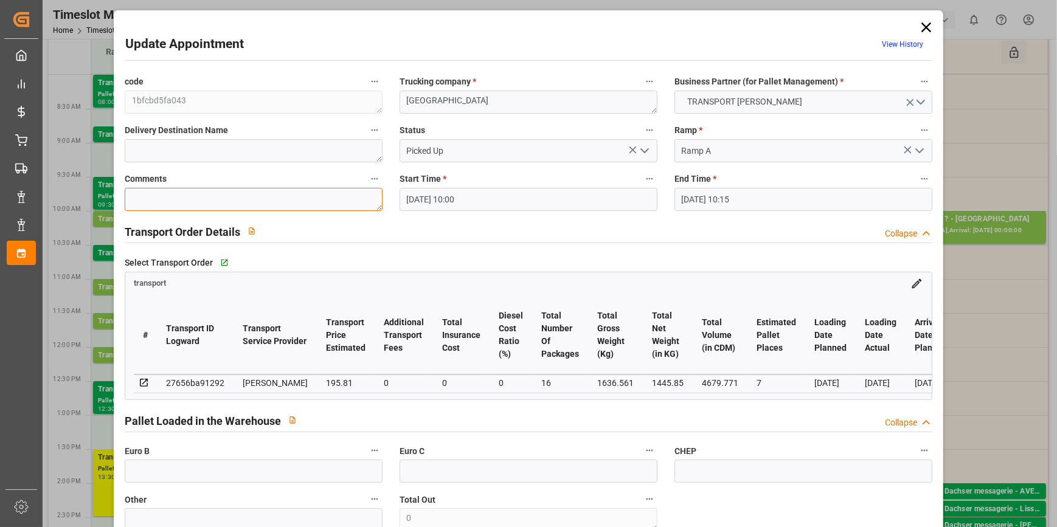
click at [145, 198] on textarea at bounding box center [254, 199] width 258 height 23
click at [154, 472] on input "text" at bounding box center [254, 471] width 258 height 23
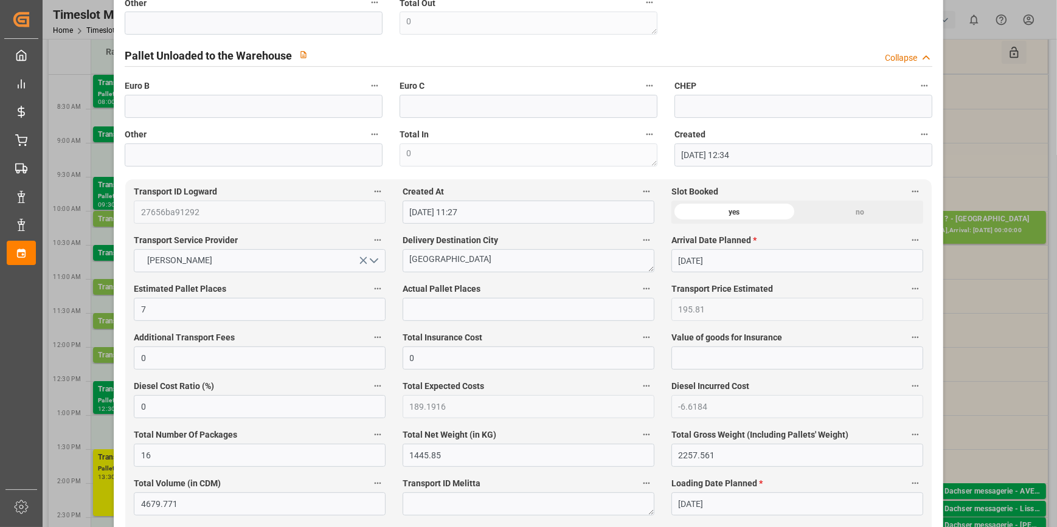
scroll to position [497, 0]
click at [420, 313] on input "text" at bounding box center [529, 308] width 252 height 23
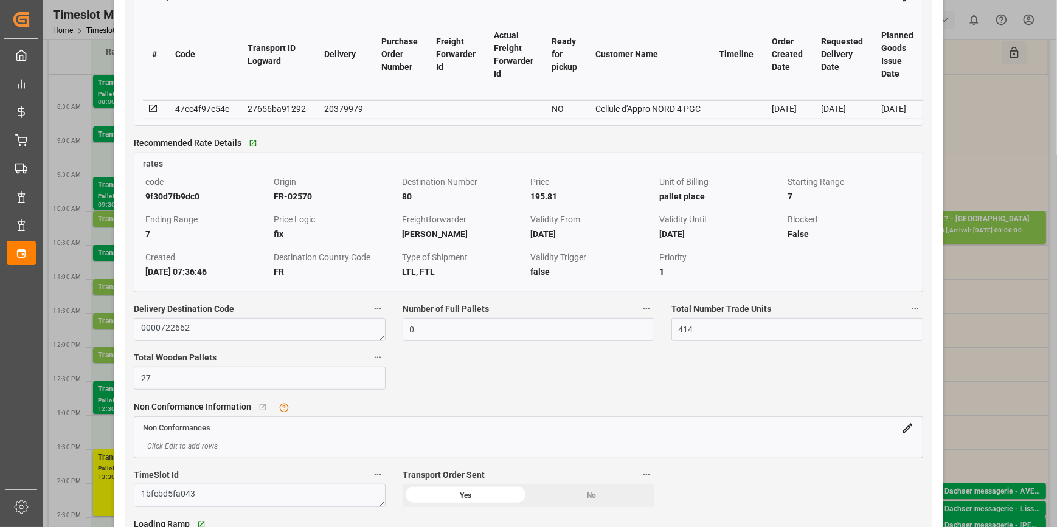
scroll to position [1105, 0]
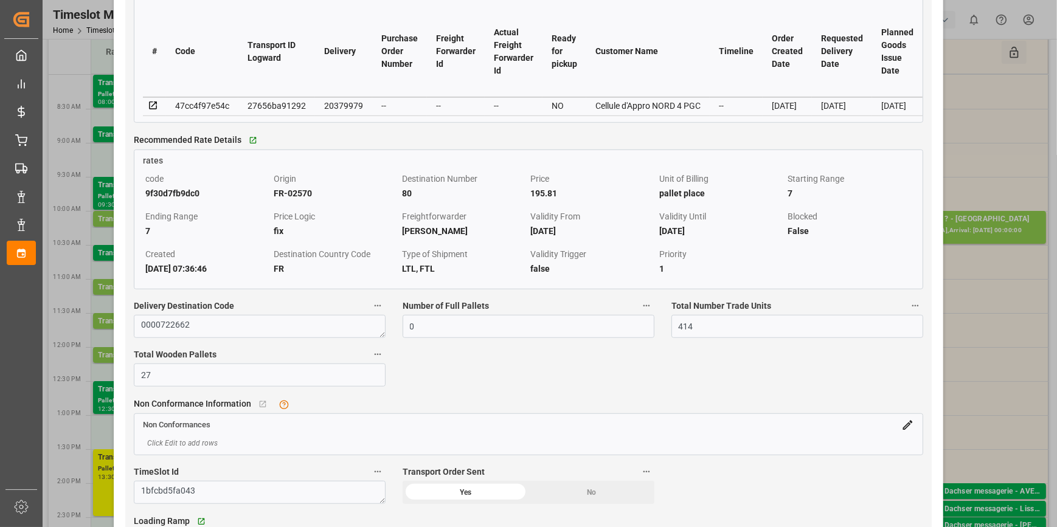
click at [156, 109] on icon at bounding box center [153, 106] width 8 height 8
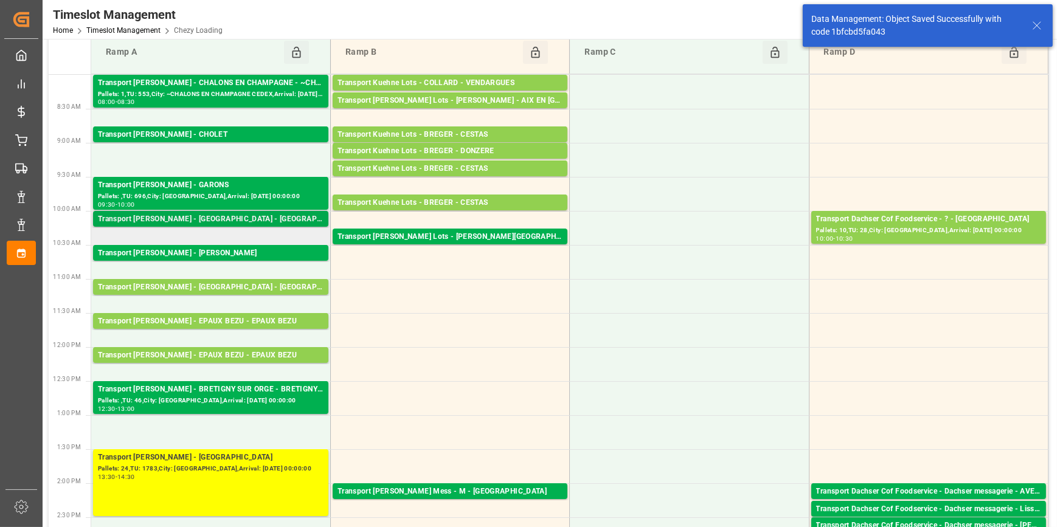
click at [251, 214] on div "Transport [PERSON_NAME] - [GEOGRAPHIC_DATA] - [GEOGRAPHIC_DATA]" at bounding box center [211, 219] width 226 height 12
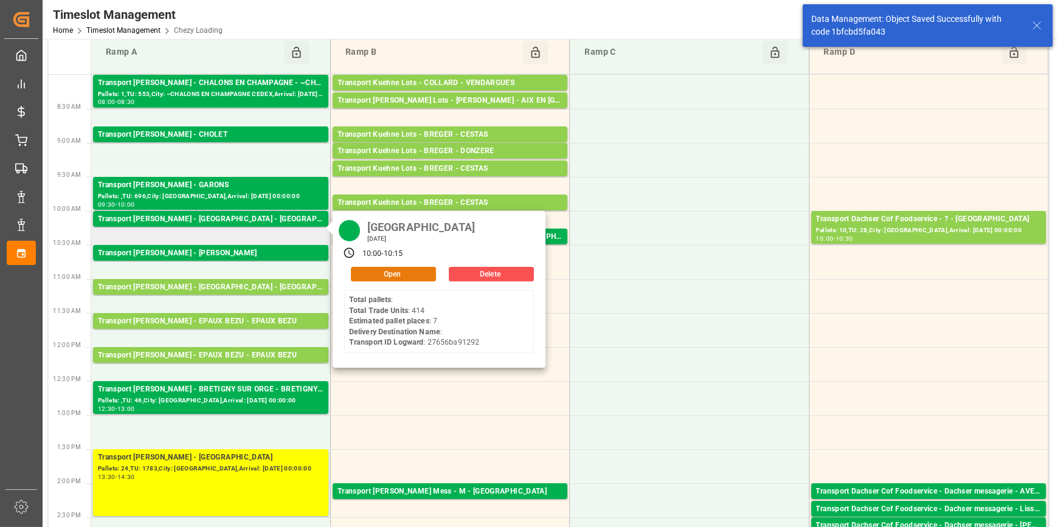
click at [399, 271] on button "Open" at bounding box center [393, 274] width 85 height 15
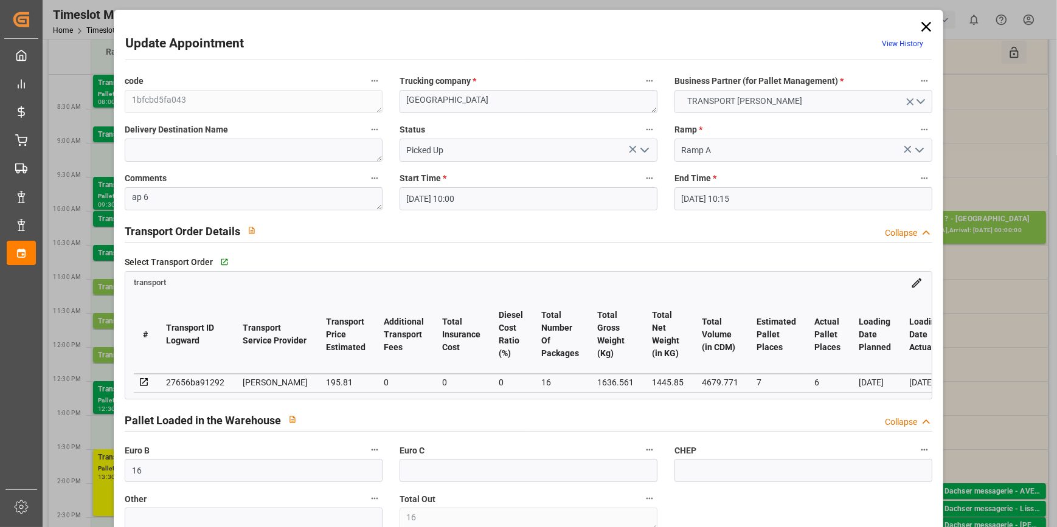
scroll to position [0, 0]
click at [922, 26] on icon at bounding box center [926, 27] width 10 height 10
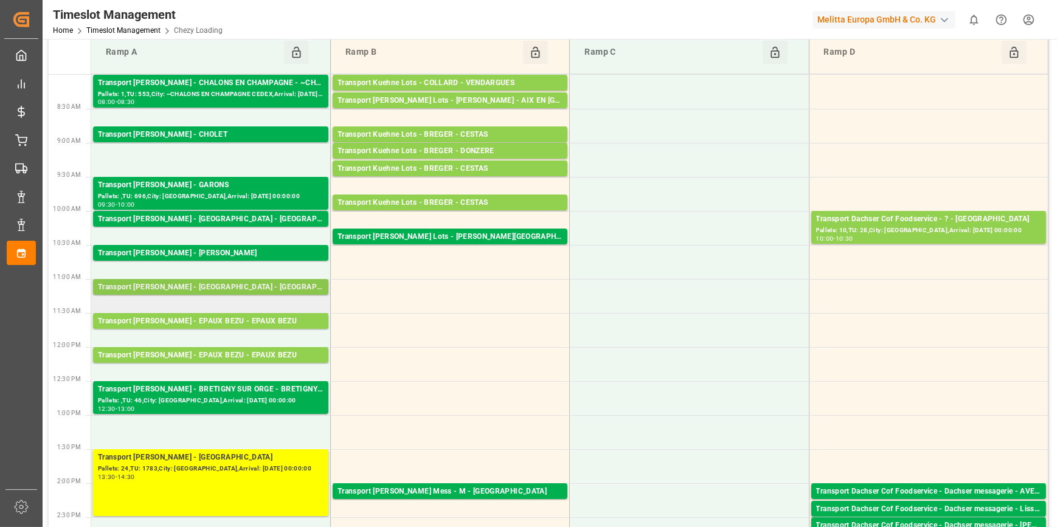
click at [227, 290] on div "Transport [PERSON_NAME] - [GEOGRAPHIC_DATA] - [GEOGRAPHIC_DATA]" at bounding box center [211, 288] width 226 height 12
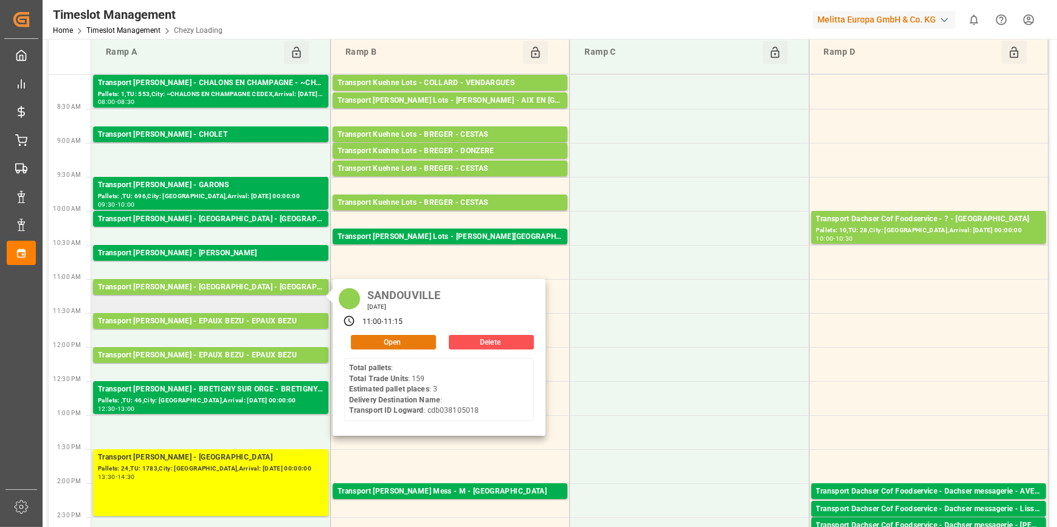
click at [378, 341] on button "Open" at bounding box center [393, 342] width 85 height 15
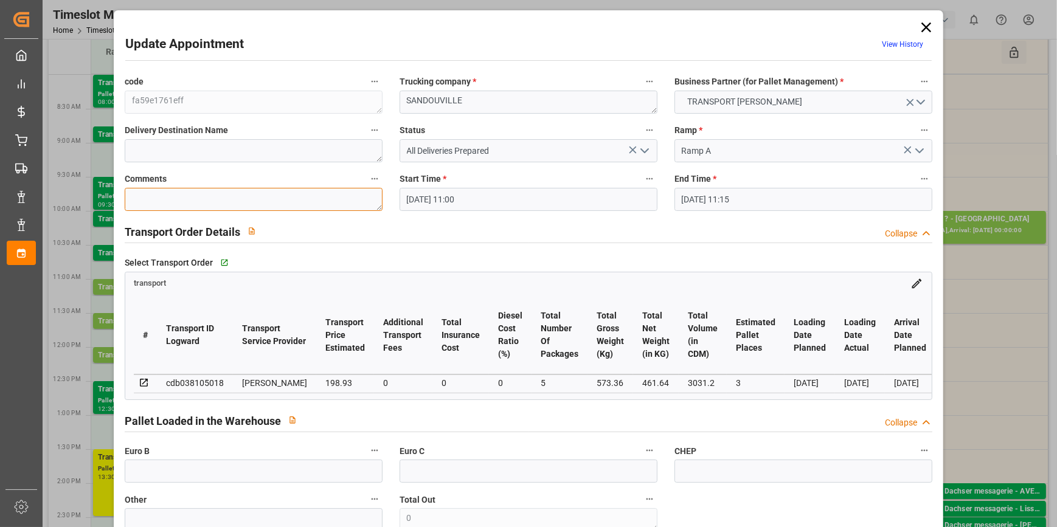
click at [172, 207] on textarea at bounding box center [254, 199] width 258 height 23
click at [643, 151] on polyline "open menu" at bounding box center [644, 151] width 7 height 4
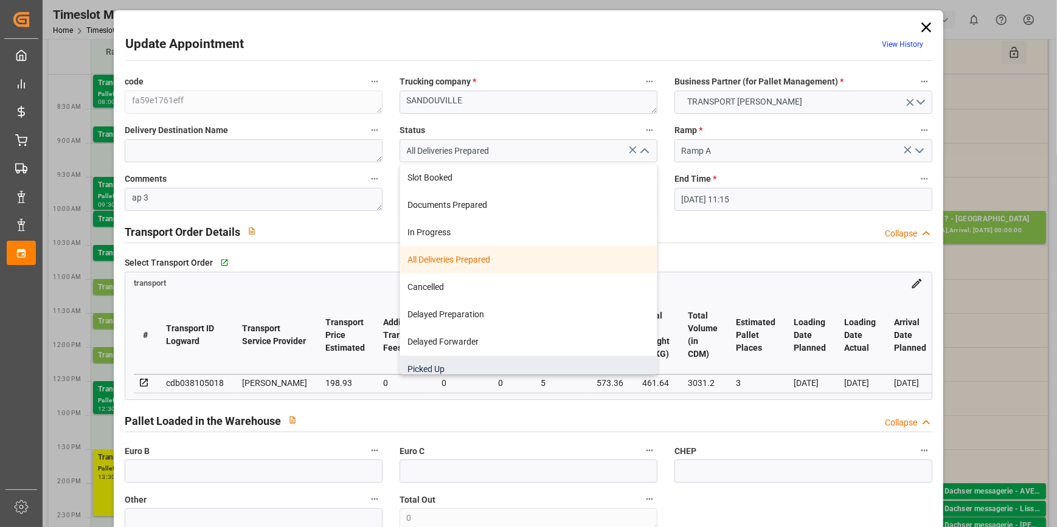
click at [452, 369] on div "Picked Up" at bounding box center [528, 369] width 257 height 27
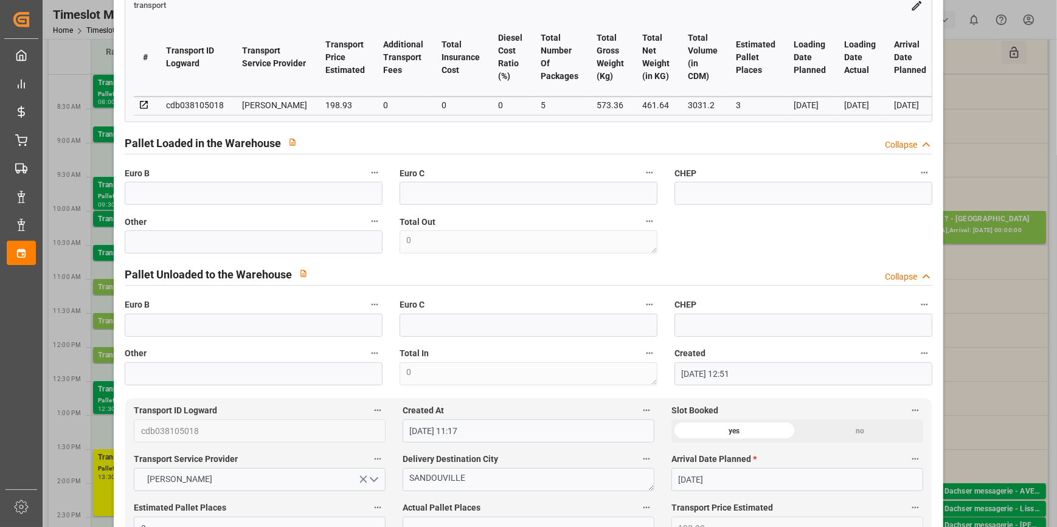
scroll to position [331, 0]
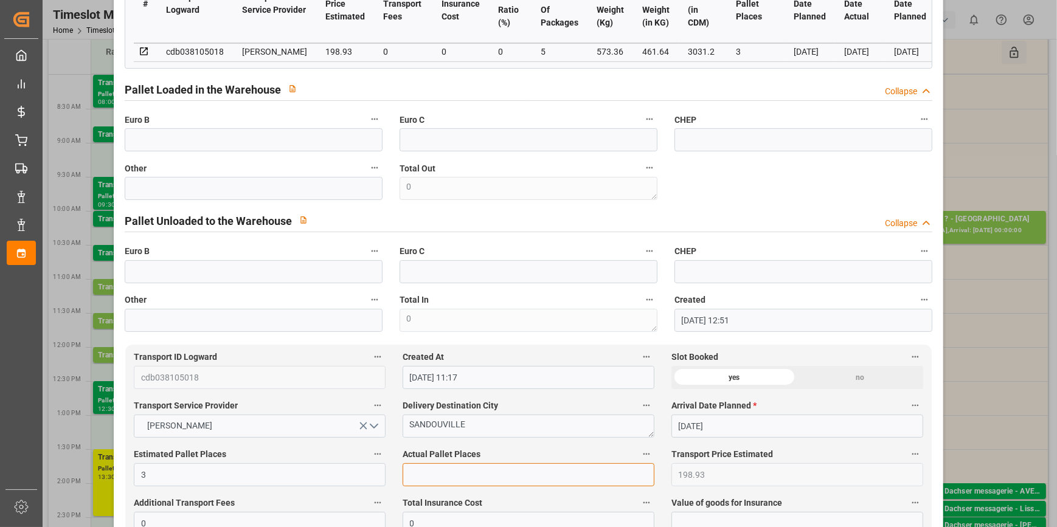
click at [420, 478] on input "text" at bounding box center [529, 474] width 252 height 23
click at [773, 195] on div "code fa59e1761eff Trucking company * SANDOUVILLE Business Partner (for Pallet M…" at bounding box center [528, 37] width 824 height 598
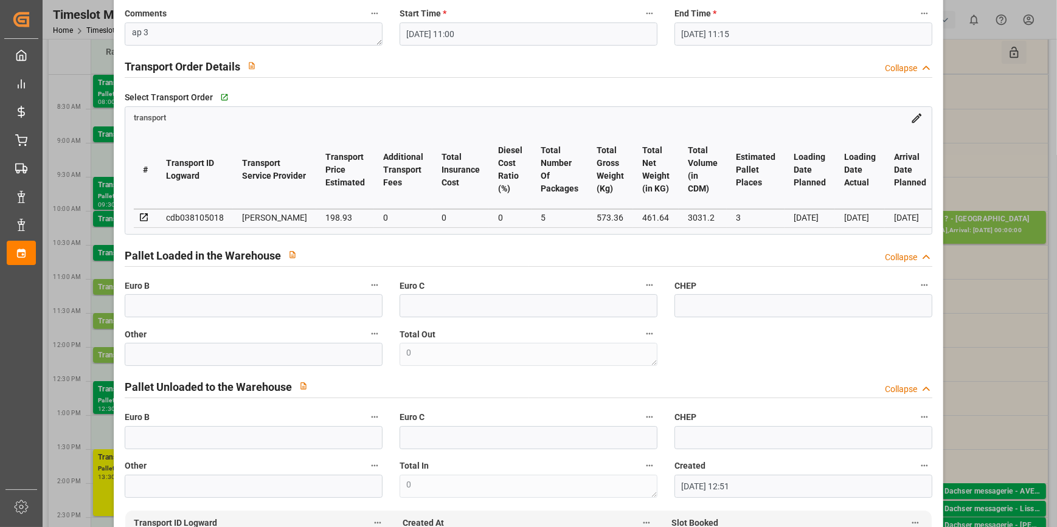
scroll to position [0, 0]
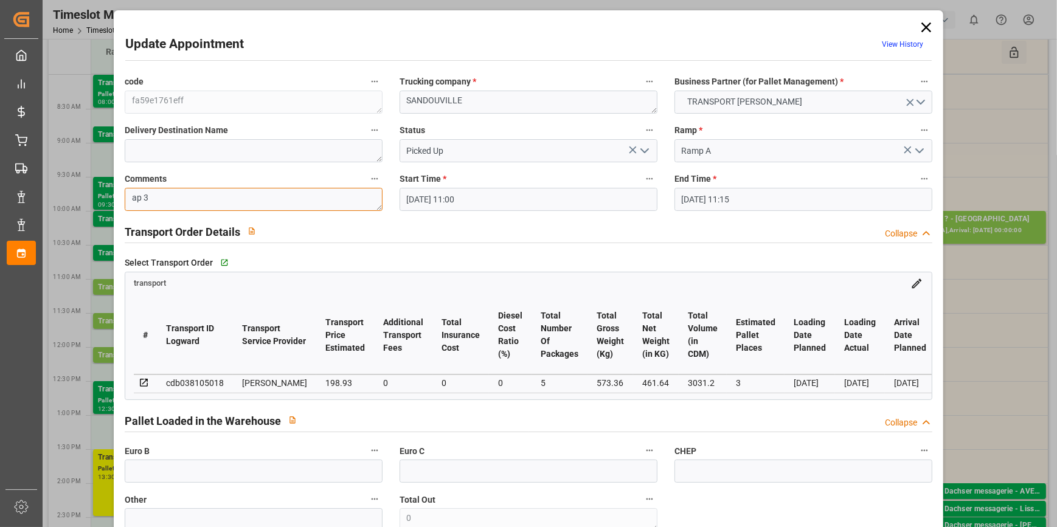
click at [196, 199] on textarea "ap 3" at bounding box center [254, 199] width 258 height 23
click at [151, 481] on input "text" at bounding box center [254, 471] width 258 height 23
click at [528, 255] on div "Select Transport Order   Go to transport Grid" at bounding box center [528, 263] width 807 height 18
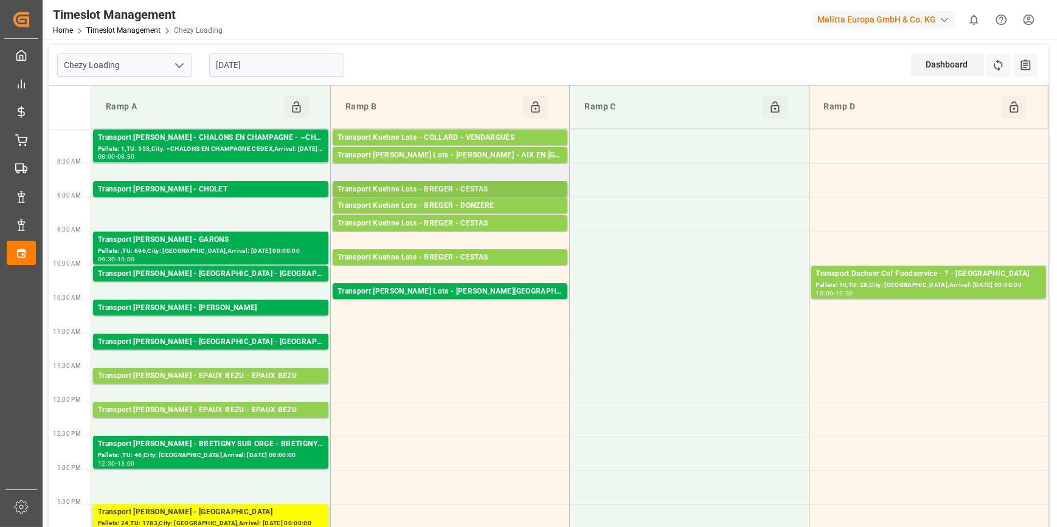
click at [471, 188] on div "Transport Kuehne Lots - BREGER - CESTAS" at bounding box center [449, 190] width 225 height 12
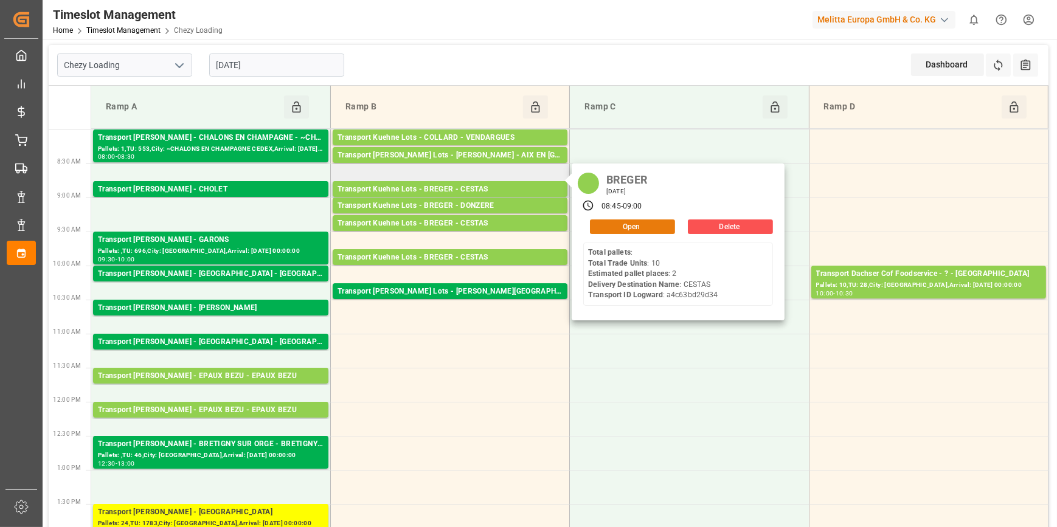
click at [620, 224] on button "Open" at bounding box center [632, 226] width 85 height 15
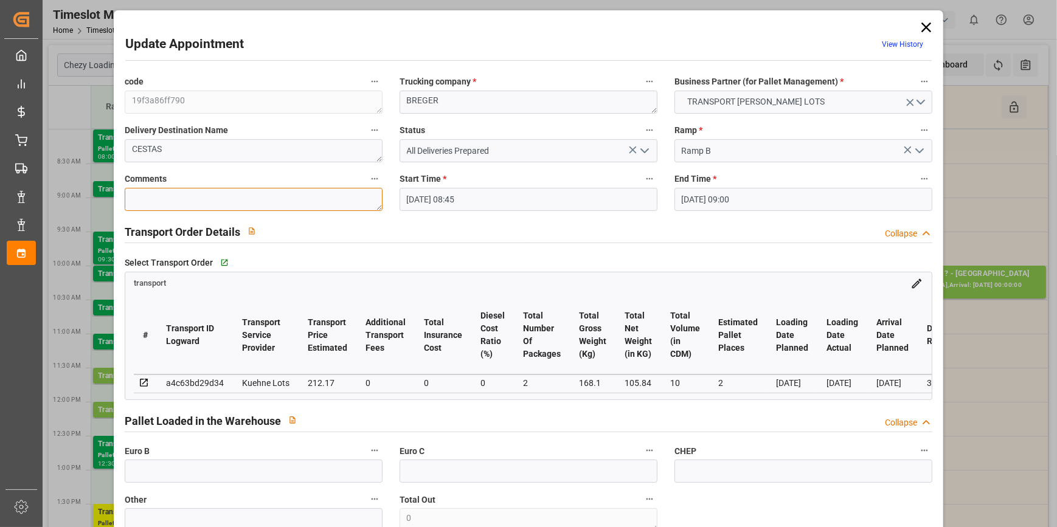
click at [148, 200] on textarea at bounding box center [254, 199] width 258 height 23
click at [644, 149] on icon "open menu" at bounding box center [644, 150] width 15 height 15
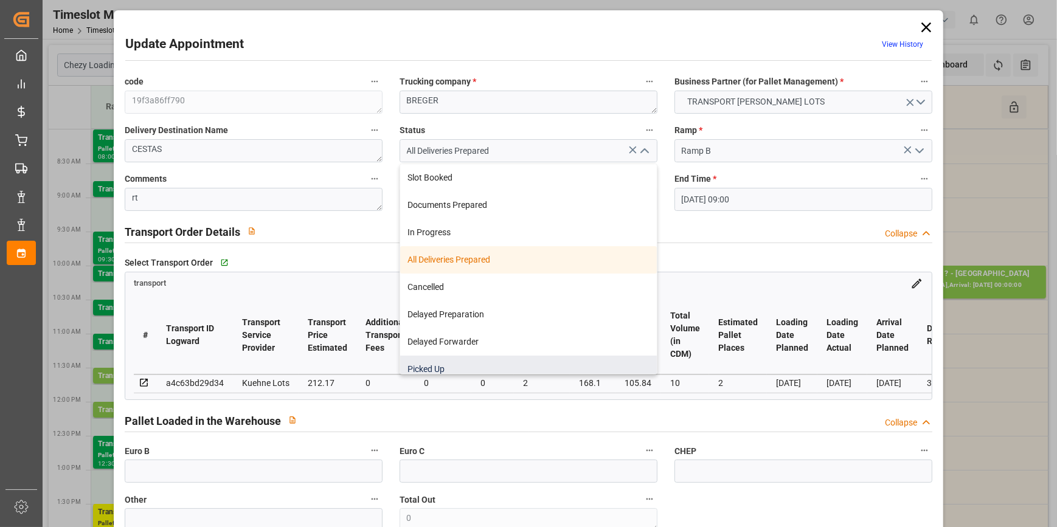
click at [431, 364] on div "Picked Up" at bounding box center [528, 369] width 257 height 27
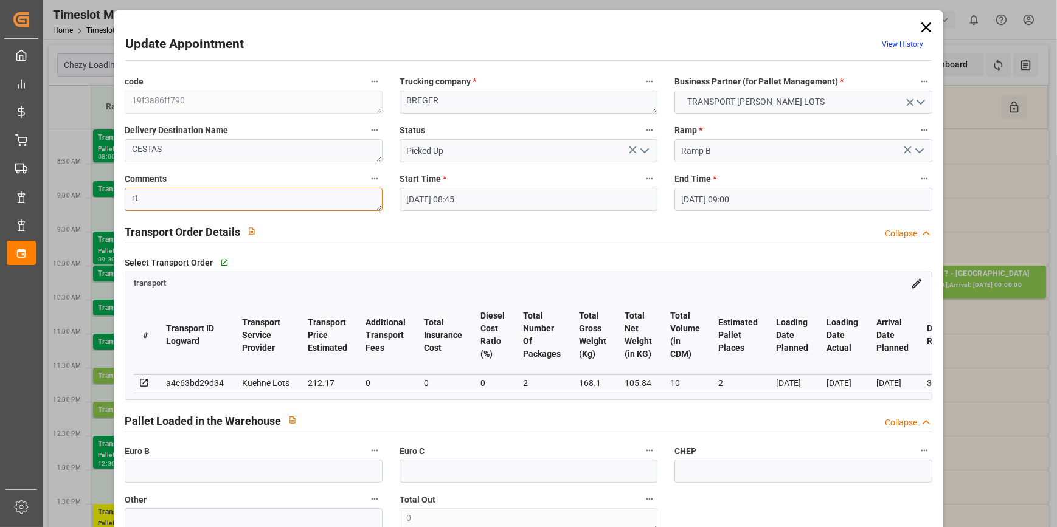
click at [170, 196] on textarea "rt" at bounding box center [254, 199] width 258 height 23
click at [643, 153] on icon "open menu" at bounding box center [644, 150] width 15 height 15
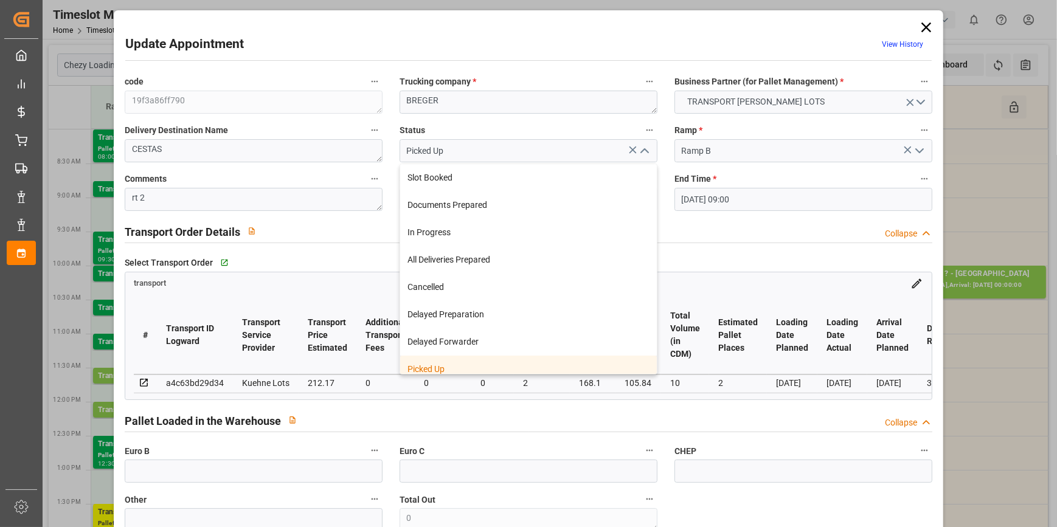
click at [425, 371] on div "Picked Up" at bounding box center [528, 369] width 257 height 27
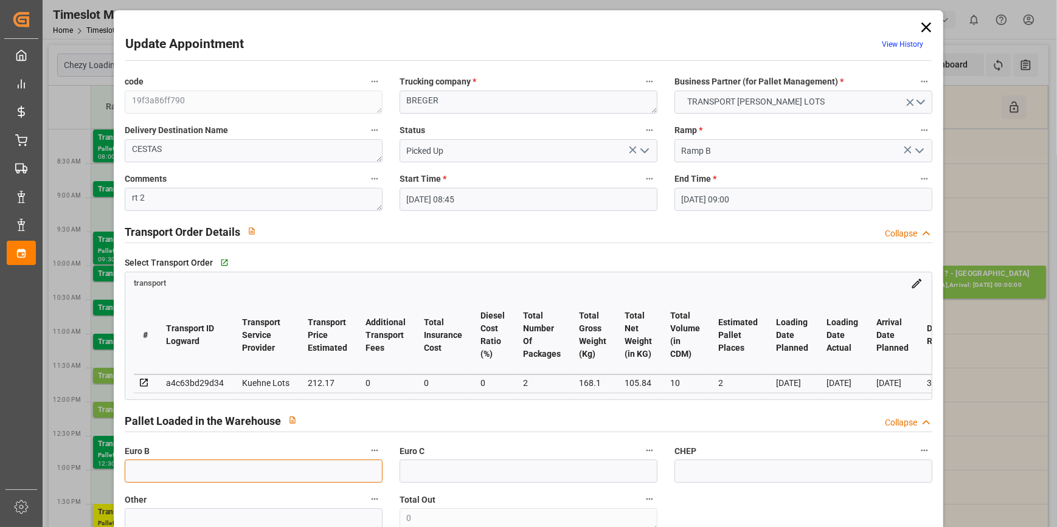
click at [179, 481] on input "text" at bounding box center [254, 471] width 258 height 23
click at [645, 254] on div "Select Transport Order   Go to transport Grid" at bounding box center [528, 263] width 807 height 18
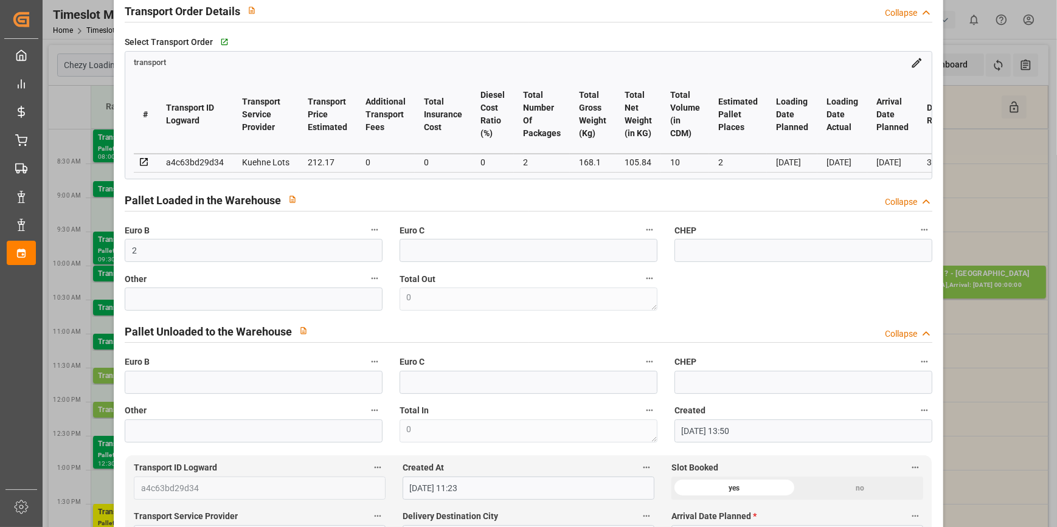
scroll to position [442, 0]
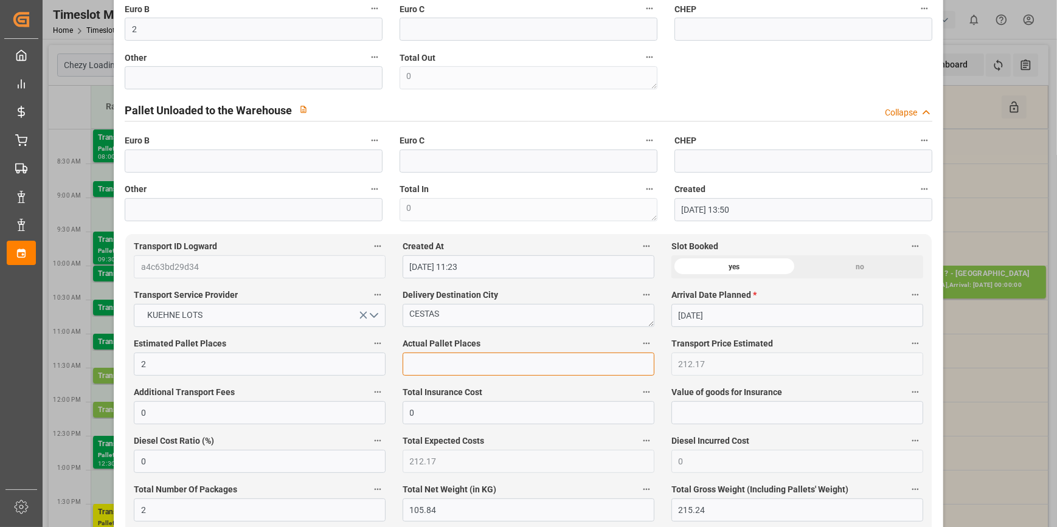
click at [440, 370] on input "text" at bounding box center [529, 364] width 252 height 23
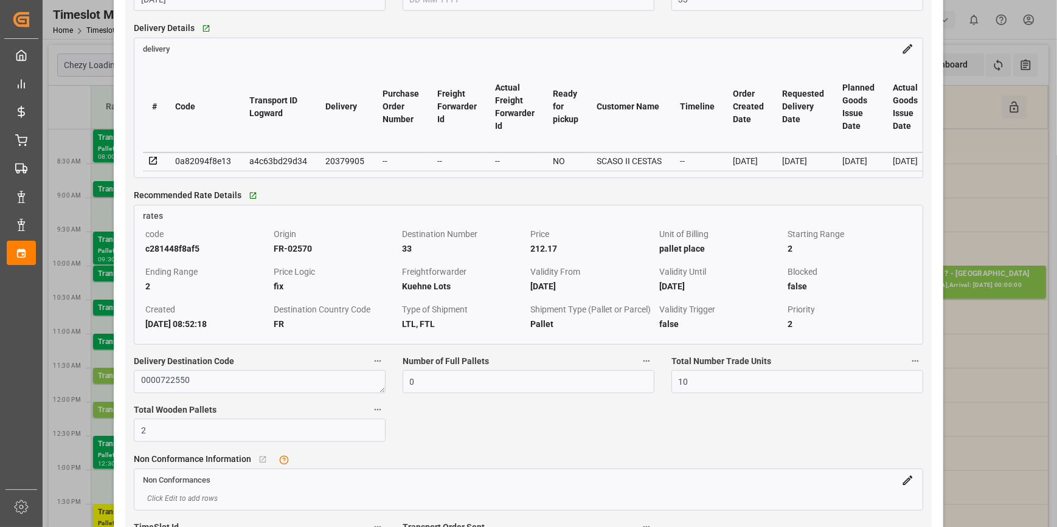
scroll to position [1271, 0]
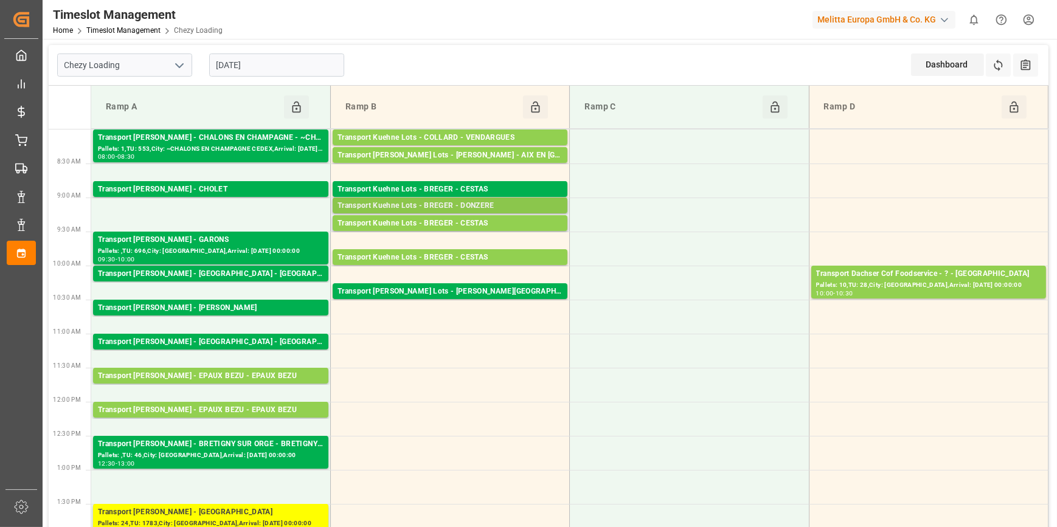
click at [524, 202] on div "Transport Kuehne Lots - BREGER - DONZERE" at bounding box center [449, 206] width 225 height 12
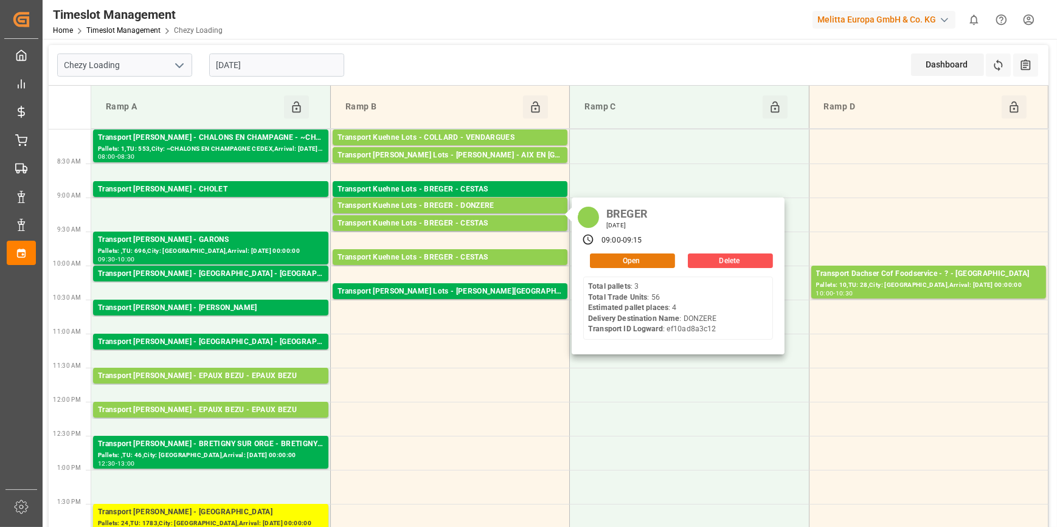
click at [625, 258] on button "Open" at bounding box center [632, 261] width 85 height 15
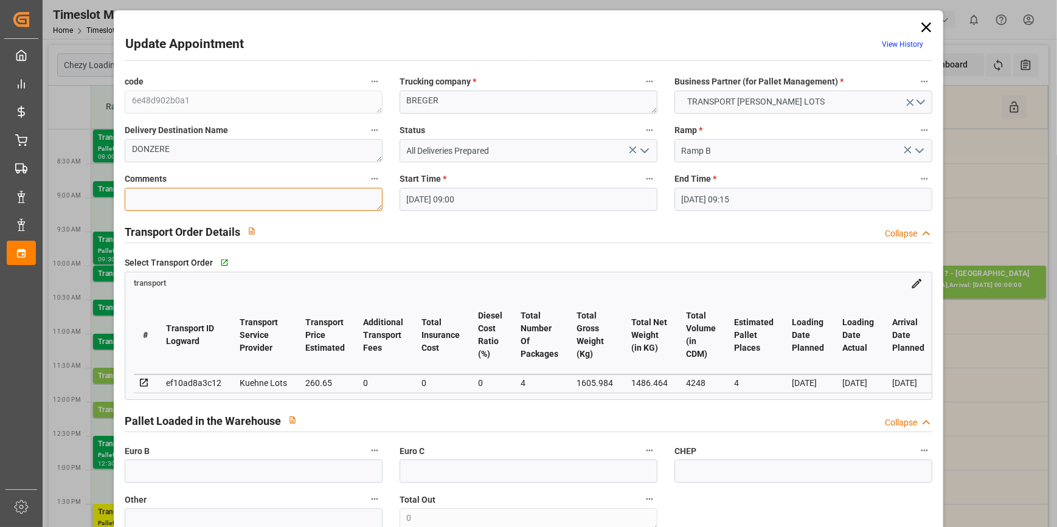
click at [156, 202] on textarea at bounding box center [254, 199] width 258 height 23
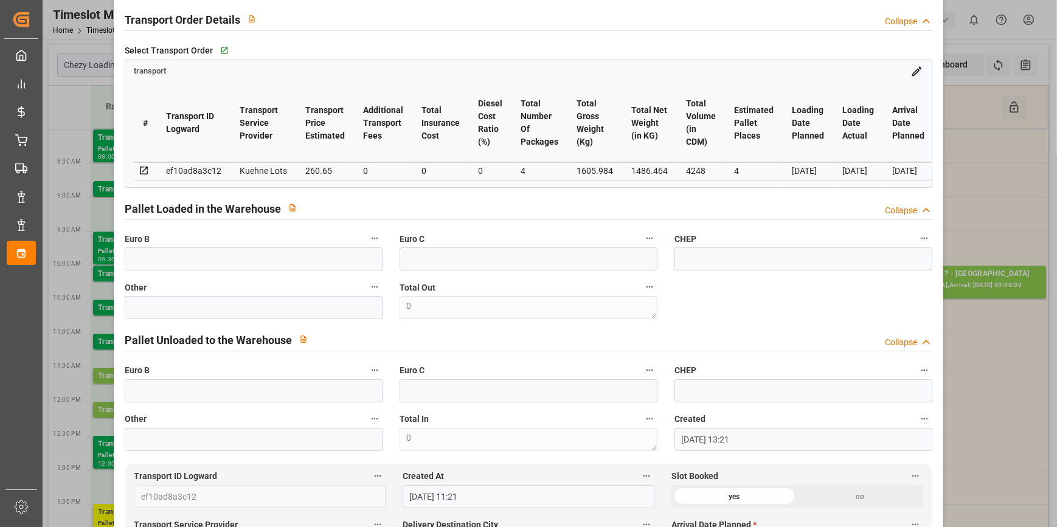
scroll to position [221, 0]
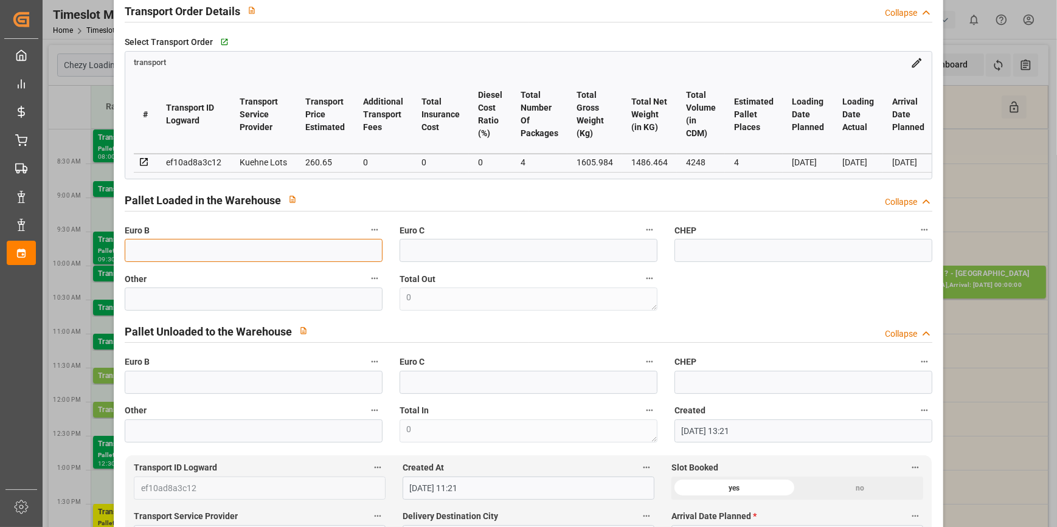
click at [151, 256] on input "text" at bounding box center [254, 250] width 258 height 23
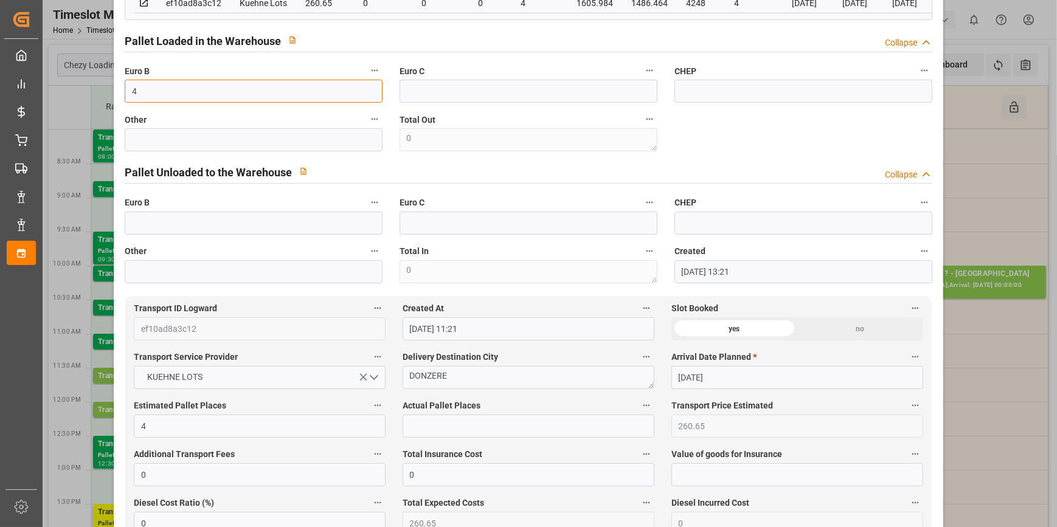
scroll to position [387, 0]
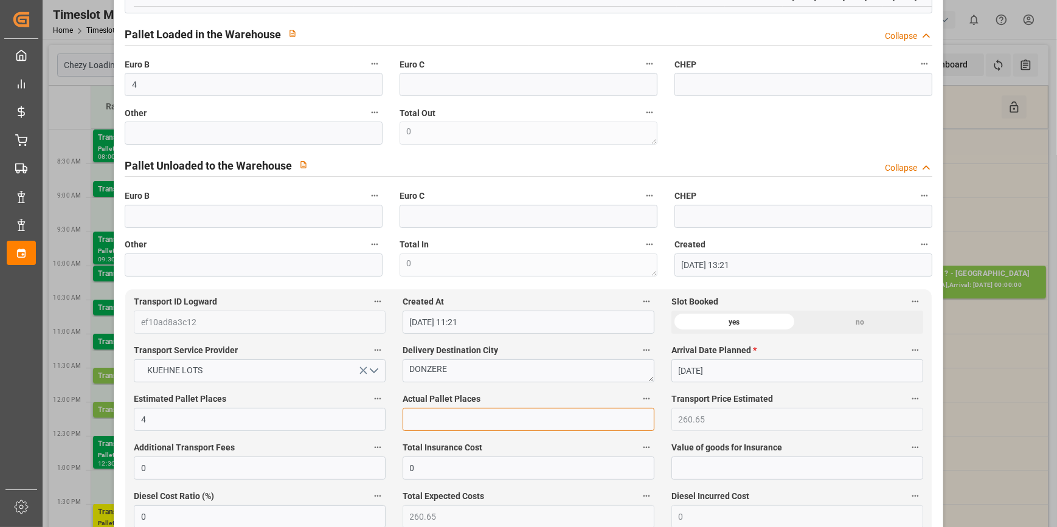
click at [424, 416] on input "text" at bounding box center [529, 419] width 252 height 23
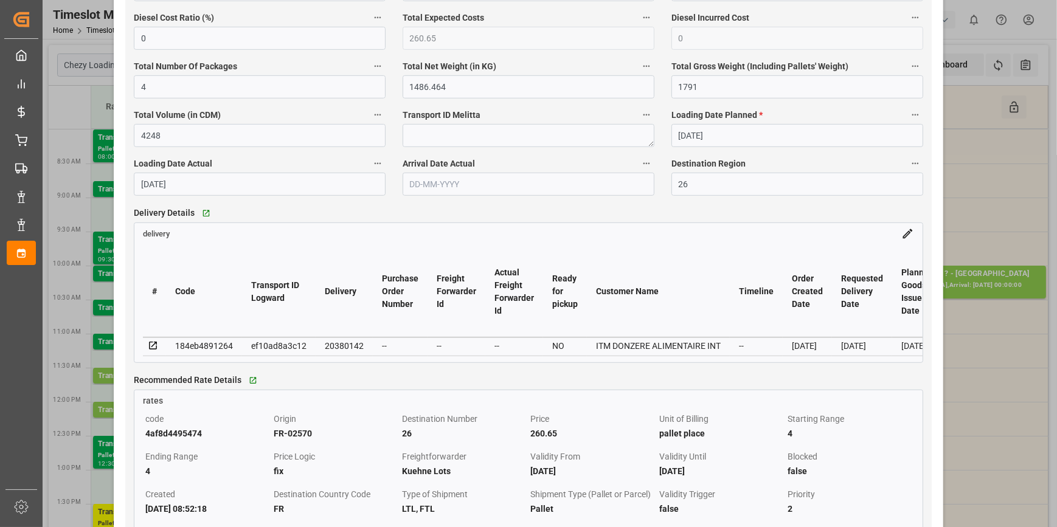
scroll to position [829, 0]
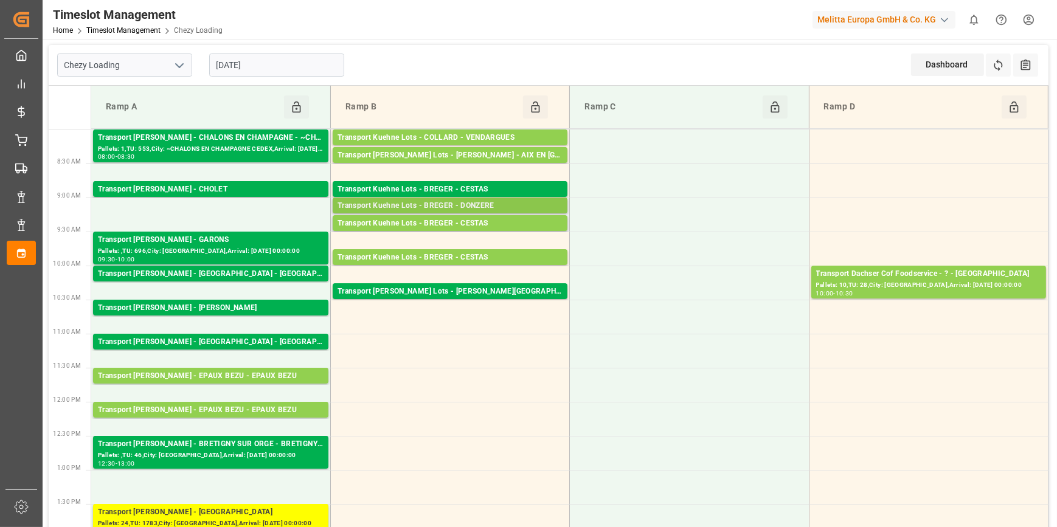
click at [500, 201] on div "Transport Kuehne Lots - BREGER - DONZERE" at bounding box center [449, 206] width 225 height 12
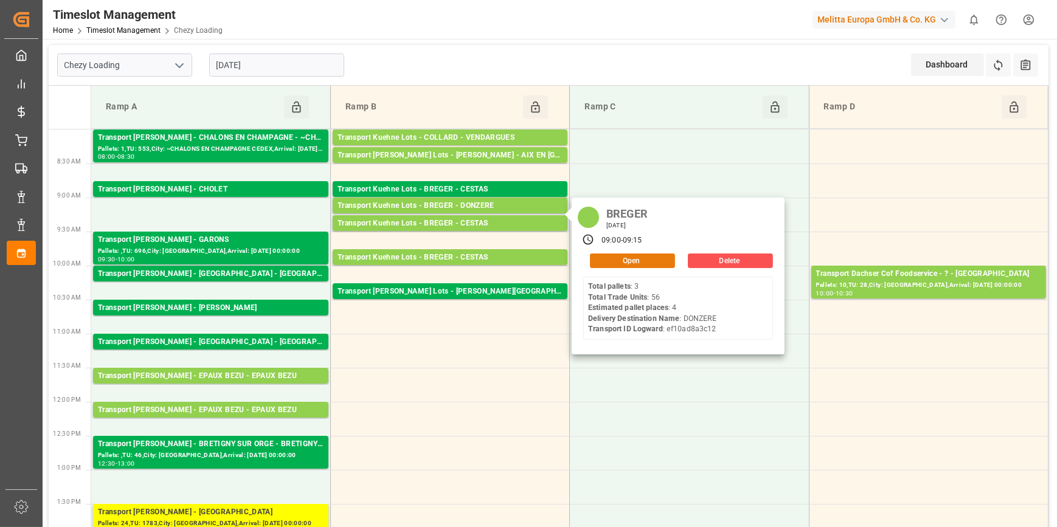
click at [646, 261] on button "Open" at bounding box center [632, 261] width 85 height 15
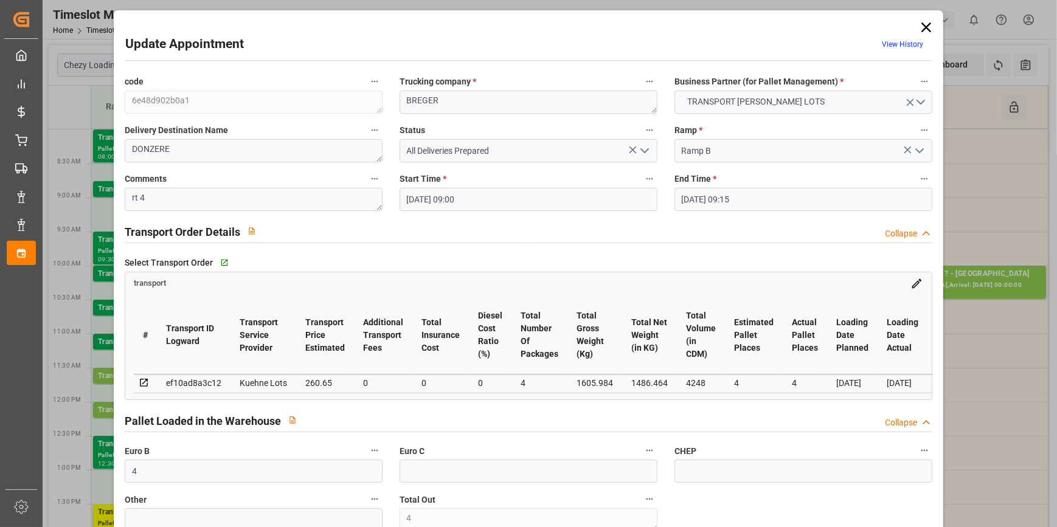
click at [642, 150] on icon "open menu" at bounding box center [644, 150] width 15 height 15
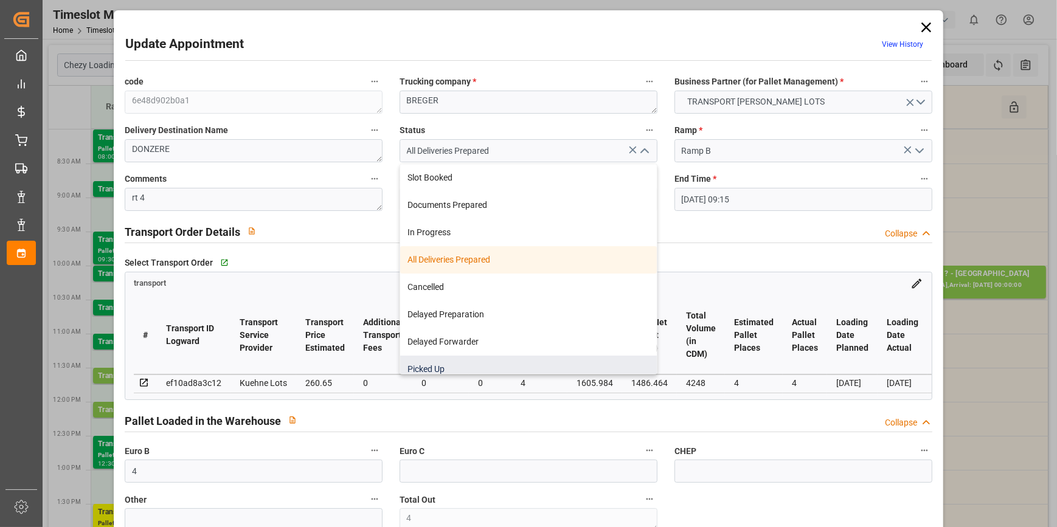
click at [447, 367] on div "Picked Up" at bounding box center [528, 369] width 257 height 27
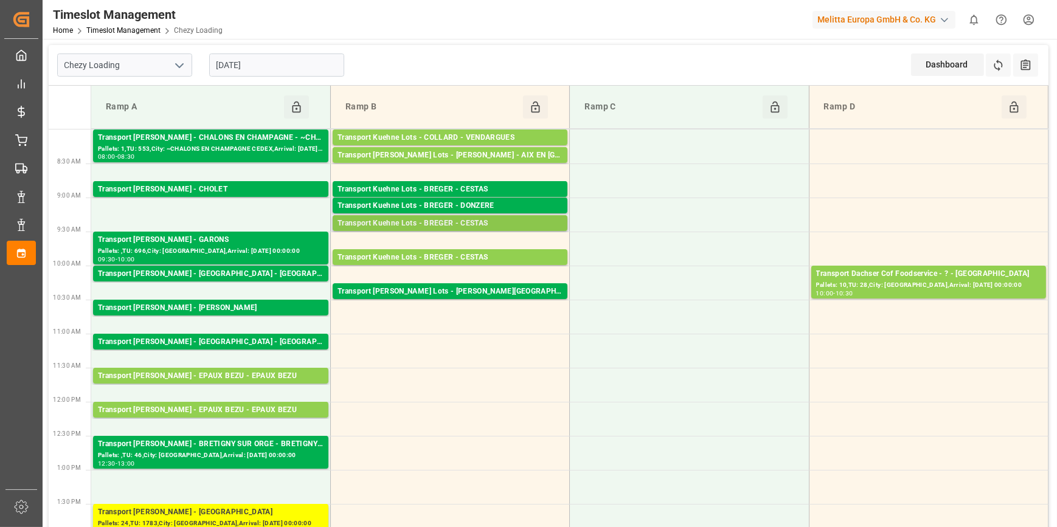
click at [500, 222] on div "Transport Kuehne Lots - BREGER - CESTAS" at bounding box center [449, 224] width 225 height 12
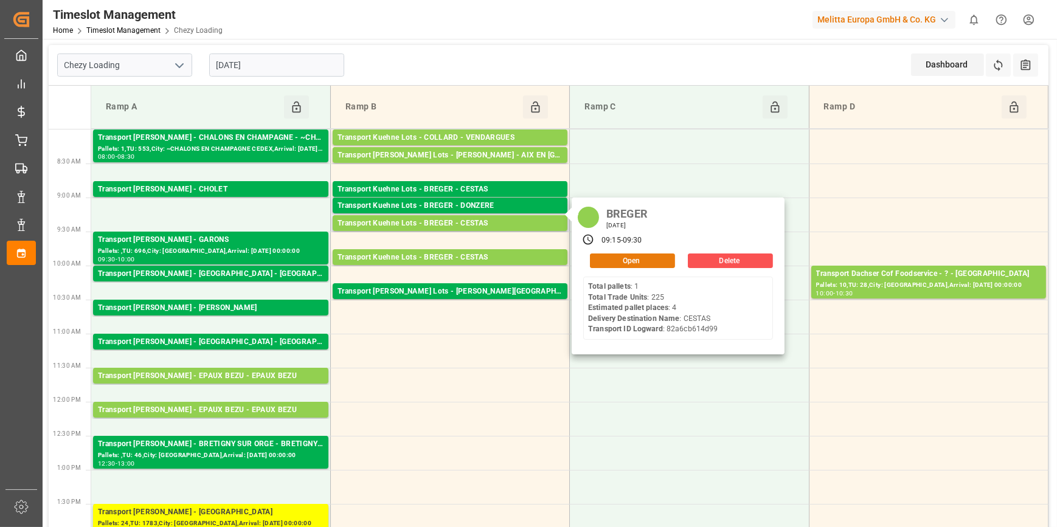
click at [620, 260] on button "Open" at bounding box center [632, 261] width 85 height 15
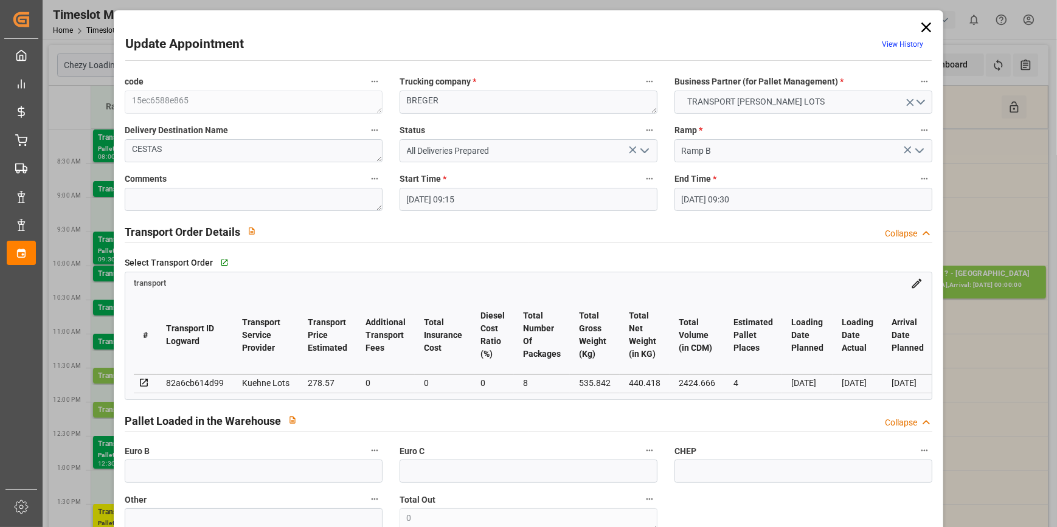
click at [647, 149] on icon "open menu" at bounding box center [644, 150] width 15 height 15
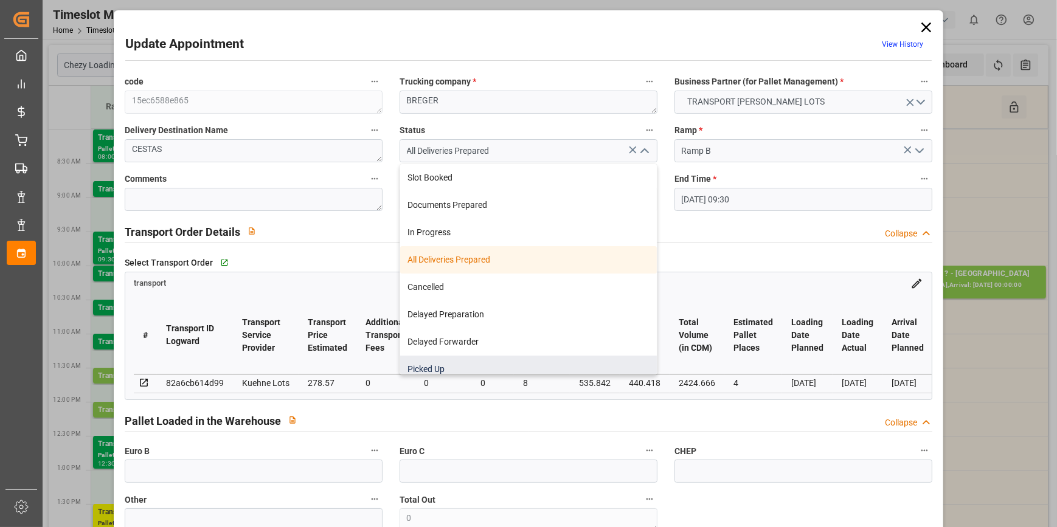
click at [454, 362] on div "Picked Up" at bounding box center [528, 369] width 257 height 27
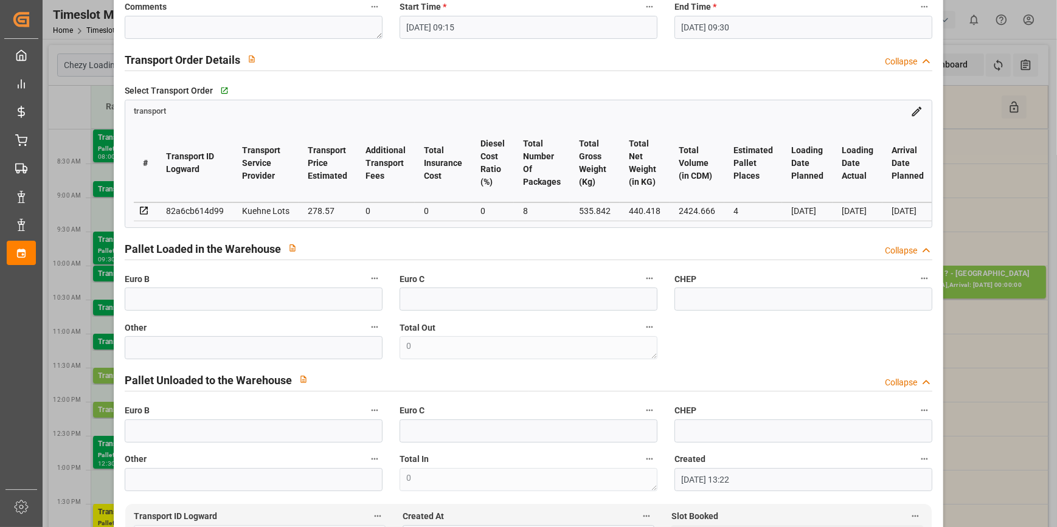
scroll to position [0, 0]
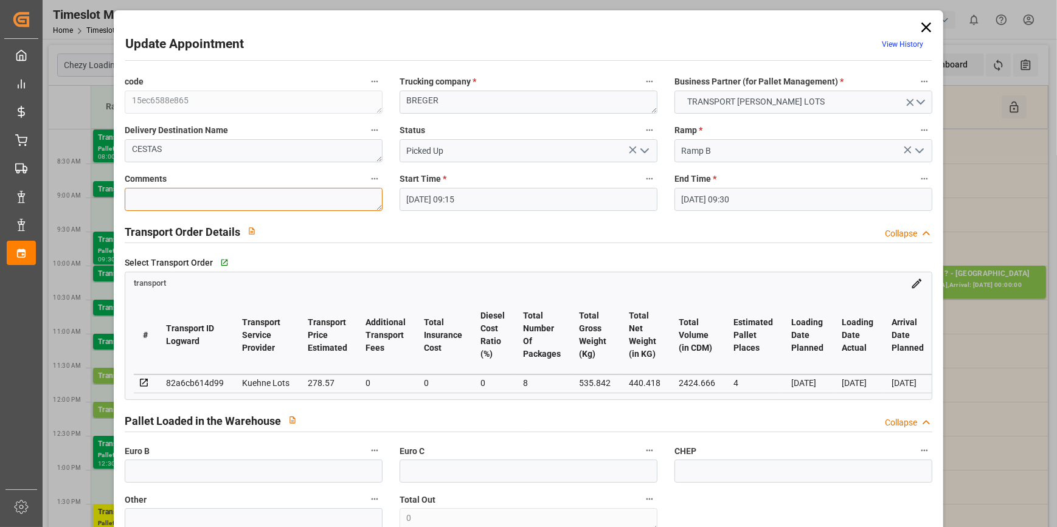
click at [166, 204] on textarea at bounding box center [254, 199] width 258 height 23
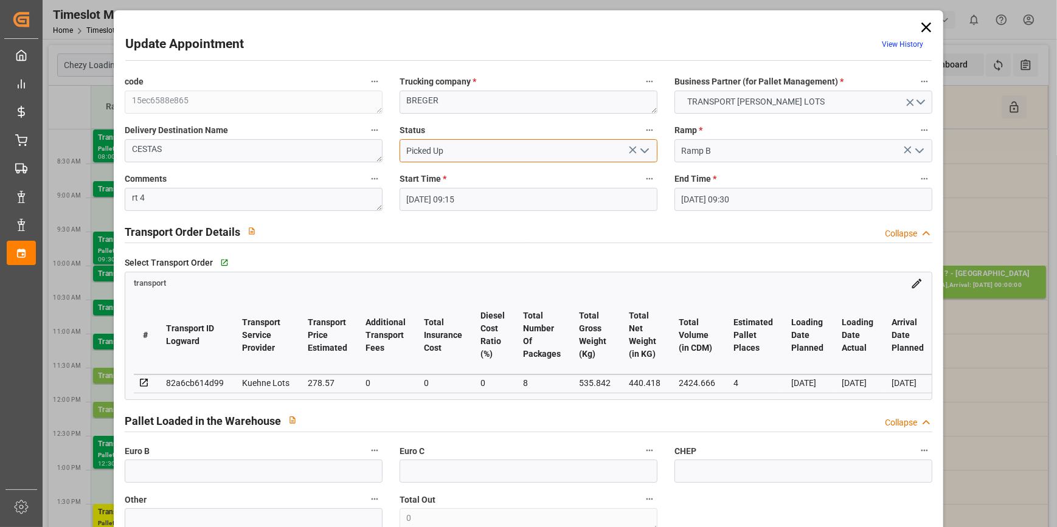
drag, startPoint x: 650, startPoint y: 153, endPoint x: 644, endPoint y: 151, distance: 6.3
click at [649, 154] on div "Picked Up" at bounding box center [528, 150] width 258 height 23
click at [644, 151] on polyline "open menu" at bounding box center [644, 151] width 7 height 4
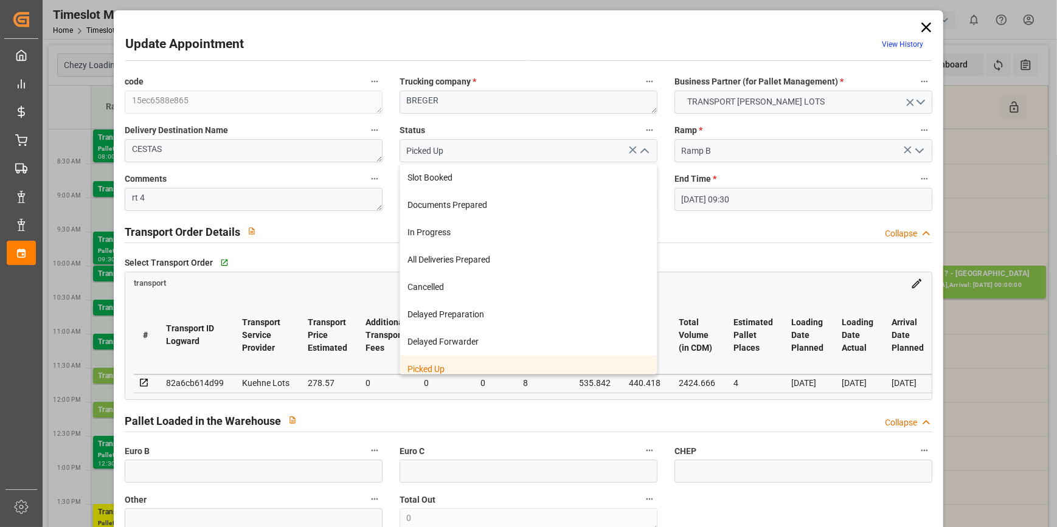
click at [465, 373] on div "Picked Up" at bounding box center [528, 369] width 257 height 27
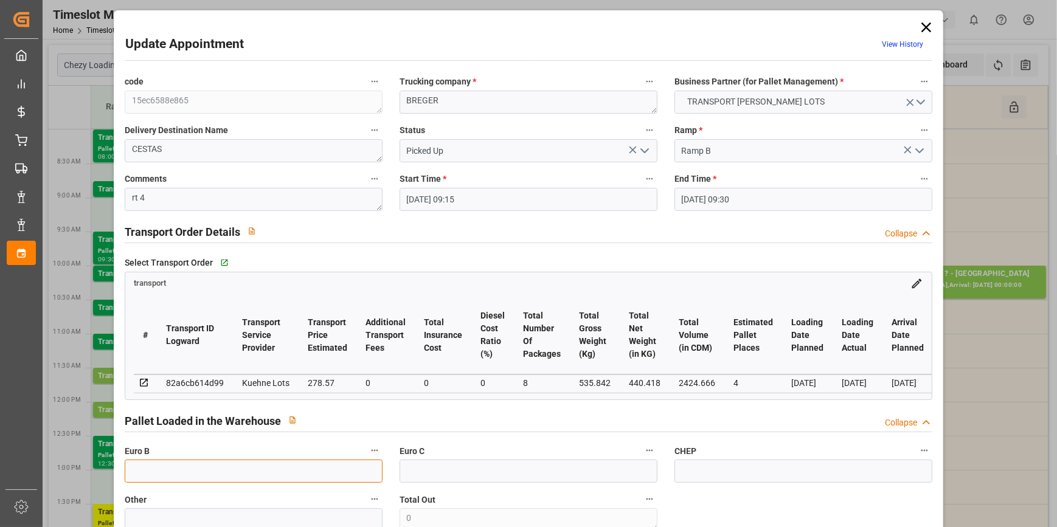
click at [185, 483] on input "text" at bounding box center [254, 471] width 258 height 23
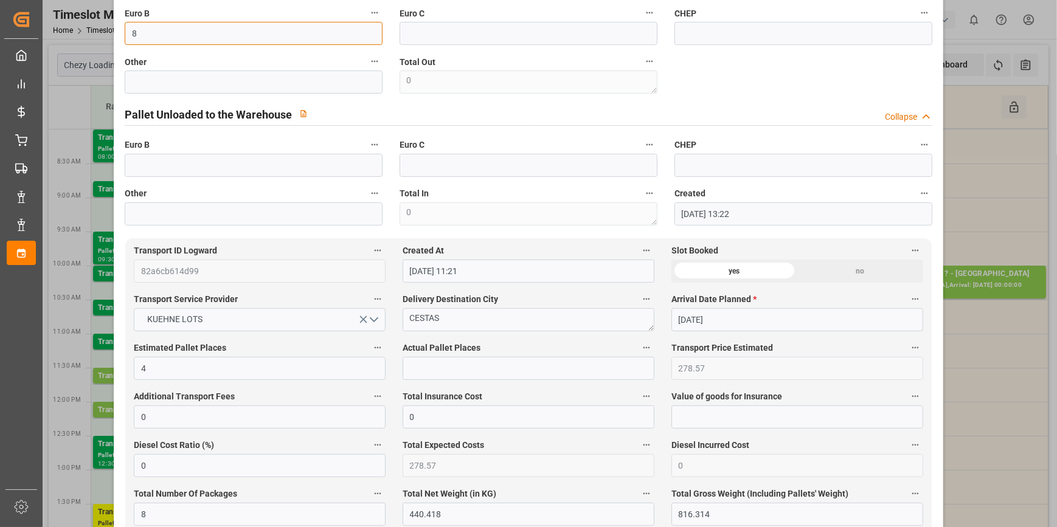
scroll to position [442, 0]
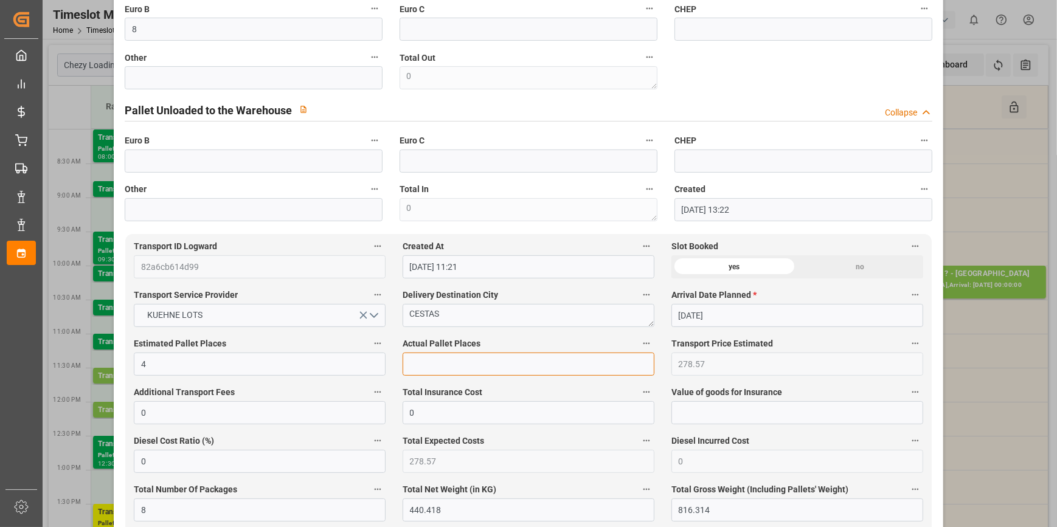
click at [438, 371] on input "text" at bounding box center [529, 364] width 252 height 23
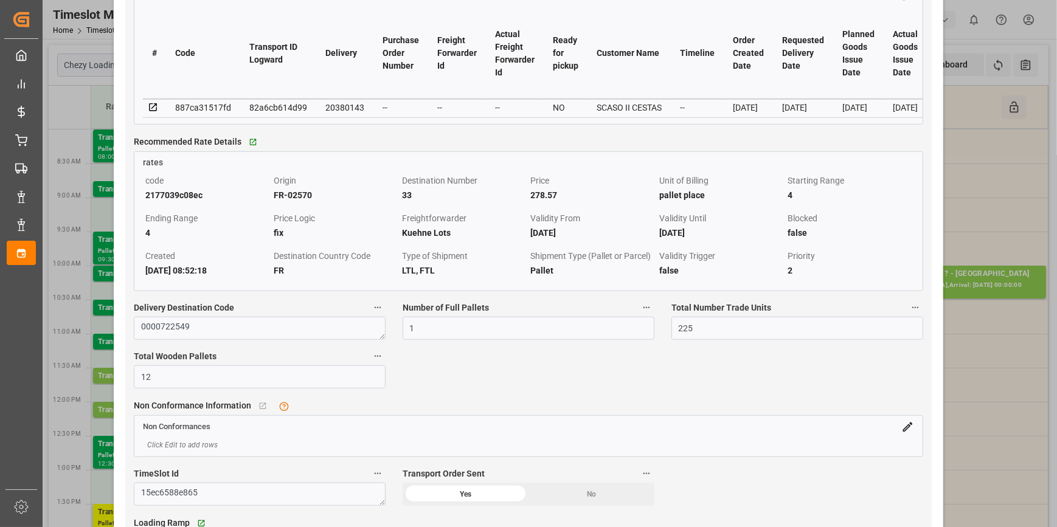
scroll to position [1105, 0]
click at [152, 109] on icon at bounding box center [153, 106] width 8 height 8
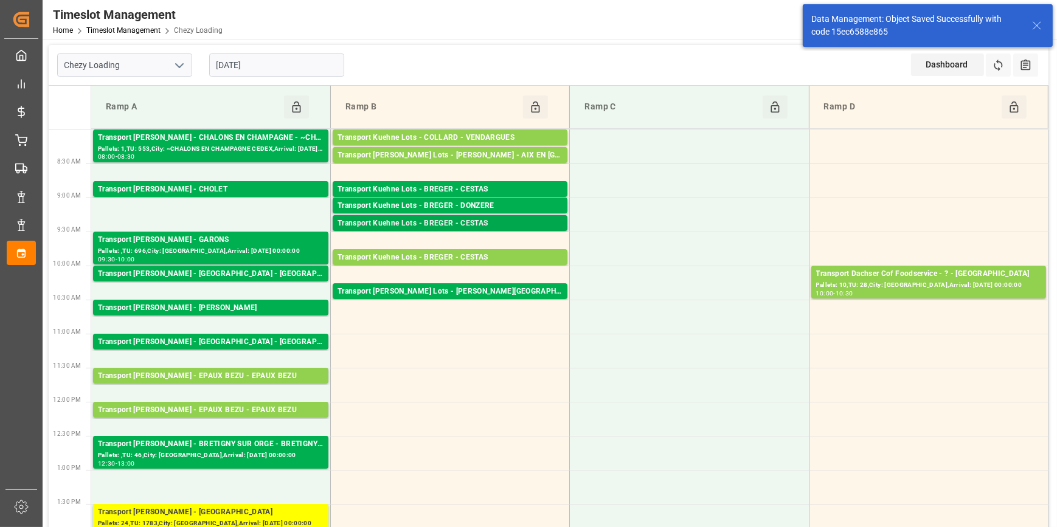
click at [492, 223] on div "Transport Kuehne Lots - BREGER - CESTAS" at bounding box center [449, 224] width 225 height 12
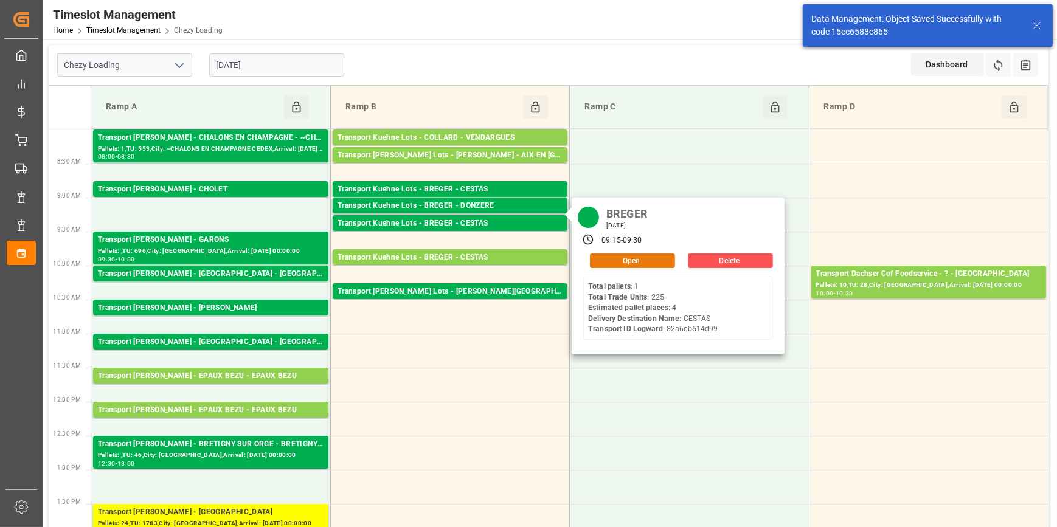
click at [606, 261] on button "Open" at bounding box center [632, 261] width 85 height 15
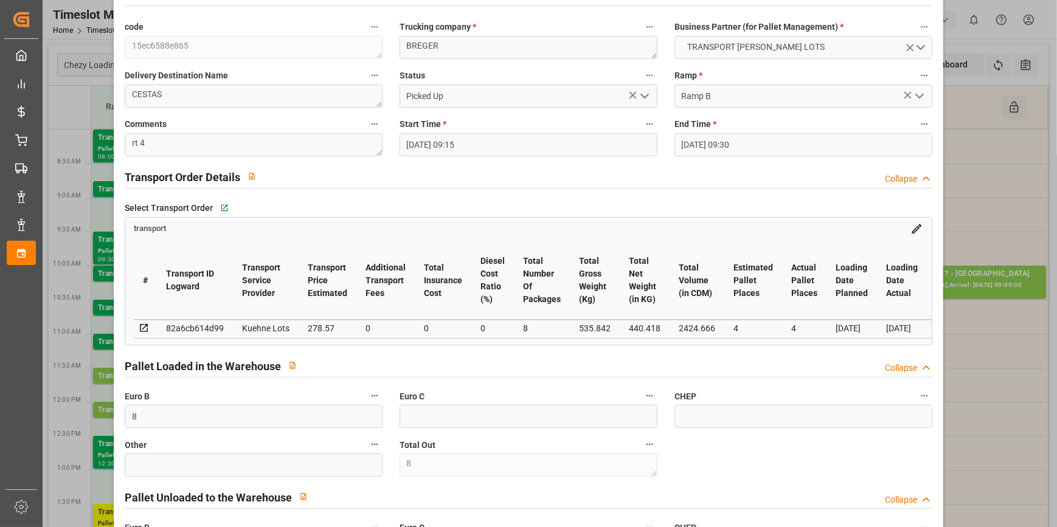
scroll to position [0, 0]
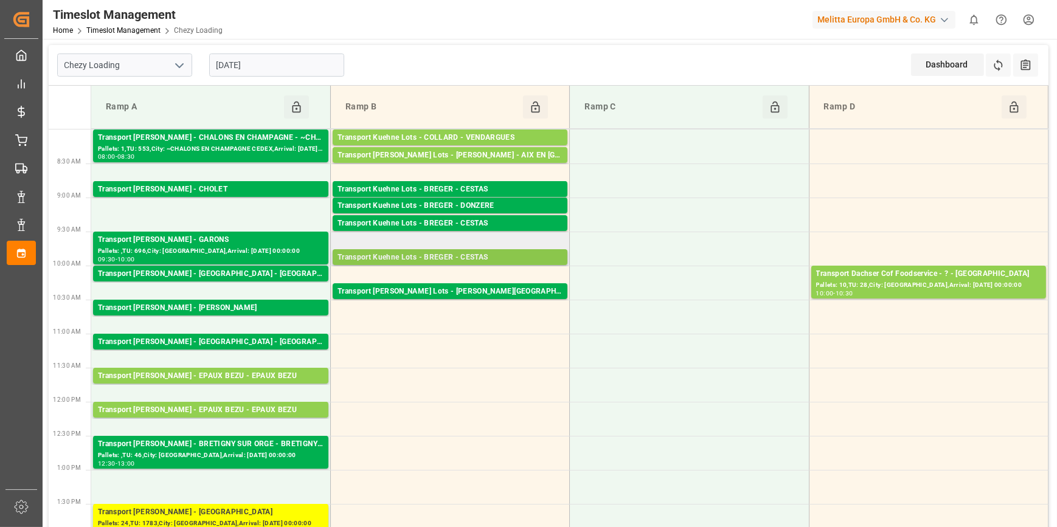
click at [492, 255] on div "Transport Kuehne Lots - BREGER - CESTAS" at bounding box center [449, 258] width 225 height 12
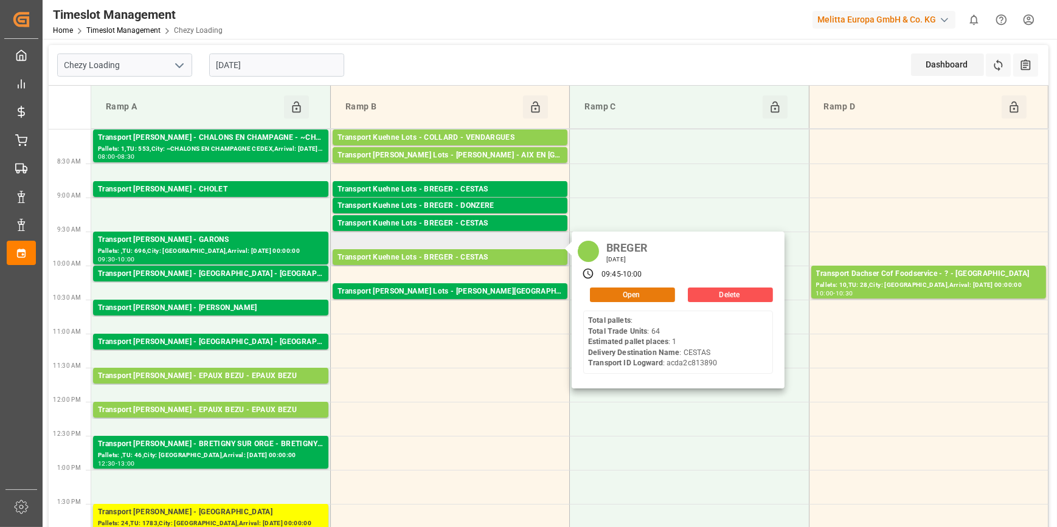
click at [644, 298] on button "Open" at bounding box center [632, 295] width 85 height 15
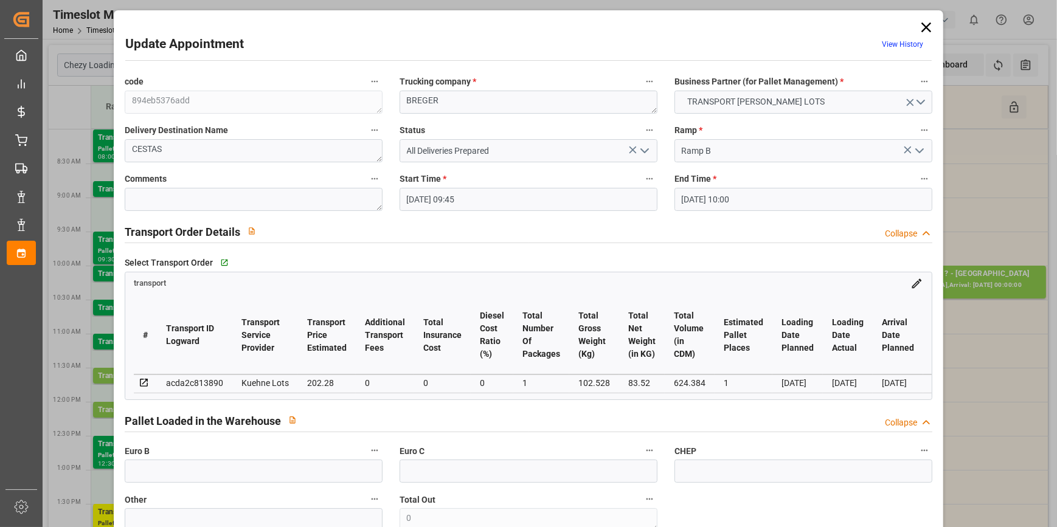
click at [641, 151] on polyline "open menu" at bounding box center [644, 151] width 7 height 4
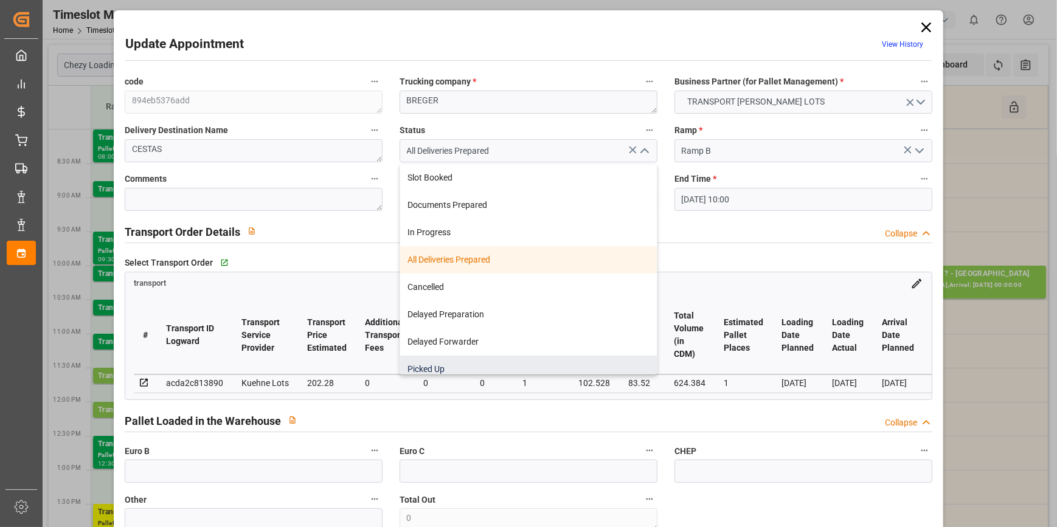
click at [428, 364] on div "Picked Up" at bounding box center [528, 369] width 257 height 27
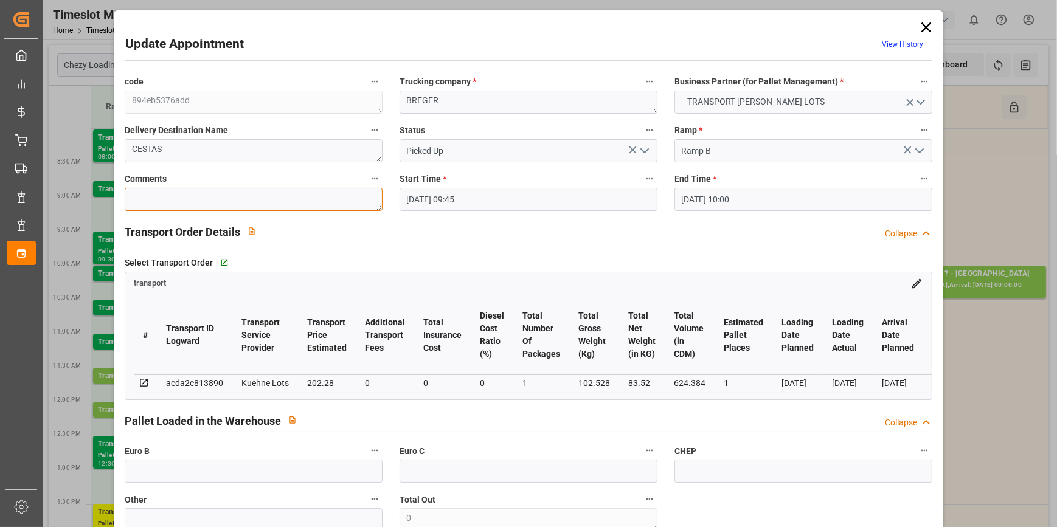
click at [168, 207] on textarea at bounding box center [254, 199] width 258 height 23
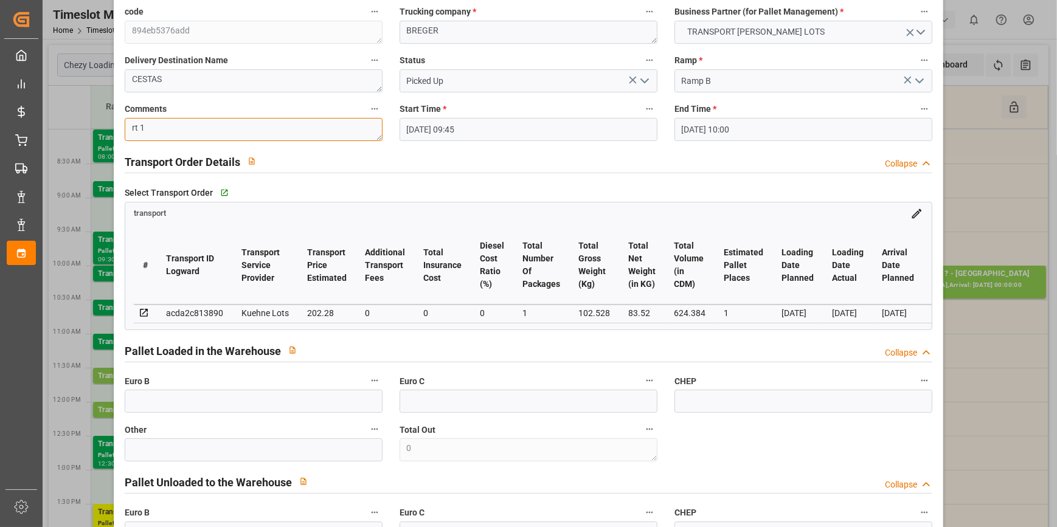
scroll to position [221, 0]
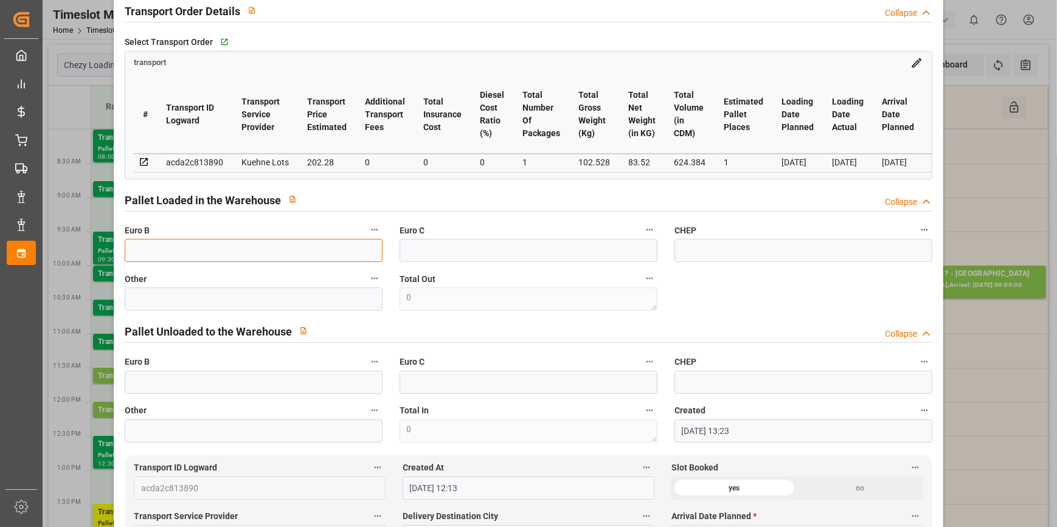
click at [166, 250] on input "text" at bounding box center [254, 250] width 258 height 23
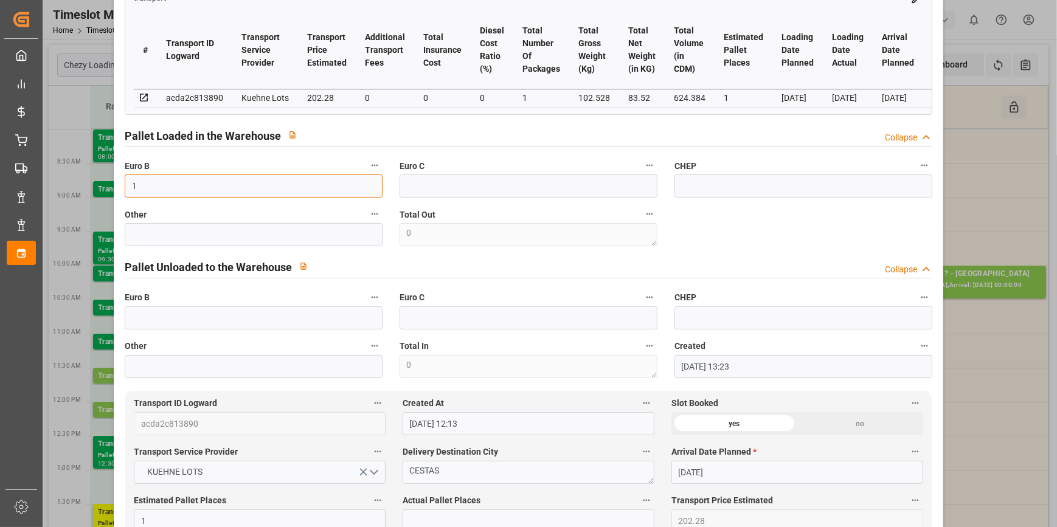
scroll to position [387, 0]
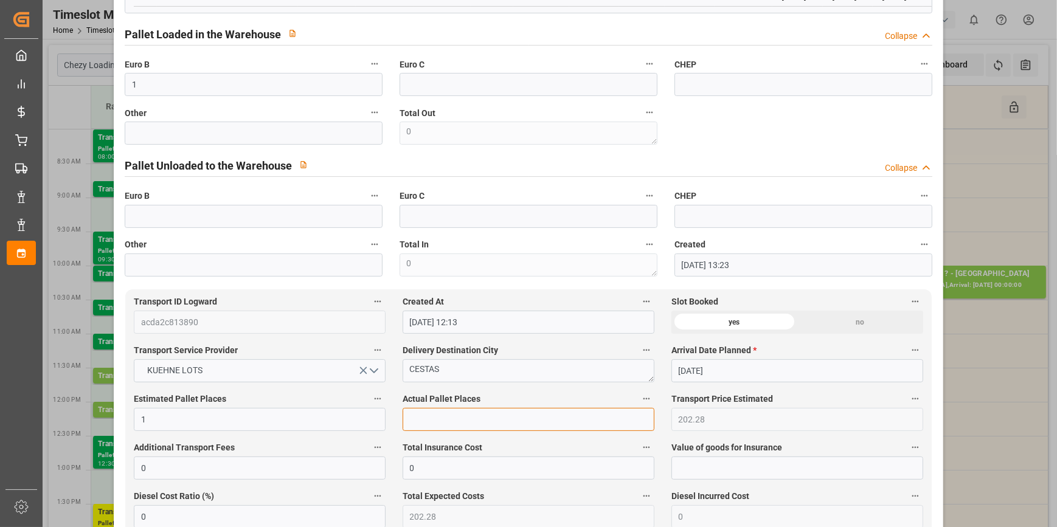
click at [438, 420] on input "text" at bounding box center [529, 419] width 252 height 23
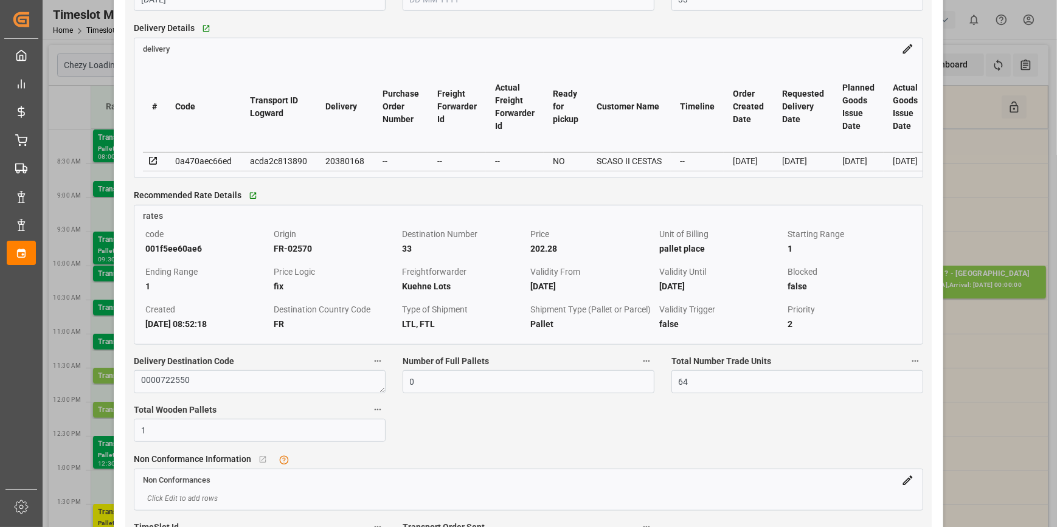
scroll to position [1216, 0]
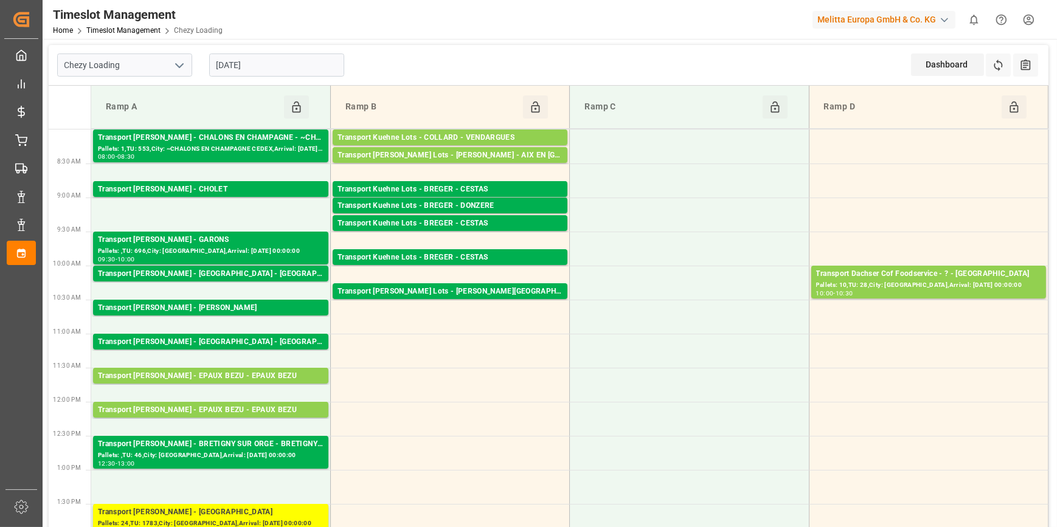
drag, startPoint x: 302, startPoint y: 51, endPoint x: 295, endPoint y: 62, distance: 12.8
click at [302, 51] on div "[DATE]" at bounding box center [277, 65] width 152 height 40
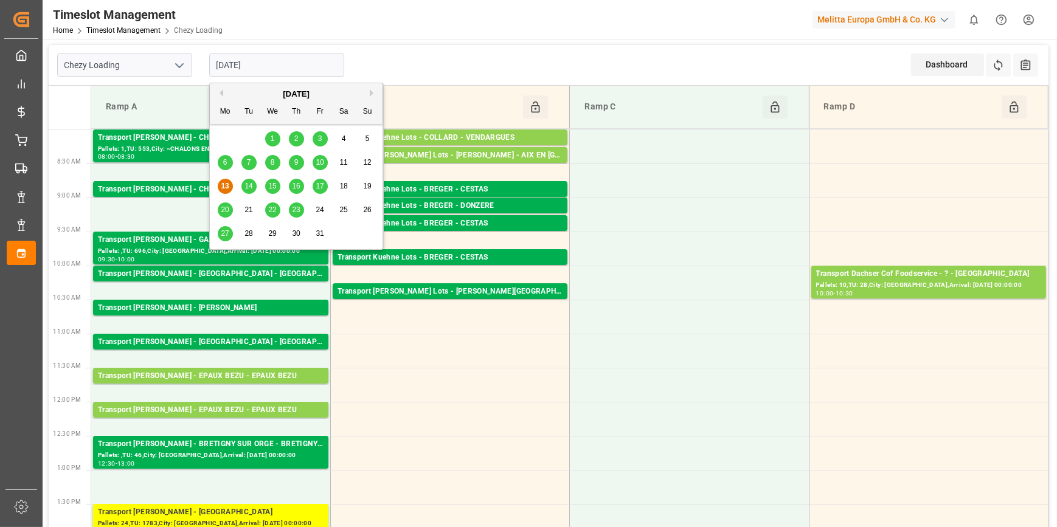
click at [293, 65] on input "[DATE]" at bounding box center [276, 65] width 135 height 23
click at [249, 186] on span "14" at bounding box center [248, 186] width 8 height 9
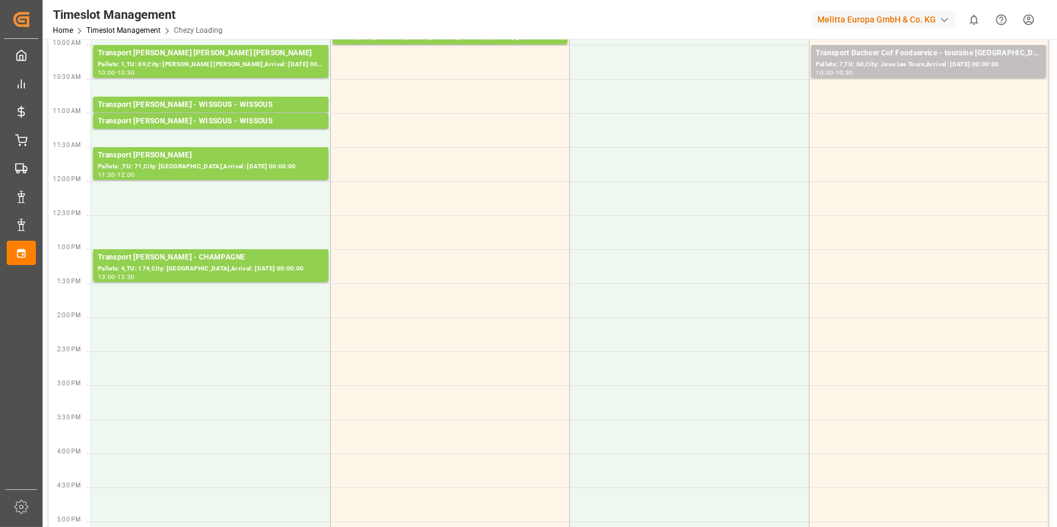
scroll to position [0, 0]
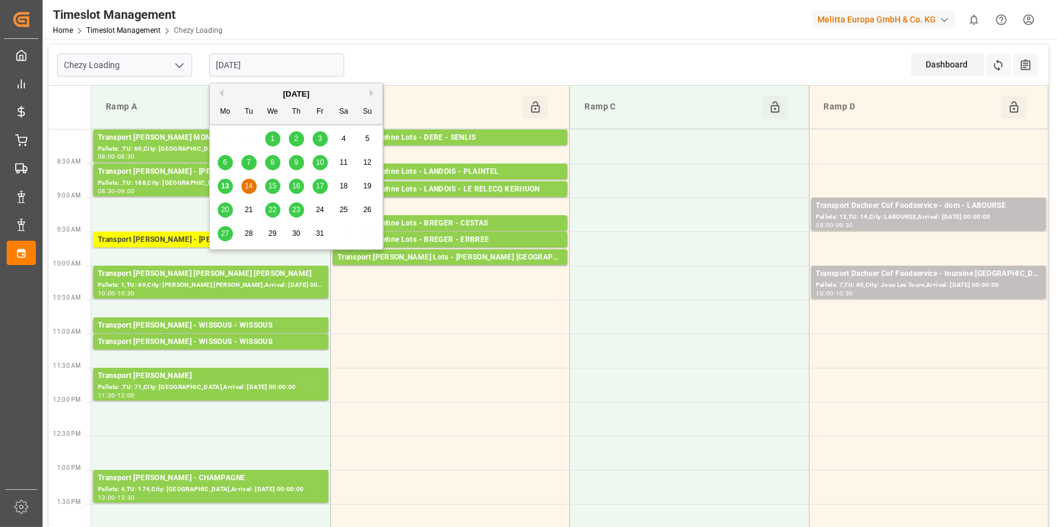
click at [273, 61] on input "[DATE]" at bounding box center [276, 65] width 135 height 23
click at [267, 184] on div "15" at bounding box center [272, 186] width 15 height 15
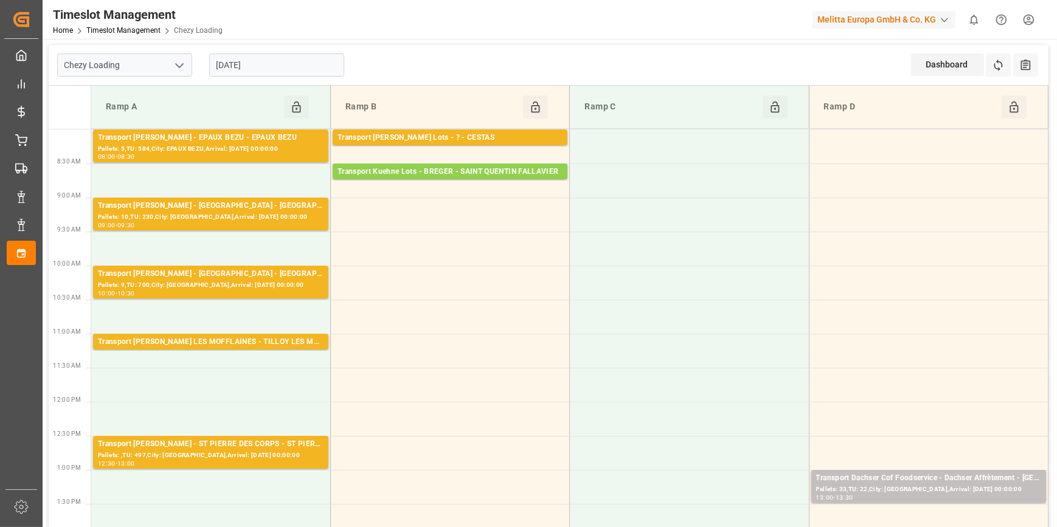
click at [269, 66] on input "15-10-2025" at bounding box center [276, 65] width 135 height 23
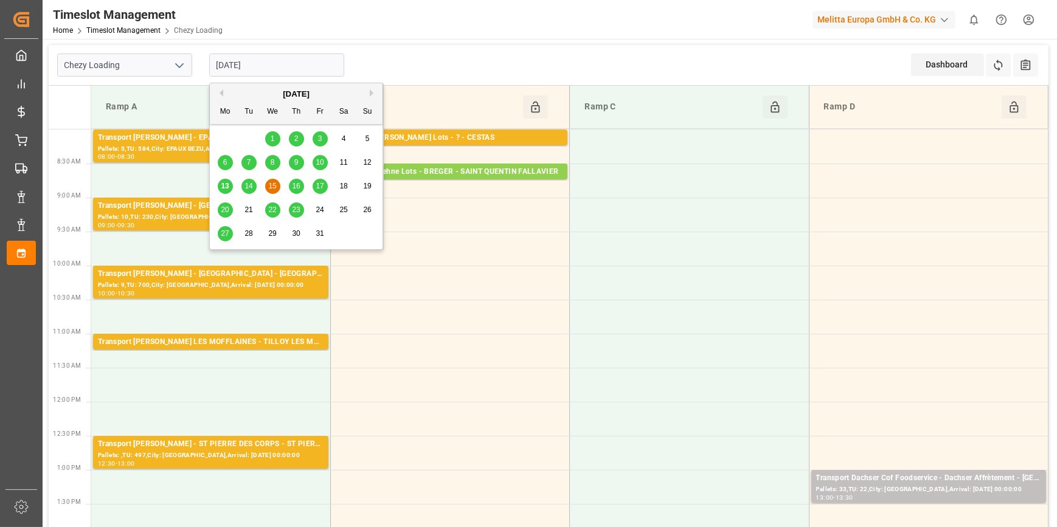
click at [223, 188] on span "13" at bounding box center [225, 186] width 8 height 9
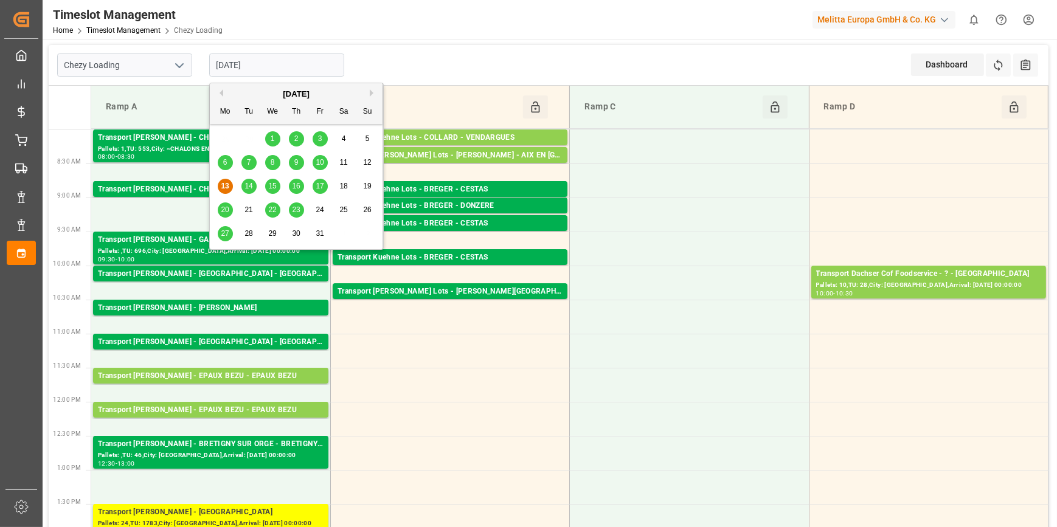
click at [280, 58] on input "[DATE]" at bounding box center [276, 65] width 135 height 23
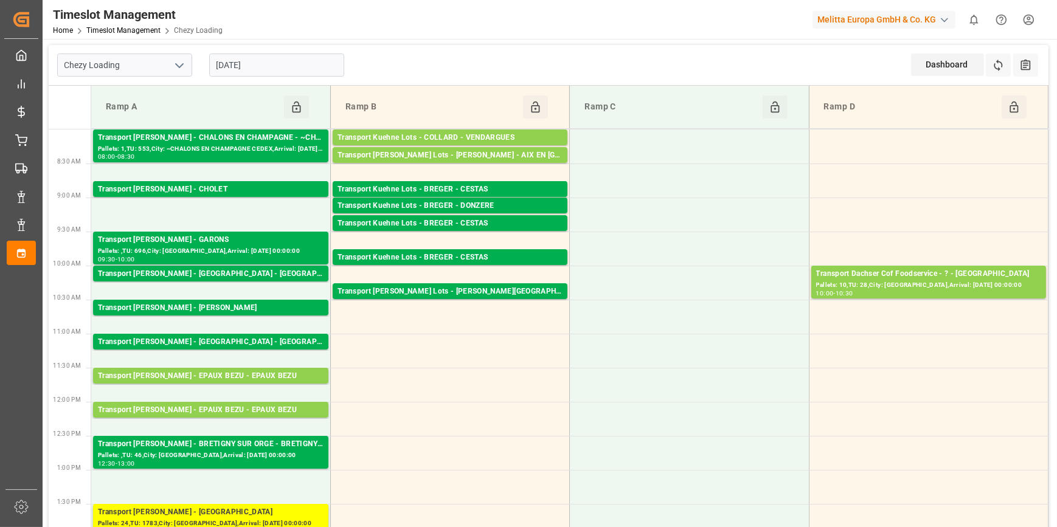
click at [180, 63] on icon "open menu" at bounding box center [179, 65] width 15 height 15
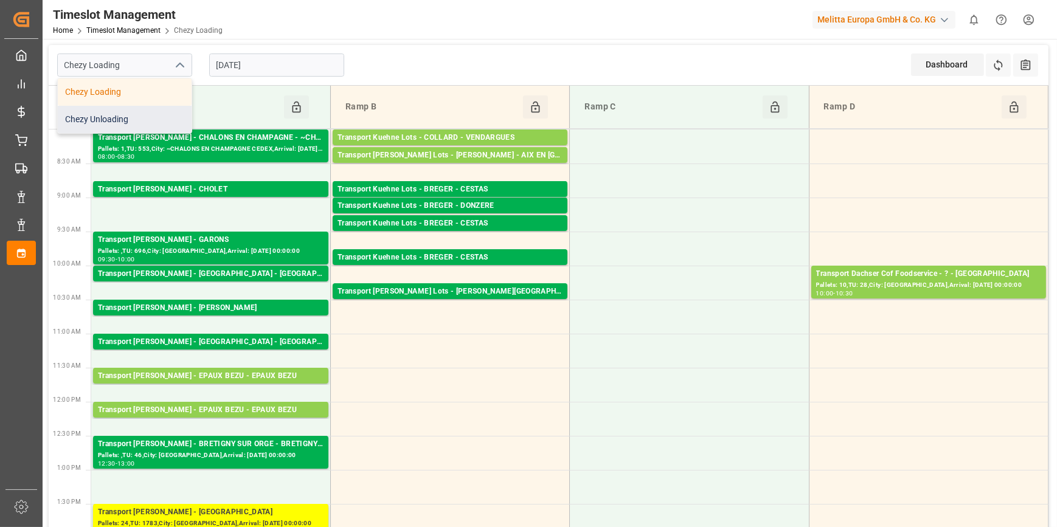
click at [114, 117] on div "Chezy Unloading" at bounding box center [125, 119] width 134 height 27
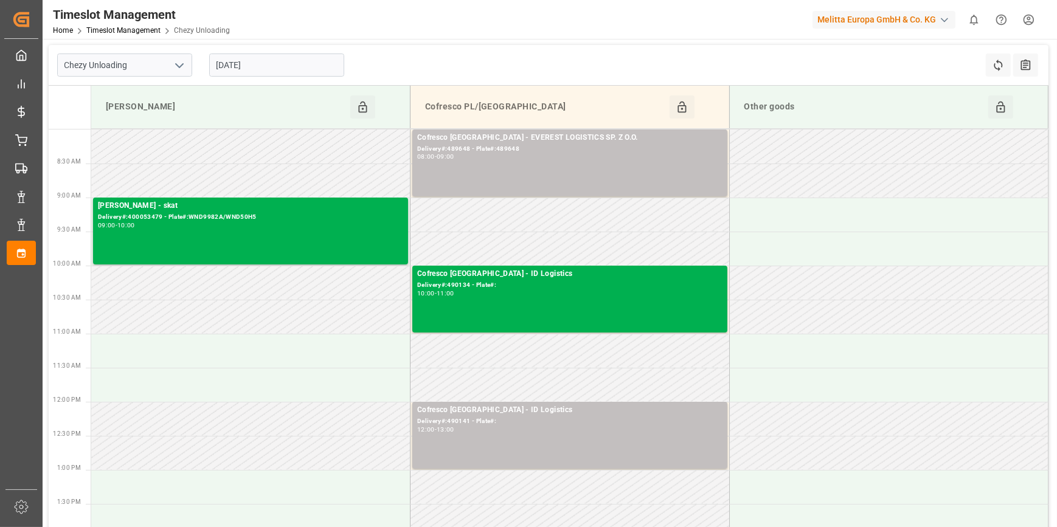
click at [272, 59] on input "[DATE]" at bounding box center [276, 65] width 135 height 23
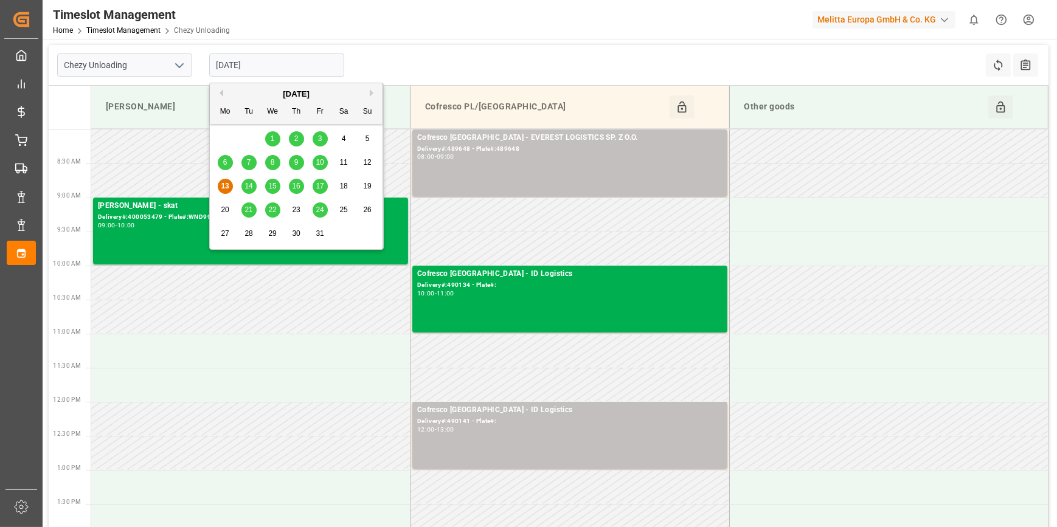
click at [249, 189] on span "14" at bounding box center [248, 186] width 8 height 9
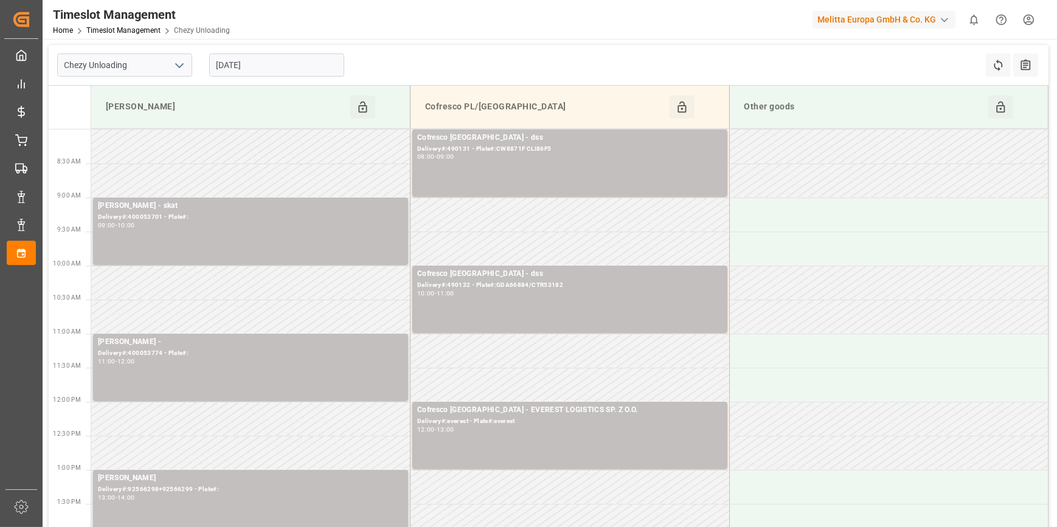
click at [182, 61] on icon "open menu" at bounding box center [179, 65] width 15 height 15
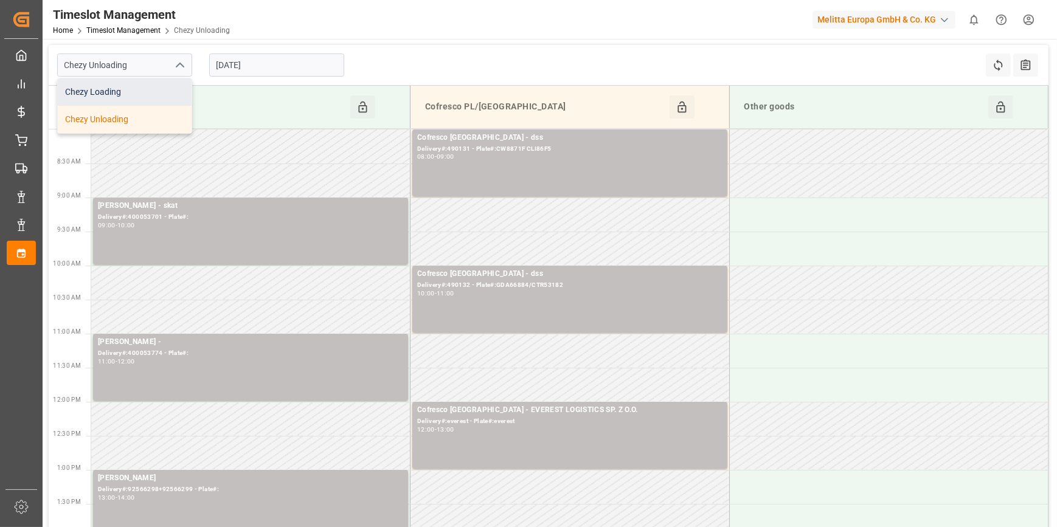
click at [102, 96] on div "Chezy Loading" at bounding box center [125, 91] width 134 height 27
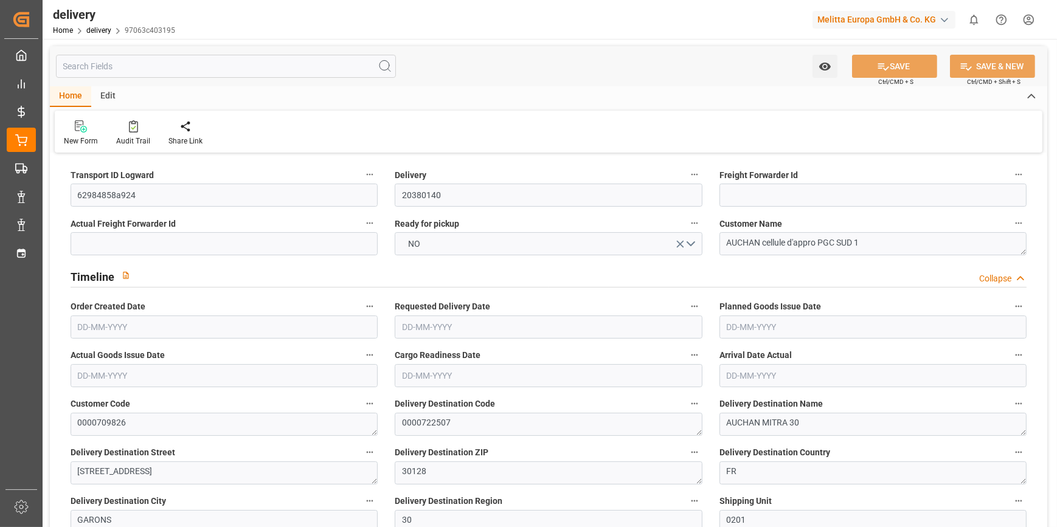
type input "22"
type input "2100.331"
type input "3115.181"
type input "7378.658"
type input "628"
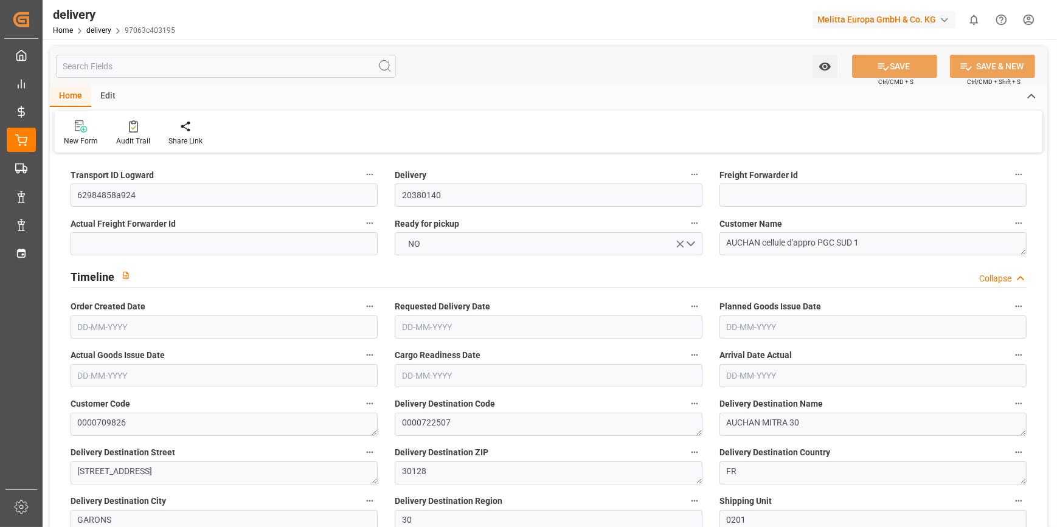
type input "31"
type input "0"
type input "10"
type input "0"
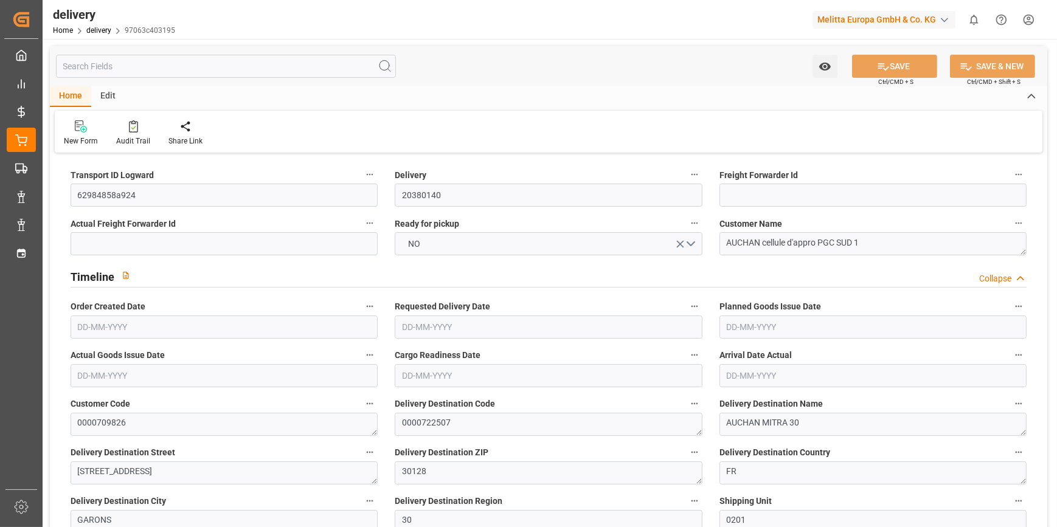
type input "-19.2254"
type input "568.8"
type input "549.5746"
type input "0"
type input "226.08"
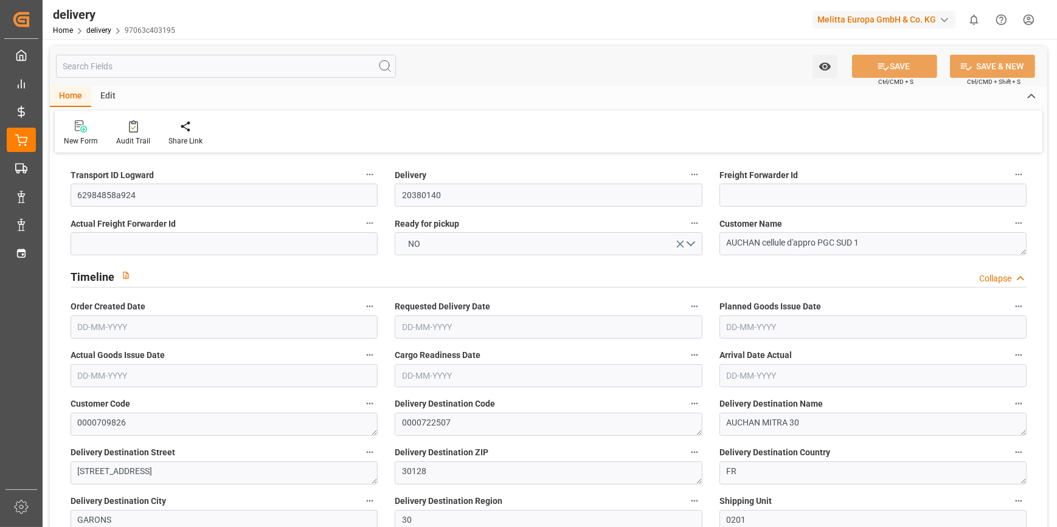
type input "1.5"
type input "1.3"
type input "0"
type input "46.5"
type input "2402.181"
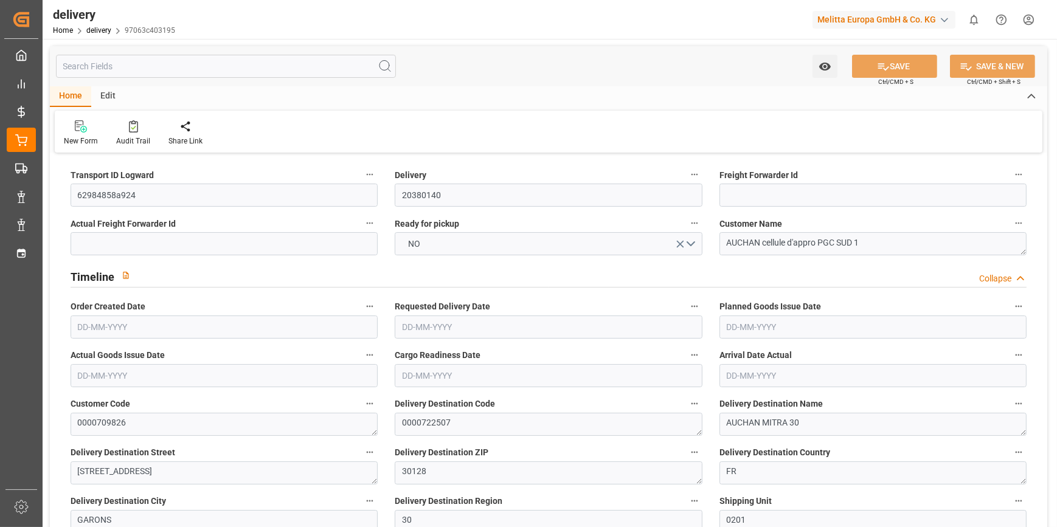
type input "101"
type input "15252.2751"
type input "0.9782"
type input "0"
type input "[DATE]"
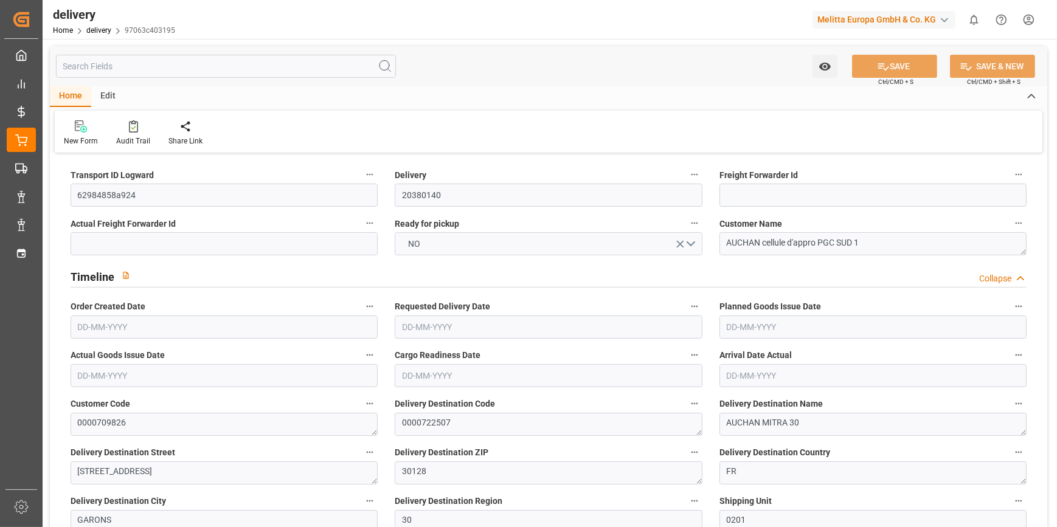
type input "[DATE]"
type input "[DATE] 11:01"
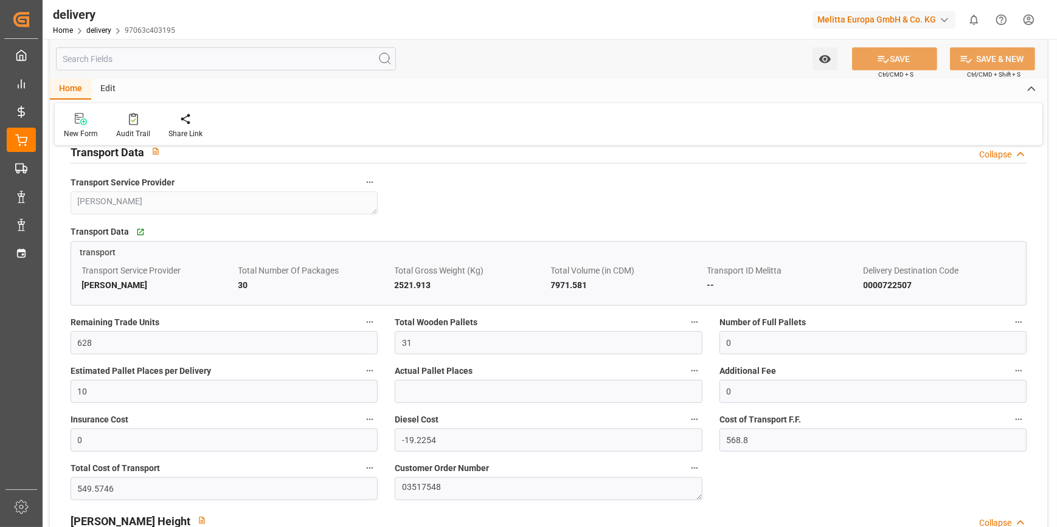
scroll to position [1105, 0]
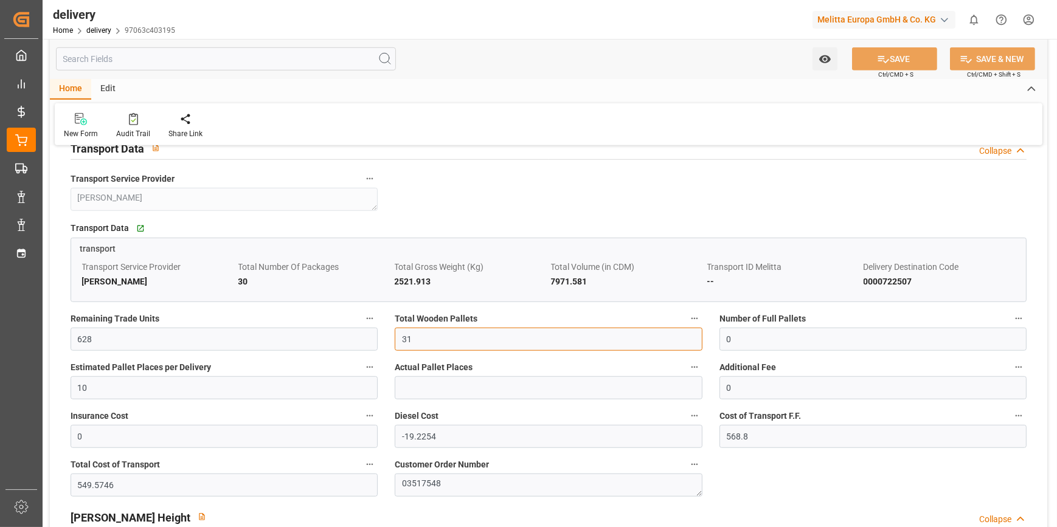
click at [420, 339] on input "31" at bounding box center [548, 339] width 307 height 23
type input "3"
type input "0"
type input "22"
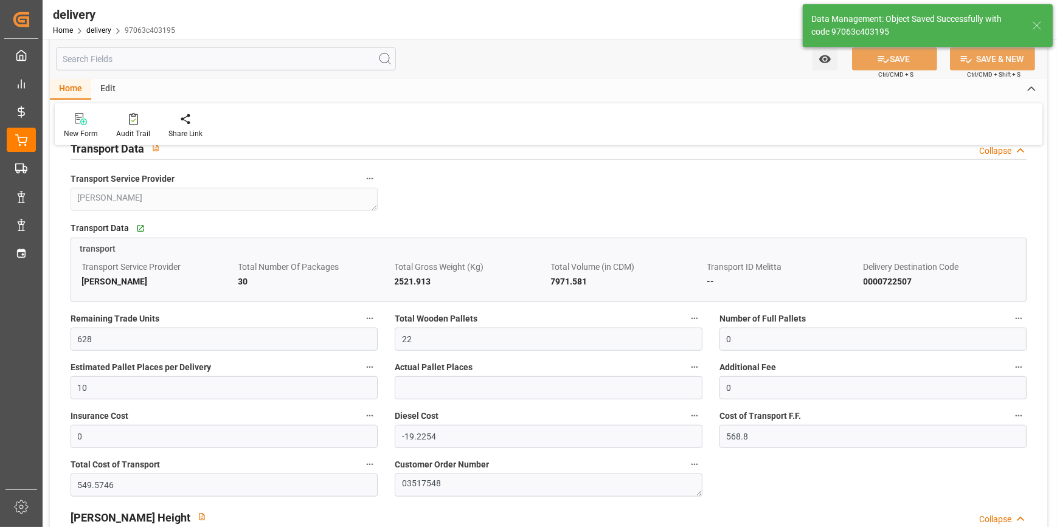
type input "33"
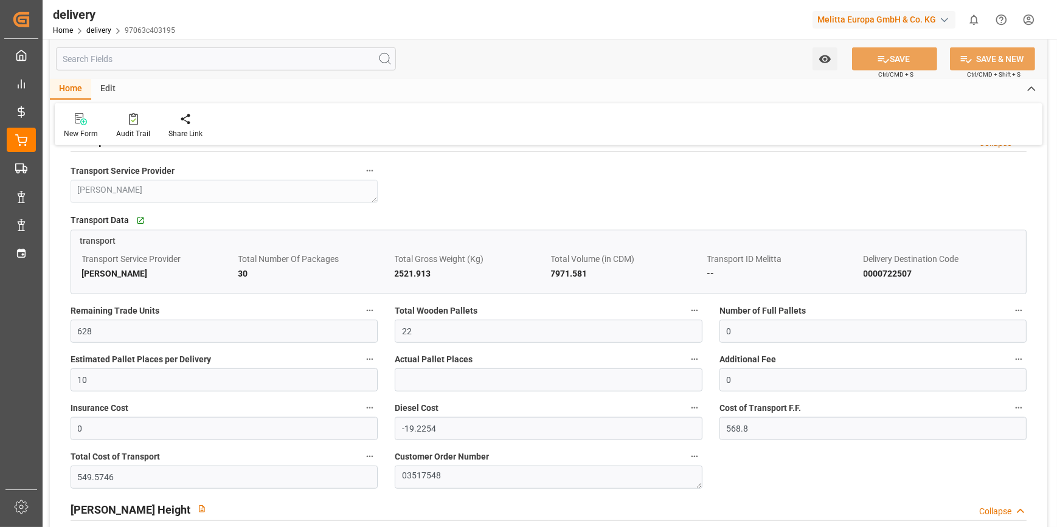
scroll to position [995, 0]
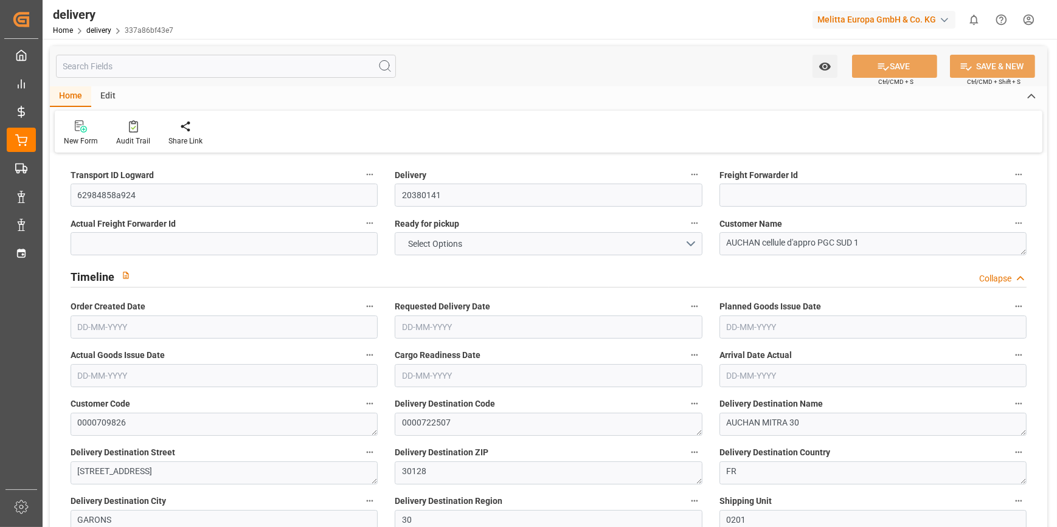
type input "8"
type input "97.026"
type input "326.732"
type input "592.923"
type input "68"
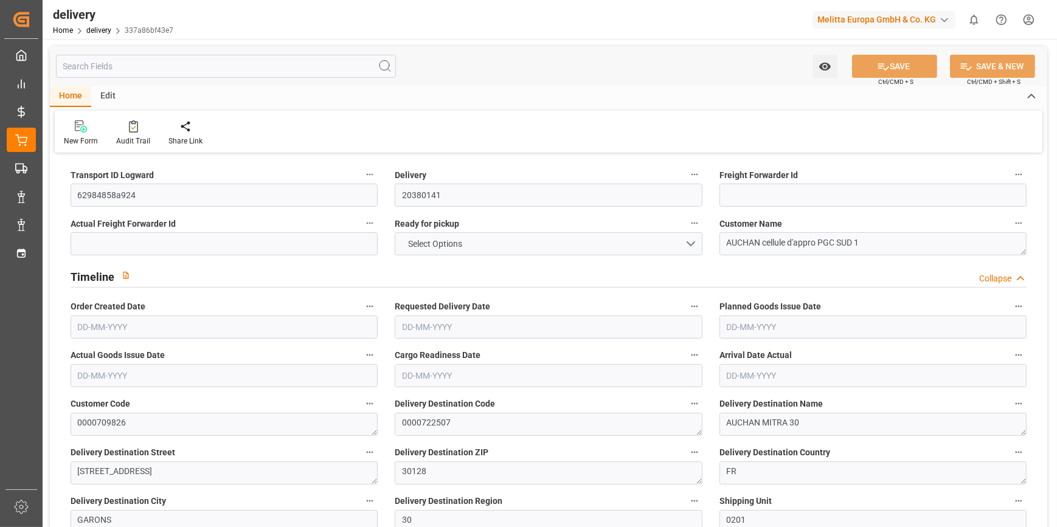
type input "9"
type input "0"
type input "2"
type input "0"
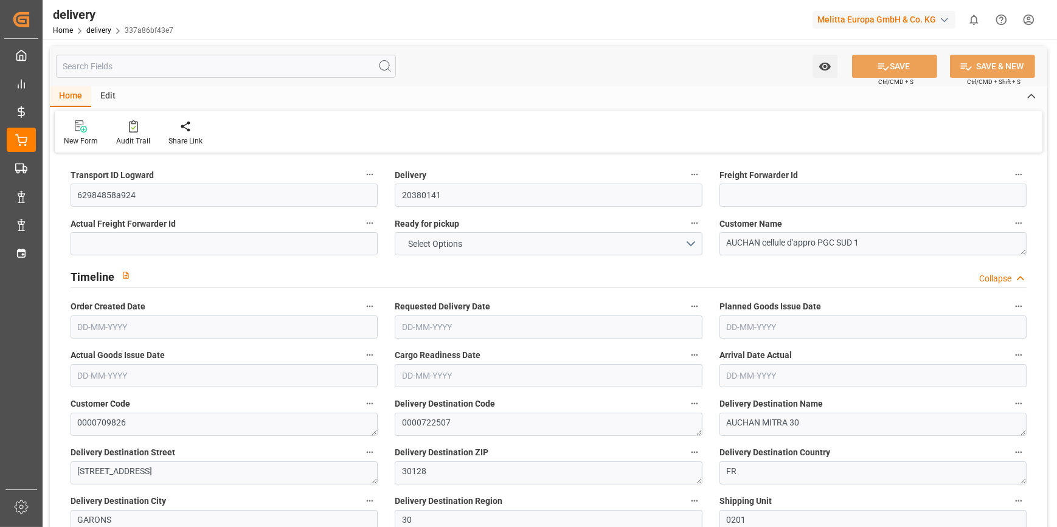
type input "-3.8451"
type input "113.76"
type input "109.9149"
type input "0"
type input "24.48"
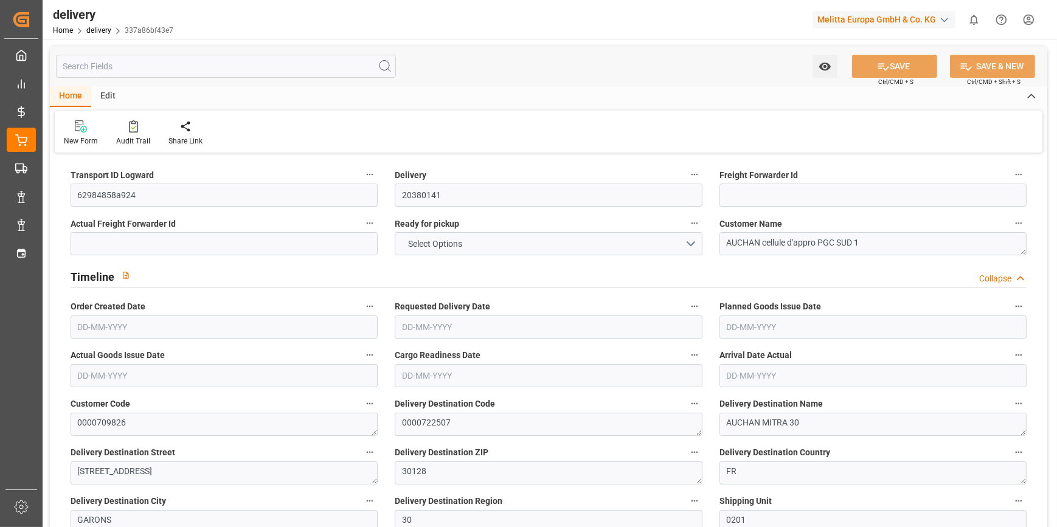
type input "1.5"
type input "1.3"
type input "0"
type input "13.5"
type input "119.732"
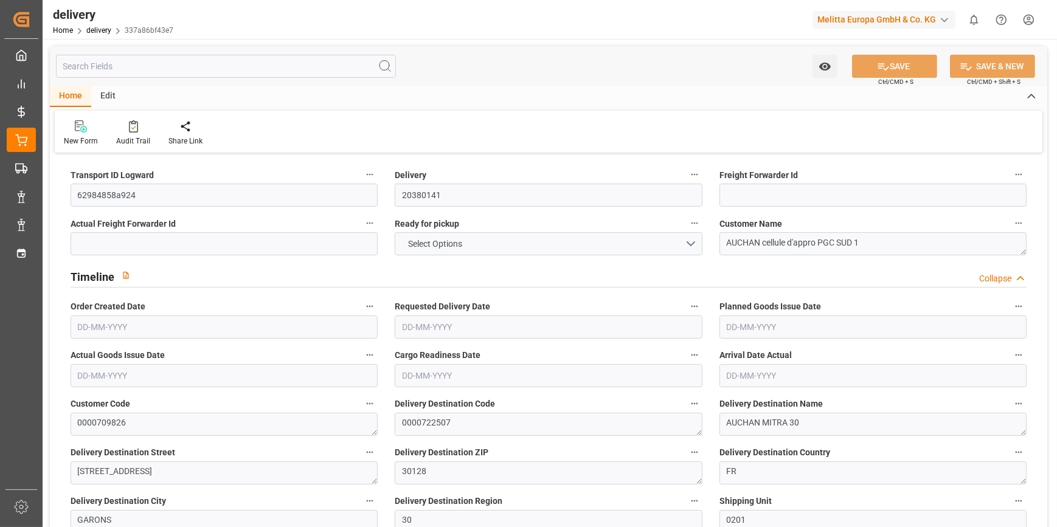
type input "101"
type input "1225.6192"
type input "0.0786"
type input "0"
type input "[DATE]"
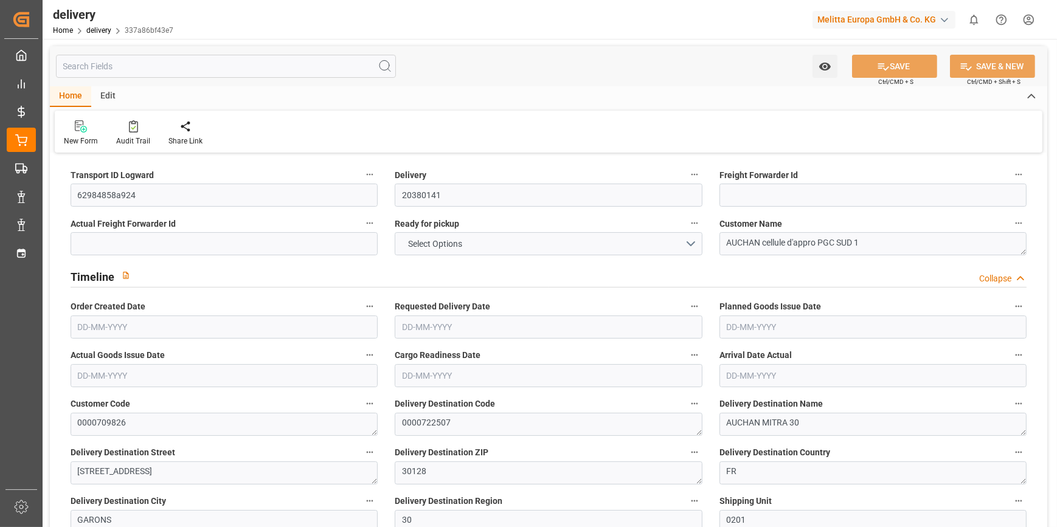
type input "[DATE]"
type input "[DATE] 11:01"
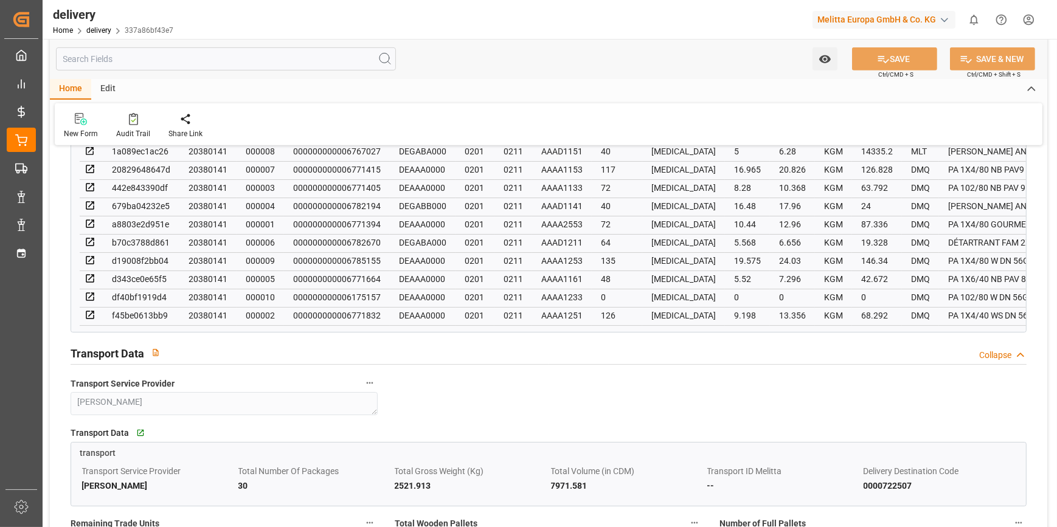
scroll to position [884, 0]
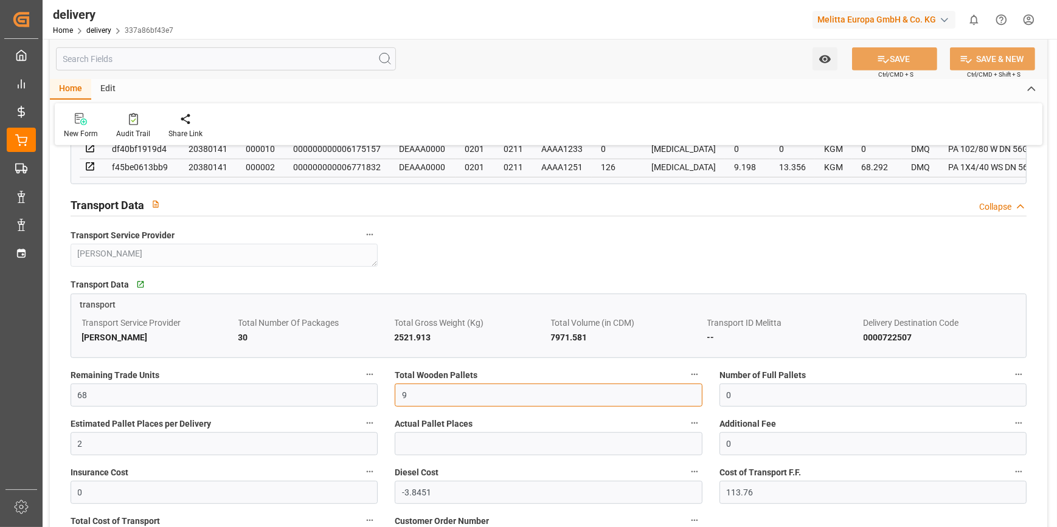
click at [416, 395] on input "9" at bounding box center [548, 395] width 307 height 23
type input "8"
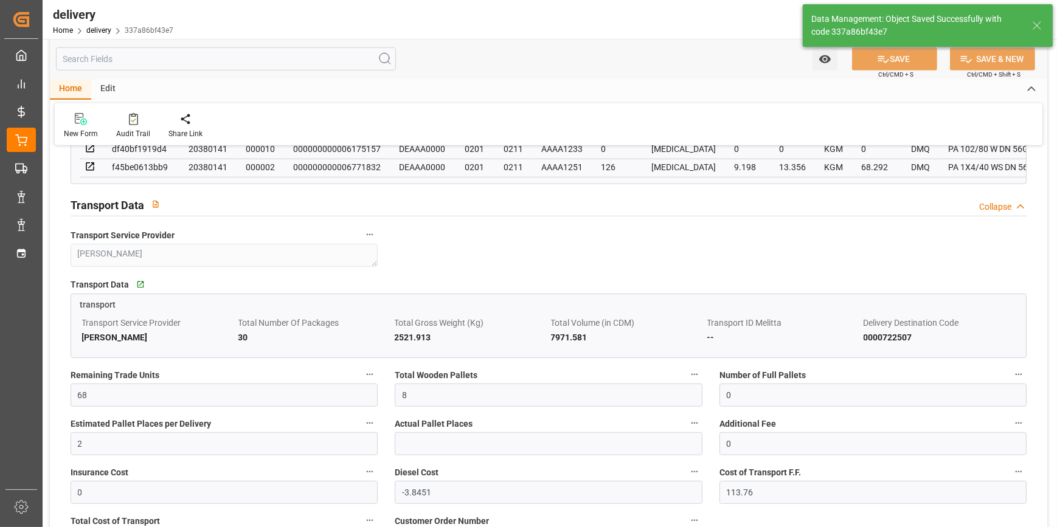
type input "12"
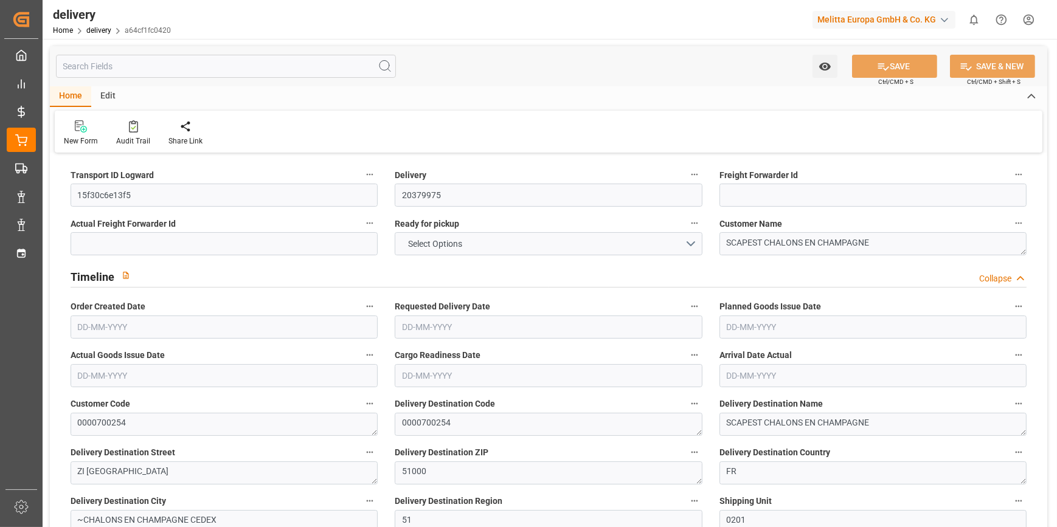
type input "32"
type input "1477.625"
type input "2651.541"
type input "6007.357"
type input "553"
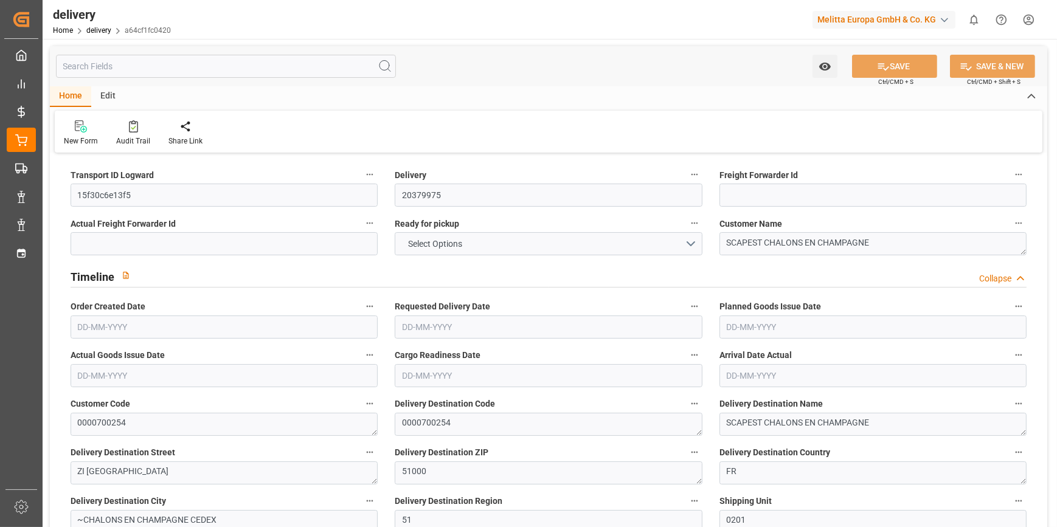
type input "40"
type input "1"
type input "9"
type input "0"
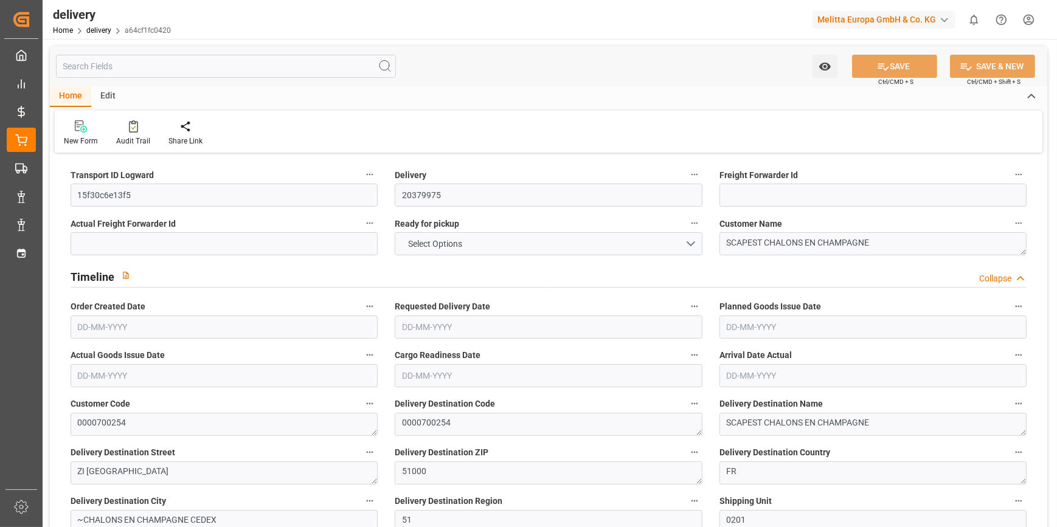
type input "-7.3326"
type input "216.94"
type input "209.6074"
type input "2.45"
type input "199.08"
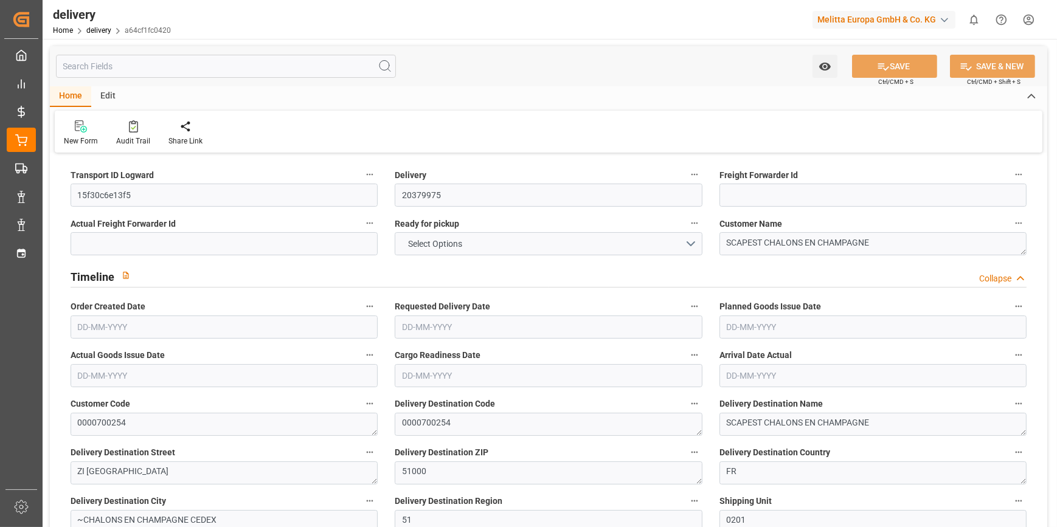
type input "1.5"
type input "1.3"
type input "0"
type input "60"
type input "1725.653"
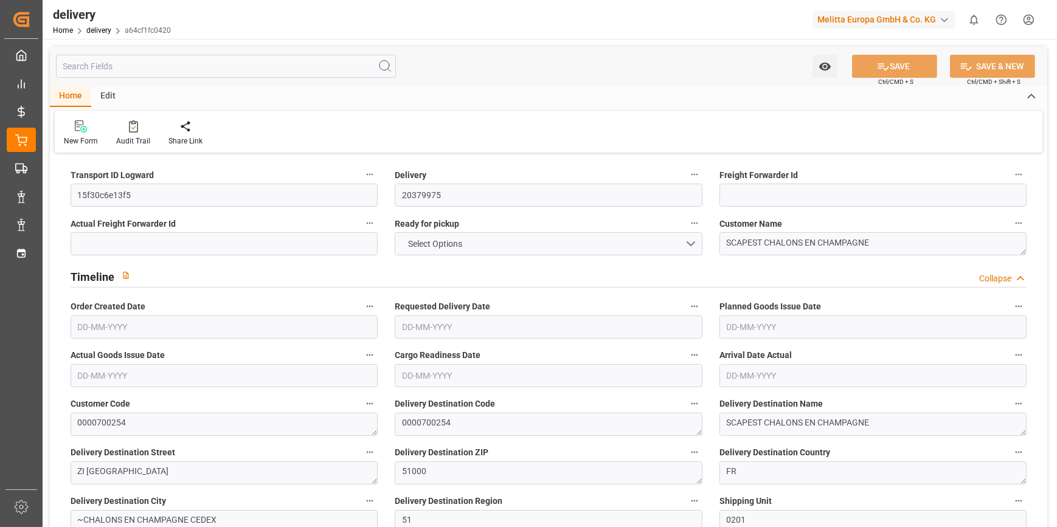
type input "101"
type input "1168.3107"
type input "0.0751"
type input "0"
type input "[DATE]"
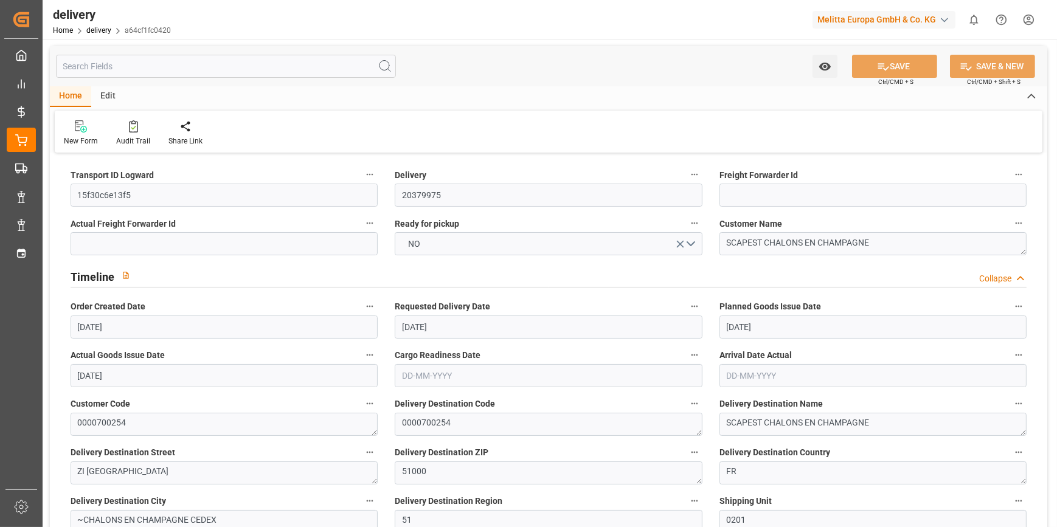
type input "[DATE]"
type input "[DATE] 11:00"
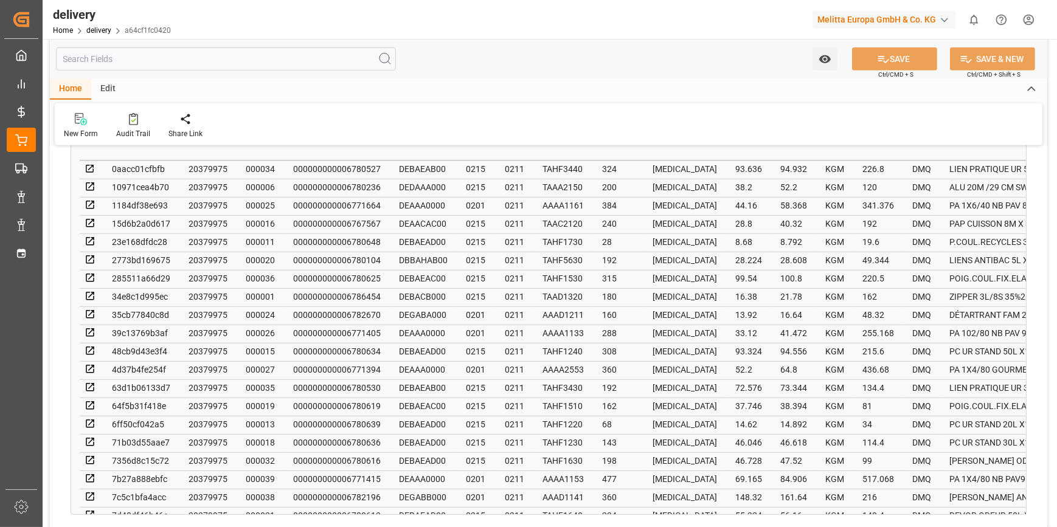
scroll to position [939, 0]
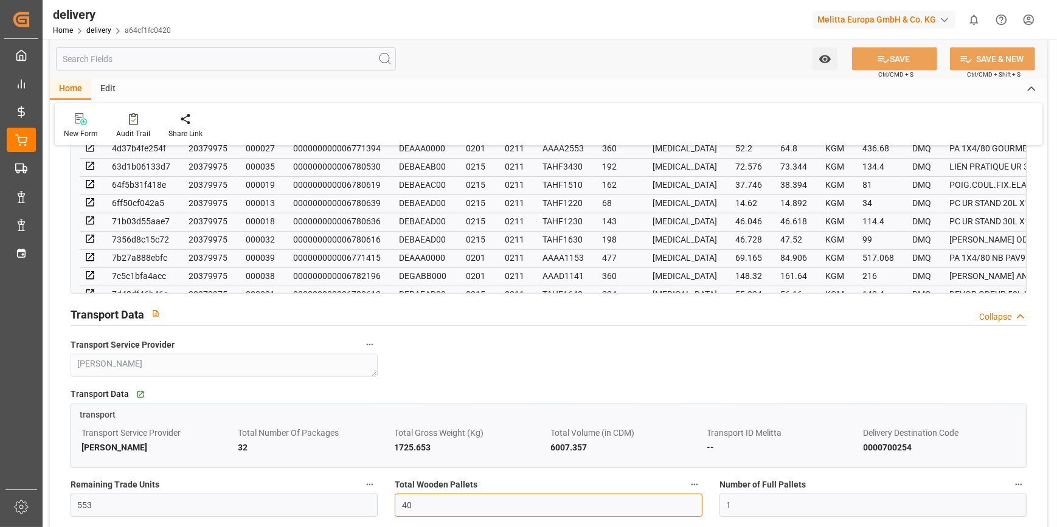
click at [425, 498] on input "40" at bounding box center [548, 505] width 307 height 23
type input "4"
type input "0"
type input "32"
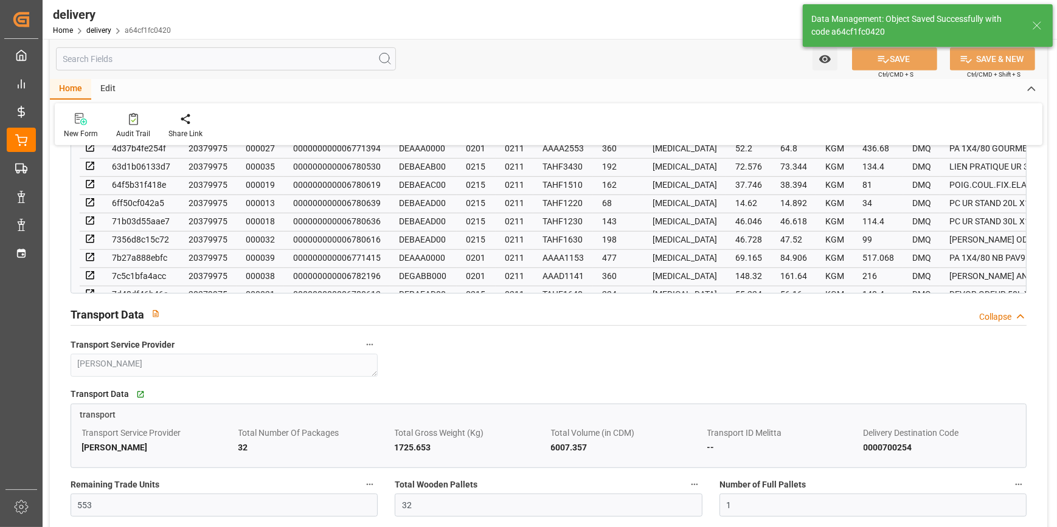
type input "48"
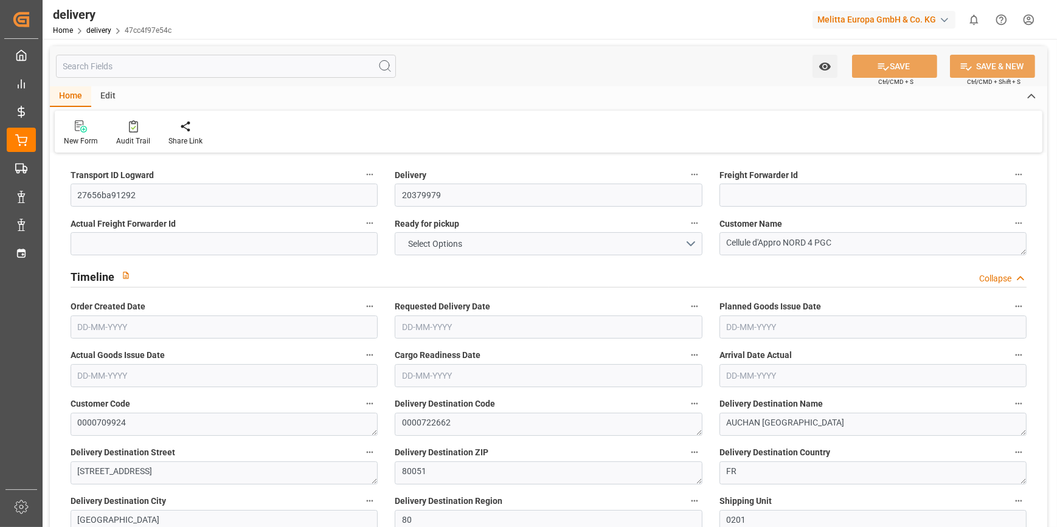
type input "16"
type input "1445.85"
type input "2257.561"
type input "4679.771"
type input "414"
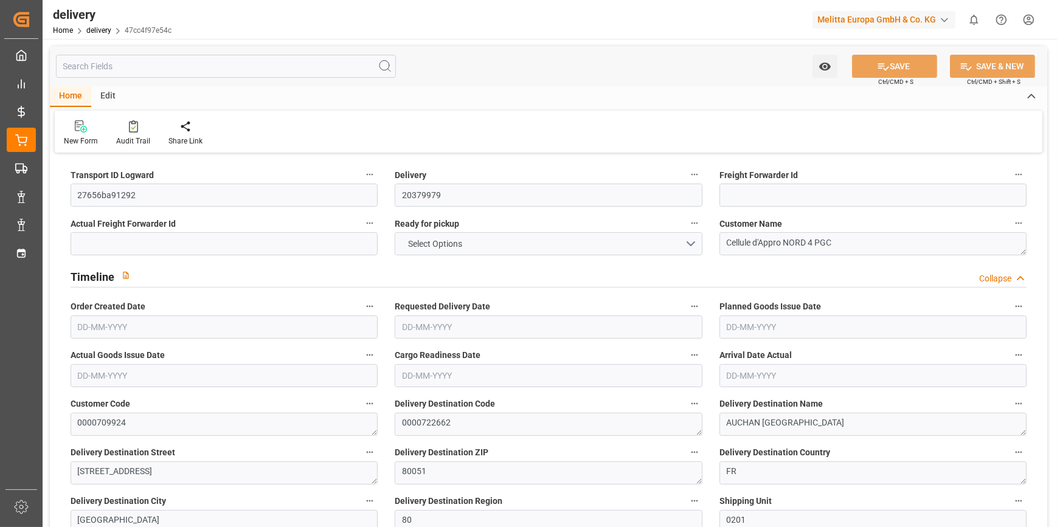
type input "27"
type input "0"
type input "7"
type input "0"
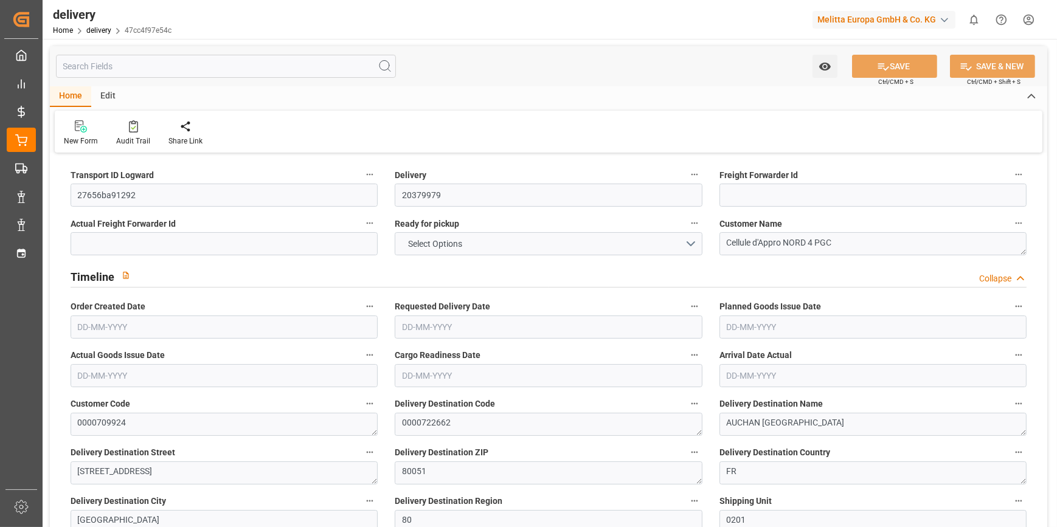
type input "-6.6184"
type input "195.81"
type input "189.1916"
type input "0"
type input "149.04"
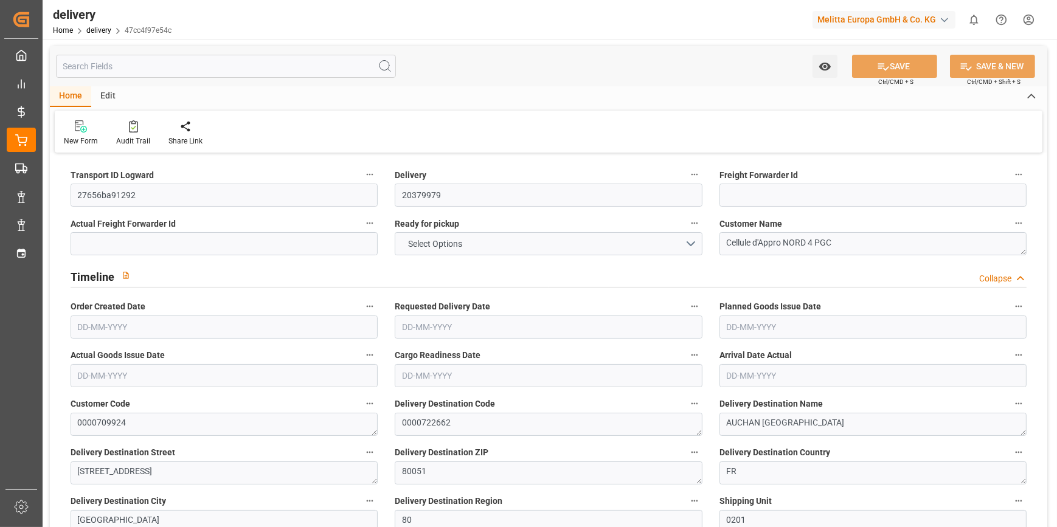
type input "1.5"
type input "1.3"
type input "0"
type input "40.5"
type input "1636.561"
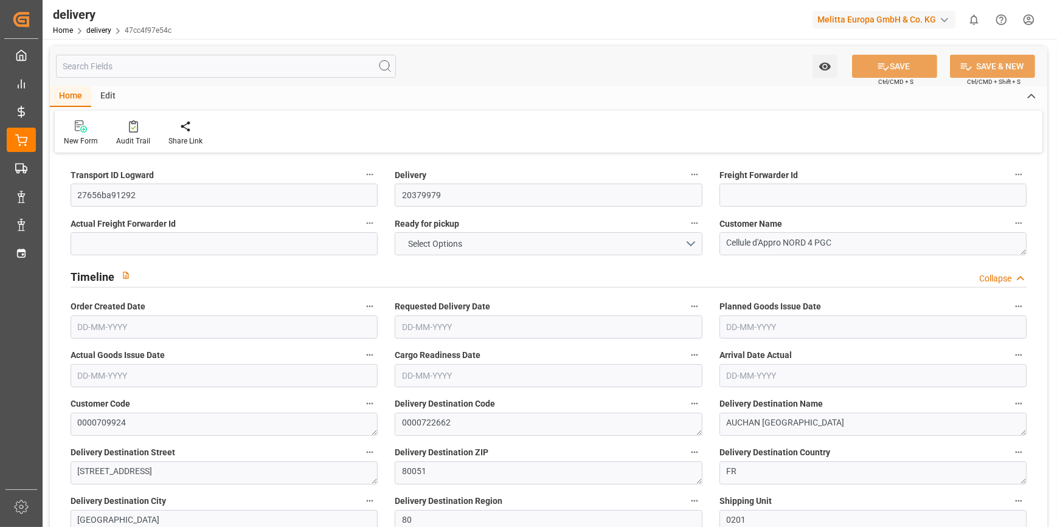
type input "101"
type input "2225.2166"
type input "0.1429"
type input "0"
type input "[DATE]"
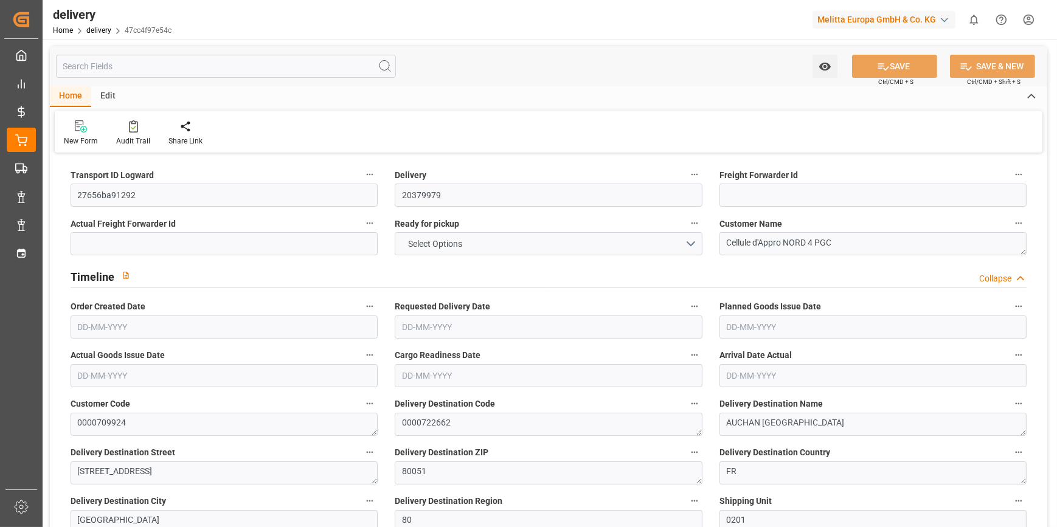
type input "14-10-2025"
type input "[DATE]"
type input "07-10-2025 11:01"
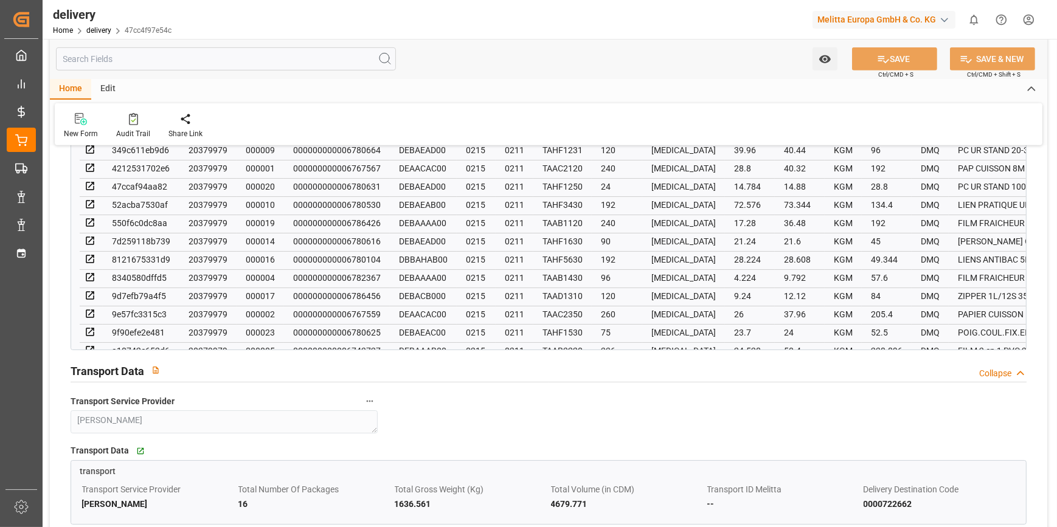
scroll to position [995, 0]
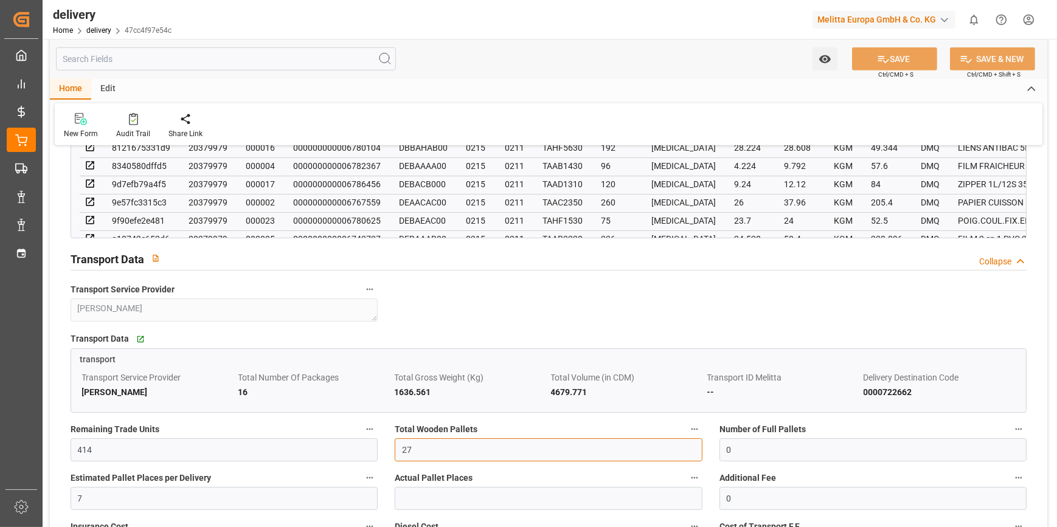
click at [416, 446] on input "27" at bounding box center [548, 449] width 307 height 23
type input "2"
type input "0"
type input "16"
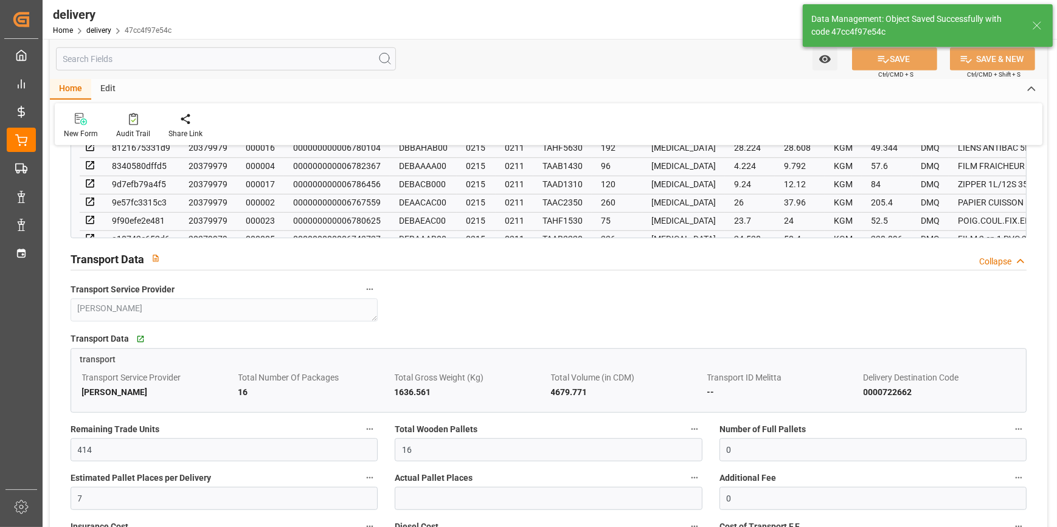
type input "24"
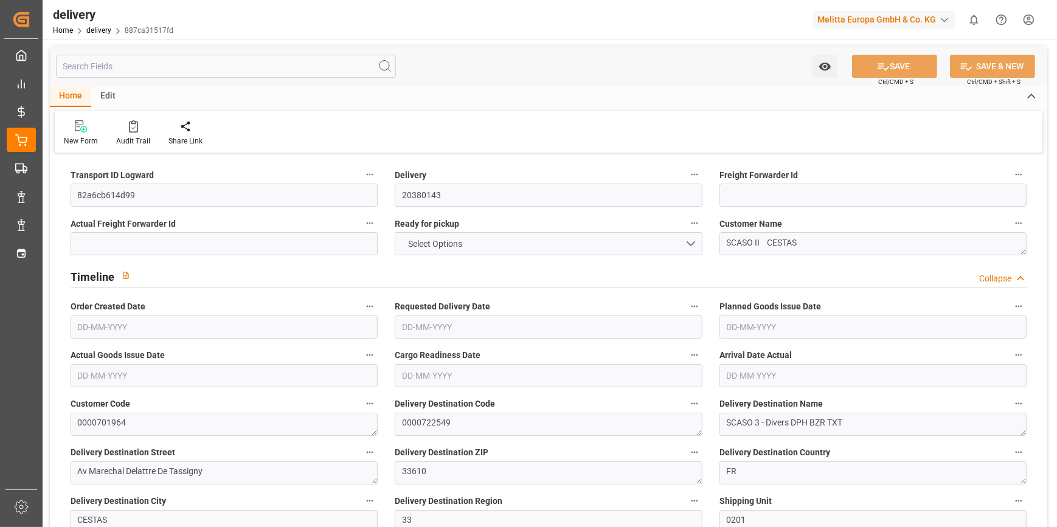
type input "8"
type input "440.418"
type input "816.314"
type input "2424.666"
type input "225"
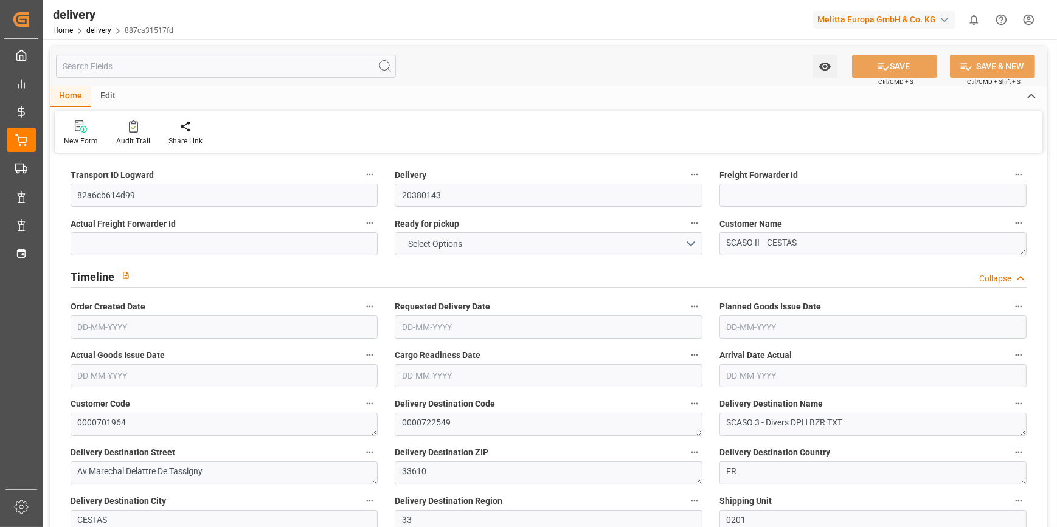
type input "12"
type input "1"
type input "4"
type input "0"
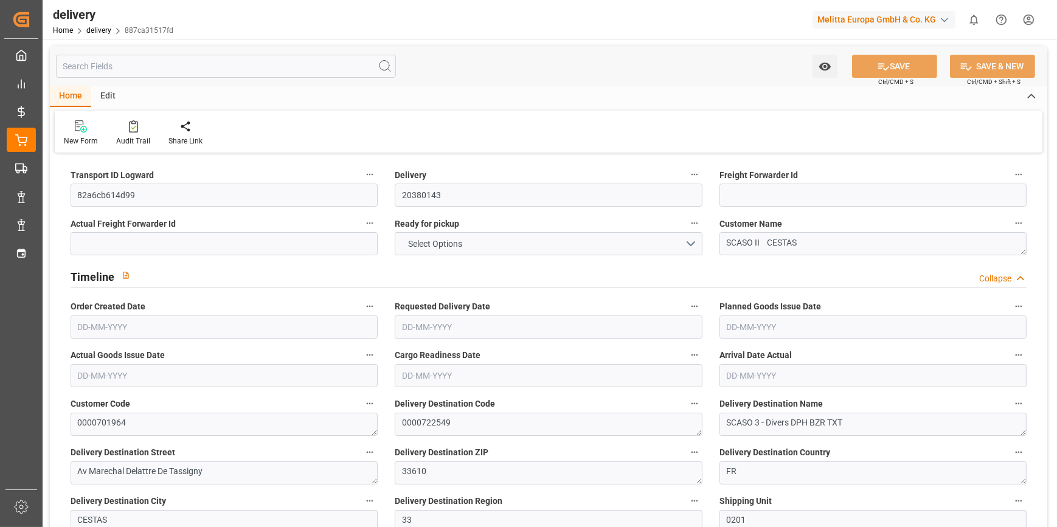
type input "0"
type input "278.57"
type input "2.45"
type input "81"
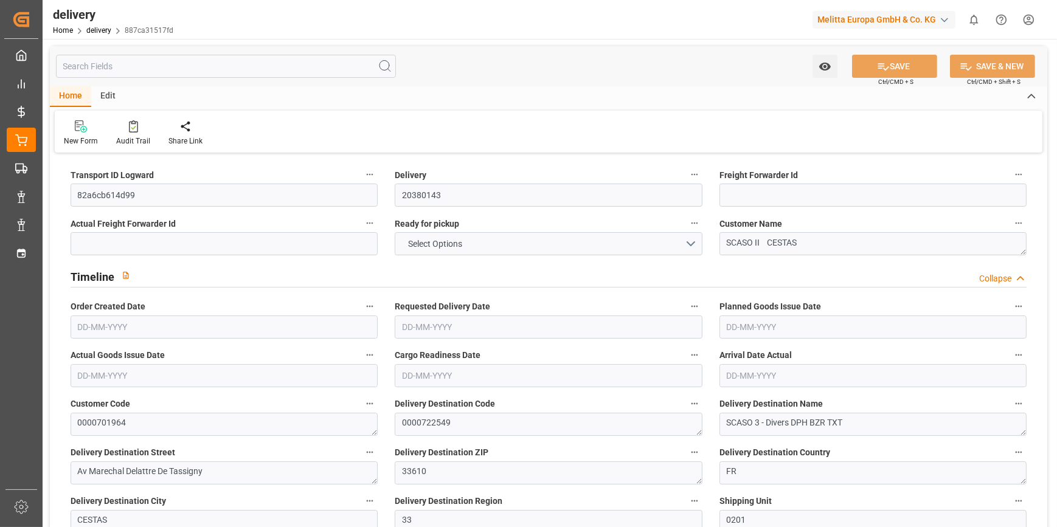
type input "1.5"
type input "1.3"
type input "0"
type input "18"
type input "535.842"
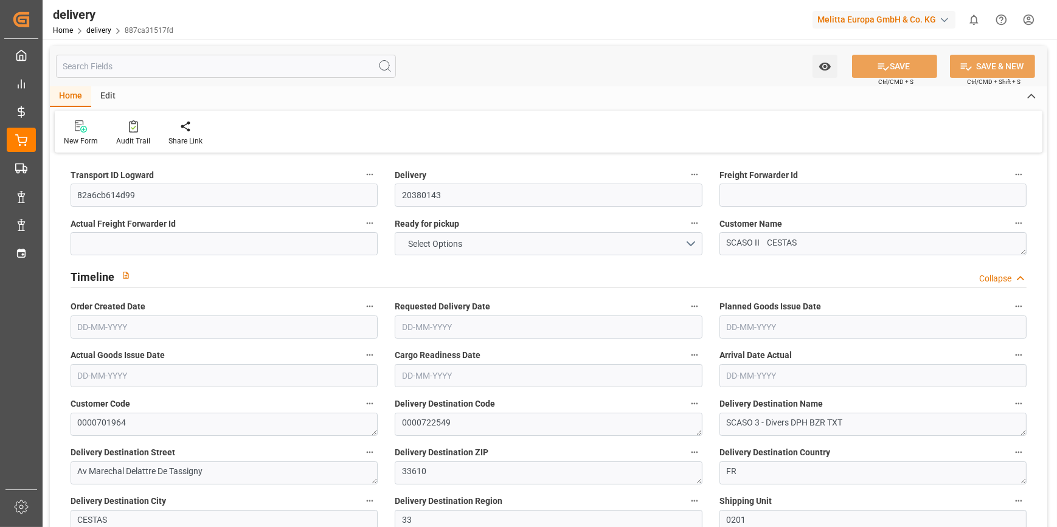
type input "101"
type input "3332.914"
type input "0.2137"
type input "0"
type input "[DATE]"
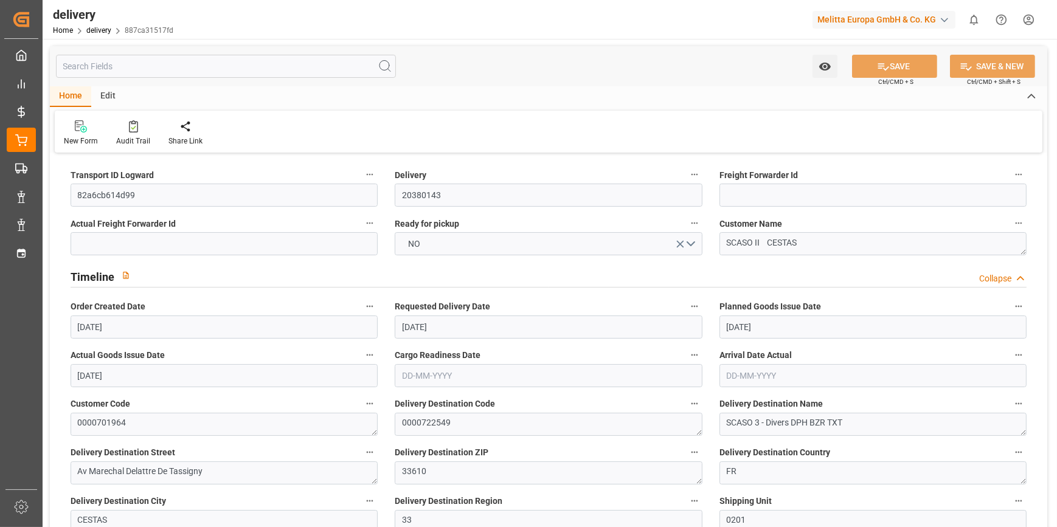
type input "[DATE]"
type input "[DATE] 11:01"
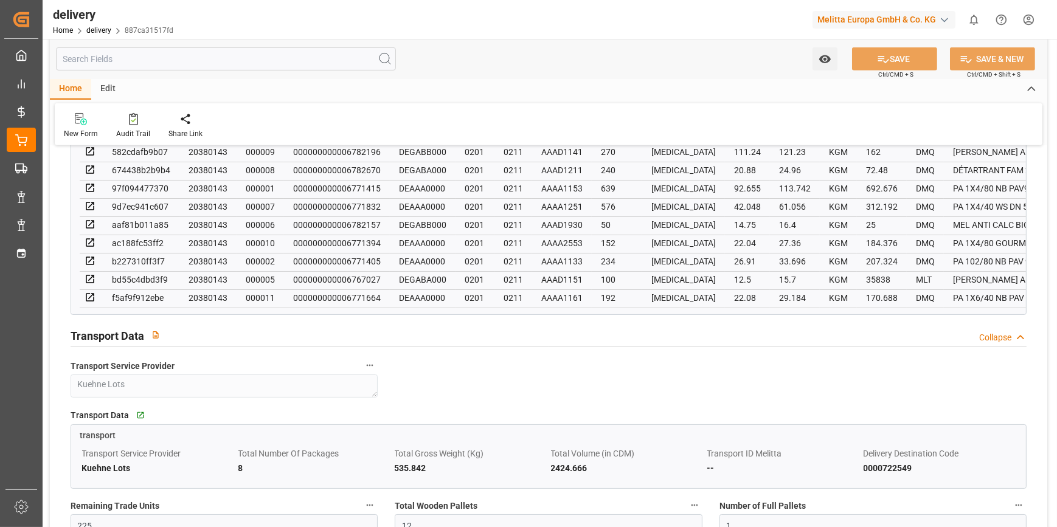
scroll to position [884, 0]
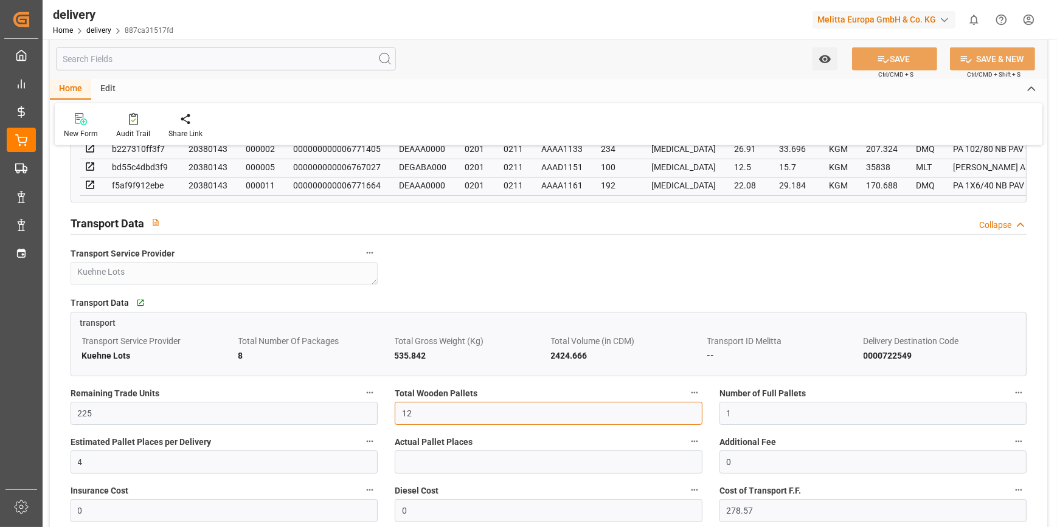
click at [437, 409] on input "12" at bounding box center [548, 413] width 307 height 23
type input "1"
type input "0"
type input "8"
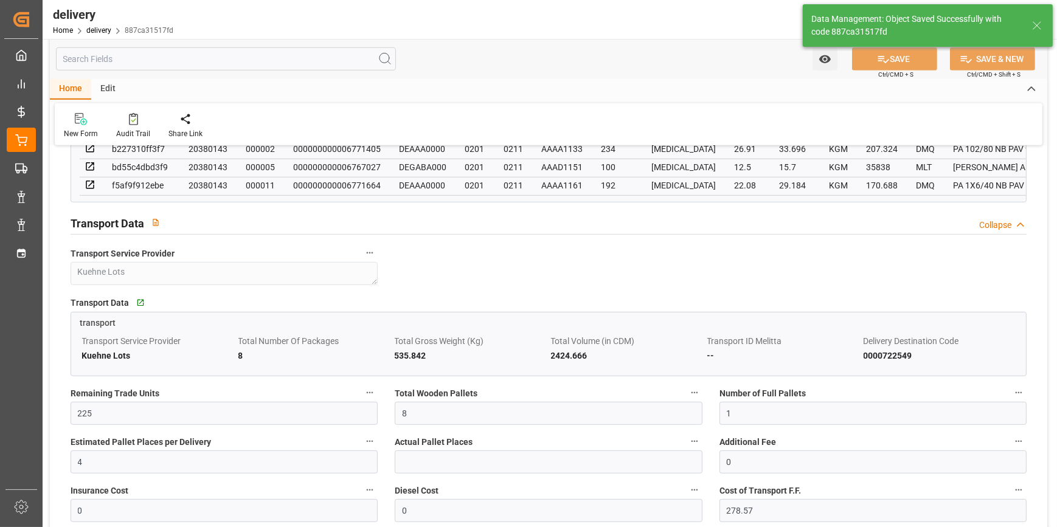
type input "12"
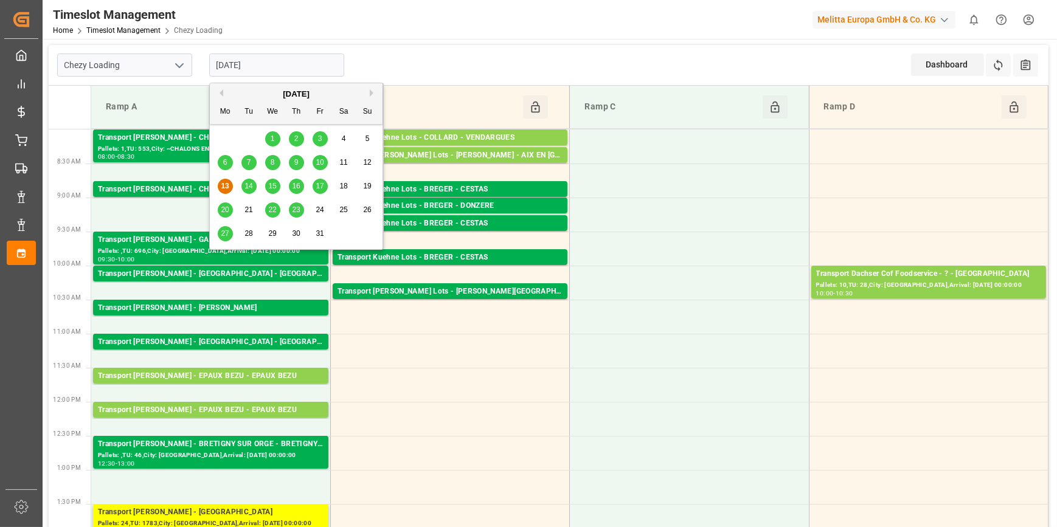
click at [285, 64] on input "[DATE]" at bounding box center [276, 65] width 135 height 23
click at [249, 191] on div "14" at bounding box center [248, 186] width 15 height 15
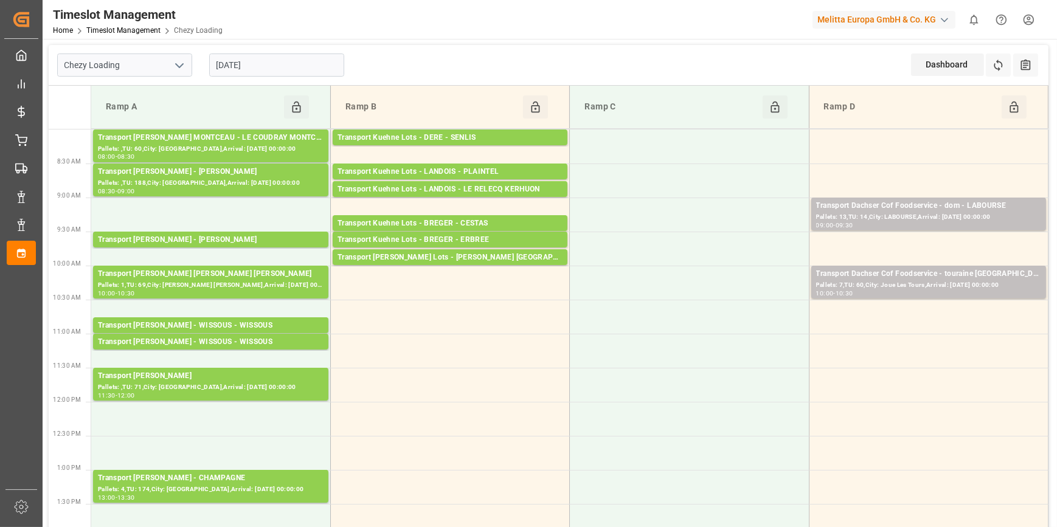
click at [265, 65] on input "[DATE]" at bounding box center [276, 65] width 135 height 23
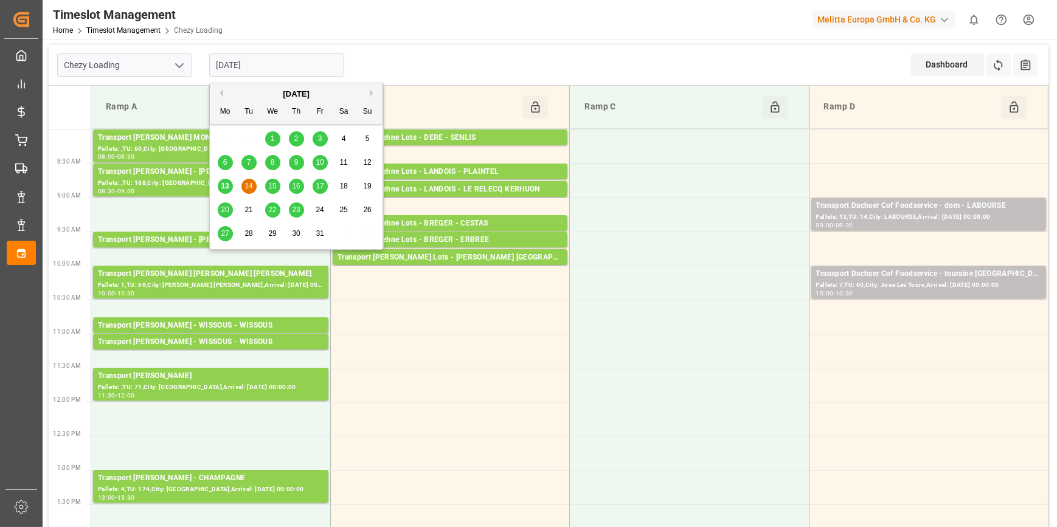
click at [226, 188] on span "13" at bounding box center [225, 186] width 8 height 9
type input "[DATE]"
